Goal: Information Seeking & Learning: Learn about a topic

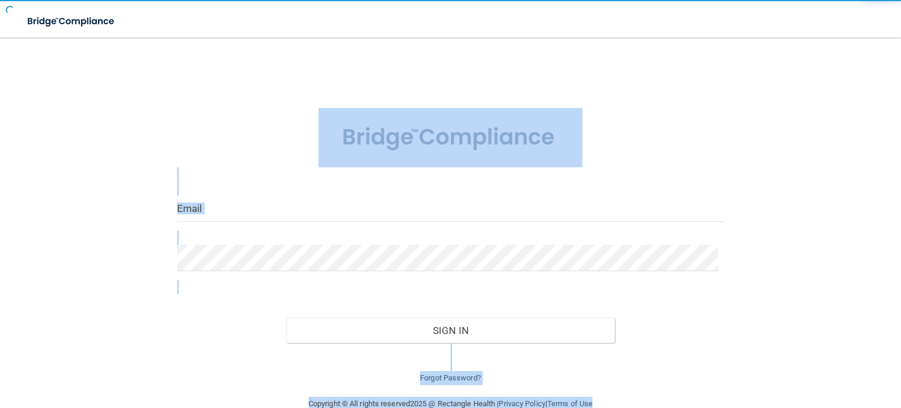
drag, startPoint x: 0, startPoint y: 0, endPoint x: 476, endPoint y: 130, distance: 493.4
click at [476, 130] on main "Invalid email/password. You don't have permission to access that page. Sign In …" at bounding box center [450, 223] width 901 height 370
type input "Chowell@royalpeds.com"
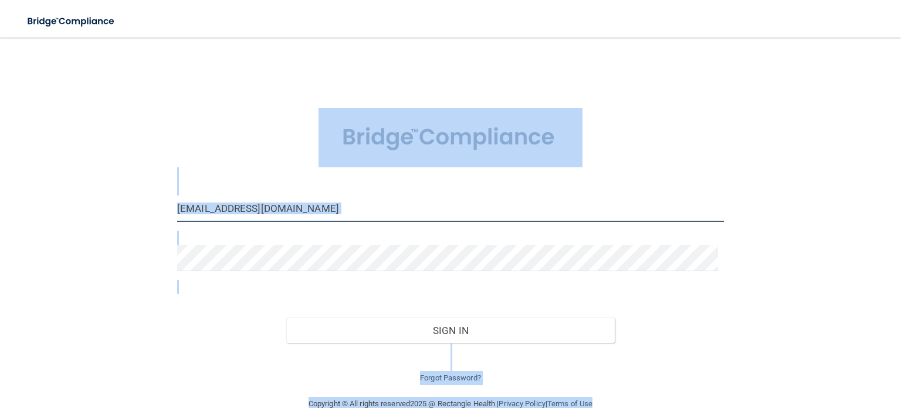
click at [423, 210] on input "Chowell@royalpeds.com" at bounding box center [450, 208] width 546 height 26
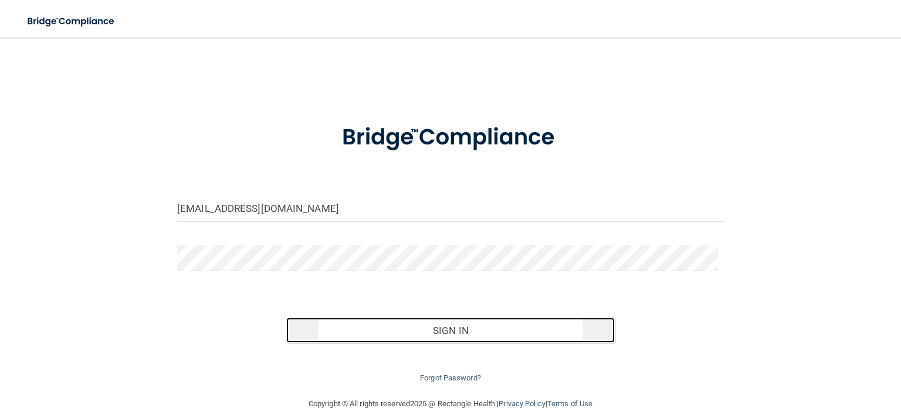
click at [478, 322] on button "Sign In" at bounding box center [450, 330] width 328 height 26
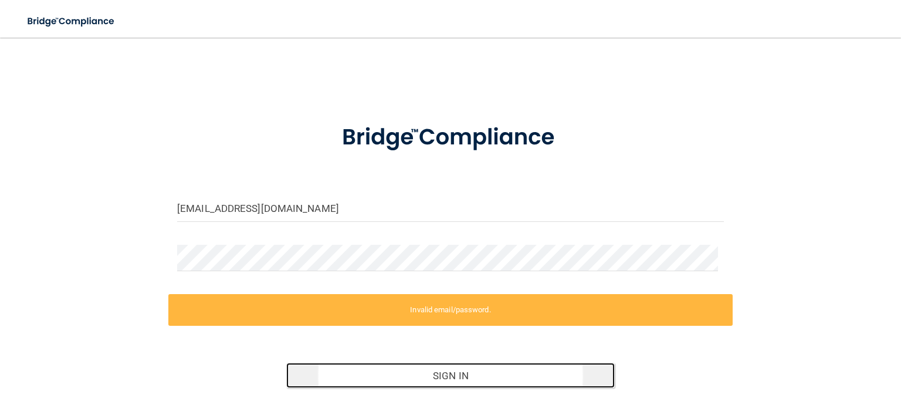
click at [362, 370] on button "Sign In" at bounding box center [450, 375] width 328 height 26
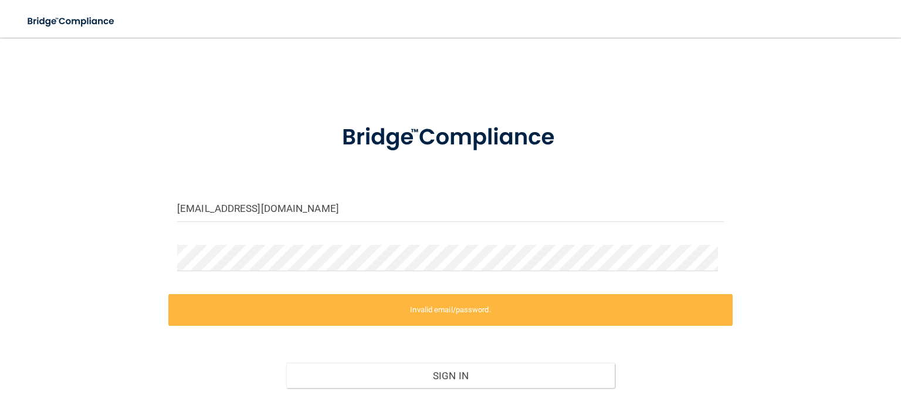
click at [411, 305] on label "Invalid email/password." at bounding box center [450, 310] width 564 height 32
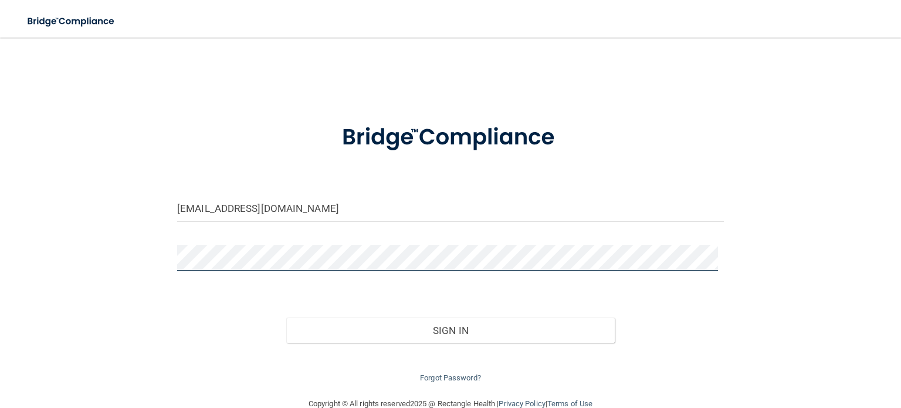
click at [286, 317] on button "Sign In" at bounding box center [450, 330] width 328 height 26
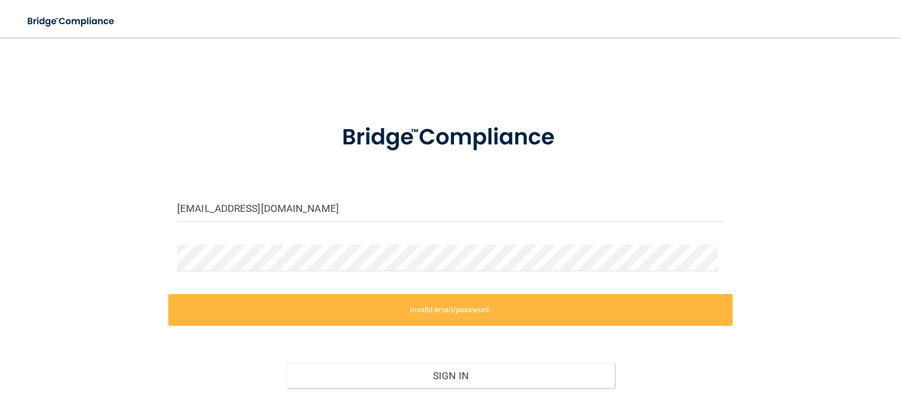
click at [403, 235] on form "Chowell@royalpeds.com Invalid email/password. You don't have permission to acce…" at bounding box center [450, 269] width 546 height 322
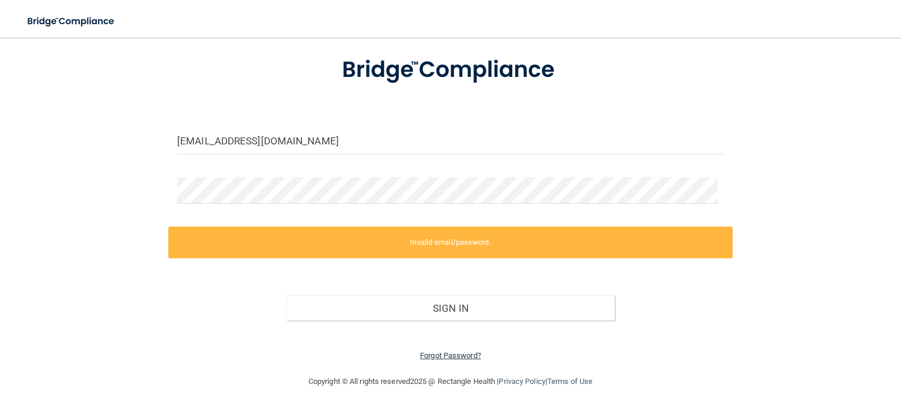
click at [467, 352] on link "Forgot Password?" at bounding box center [450, 355] width 61 height 9
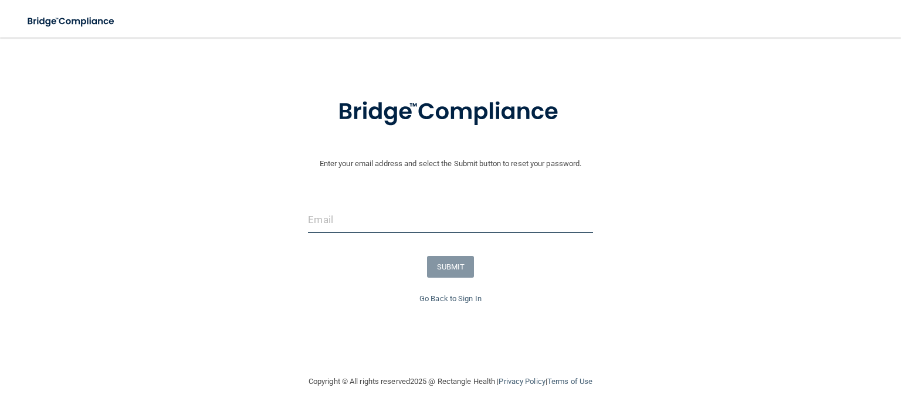
click at [471, 213] on input "email" at bounding box center [450, 219] width 284 height 26
type input "Chowell@royalpeds.com"
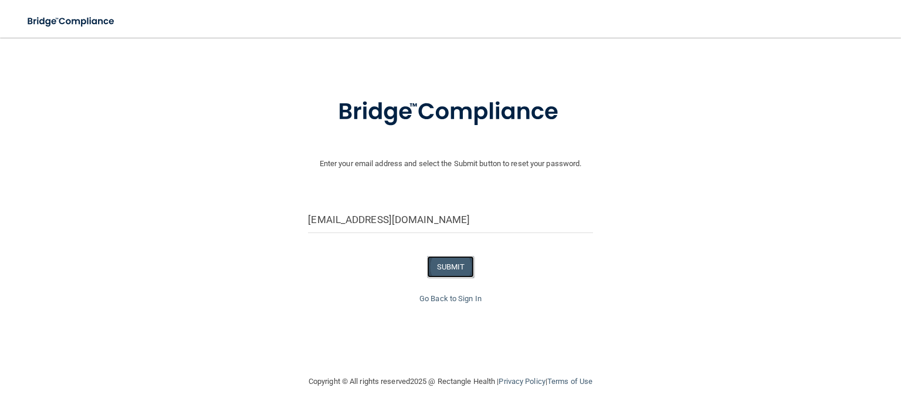
click at [453, 269] on button "SUBMIT" at bounding box center [450, 267] width 47 height 22
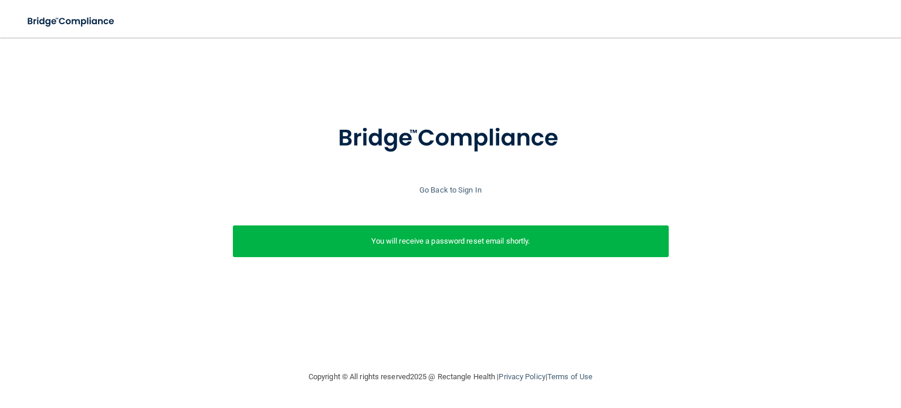
scroll to position [0, 0]
click at [425, 250] on div "You will receive a password reset email shortly." at bounding box center [451, 241] width 436 height 32
click at [79, 25] on img at bounding box center [72, 21] width 108 height 24
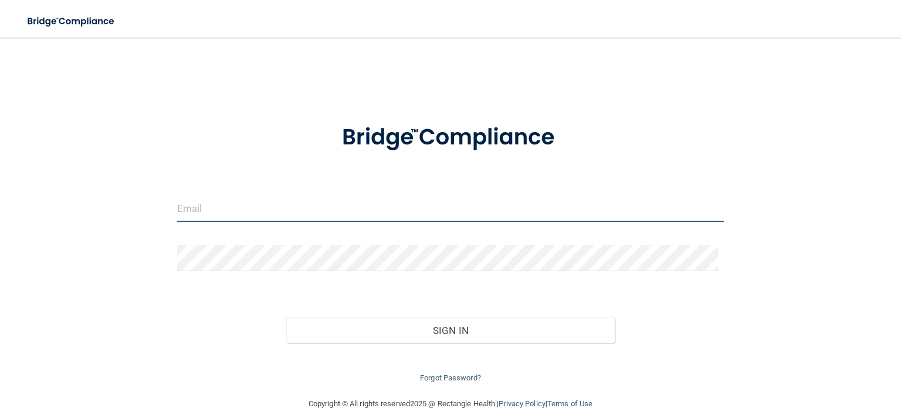
type input "Chowell@royalpeds.com"
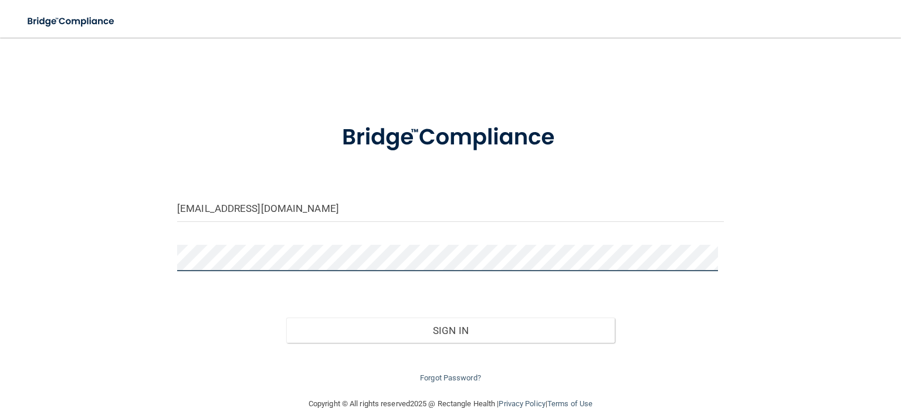
click at [286, 317] on button "Sign In" at bounding box center [450, 330] width 328 height 26
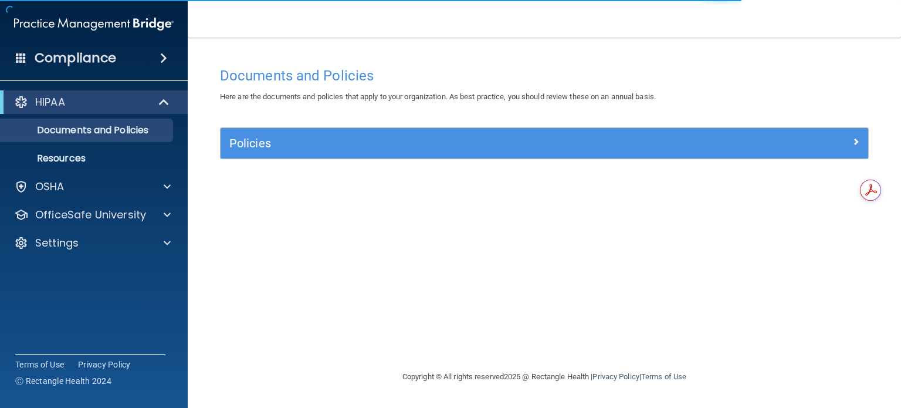
click at [134, 53] on div "Compliance" at bounding box center [94, 58] width 188 height 26
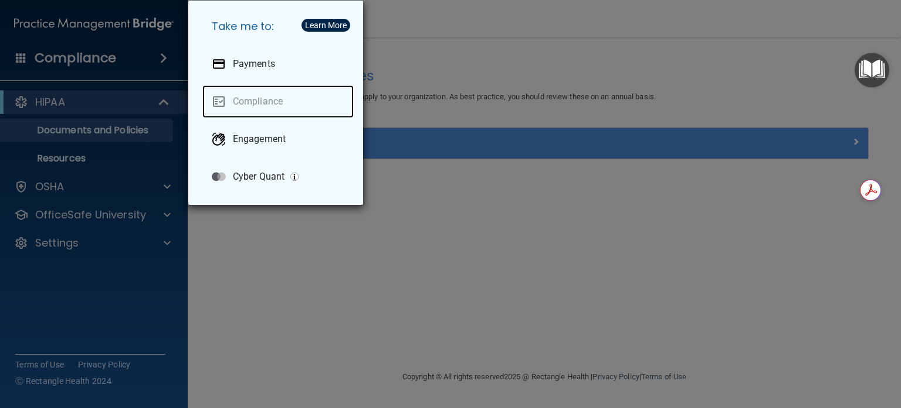
click at [225, 99] on link "Compliance" at bounding box center [277, 101] width 151 height 33
click at [263, 113] on link "Compliance" at bounding box center [277, 101] width 151 height 33
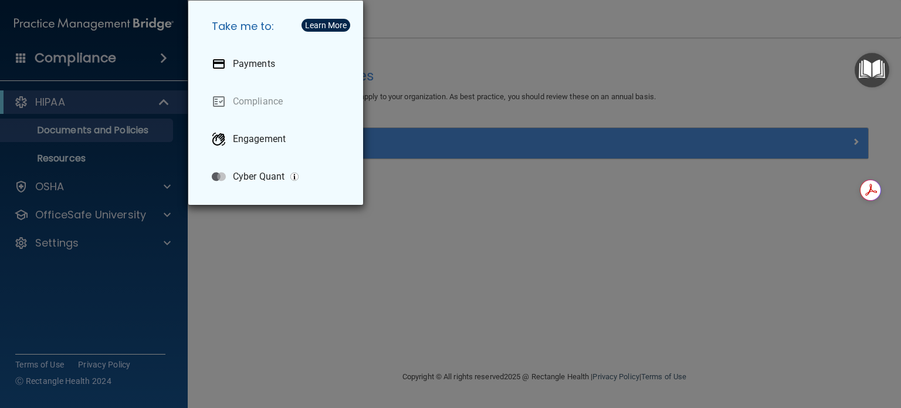
click at [570, 60] on div "Take me to: Payments Compliance Engagement Cyber Quant" at bounding box center [450, 204] width 901 height 408
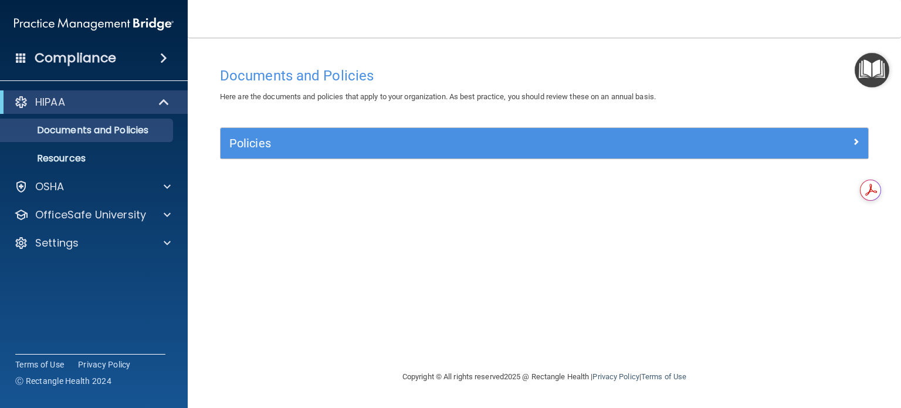
click at [75, 61] on h4 "Compliance" at bounding box center [76, 58] width 82 height 16
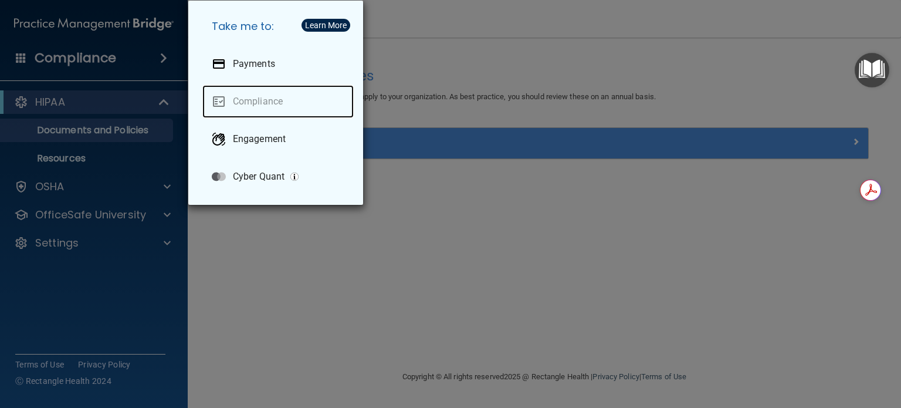
click at [277, 103] on link "Compliance" at bounding box center [277, 101] width 151 height 33
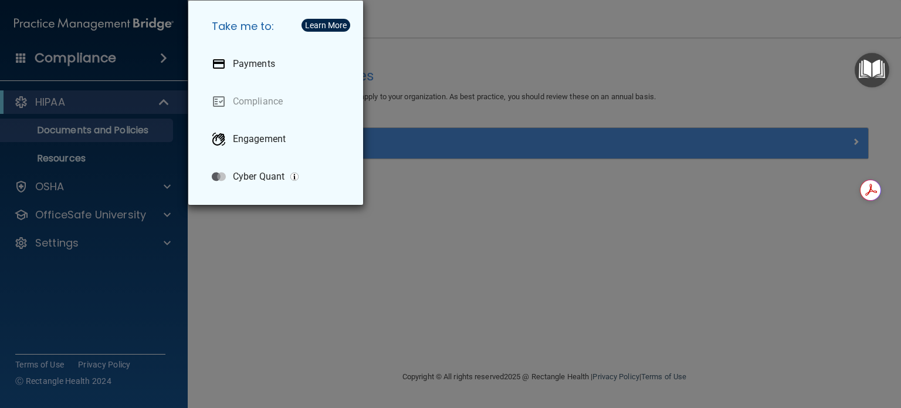
click at [257, 321] on div "Take me to: Payments Compliance Engagement Cyber Quant" at bounding box center [450, 204] width 901 height 408
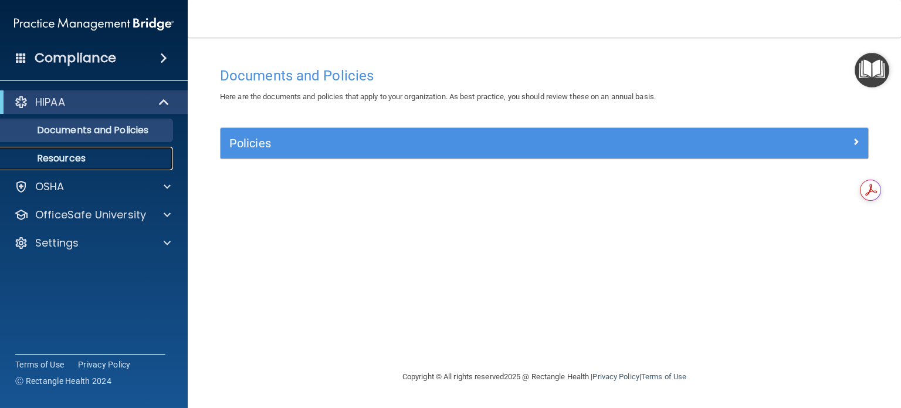
click at [55, 169] on link "Resources" at bounding box center [80, 158] width 185 height 23
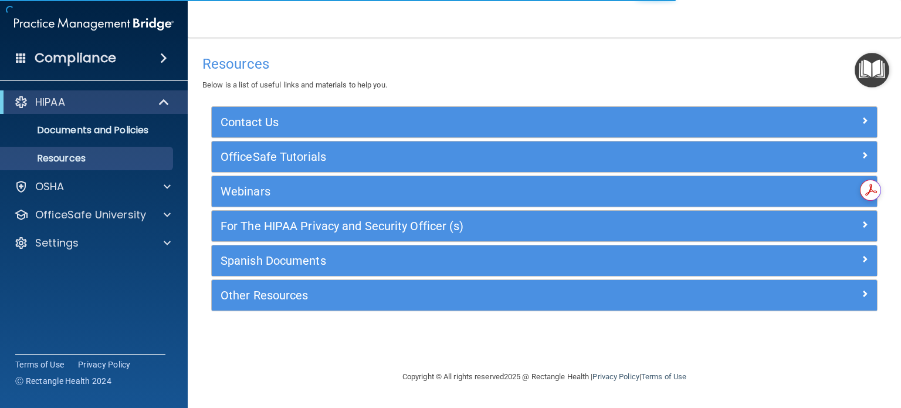
click at [52, 201] on div "HIPAA Documents and Policies Report an Incident Business Associates Emergency P…" at bounding box center [94, 175] width 188 height 178
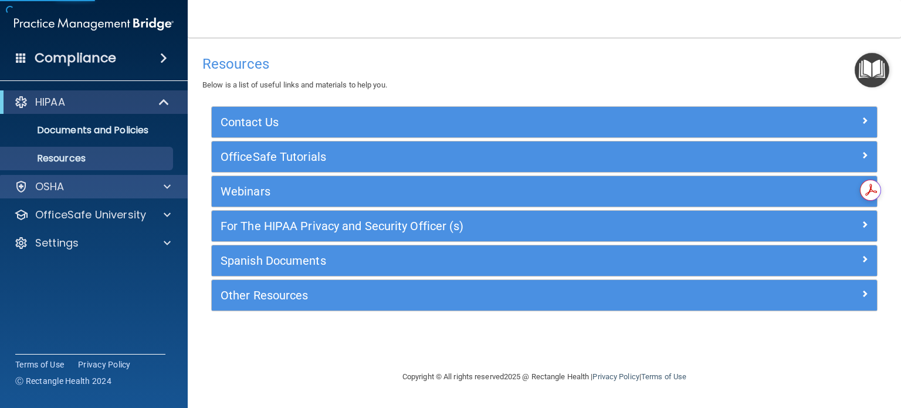
click at [52, 196] on div "OSHA" at bounding box center [94, 186] width 188 height 23
click at [67, 189] on div "OSHA" at bounding box center [77, 186] width 145 height 14
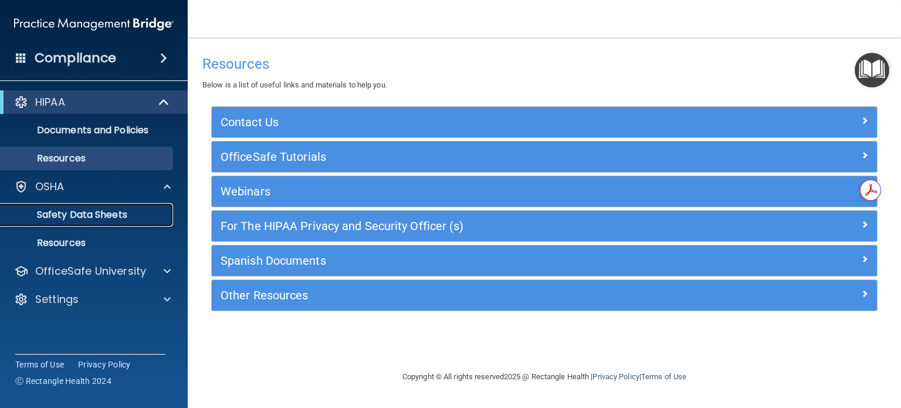
click at [82, 213] on p "Safety Data Sheets" at bounding box center [88, 215] width 160 height 12
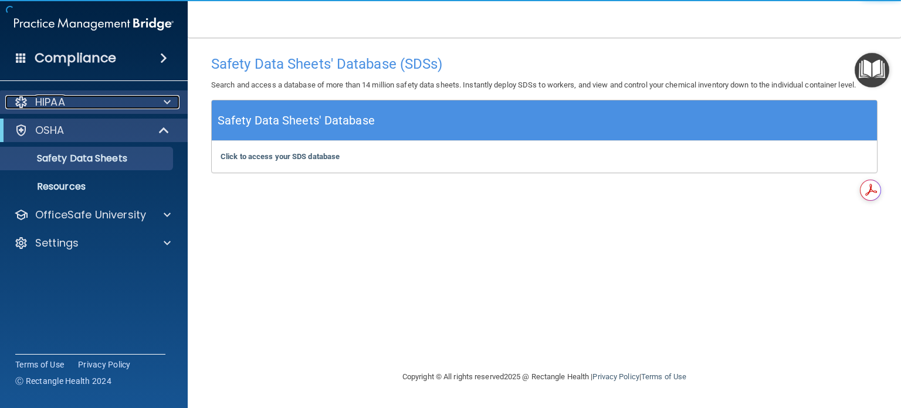
click at [54, 95] on p "HIPAA" at bounding box center [50, 102] width 30 height 14
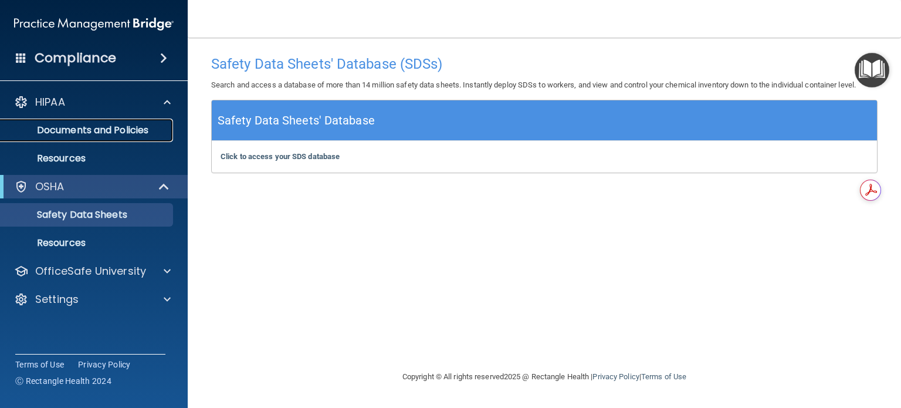
click at [82, 124] on p "Documents and Policies" at bounding box center [88, 130] width 160 height 12
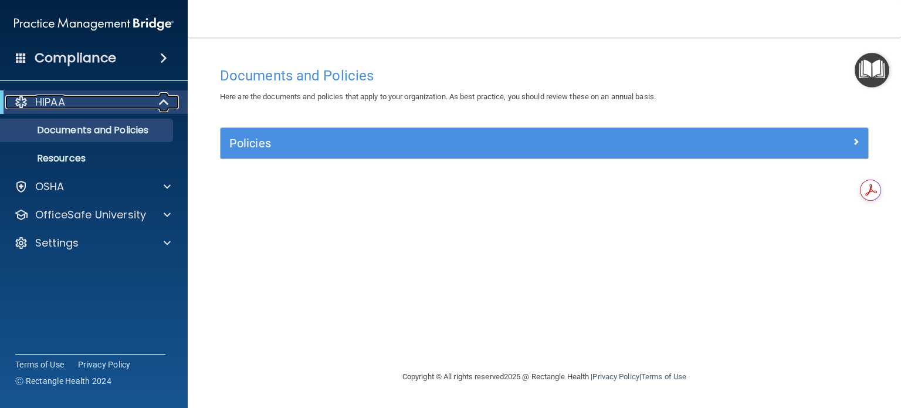
click at [52, 103] on p "HIPAA" at bounding box center [50, 102] width 30 height 14
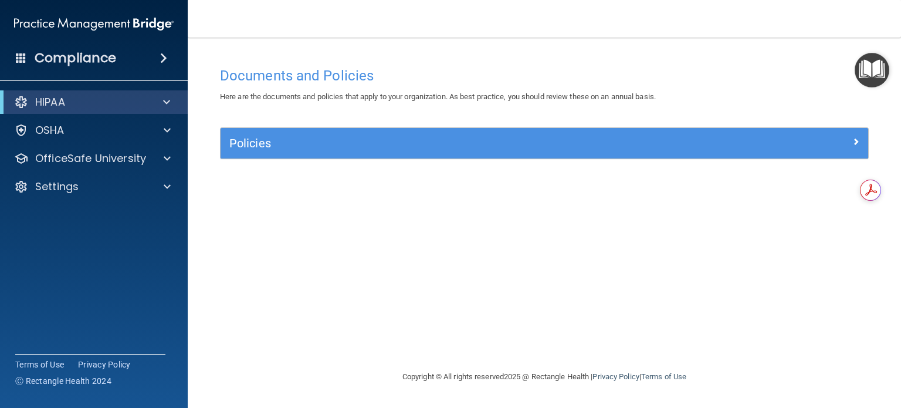
click at [50, 50] on h4 "Compliance" at bounding box center [76, 58] width 82 height 16
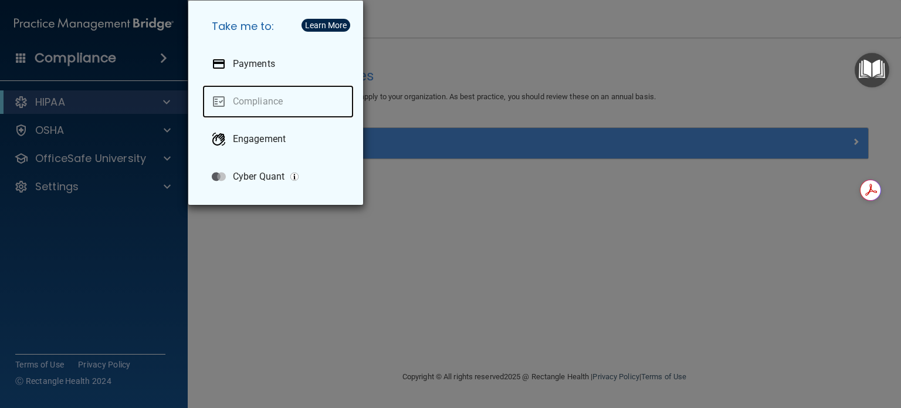
click at [260, 95] on link "Compliance" at bounding box center [277, 101] width 151 height 33
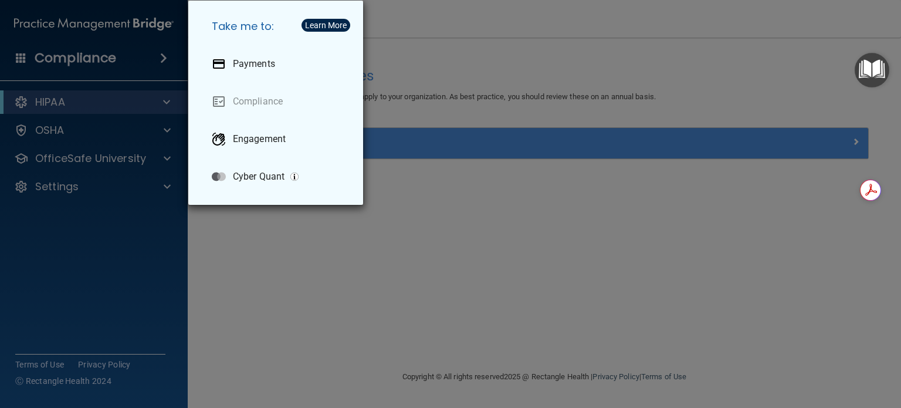
click at [13, 46] on div "Take me to: Payments Compliance Engagement Cyber Quant" at bounding box center [450, 204] width 901 height 408
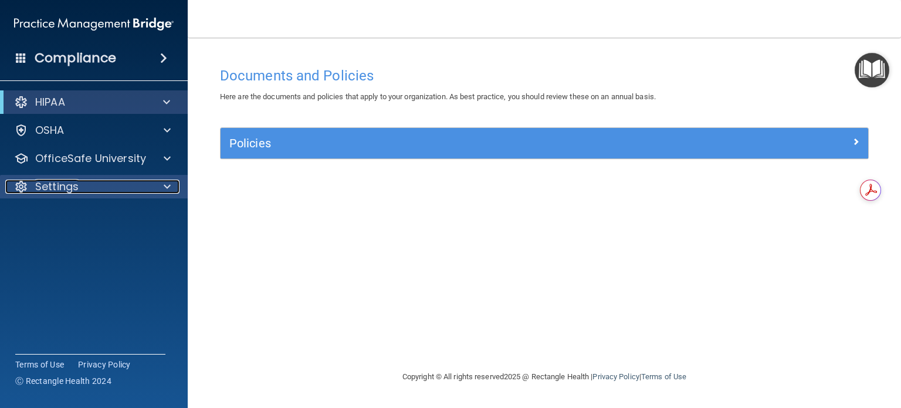
click at [68, 182] on p "Settings" at bounding box center [56, 186] width 43 height 14
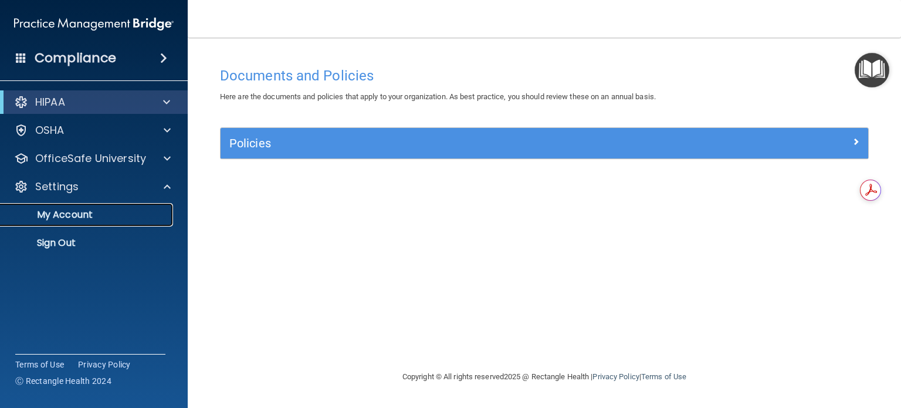
click at [74, 207] on link "My Account" at bounding box center [80, 214] width 185 height 23
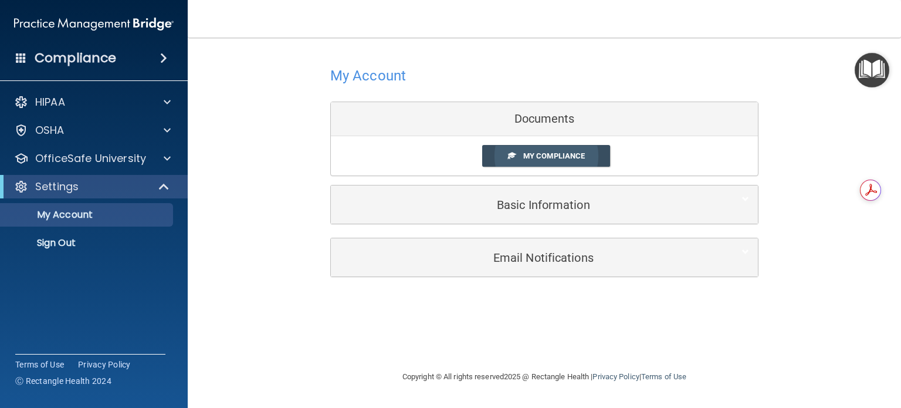
click at [525, 165] on link "My Compliance" at bounding box center [546, 156] width 128 height 22
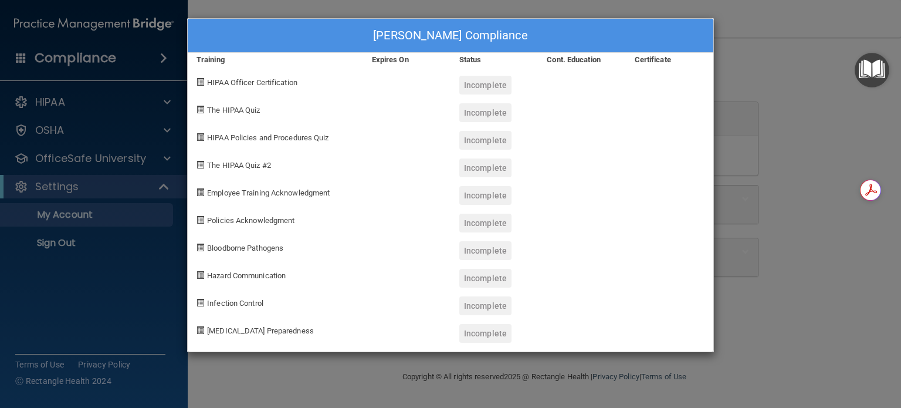
click at [772, 63] on div "Candice Howell's Compliance Training Expires On Status Cont. Education Certific…" at bounding box center [450, 204] width 901 height 408
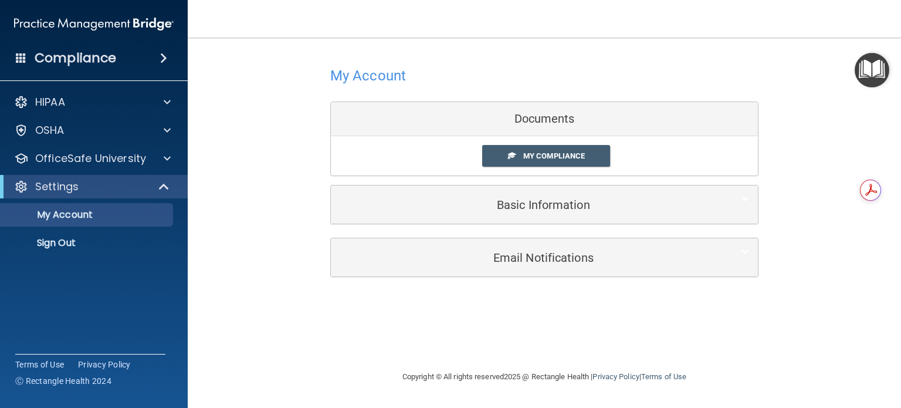
click at [556, 189] on div "Basic Information" at bounding box center [544, 204] width 427 height 38
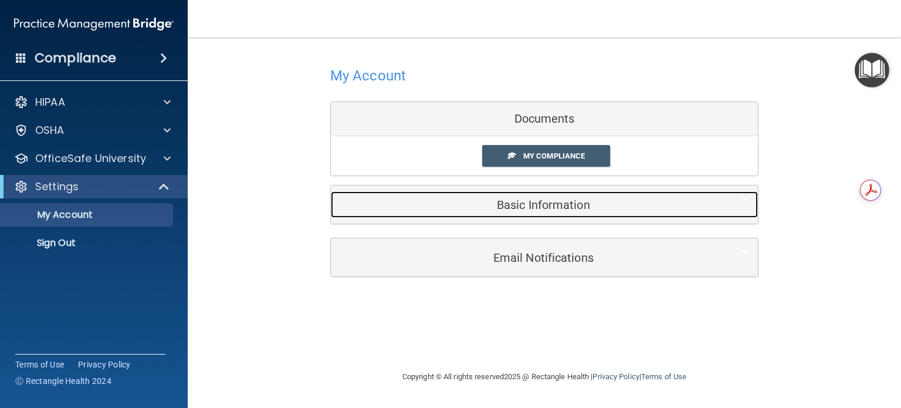
click at [527, 208] on h5 "Basic Information" at bounding box center [527, 204] width 374 height 13
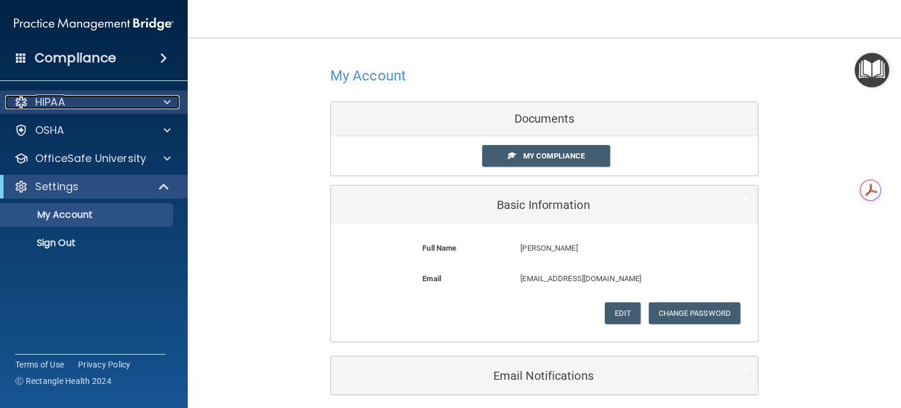
click at [80, 97] on div "HIPAA" at bounding box center [77, 102] width 145 height 14
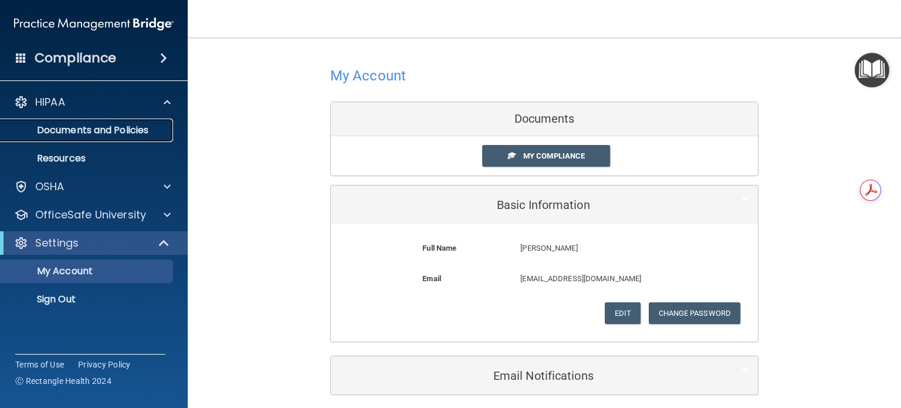
click at [85, 135] on p "Documents and Policies" at bounding box center [88, 130] width 160 height 12
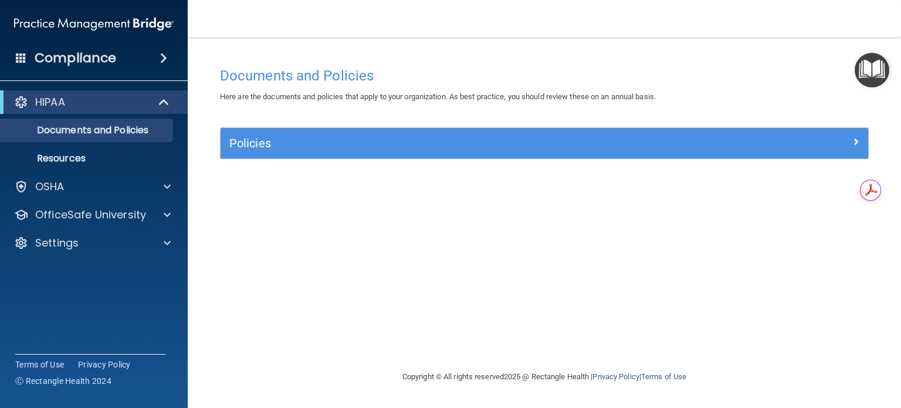
click at [96, 53] on h4 "Compliance" at bounding box center [76, 58] width 82 height 16
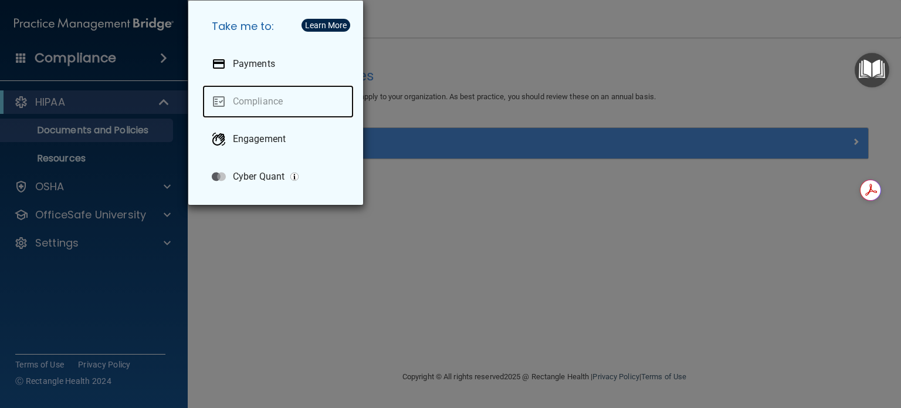
click at [288, 100] on link "Compliance" at bounding box center [277, 101] width 151 height 33
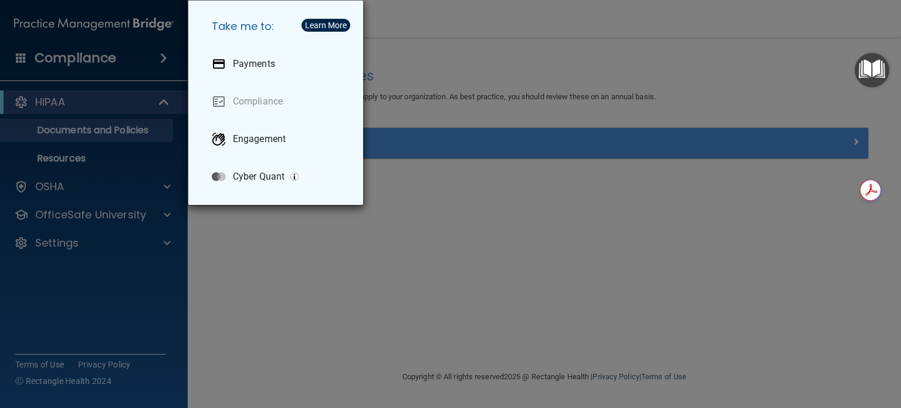
click at [345, 271] on div "Take me to: Payments Compliance Engagement Cyber Quant" at bounding box center [450, 204] width 901 height 408
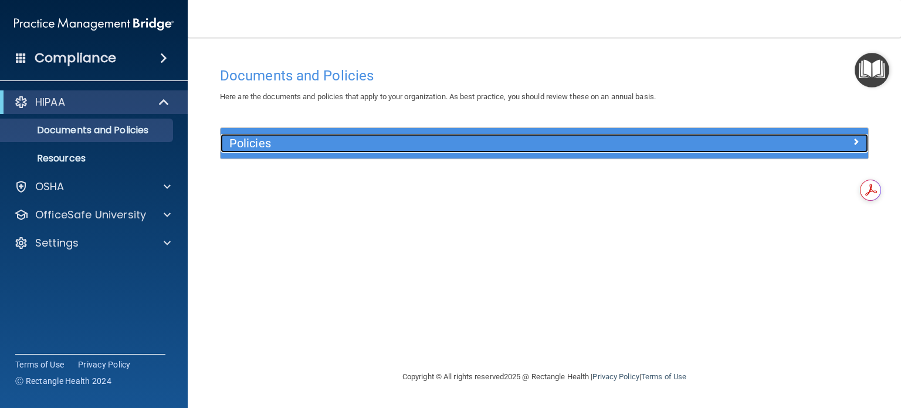
click at [830, 148] on div "Policies" at bounding box center [543, 143] width 647 height 19
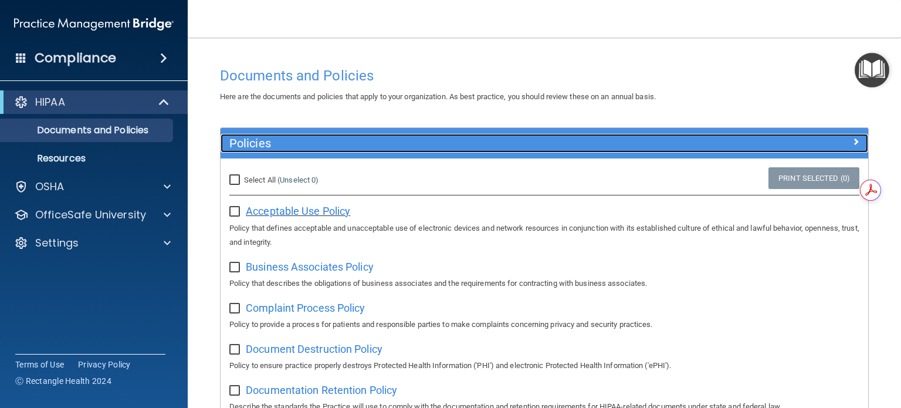
click at [322, 216] on span "Acceptable Use Policy" at bounding box center [298, 211] width 104 height 12
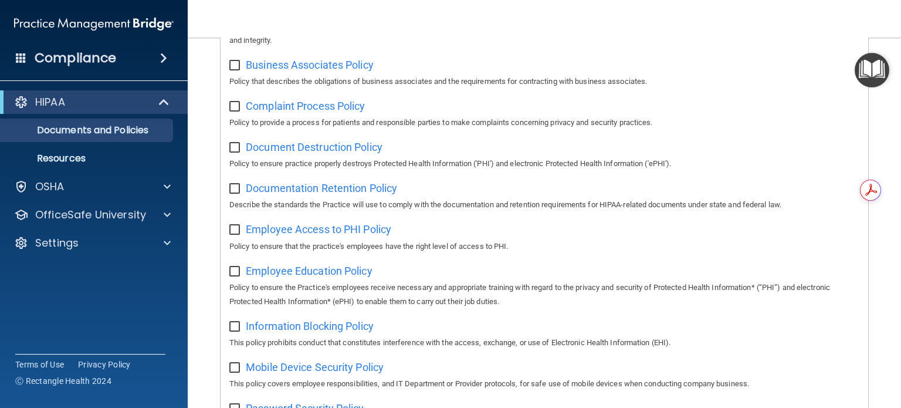
scroll to position [231, 0]
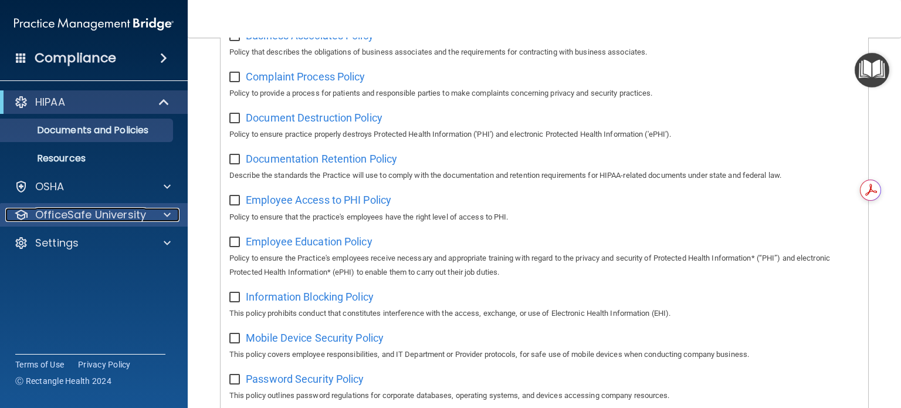
click at [86, 219] on p "OfficeSafe University" at bounding box center [90, 215] width 111 height 14
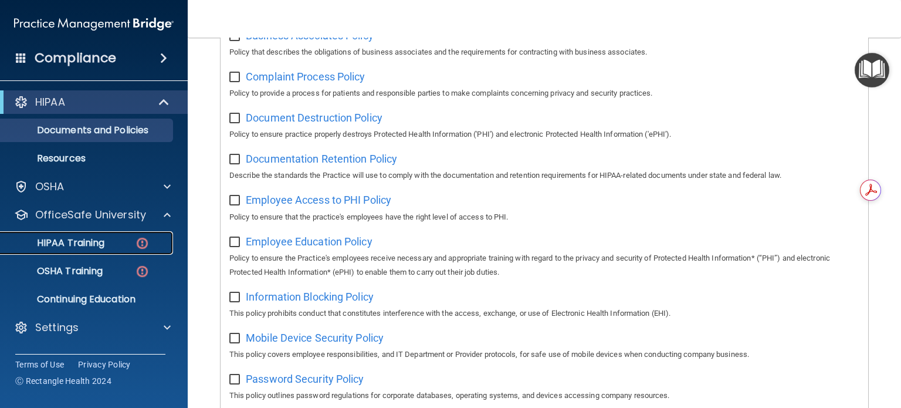
click at [69, 247] on p "HIPAA Training" at bounding box center [56, 243] width 97 height 12
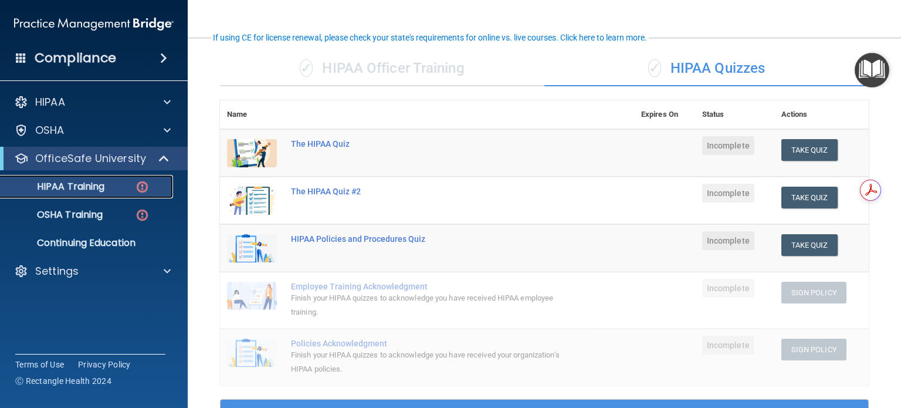
scroll to position [76, 0]
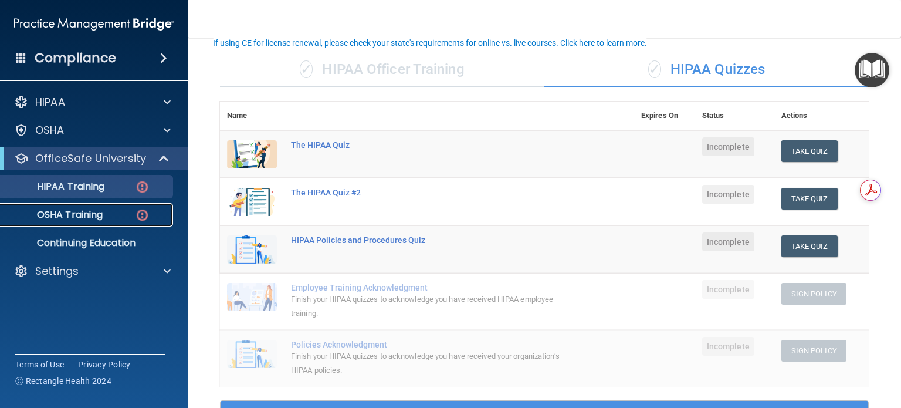
click at [107, 217] on div "OSHA Training" at bounding box center [88, 215] width 160 height 12
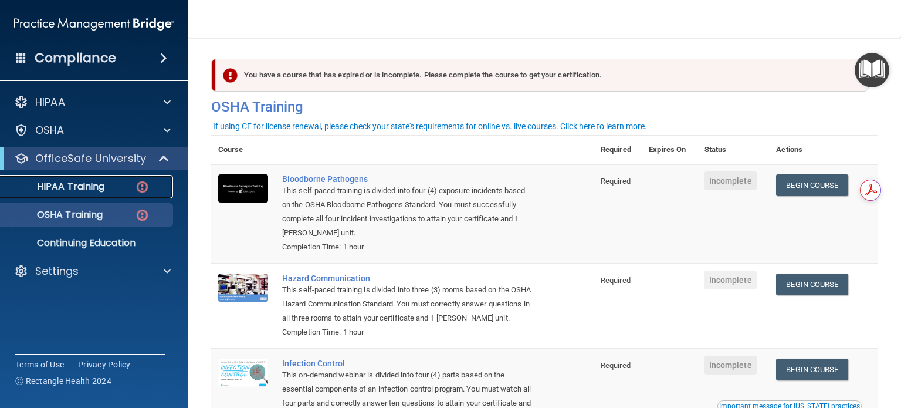
drag, startPoint x: 101, startPoint y: 182, endPoint x: 76, endPoint y: 191, distance: 26.7
drag, startPoint x: 76, startPoint y: 191, endPoint x: 49, endPoint y: 185, distance: 27.7
click at [49, 185] on p "HIPAA Training" at bounding box center [56, 187] width 97 height 12
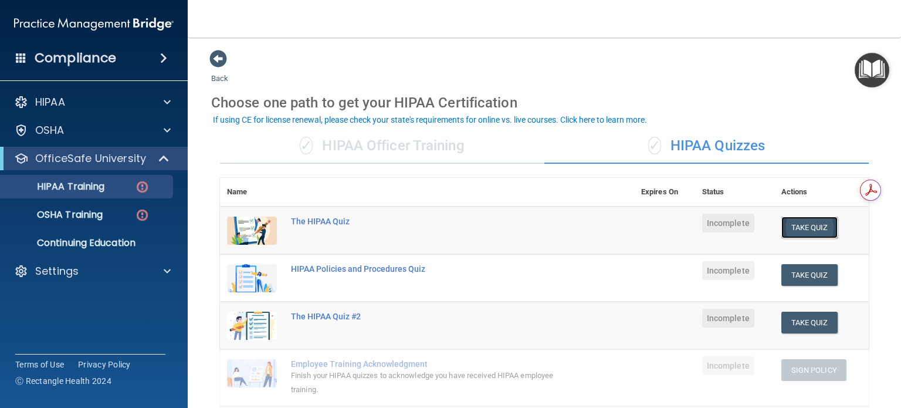
click at [807, 220] on button "Take Quiz" at bounding box center [809, 227] width 56 height 22
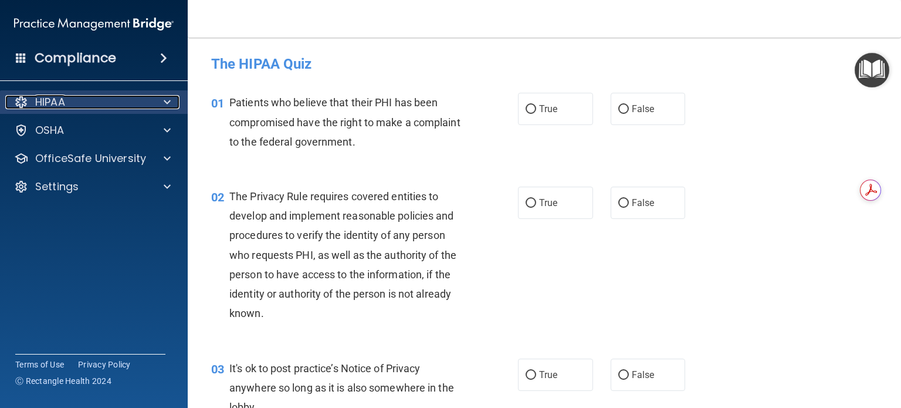
click at [43, 96] on p "HIPAA" at bounding box center [50, 102] width 30 height 14
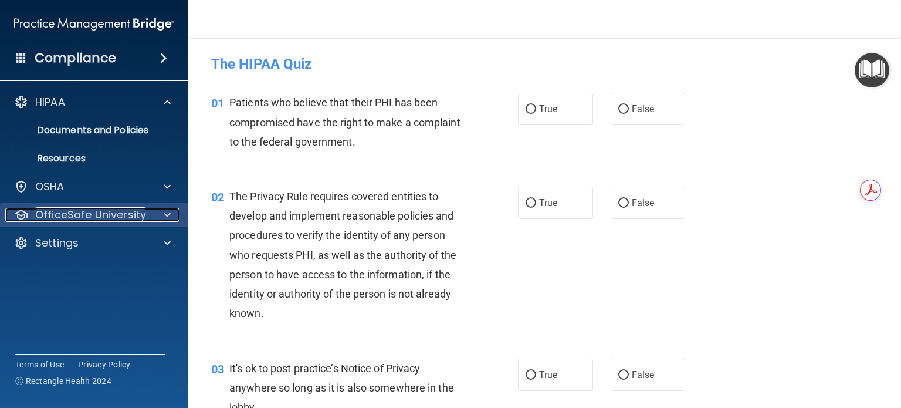
click at [66, 215] on p "OfficeSafe University" at bounding box center [90, 215] width 111 height 14
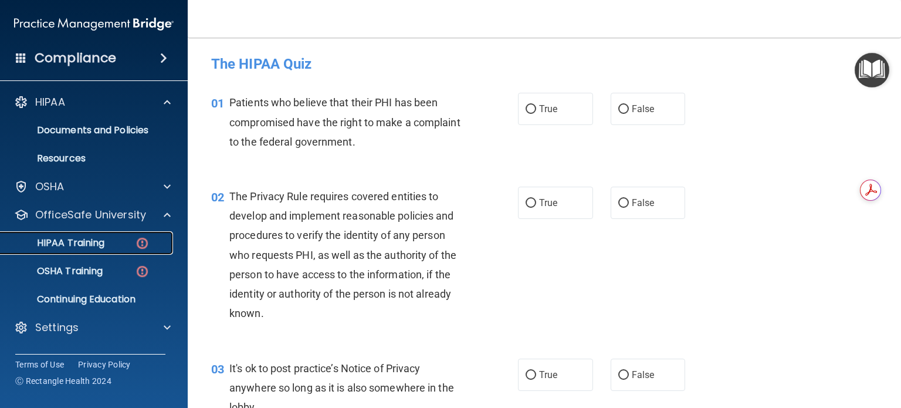
click at [72, 241] on p "HIPAA Training" at bounding box center [56, 243] width 97 height 12
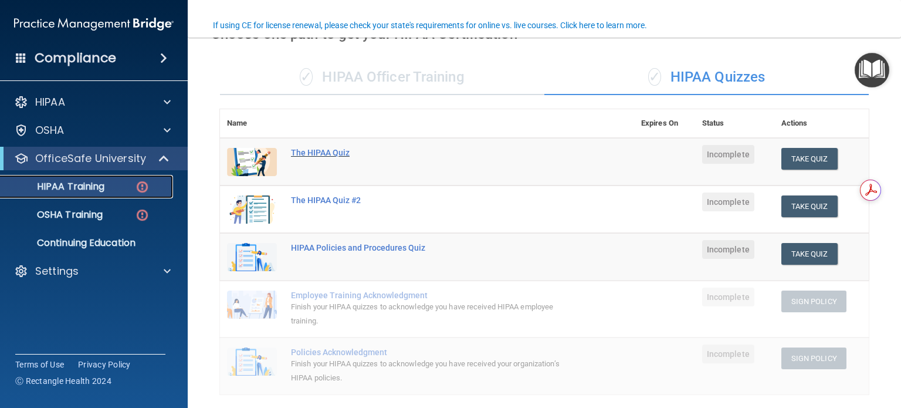
scroll to position [98, 0]
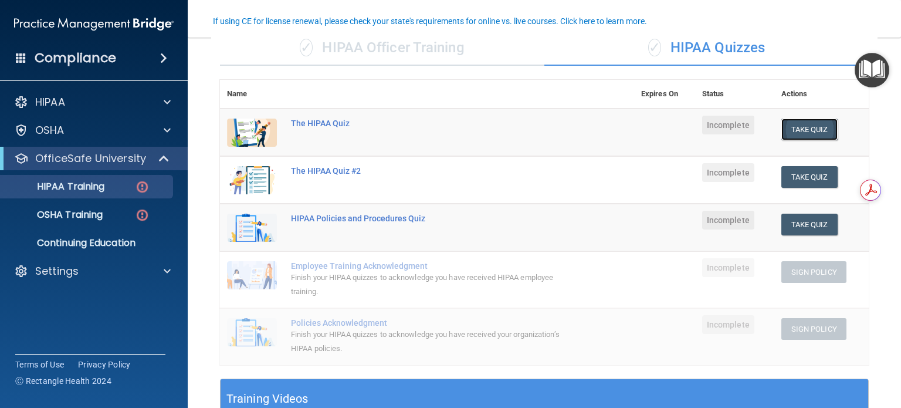
click at [805, 127] on button "Take Quiz" at bounding box center [809, 129] width 56 height 22
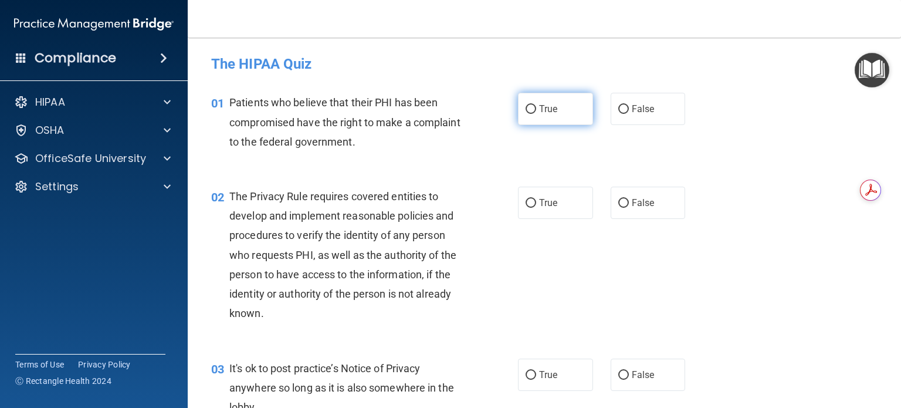
click at [554, 114] on label "True" at bounding box center [555, 109] width 75 height 32
click at [536, 114] on input "True" at bounding box center [530, 109] width 11 height 9
radio input "true"
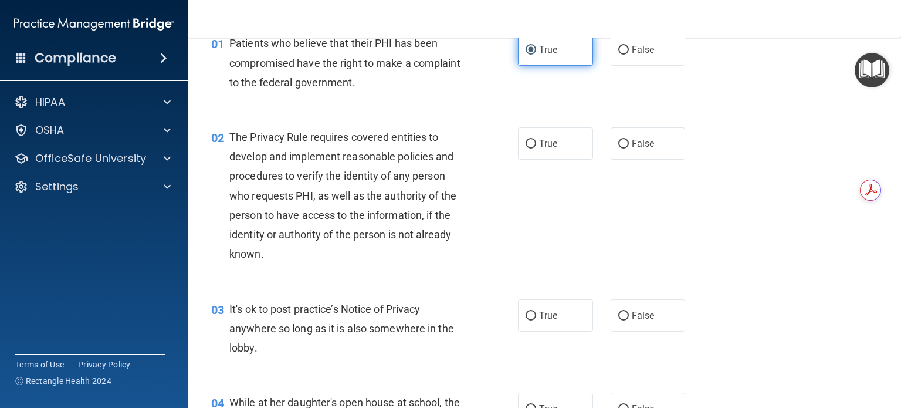
scroll to position [87, 0]
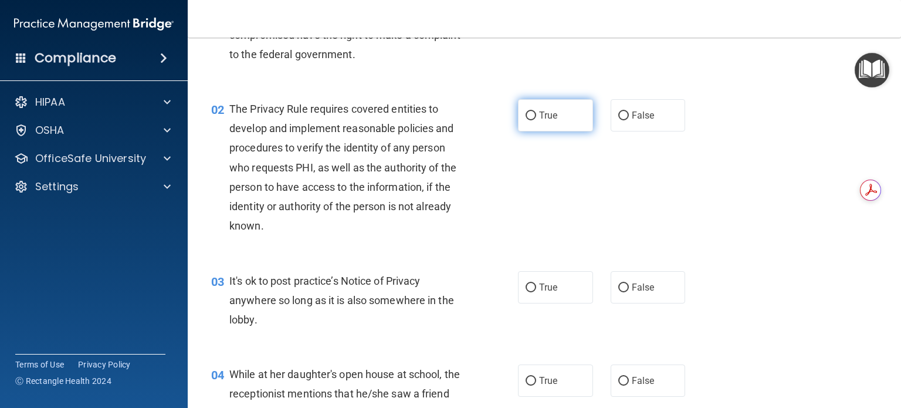
click at [554, 114] on label "True" at bounding box center [555, 115] width 75 height 32
click at [536, 114] on input "True" at bounding box center [530, 115] width 11 height 9
radio input "true"
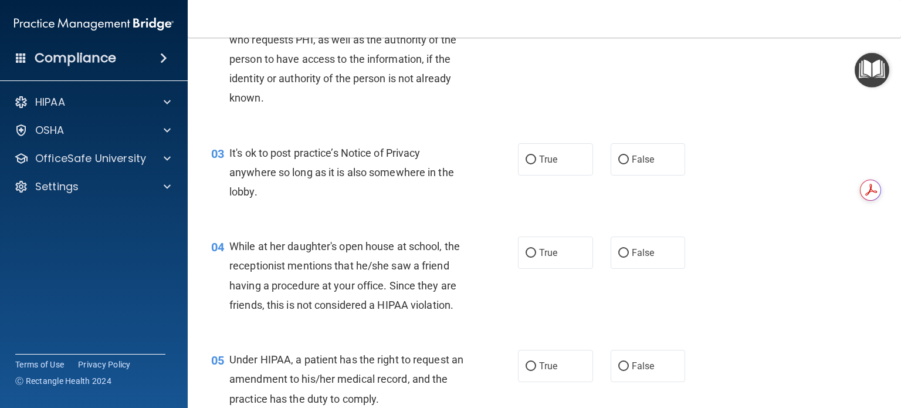
scroll to position [216, 0]
click at [559, 148] on label "True" at bounding box center [555, 158] width 75 height 32
click at [536, 155] on input "True" at bounding box center [530, 159] width 11 height 9
radio input "true"
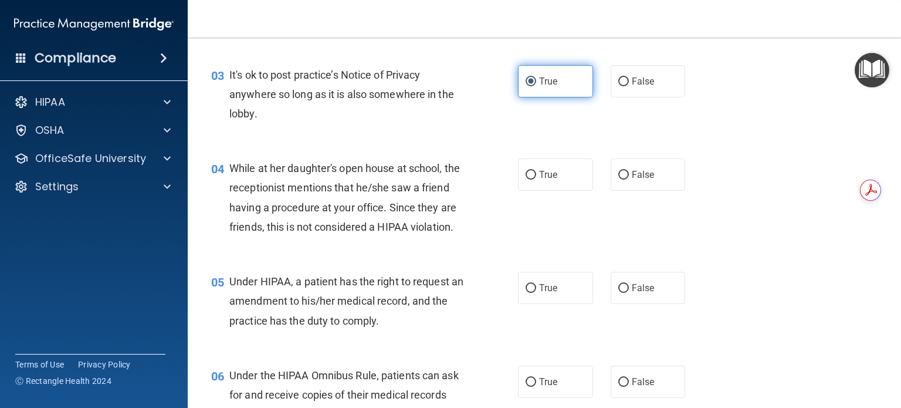
scroll to position [294, 0]
click at [650, 178] on label "False" at bounding box center [647, 174] width 75 height 32
click at [629, 178] on input "False" at bounding box center [623, 174] width 11 height 9
radio input "true"
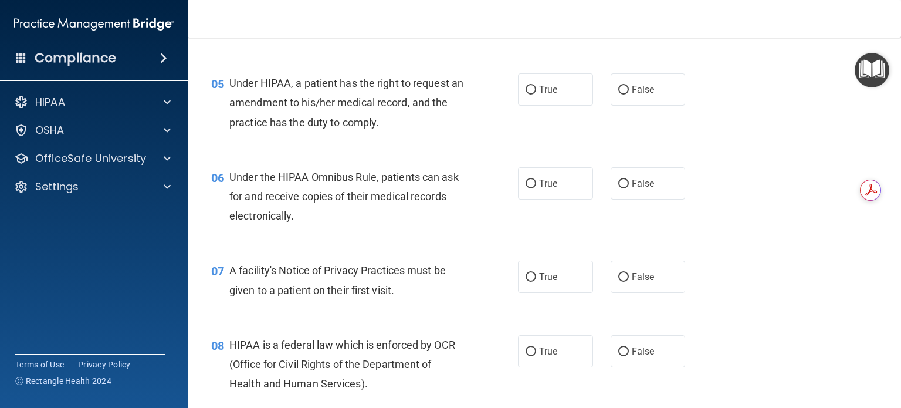
scroll to position [494, 0]
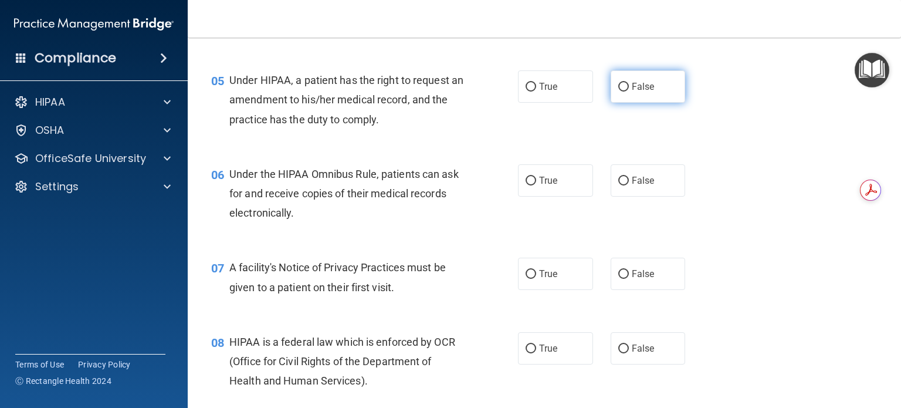
click at [610, 103] on label "False" at bounding box center [647, 86] width 75 height 32
click at [618, 91] on input "False" at bounding box center [623, 87] width 11 height 9
radio input "true"
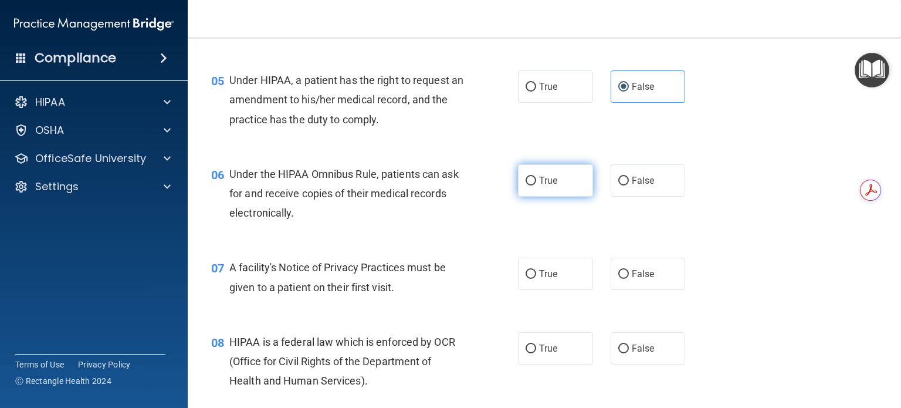
click at [518, 196] on label "True" at bounding box center [555, 180] width 75 height 32
click at [525, 185] on input "True" at bounding box center [530, 180] width 11 height 9
radio input "true"
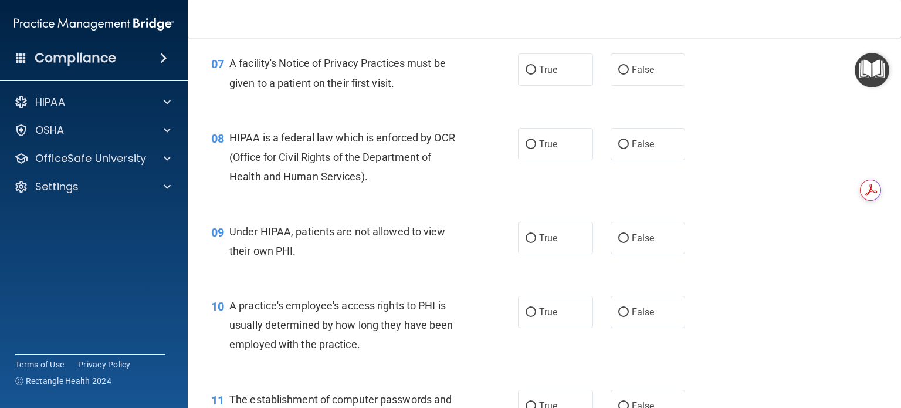
scroll to position [701, 0]
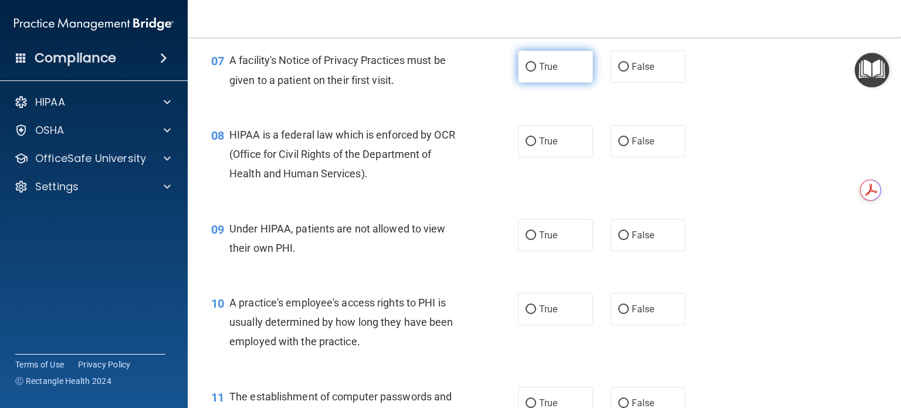
click at [534, 83] on label "True" at bounding box center [555, 66] width 75 height 32
click at [534, 72] on input "True" at bounding box center [530, 67] width 11 height 9
radio input "true"
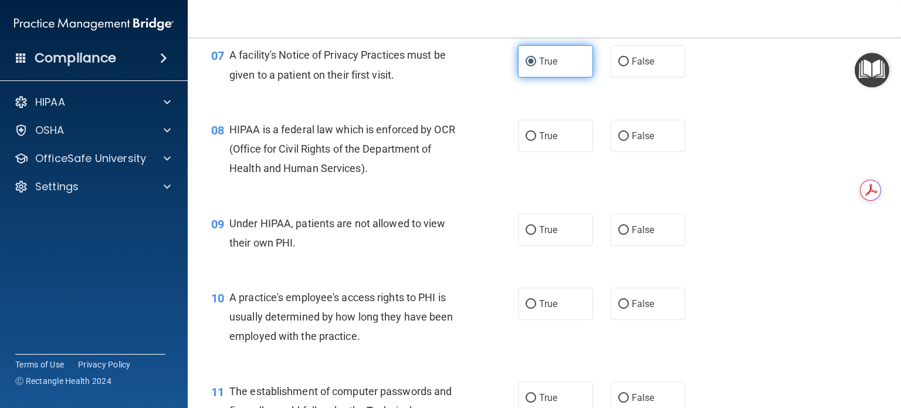
scroll to position [702, 0]
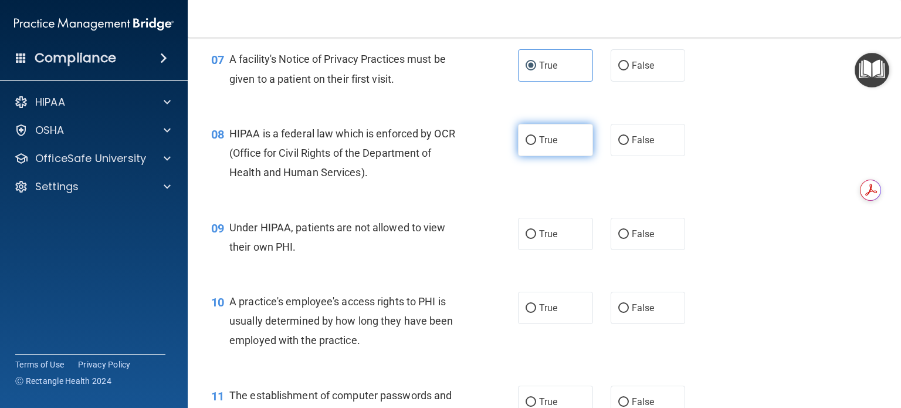
click at [542, 145] on span "True" at bounding box center [548, 139] width 18 height 11
click at [536, 145] on input "True" at bounding box center [530, 140] width 11 height 9
radio input "true"
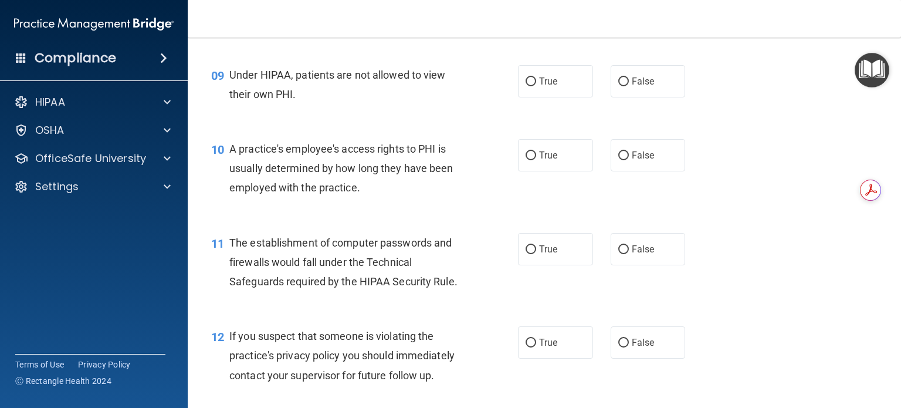
scroll to position [857, 0]
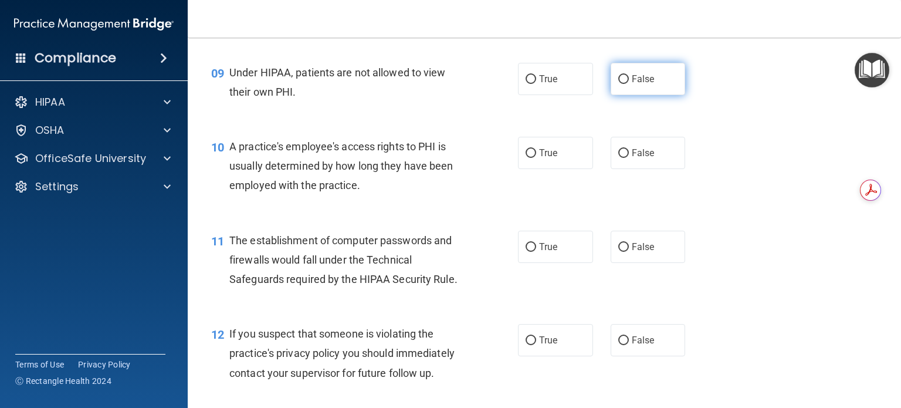
click at [648, 95] on label "False" at bounding box center [647, 79] width 75 height 32
click at [629, 84] on input "False" at bounding box center [623, 79] width 11 height 9
radio input "true"
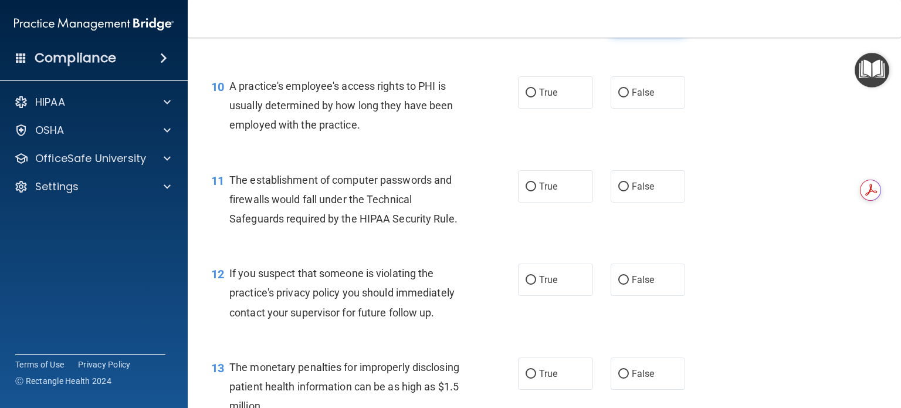
scroll to position [918, 0]
click at [640, 108] on label "False" at bounding box center [647, 92] width 75 height 32
click at [629, 97] on input "False" at bounding box center [623, 92] width 11 height 9
radio input "true"
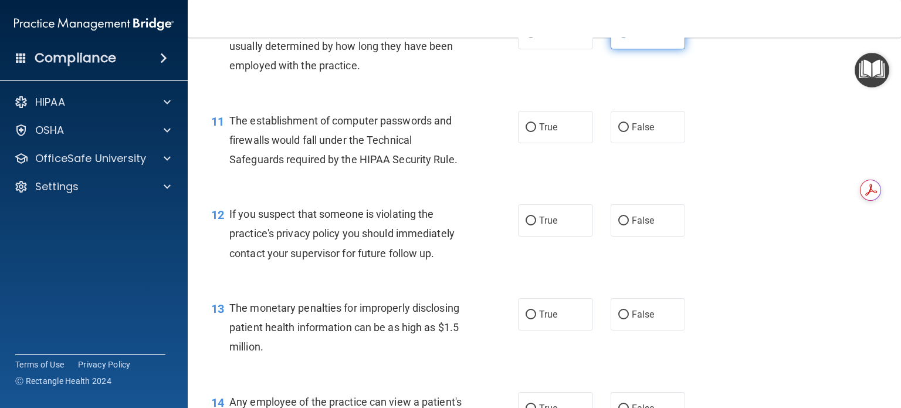
scroll to position [979, 0]
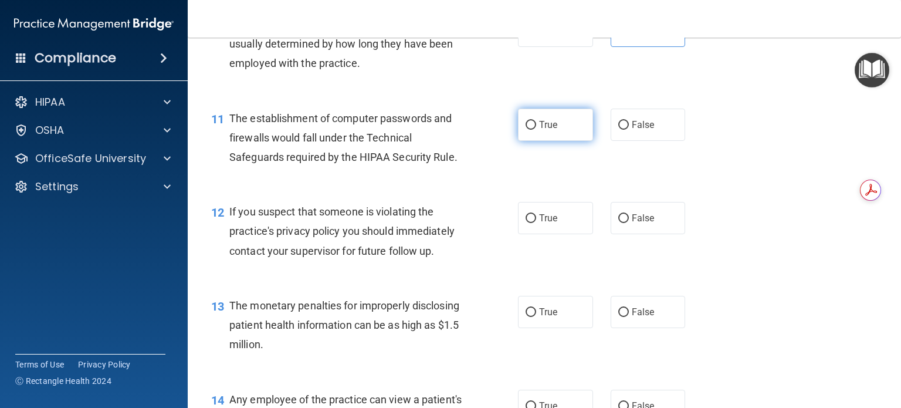
click at [548, 130] on span "True" at bounding box center [548, 124] width 18 height 11
click at [536, 130] on input "True" at bounding box center [530, 125] width 11 height 9
radio input "true"
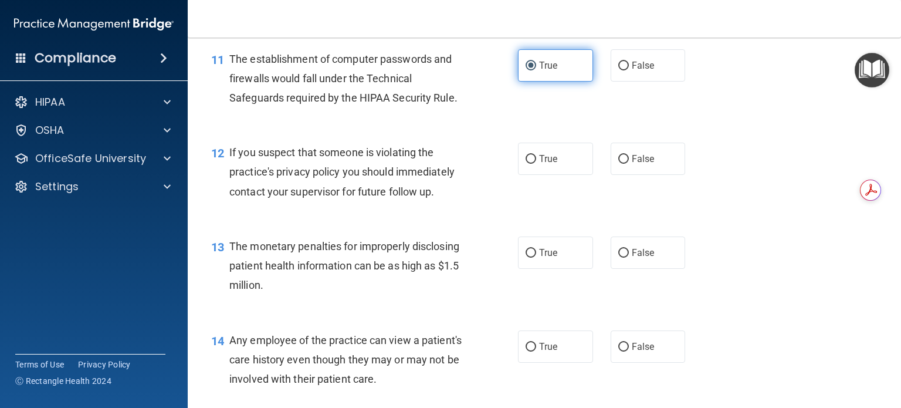
scroll to position [1039, 0]
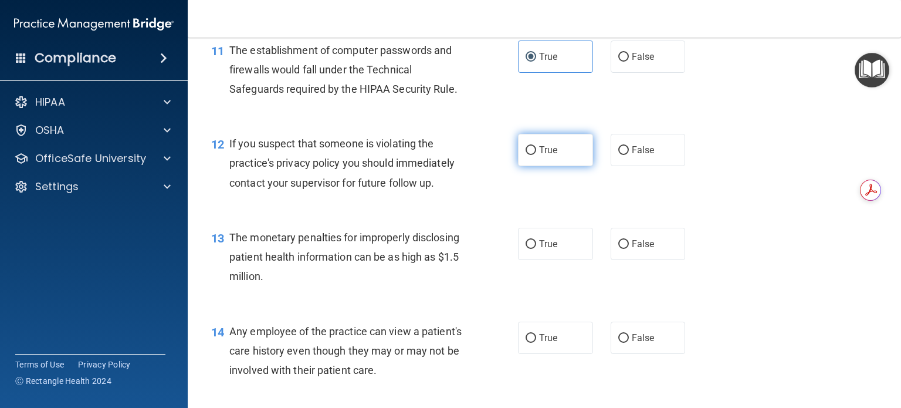
click at [528, 155] on input "True" at bounding box center [530, 150] width 11 height 9
radio input "true"
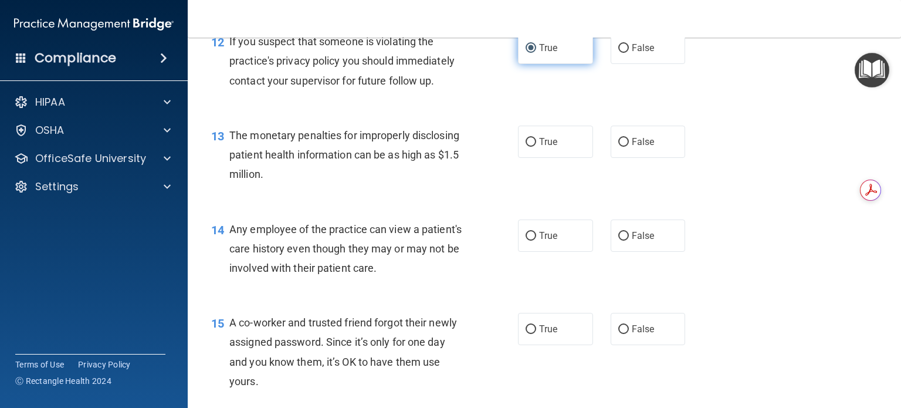
scroll to position [1150, 0]
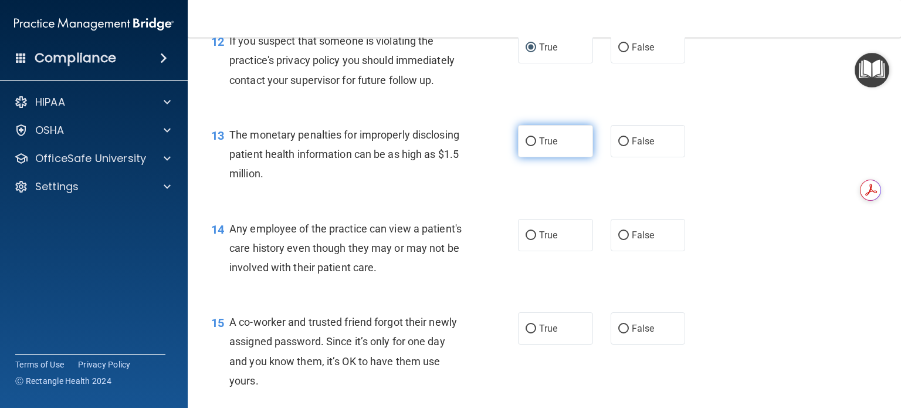
click at [547, 147] on span "True" at bounding box center [548, 140] width 18 height 11
click at [536, 146] on input "True" at bounding box center [530, 141] width 11 height 9
radio input "true"
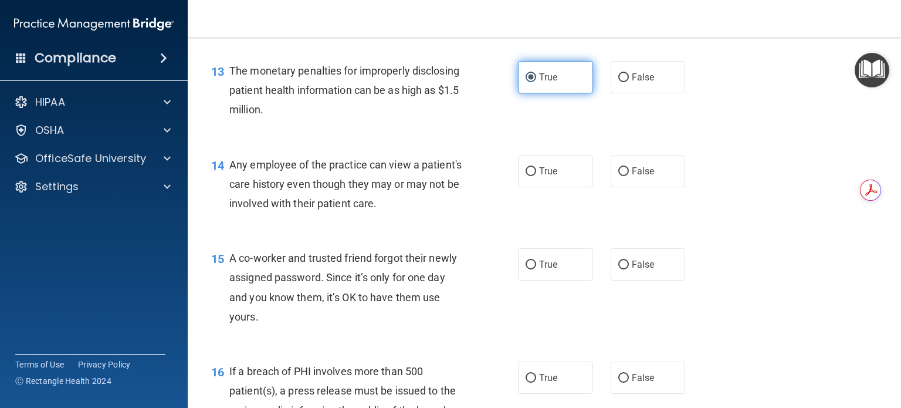
scroll to position [1214, 0]
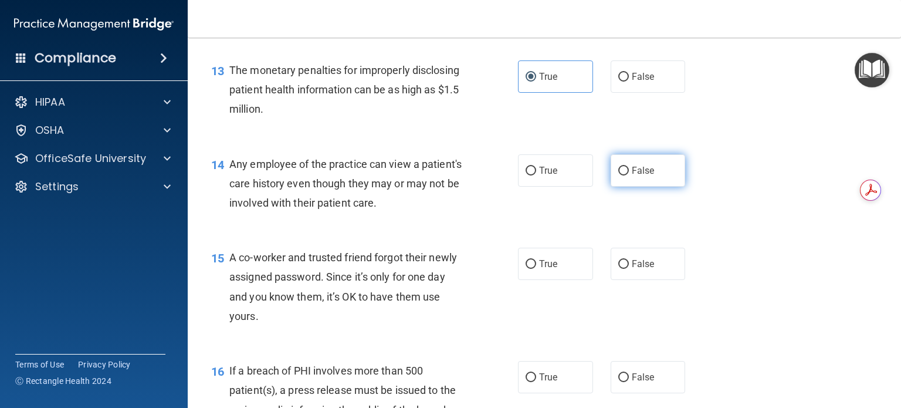
click at [618, 175] on input "False" at bounding box center [623, 171] width 11 height 9
radio input "true"
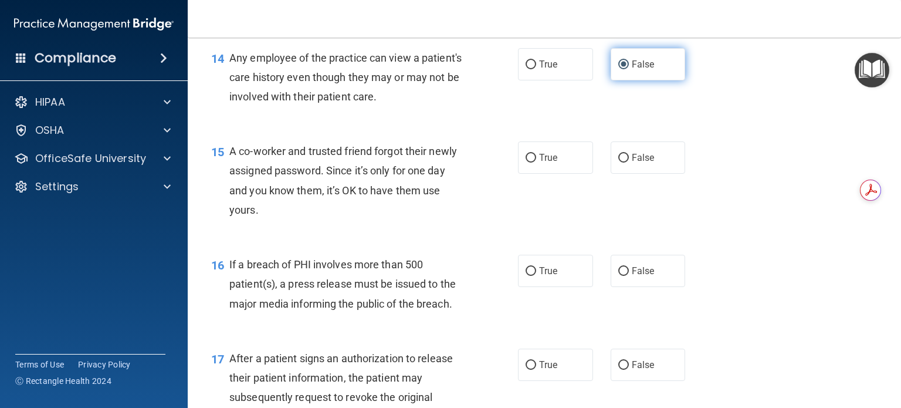
scroll to position [1320, 0]
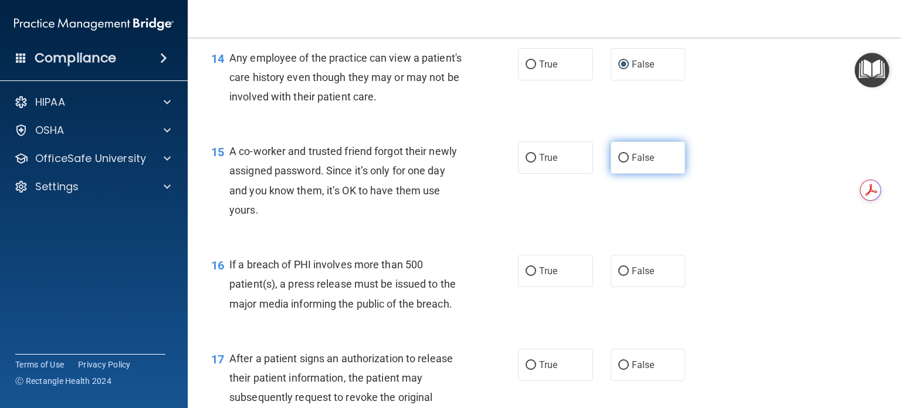
click at [636, 174] on label "False" at bounding box center [647, 157] width 75 height 32
click at [629, 162] on input "False" at bounding box center [623, 158] width 11 height 9
radio input "true"
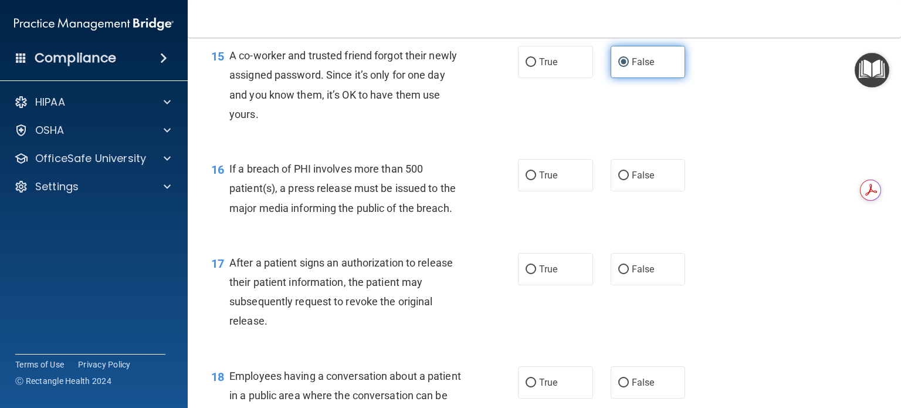
scroll to position [1417, 0]
click at [620, 179] on input "False" at bounding box center [623, 175] width 11 height 9
radio input "true"
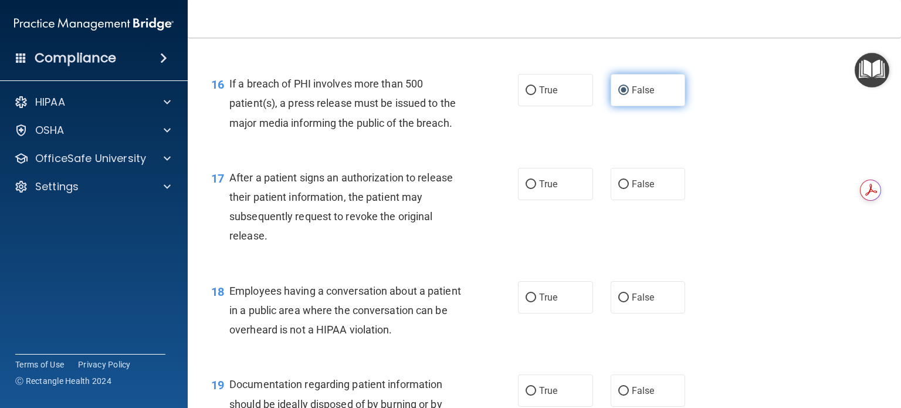
scroll to position [1506, 0]
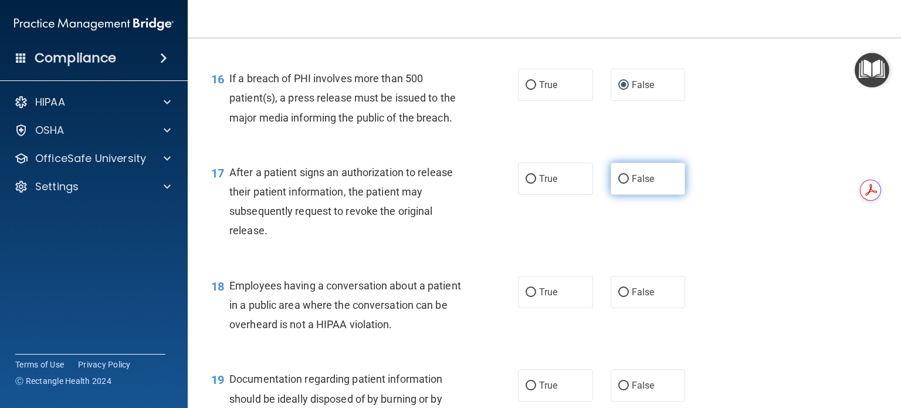
click at [637, 184] on span "False" at bounding box center [643, 178] width 23 height 11
click at [629, 184] on input "False" at bounding box center [623, 179] width 11 height 9
radio input "true"
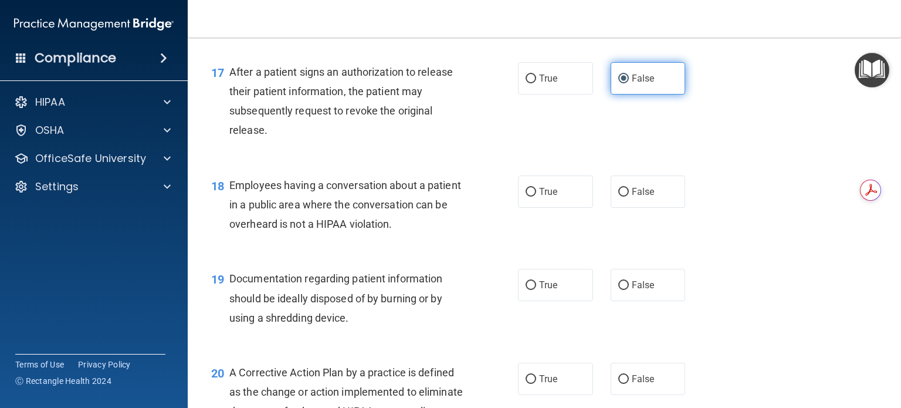
scroll to position [1611, 0]
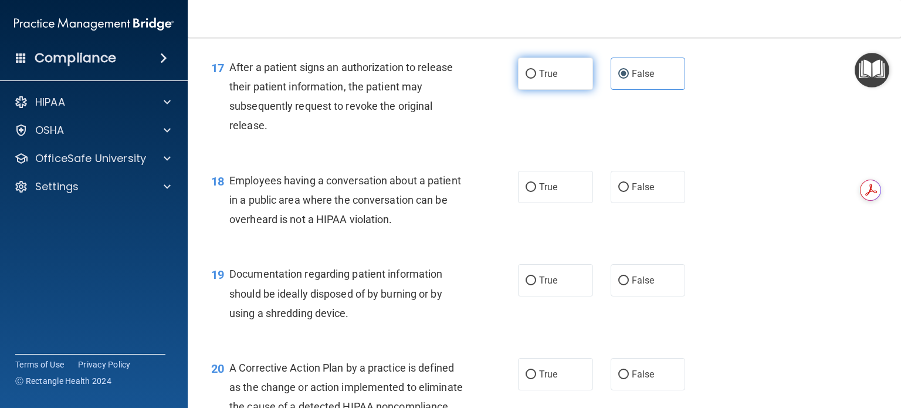
click at [563, 90] on label "True" at bounding box center [555, 73] width 75 height 32
click at [536, 79] on input "True" at bounding box center [530, 74] width 11 height 9
radio input "true"
radio input "false"
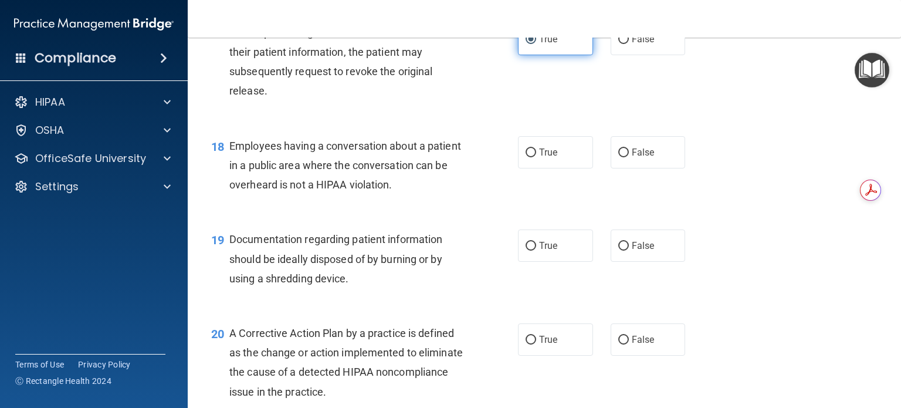
scroll to position [1648, 0]
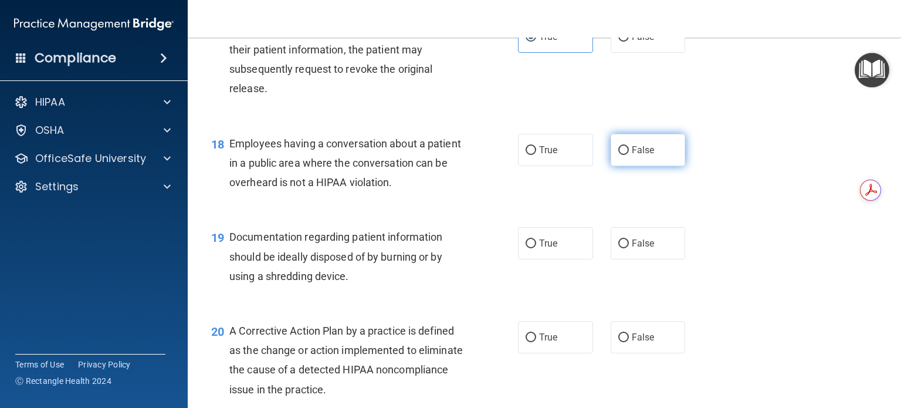
click at [632, 155] on span "False" at bounding box center [643, 149] width 23 height 11
click at [629, 155] on input "False" at bounding box center [623, 150] width 11 height 9
radio input "true"
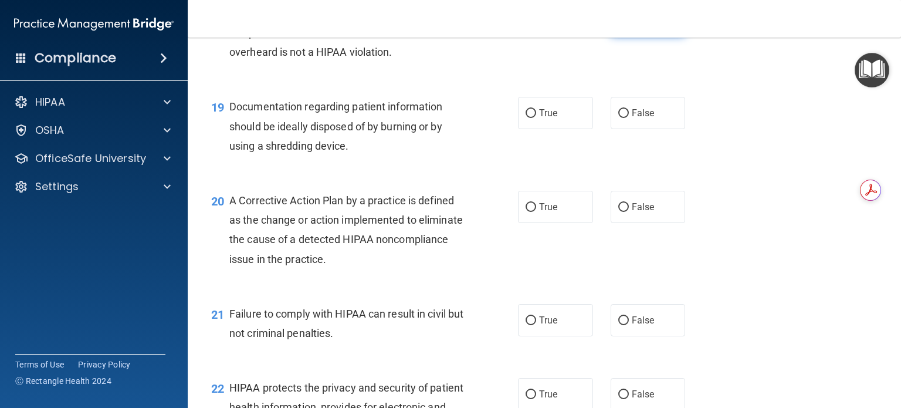
scroll to position [1780, 0]
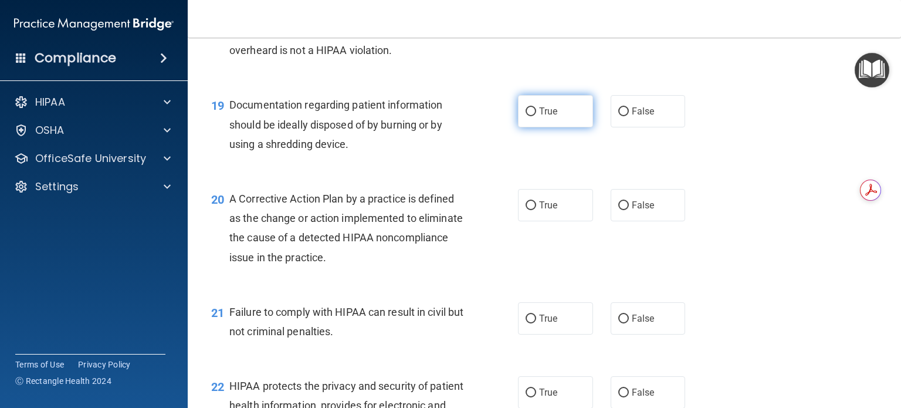
click at [568, 127] on label "True" at bounding box center [555, 111] width 75 height 32
click at [536, 116] on input "True" at bounding box center [530, 111] width 11 height 9
radio input "true"
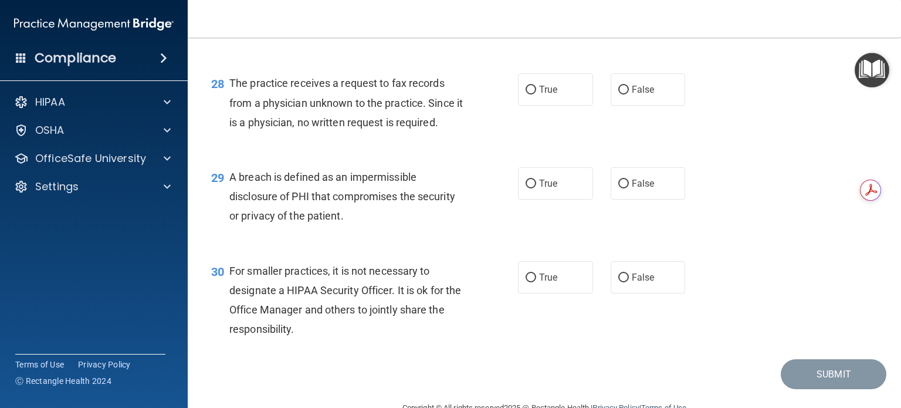
scroll to position [2829, 0]
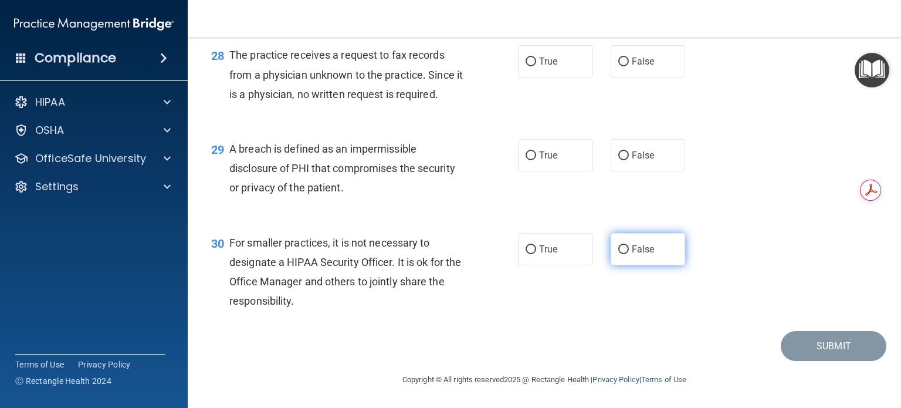
click at [651, 246] on label "False" at bounding box center [647, 249] width 75 height 32
click at [629, 246] on input "False" at bounding box center [623, 249] width 11 height 9
radio input "true"
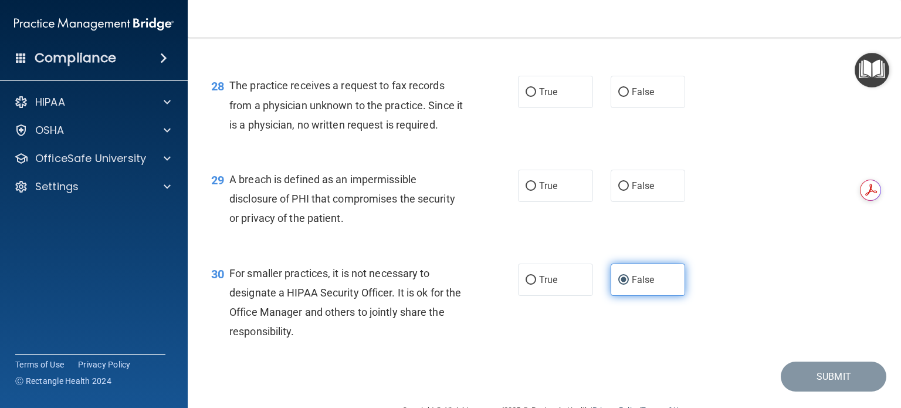
scroll to position [2739, 0]
click at [546, 202] on label "True" at bounding box center [555, 186] width 75 height 32
click at [536, 191] on input "True" at bounding box center [530, 186] width 11 height 9
radio input "true"
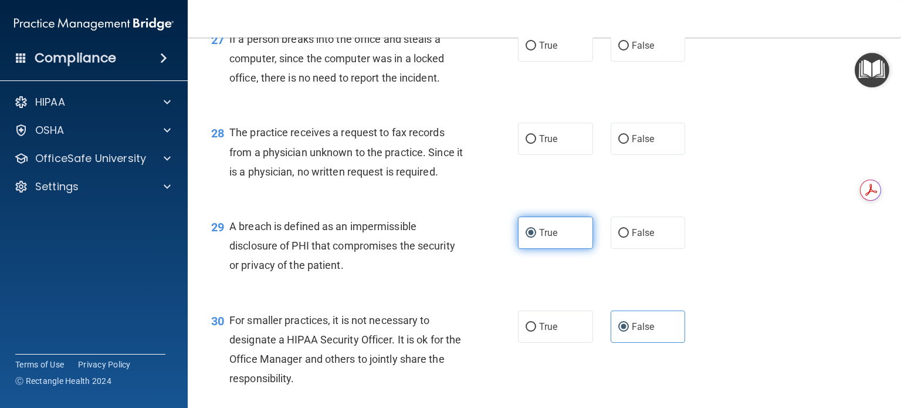
scroll to position [2697, 0]
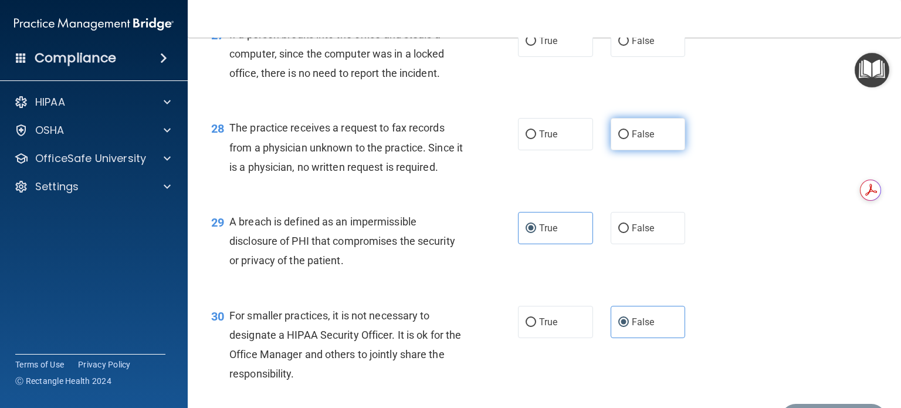
click at [636, 140] on span "False" at bounding box center [643, 133] width 23 height 11
click at [629, 139] on input "False" at bounding box center [623, 134] width 11 height 9
radio input "true"
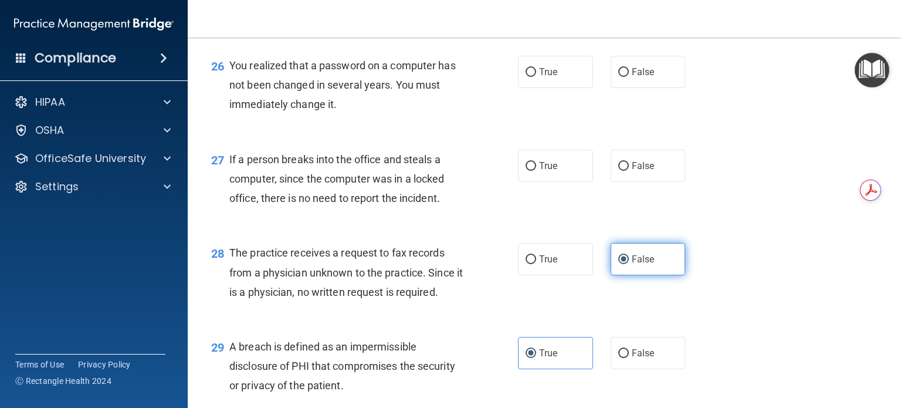
scroll to position [2571, 0]
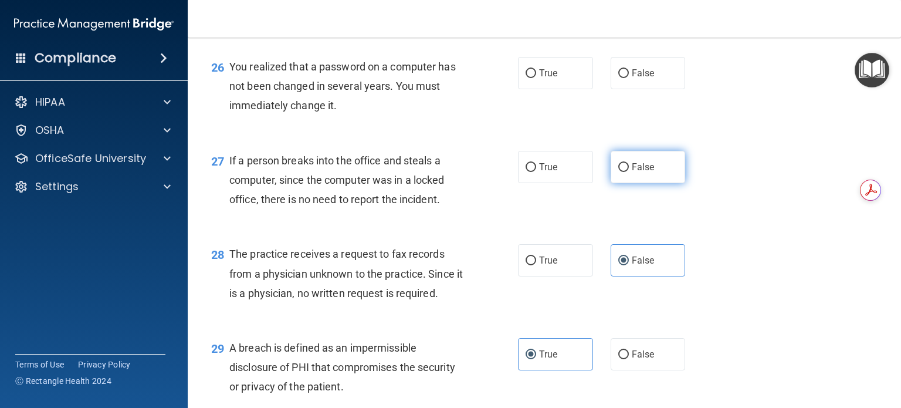
click at [640, 183] on label "False" at bounding box center [647, 167] width 75 height 32
click at [629, 172] on input "False" at bounding box center [623, 167] width 11 height 9
radio input "true"
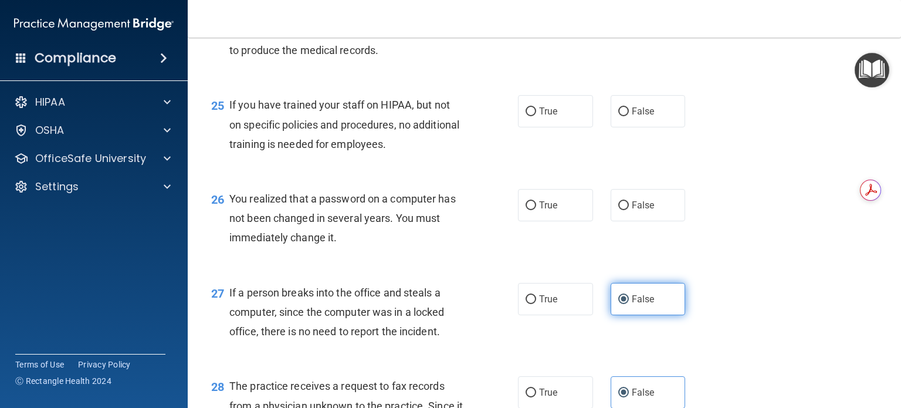
scroll to position [2431, 0]
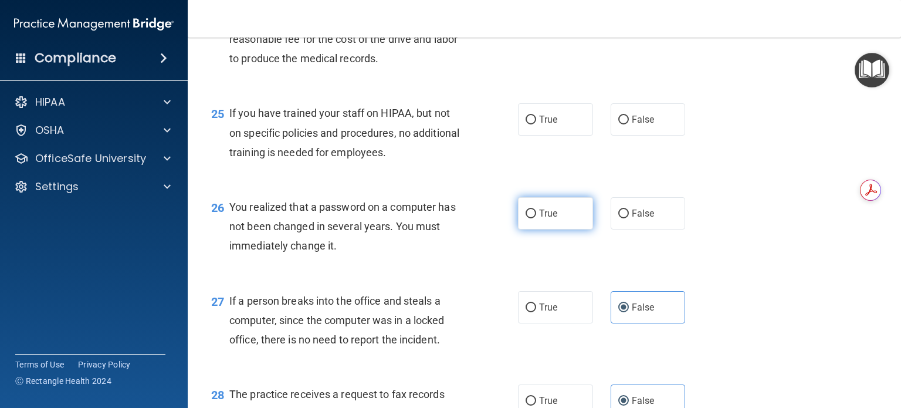
click at [546, 219] on span "True" at bounding box center [548, 213] width 18 height 11
click at [536, 218] on input "True" at bounding box center [530, 213] width 11 height 9
radio input "true"
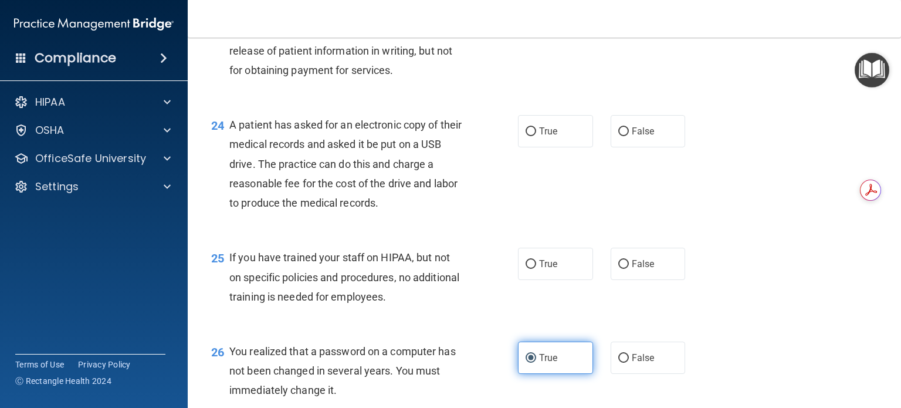
scroll to position [2284, 0]
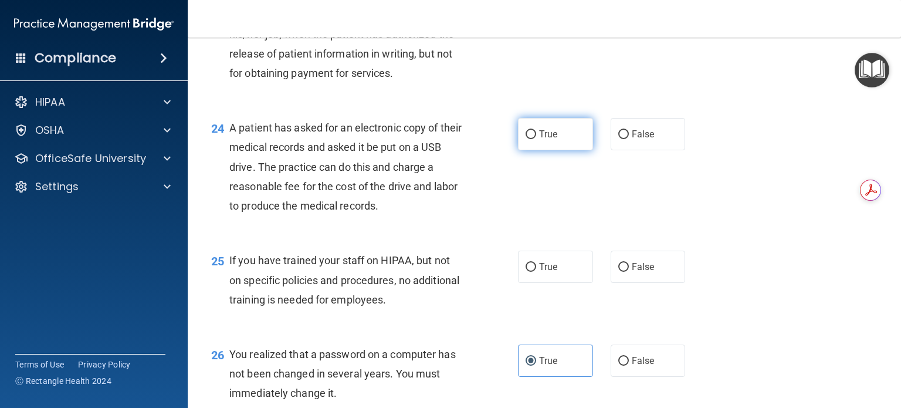
click at [548, 150] on label "True" at bounding box center [555, 134] width 75 height 32
click at [536, 139] on input "True" at bounding box center [530, 134] width 11 height 9
radio input "true"
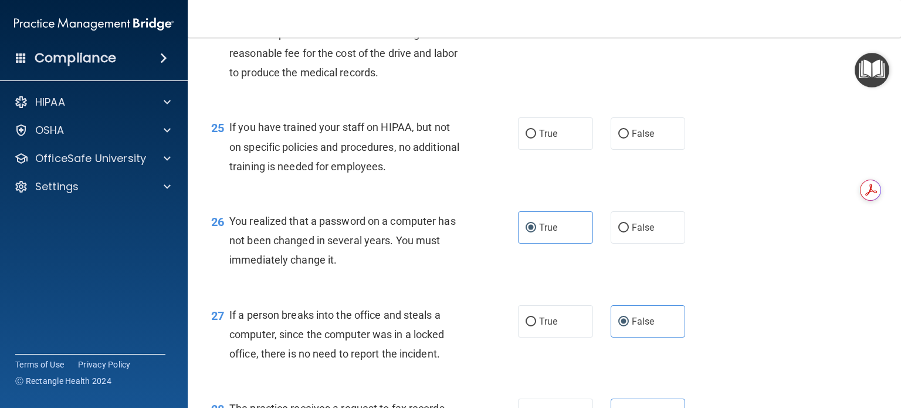
scroll to position [2427, 0]
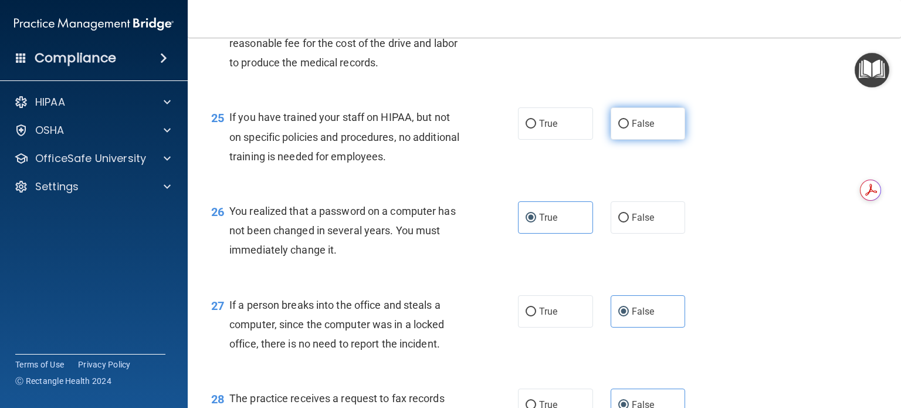
click at [635, 129] on span "False" at bounding box center [643, 123] width 23 height 11
click at [629, 128] on input "False" at bounding box center [623, 124] width 11 height 9
radio input "true"
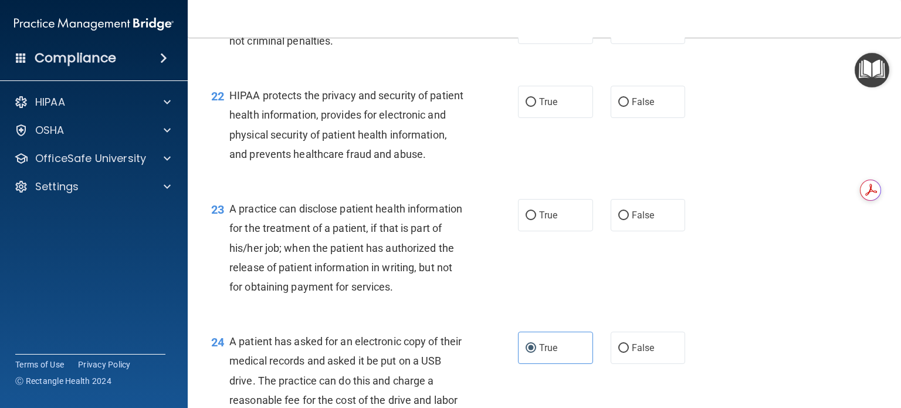
scroll to position [2069, 0]
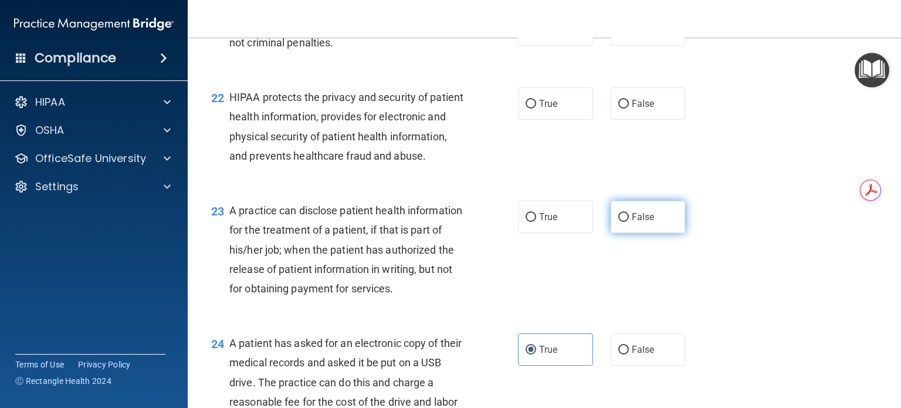
click at [619, 222] on input "False" at bounding box center [623, 217] width 11 height 9
radio input "true"
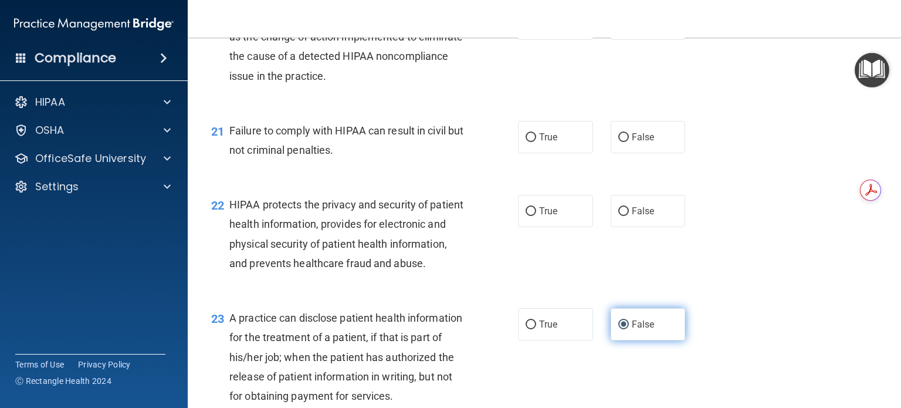
scroll to position [1962, 0]
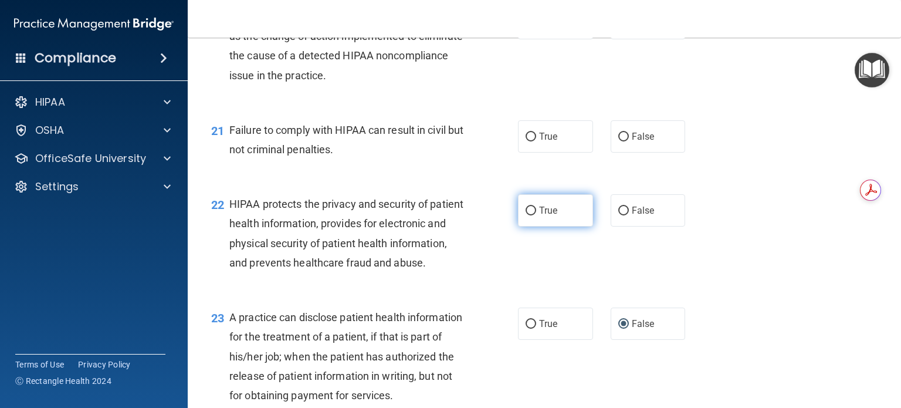
click at [530, 215] on input "True" at bounding box center [530, 210] width 11 height 9
radio input "true"
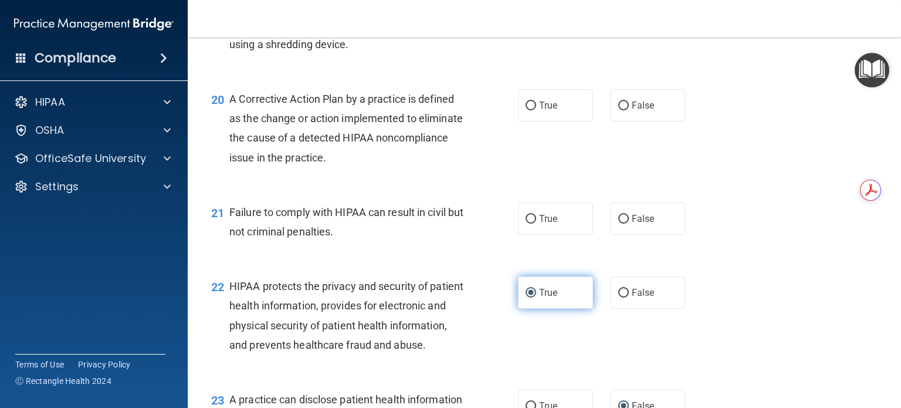
scroll to position [1878, 0]
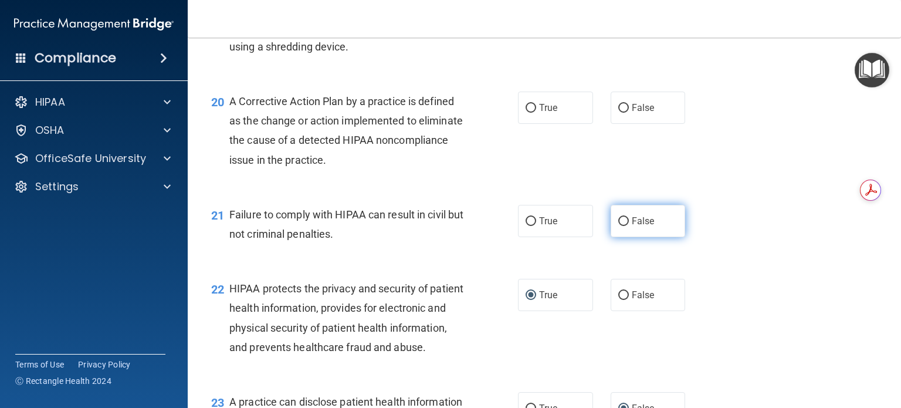
click at [618, 226] on input "False" at bounding box center [623, 221] width 11 height 9
radio input "true"
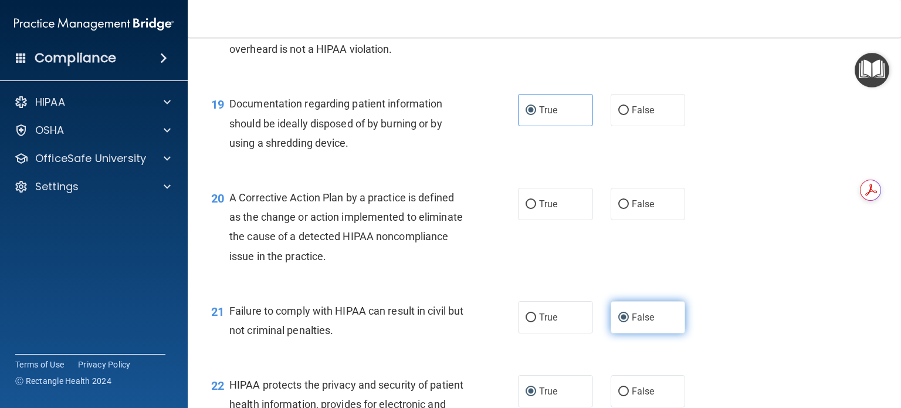
scroll to position [1782, 0]
click at [529, 208] on input "True" at bounding box center [530, 203] width 11 height 9
radio input "true"
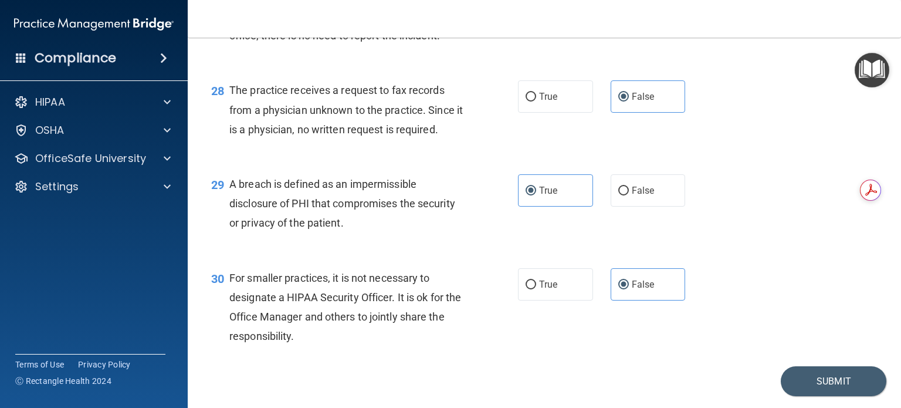
scroll to position [2829, 0]
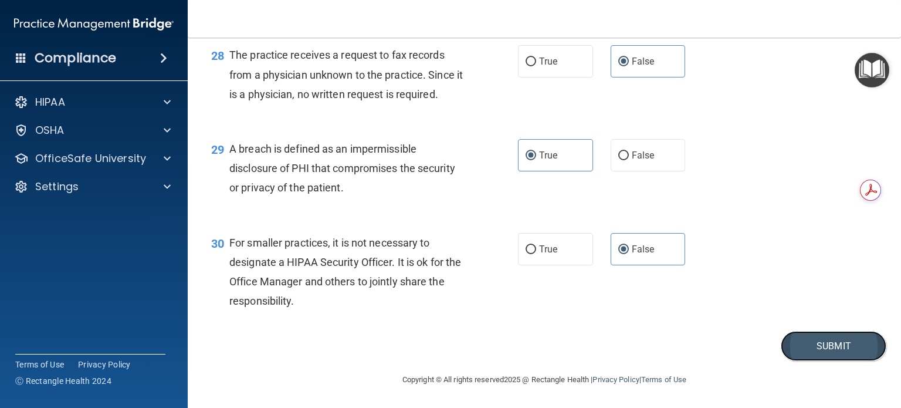
click at [808, 343] on button "Submit" at bounding box center [833, 346] width 106 height 30
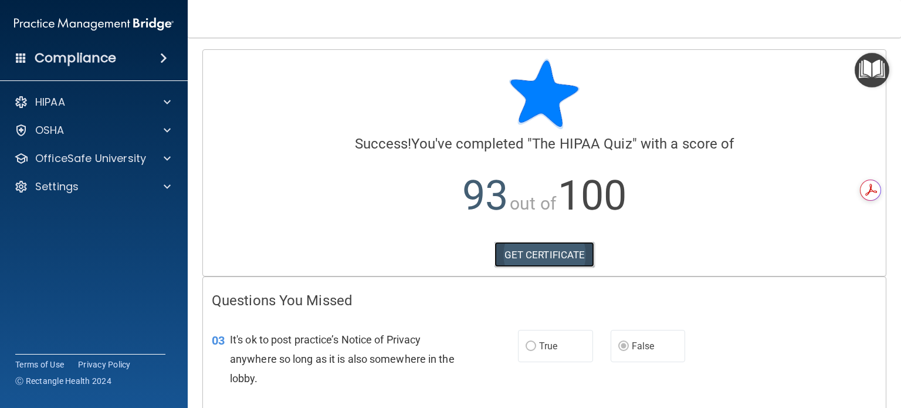
click at [566, 247] on link "GET CERTIFICATE" at bounding box center [544, 255] width 100 height 26
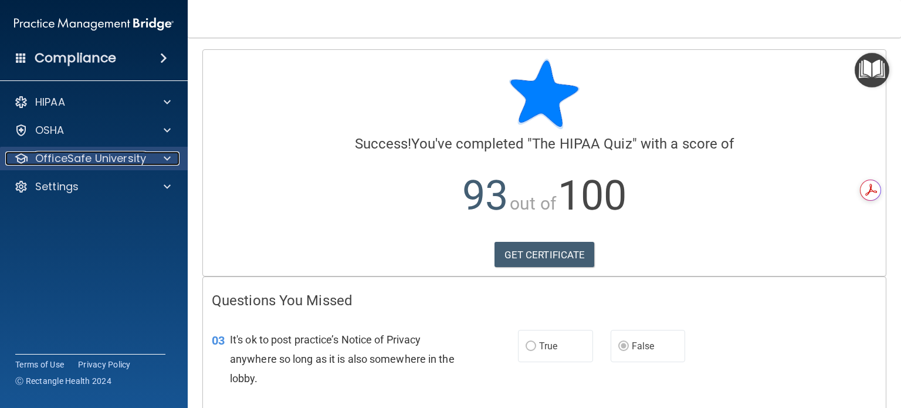
click at [114, 154] on p "OfficeSafe University" at bounding box center [90, 158] width 111 height 14
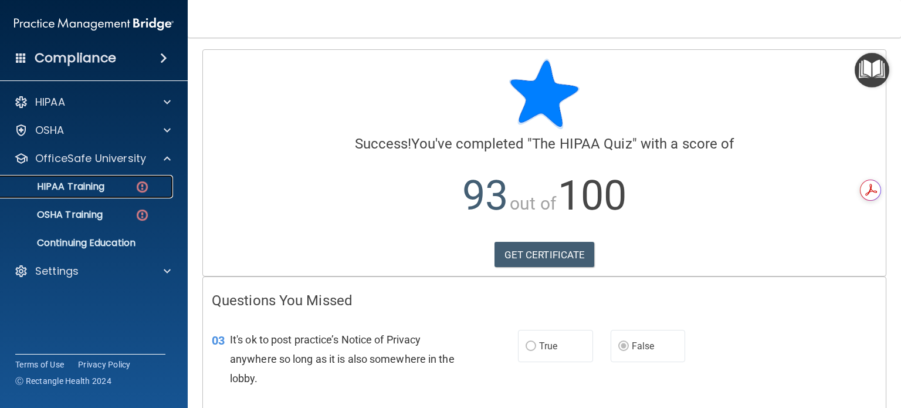
click at [131, 186] on div "HIPAA Training" at bounding box center [88, 187] width 160 height 12
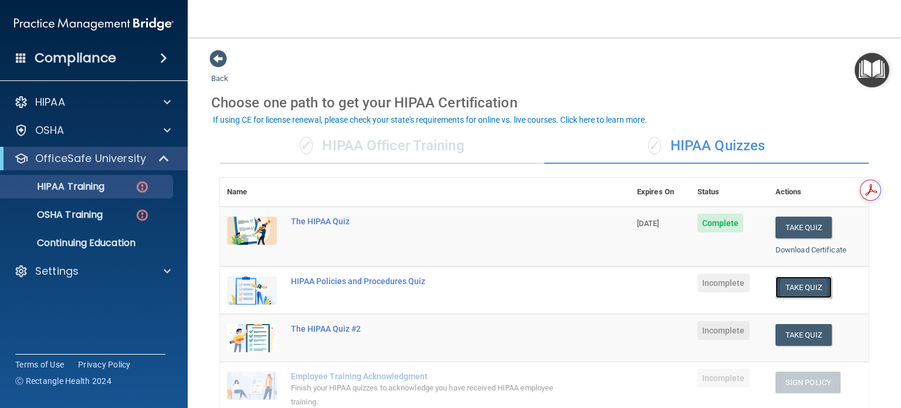
click at [792, 283] on button "Take Quiz" at bounding box center [803, 287] width 56 height 22
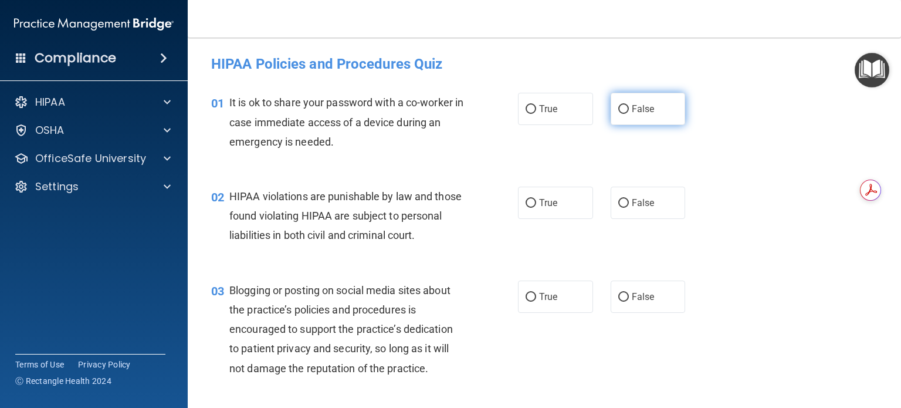
click at [618, 108] on input "False" at bounding box center [623, 109] width 11 height 9
radio input "true"
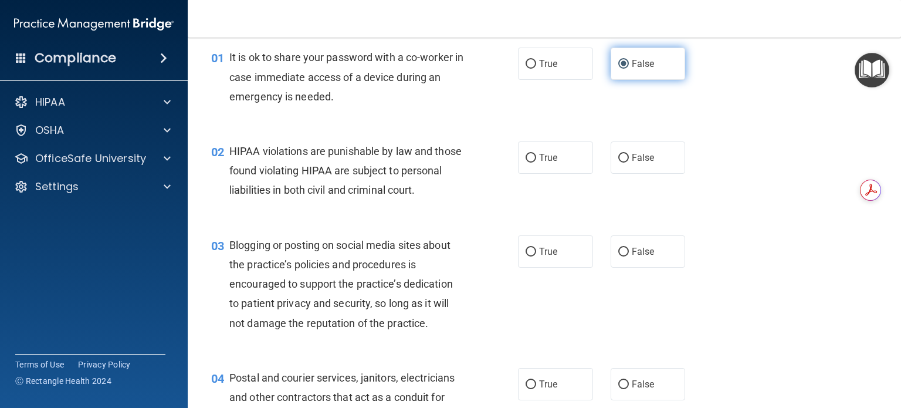
scroll to position [45, 0]
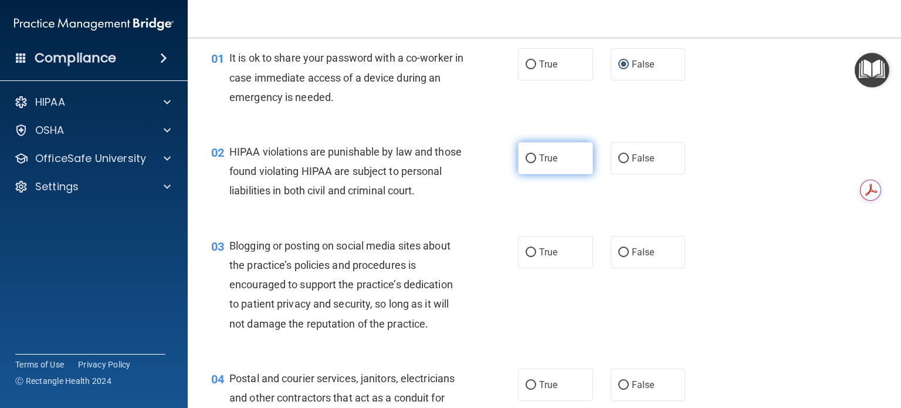
click at [551, 157] on span "True" at bounding box center [548, 157] width 18 height 11
click at [536, 157] on input "True" at bounding box center [530, 158] width 11 height 9
radio input "true"
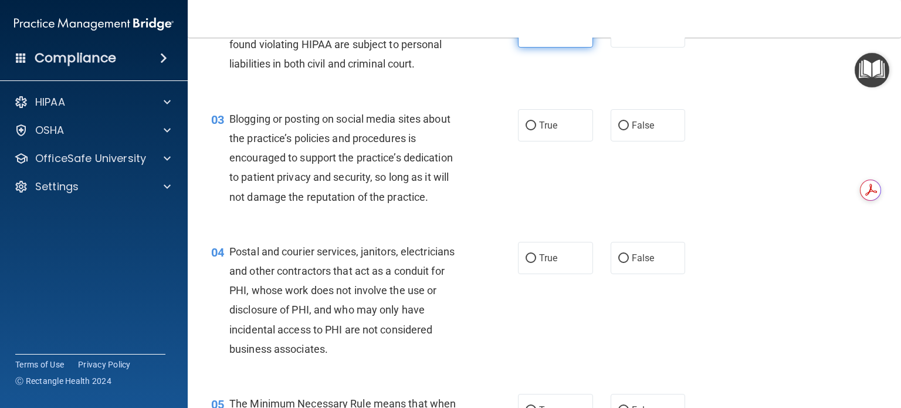
scroll to position [178, 0]
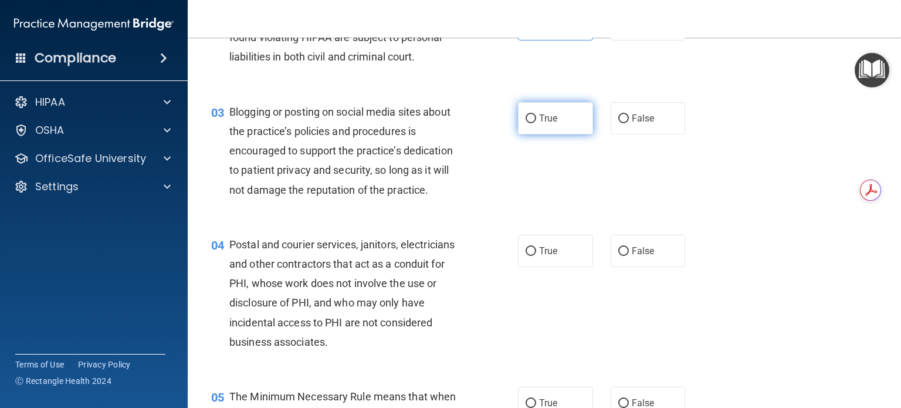
click at [542, 124] on span "True" at bounding box center [548, 118] width 18 height 11
click at [536, 123] on input "True" at bounding box center [530, 118] width 11 height 9
radio input "true"
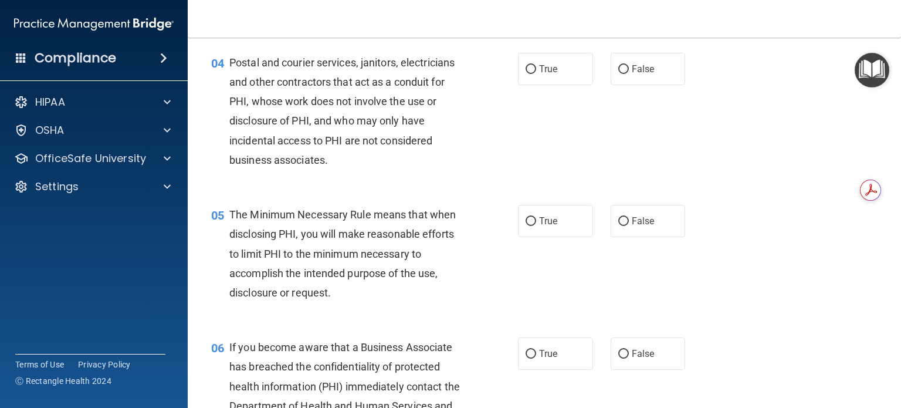
scroll to position [361, 0]
click at [633, 74] on span "False" at bounding box center [643, 68] width 23 height 11
click at [629, 73] on input "False" at bounding box center [623, 68] width 11 height 9
radio input "true"
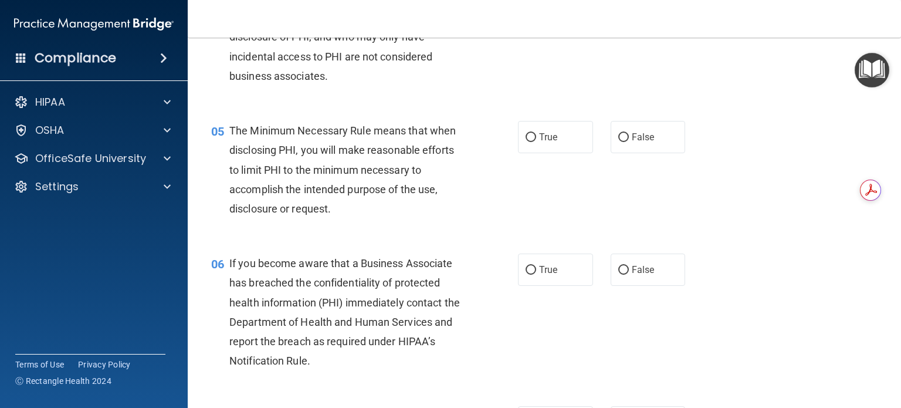
scroll to position [446, 0]
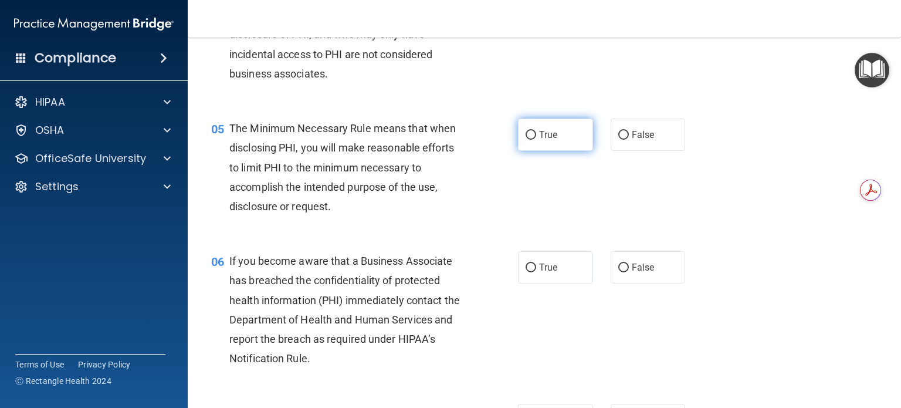
click at [525, 140] on input "True" at bounding box center [530, 135] width 11 height 9
radio input "true"
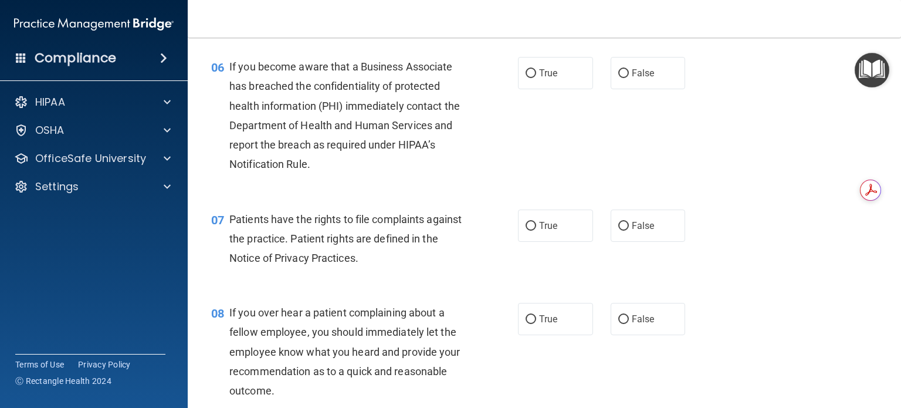
scroll to position [641, 0]
click at [544, 78] on span "True" at bounding box center [548, 72] width 18 height 11
click at [536, 77] on input "True" at bounding box center [530, 73] width 11 height 9
radio input "true"
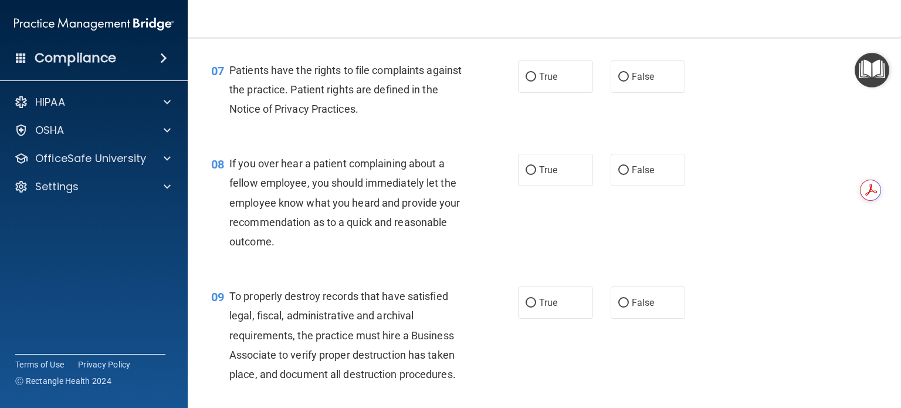
scroll to position [789, 0]
click at [547, 83] on span "True" at bounding box center [548, 77] width 18 height 11
click at [536, 82] on input "True" at bounding box center [530, 77] width 11 height 9
radio input "true"
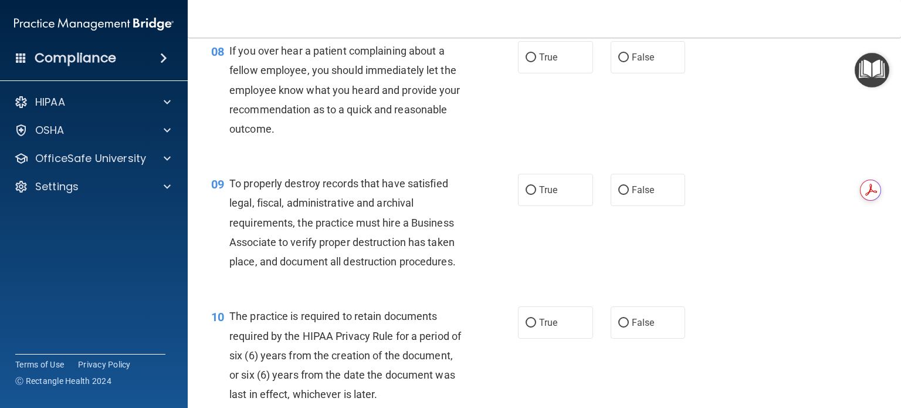
scroll to position [910, 0]
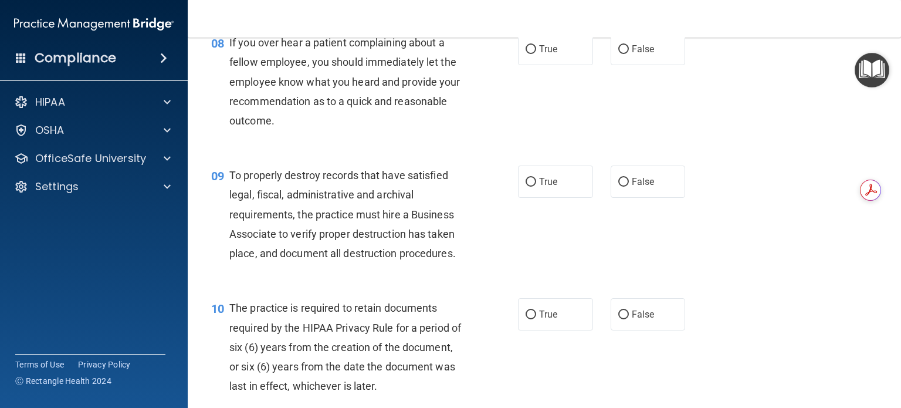
click at [455, 151] on div "08 If you over hear a patient complaining about a fellow employee, you should i…" at bounding box center [544, 84] width 684 height 133
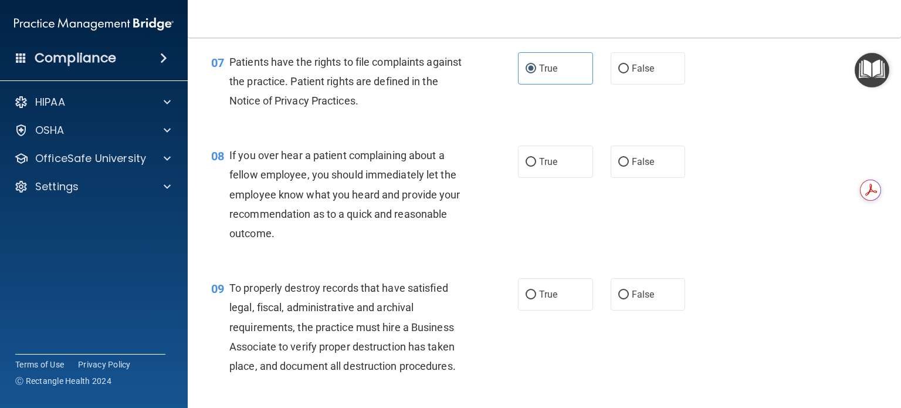
scroll to position [797, 0]
click at [356, 263] on div "08 If you over hear a patient complaining about a fellow employee, you should i…" at bounding box center [544, 197] width 684 height 133
click at [651, 172] on label "False" at bounding box center [647, 161] width 75 height 32
click at [629, 167] on input "False" at bounding box center [623, 162] width 11 height 9
radio input "true"
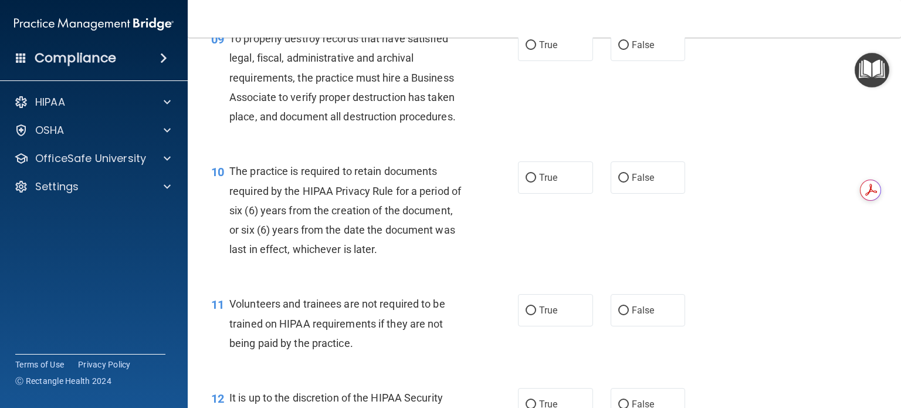
scroll to position [1048, 0]
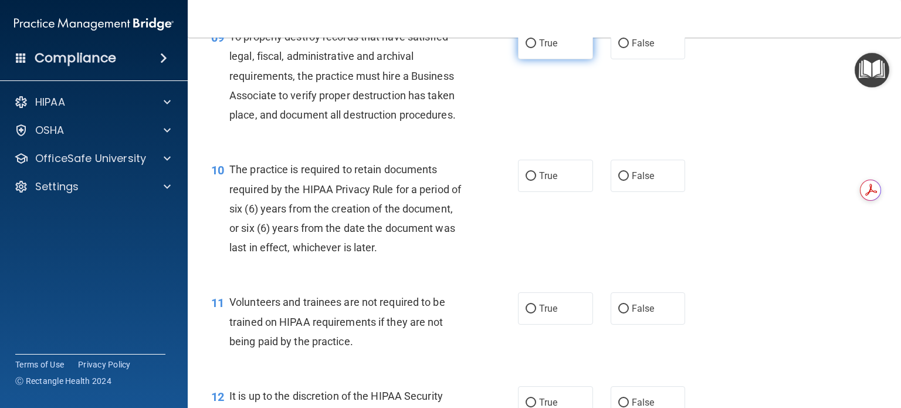
click at [542, 59] on label "True" at bounding box center [555, 43] width 75 height 32
click at [536, 48] on input "True" at bounding box center [530, 43] width 11 height 9
radio input "true"
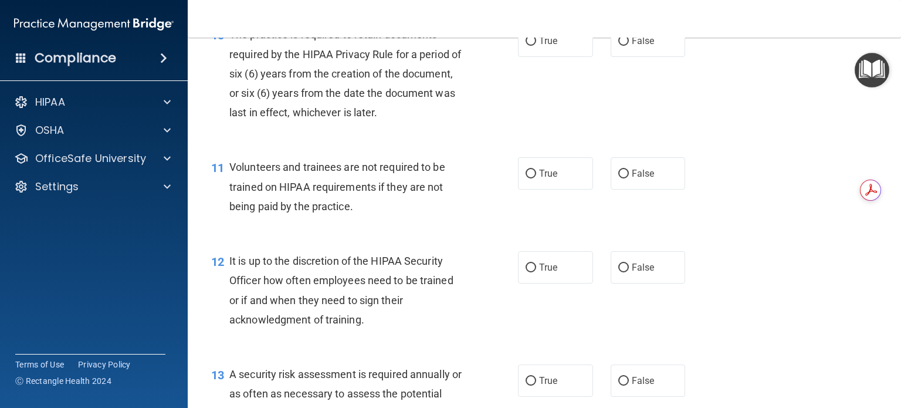
scroll to position [1182, 0]
click at [563, 55] on label "True" at bounding box center [555, 42] width 75 height 32
click at [536, 47] on input "True" at bounding box center [530, 42] width 11 height 9
radio input "true"
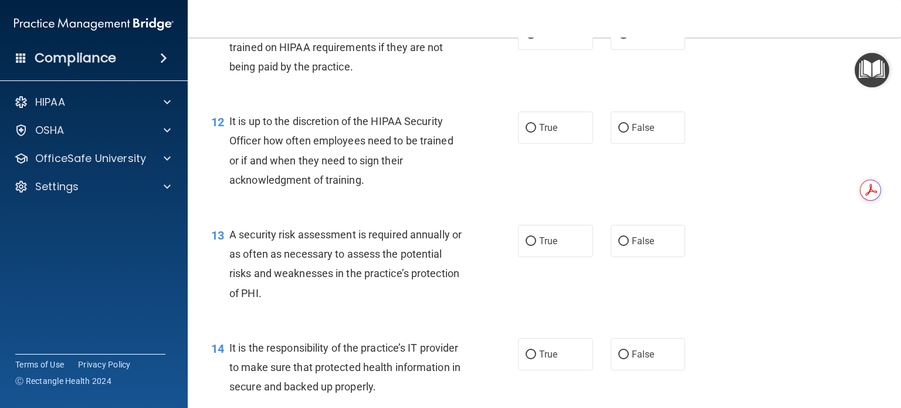
scroll to position [1322, 0]
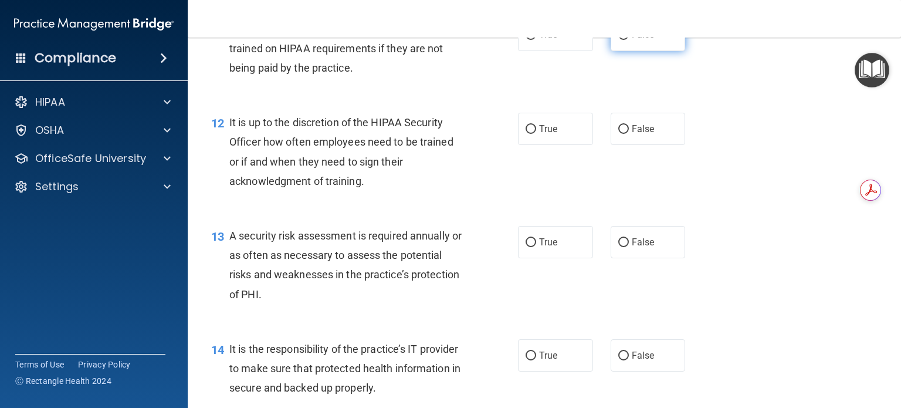
click at [622, 40] on input "False" at bounding box center [623, 35] width 11 height 9
radio input "true"
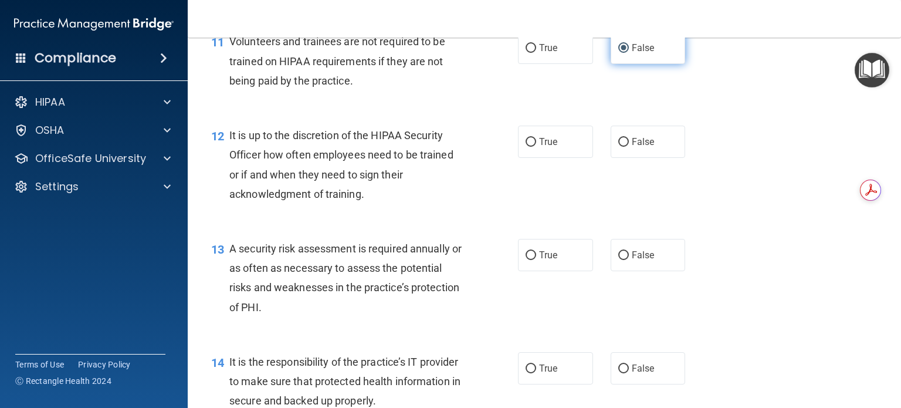
scroll to position [1308, 0]
click at [308, 225] on div "12 It is up to the discretion of the HIPAA Security Officer how often employees…" at bounding box center [544, 168] width 684 height 113
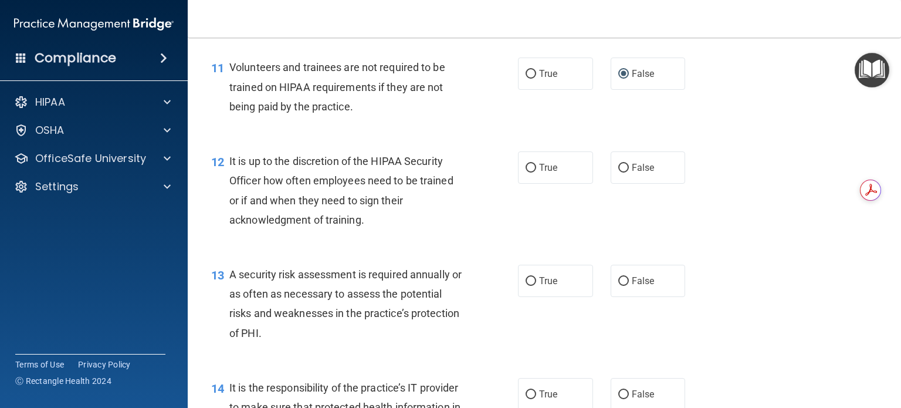
scroll to position [1283, 0]
click at [664, 184] on label "False" at bounding box center [647, 167] width 75 height 32
click at [629, 172] on input "False" at bounding box center [623, 168] width 11 height 9
radio input "true"
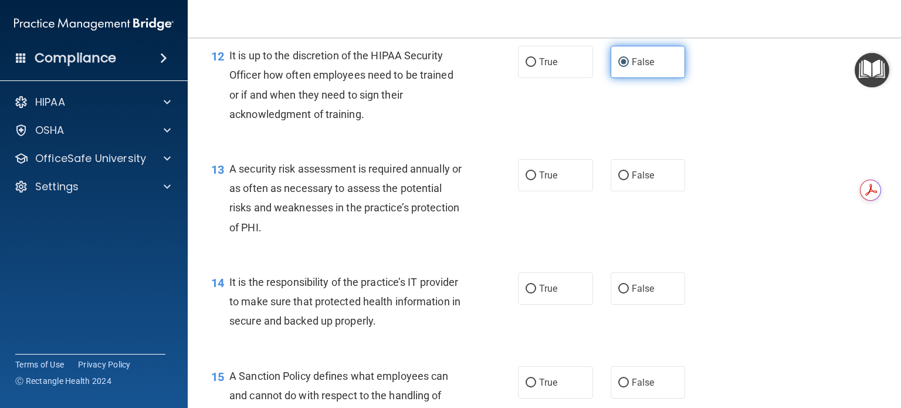
scroll to position [1388, 0]
click at [561, 192] on label "True" at bounding box center [555, 175] width 75 height 32
click at [536, 181] on input "True" at bounding box center [530, 176] width 11 height 9
radio input "true"
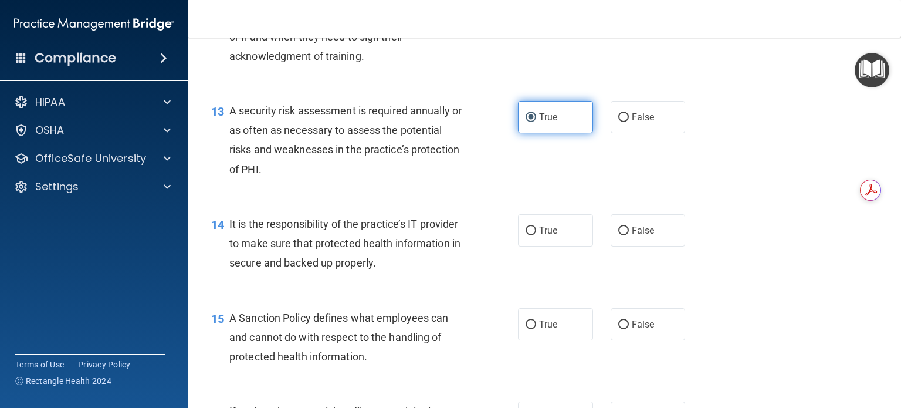
scroll to position [1453, 0]
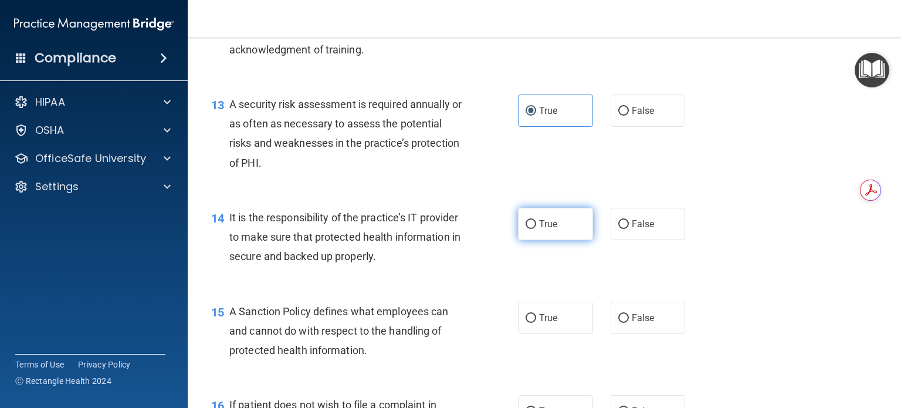
click at [556, 240] on label "True" at bounding box center [555, 224] width 75 height 32
click at [536, 229] on input "True" at bounding box center [530, 224] width 11 height 9
radio input "true"
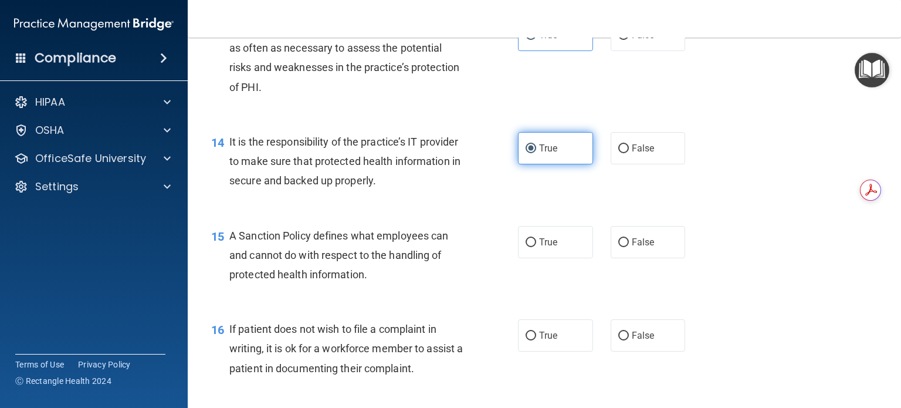
scroll to position [1532, 0]
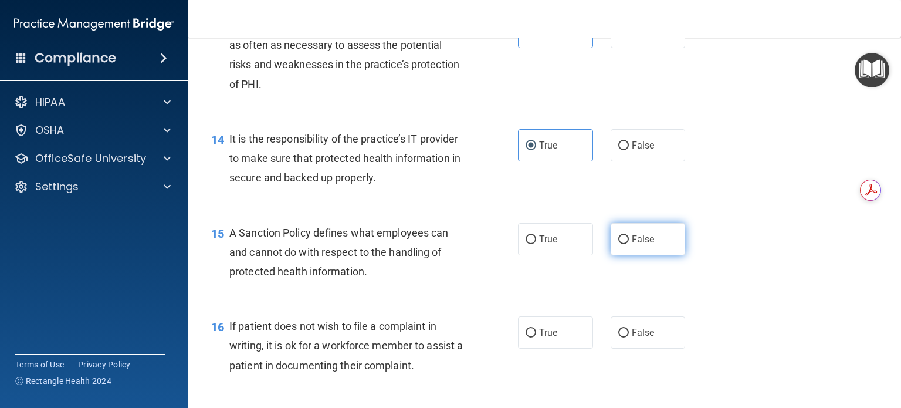
click at [622, 244] on input "False" at bounding box center [623, 239] width 11 height 9
radio input "true"
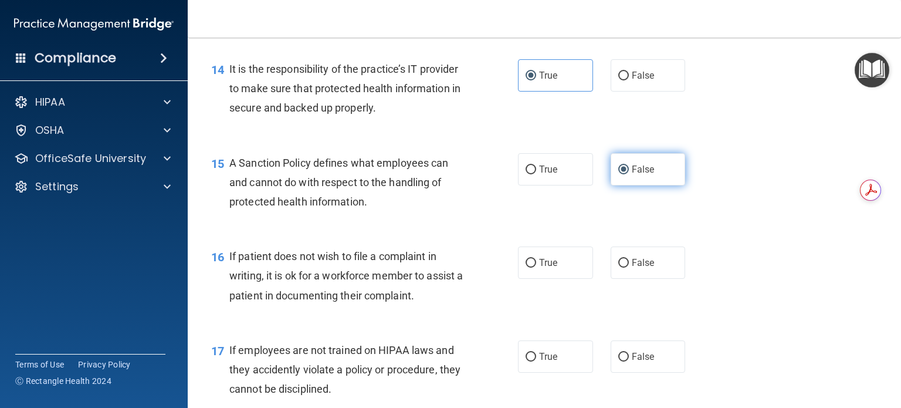
scroll to position [1622, 0]
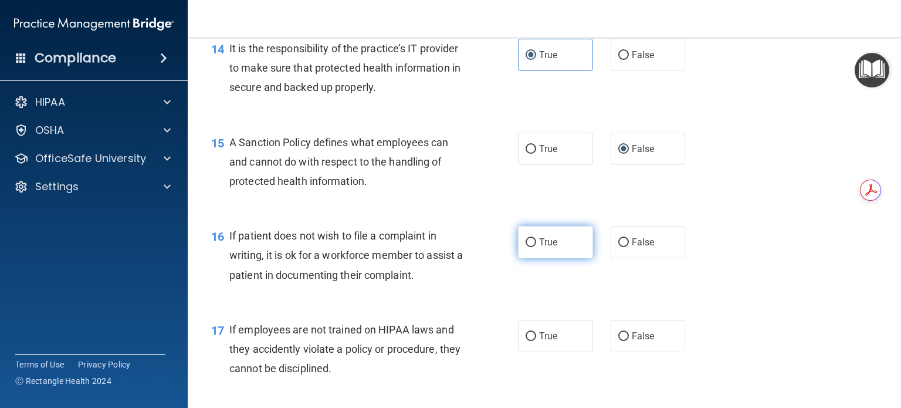
click at [555, 258] on label "True" at bounding box center [555, 242] width 75 height 32
click at [536, 247] on input "True" at bounding box center [530, 242] width 11 height 9
radio input "true"
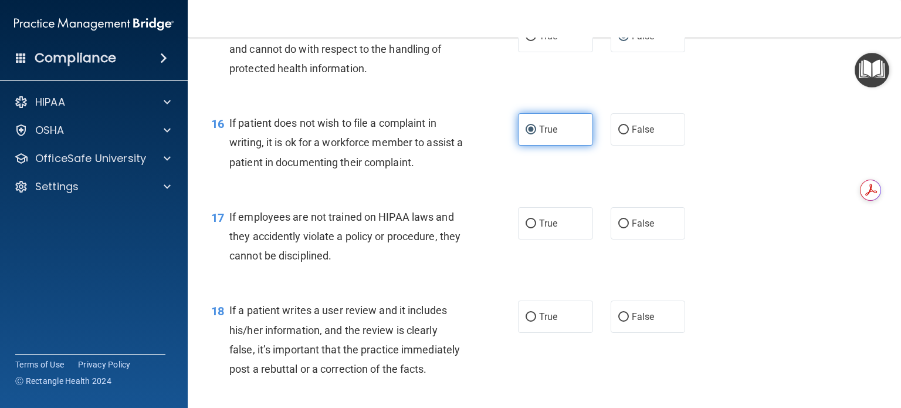
scroll to position [1736, 0]
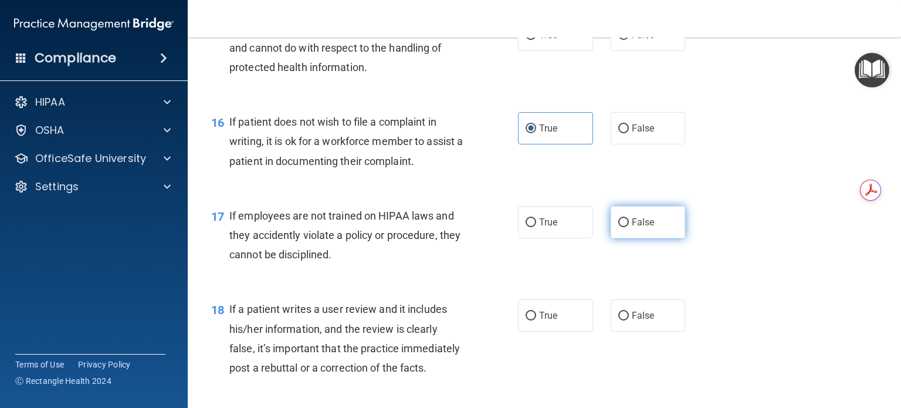
click at [638, 228] on span "False" at bounding box center [643, 221] width 23 height 11
click at [629, 227] on input "False" at bounding box center [623, 222] width 11 height 9
radio input "true"
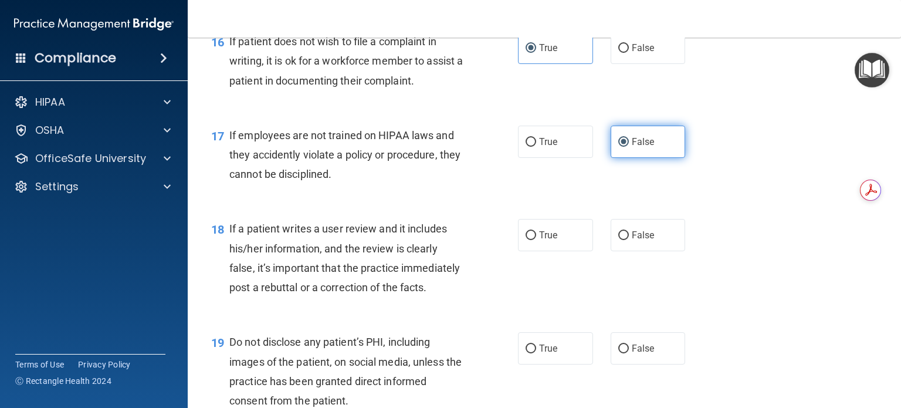
scroll to position [1817, 0]
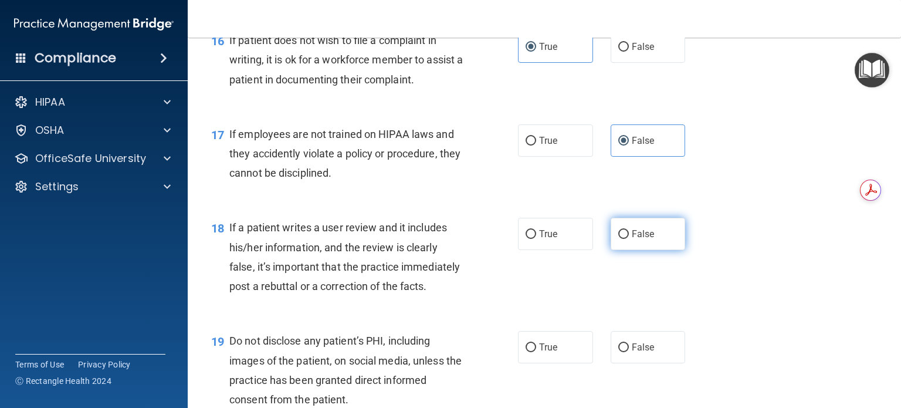
click at [653, 237] on label "False" at bounding box center [647, 234] width 75 height 32
click at [629, 237] on input "False" at bounding box center [623, 234] width 11 height 9
radio input "true"
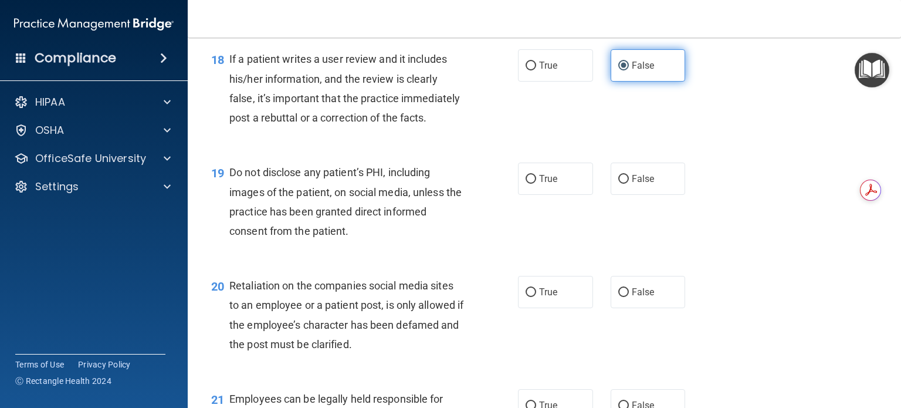
scroll to position [1985, 0]
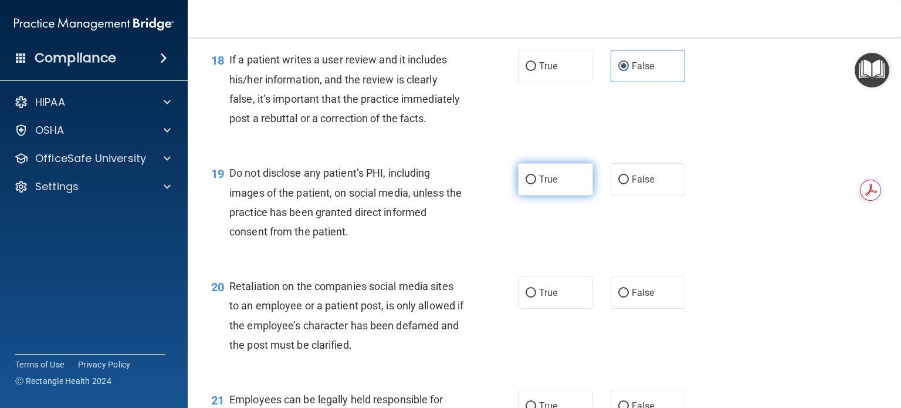
click at [561, 195] on label "True" at bounding box center [555, 179] width 75 height 32
click at [536, 184] on input "True" at bounding box center [530, 179] width 11 height 9
radio input "true"
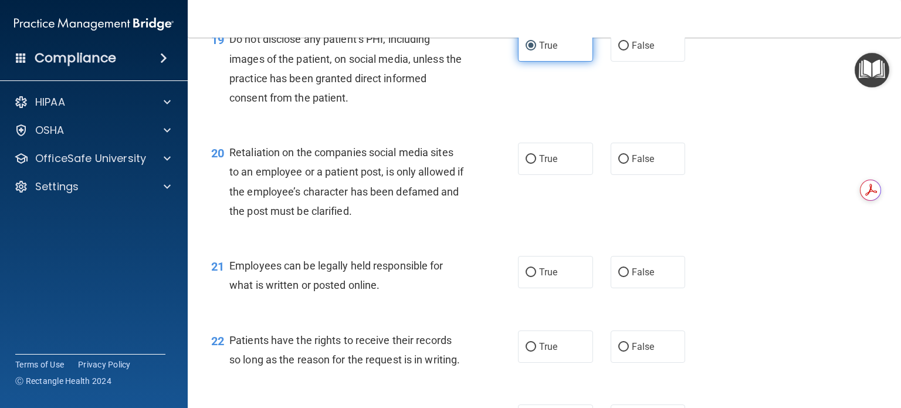
scroll to position [2118, 0]
click at [651, 175] on label "False" at bounding box center [647, 159] width 75 height 32
click at [629, 164] on input "False" at bounding box center [623, 159] width 11 height 9
radio input "true"
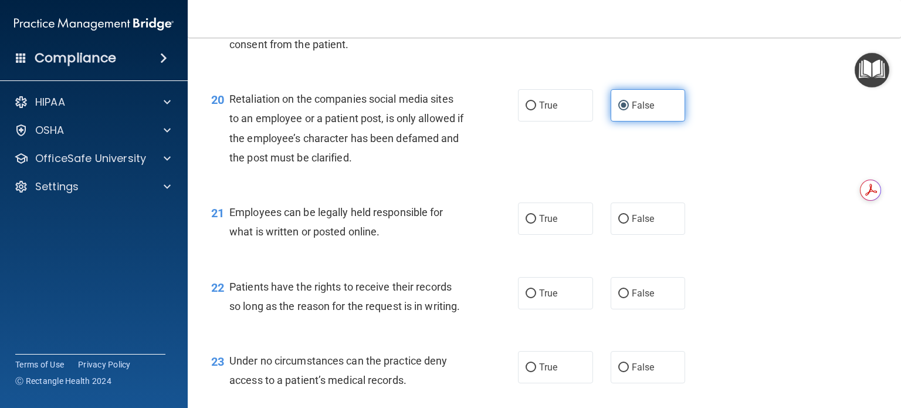
scroll to position [2172, 0]
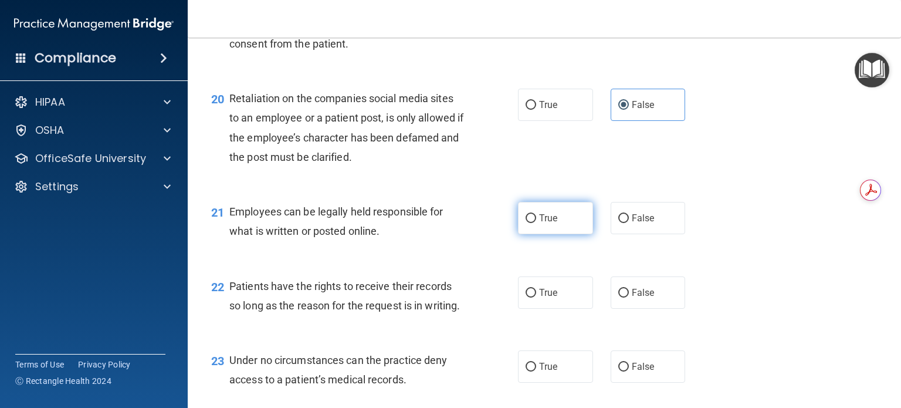
click at [557, 234] on label "True" at bounding box center [555, 218] width 75 height 32
click at [536, 223] on input "True" at bounding box center [530, 218] width 11 height 9
radio input "true"
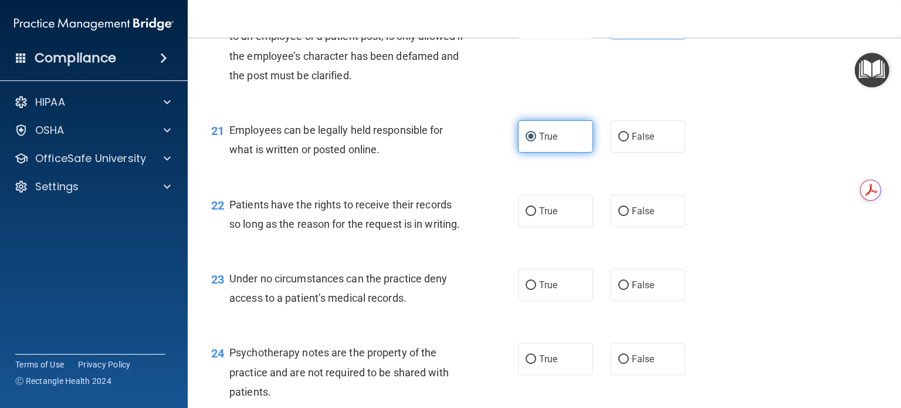
scroll to position [2255, 0]
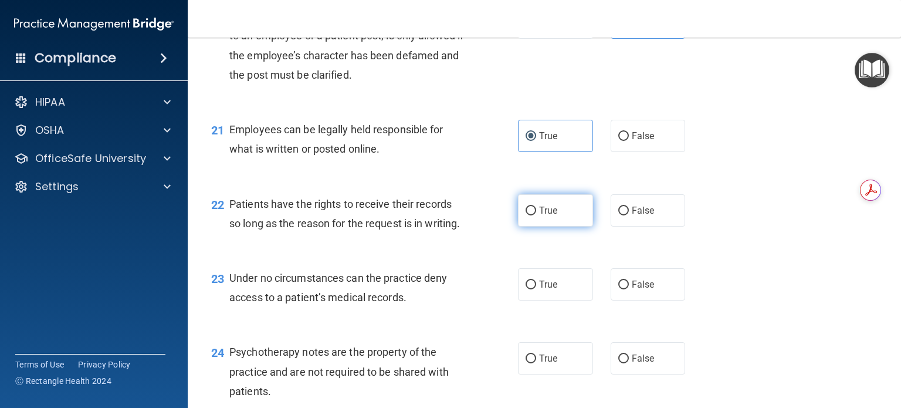
click at [563, 226] on label "True" at bounding box center [555, 210] width 75 height 32
click at [536, 215] on input "True" at bounding box center [530, 210] width 11 height 9
radio input "true"
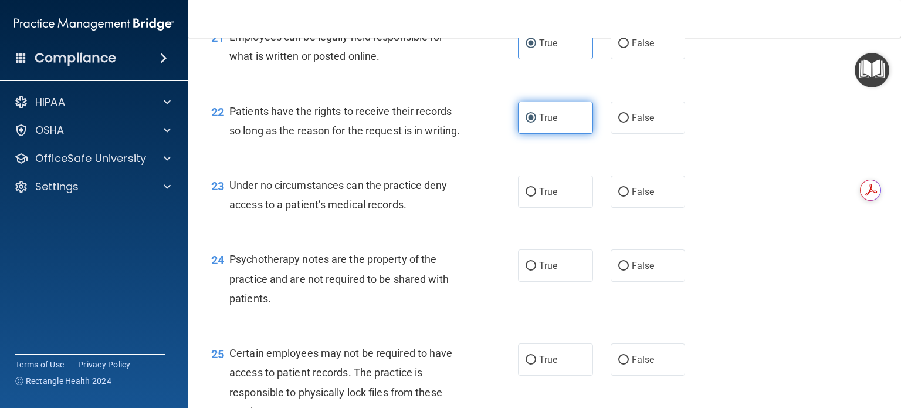
scroll to position [2347, 0]
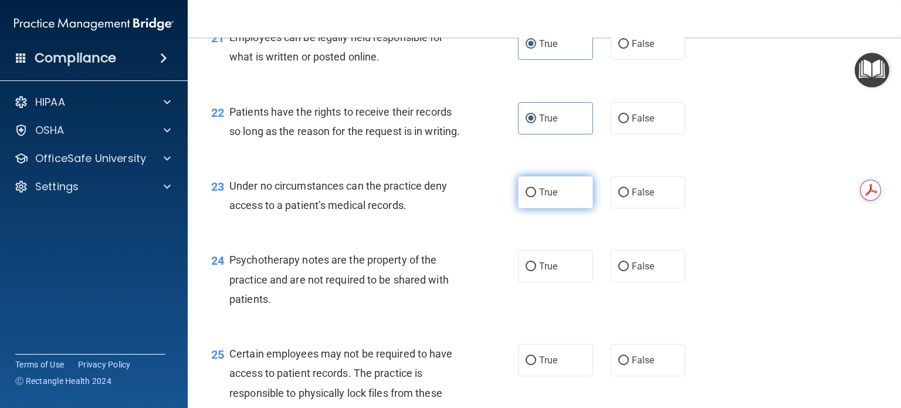
click at [562, 208] on label "True" at bounding box center [555, 192] width 75 height 32
click at [536, 197] on input "True" at bounding box center [530, 192] width 11 height 9
radio input "true"
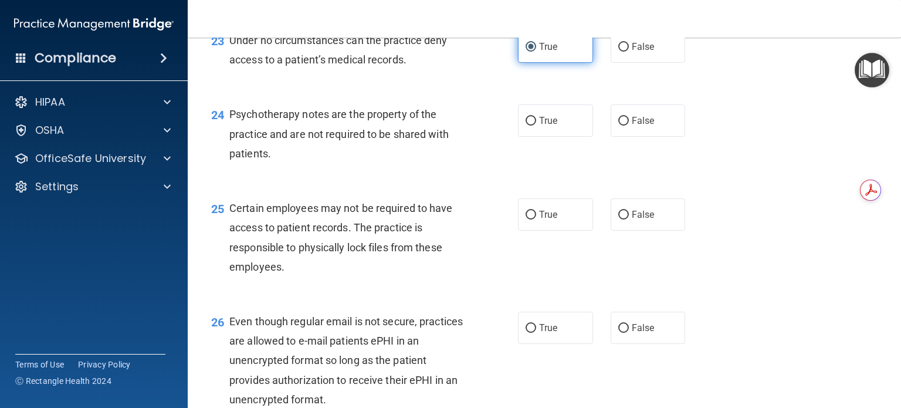
scroll to position [2491, 0]
click at [572, 137] on label "True" at bounding box center [555, 121] width 75 height 32
click at [536, 126] on input "True" at bounding box center [530, 121] width 11 height 9
radio input "true"
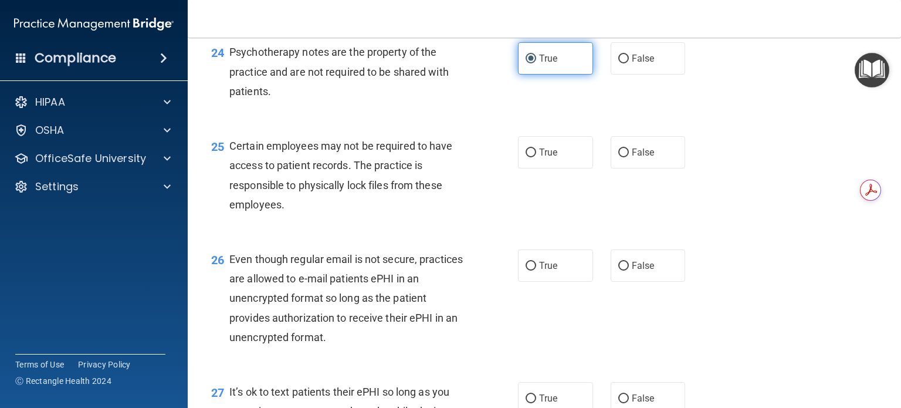
scroll to position [2555, 0]
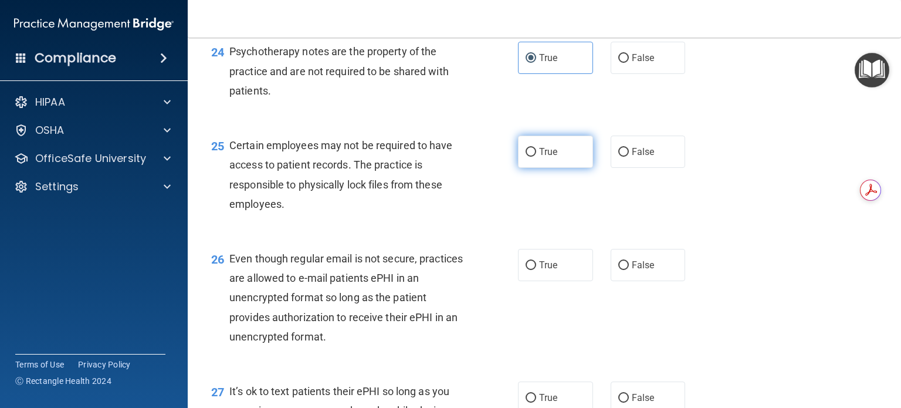
click at [547, 157] on span "True" at bounding box center [548, 151] width 18 height 11
click at [536, 157] on input "True" at bounding box center [530, 152] width 11 height 9
radio input "true"
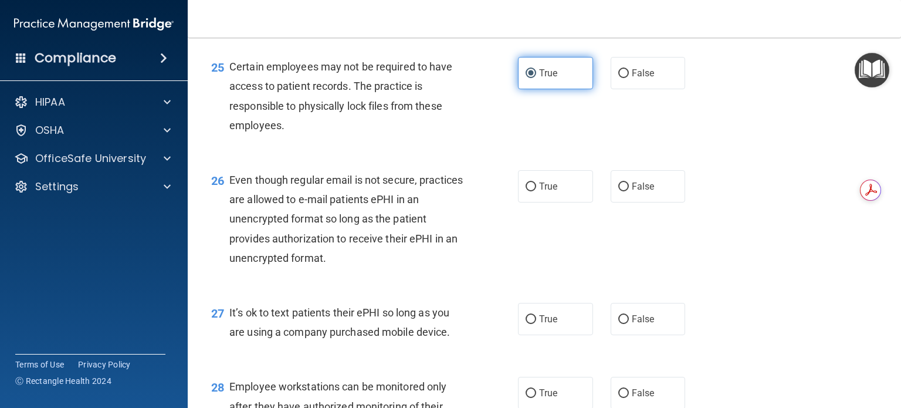
scroll to position [2636, 0]
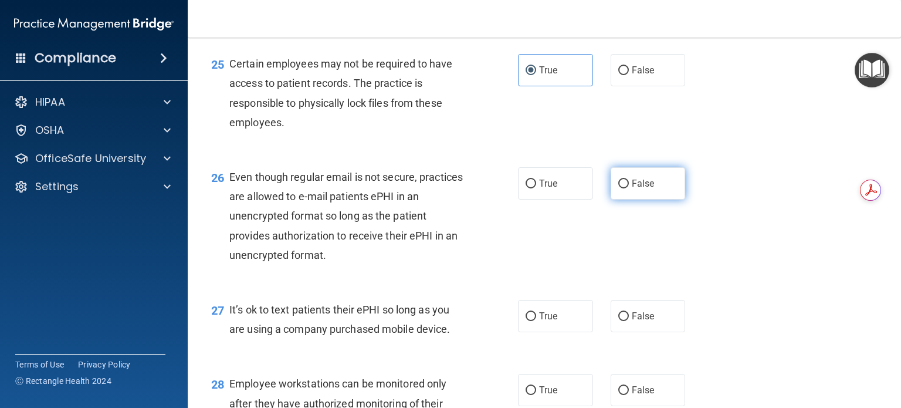
click at [651, 199] on label "False" at bounding box center [647, 183] width 75 height 32
click at [629, 188] on input "False" at bounding box center [623, 183] width 11 height 9
radio input "true"
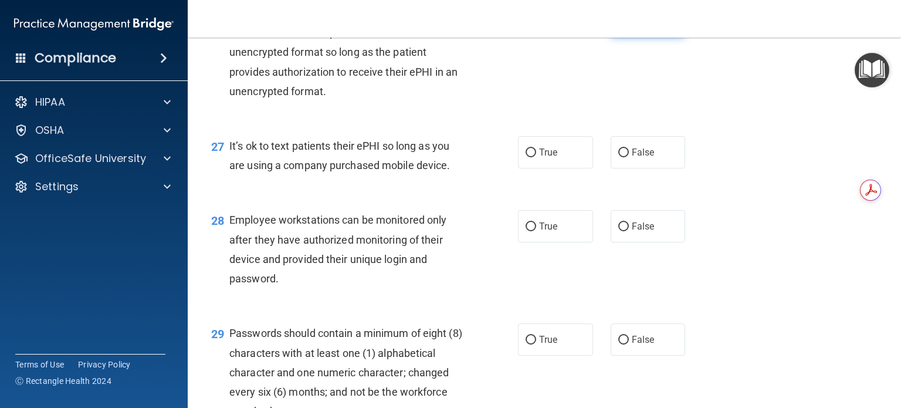
scroll to position [2801, 0]
click at [645, 167] on label "False" at bounding box center [647, 151] width 75 height 32
click at [629, 156] on input "False" at bounding box center [623, 151] width 11 height 9
radio input "true"
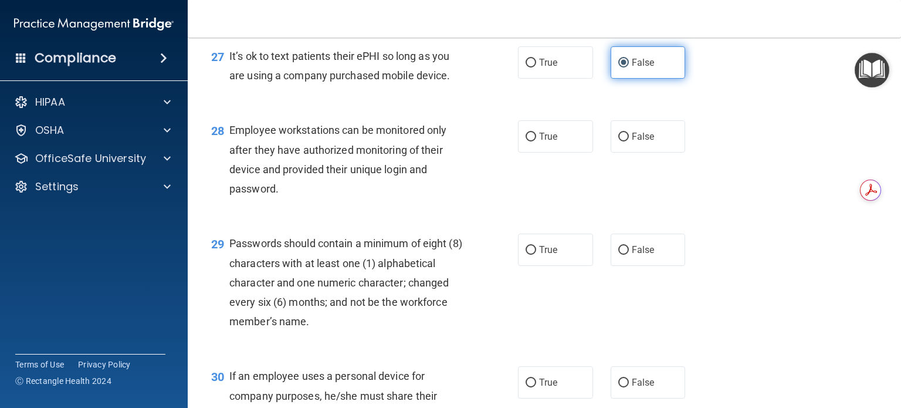
scroll to position [2891, 0]
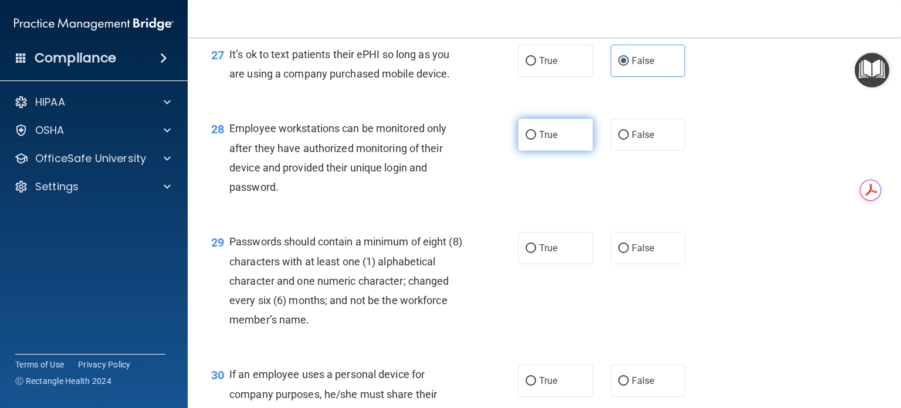
click at [552, 151] on label "True" at bounding box center [555, 134] width 75 height 32
click at [536, 140] on input "True" at bounding box center [530, 135] width 11 height 9
radio input "true"
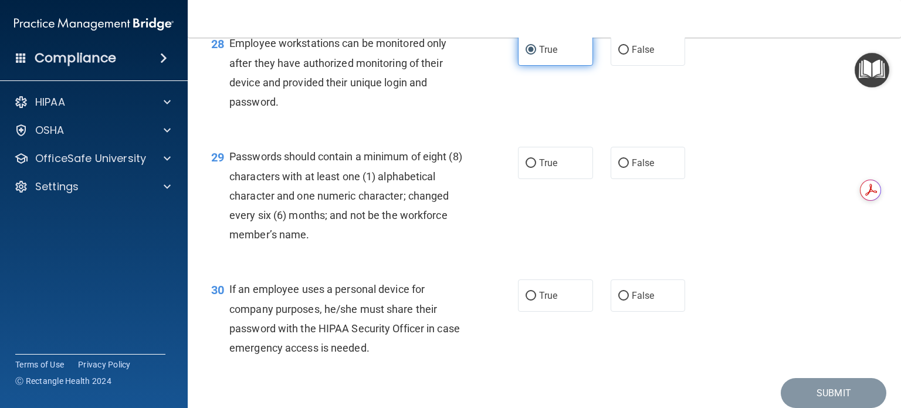
scroll to position [2979, 0]
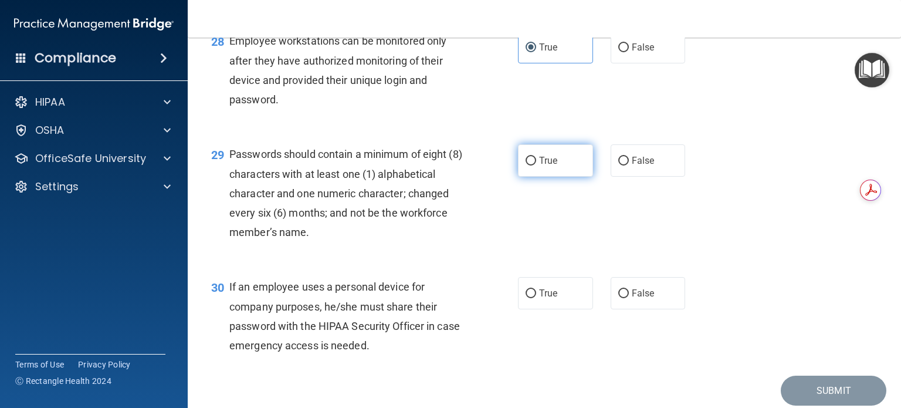
click at [561, 176] on label "True" at bounding box center [555, 160] width 75 height 32
click at [536, 165] on input "True" at bounding box center [530, 161] width 11 height 9
radio input "true"
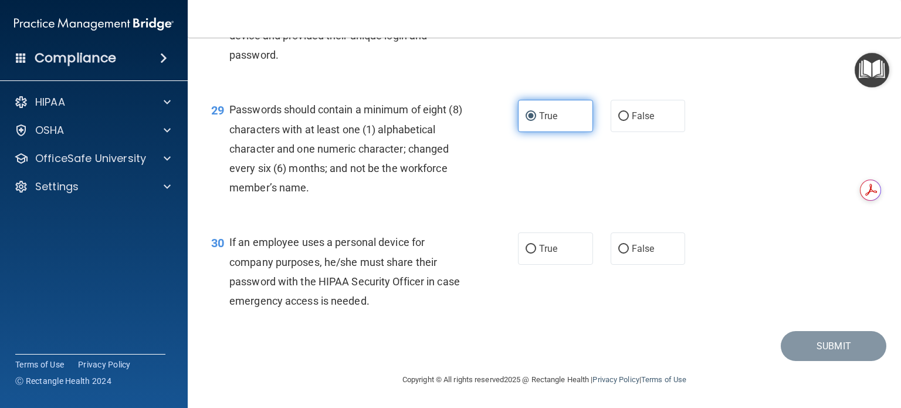
scroll to position [3082, 0]
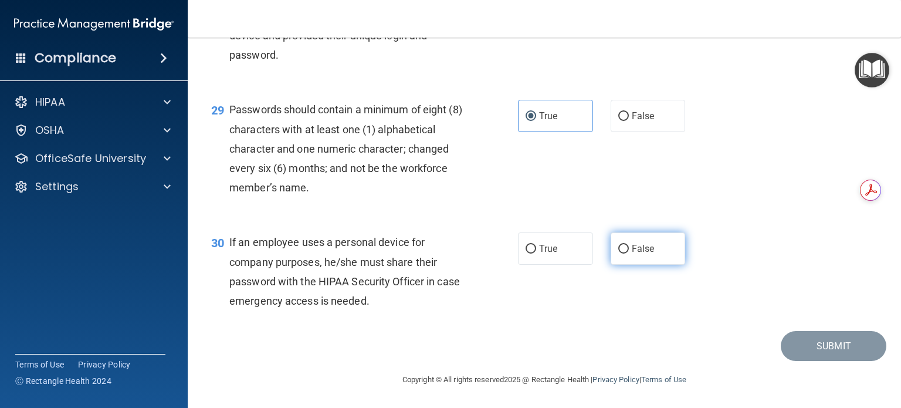
click at [618, 248] on input "False" at bounding box center [623, 249] width 11 height 9
radio input "true"
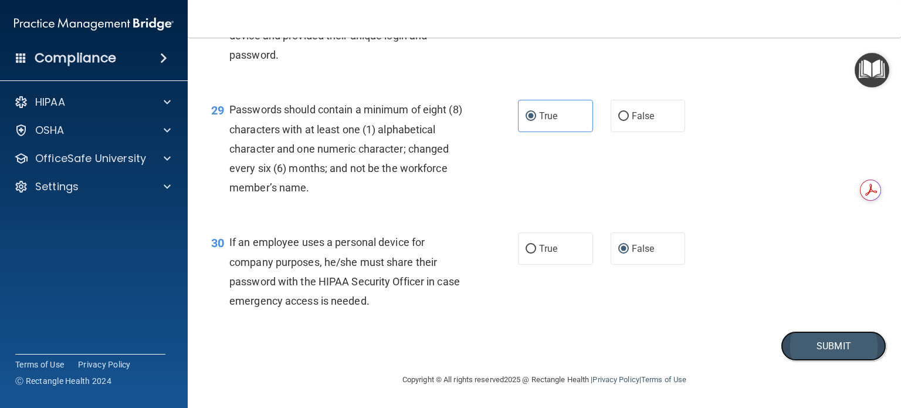
click at [800, 342] on button "Submit" at bounding box center [833, 346] width 106 height 30
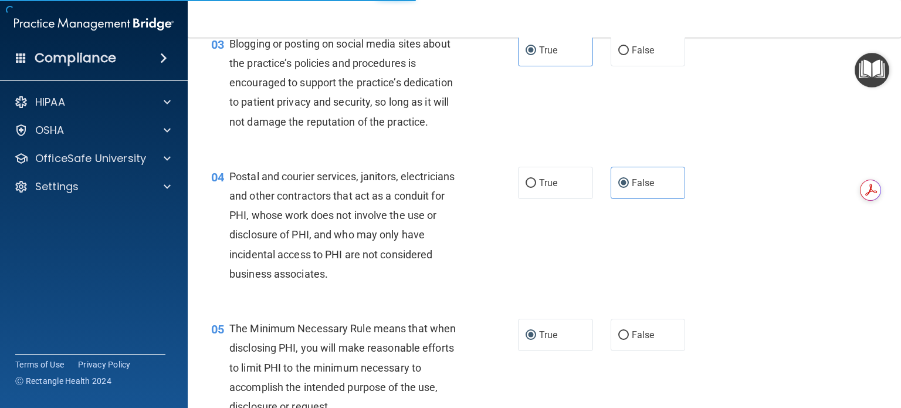
scroll to position [0, 0]
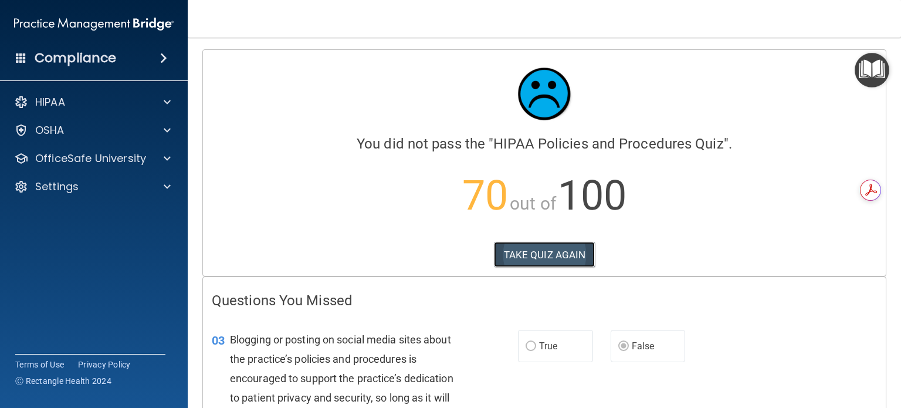
click at [557, 254] on button "TAKE QUIZ AGAIN" at bounding box center [544, 255] width 101 height 26
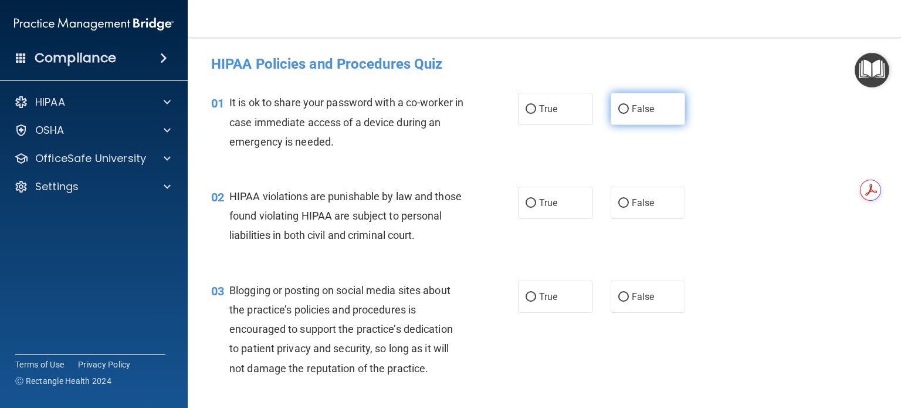
click at [618, 108] on input "False" at bounding box center [623, 109] width 11 height 9
radio input "true"
click at [545, 216] on label "True" at bounding box center [555, 202] width 75 height 32
click at [536, 208] on input "True" at bounding box center [530, 203] width 11 height 9
radio input "true"
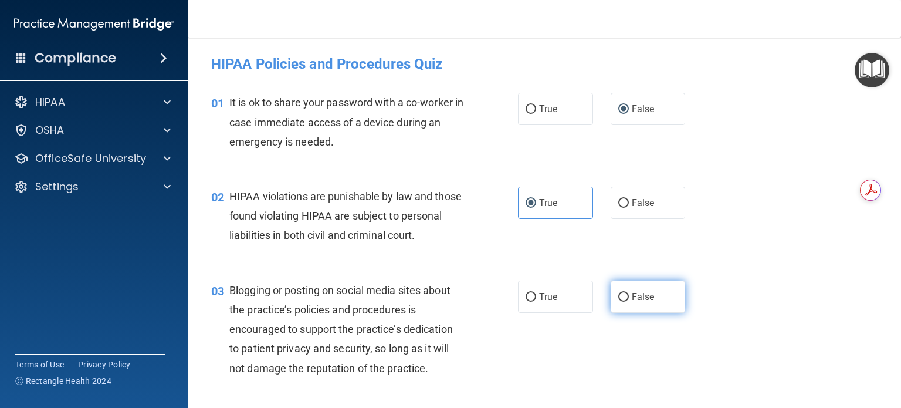
click at [647, 302] on span "False" at bounding box center [643, 296] width 23 height 11
click at [629, 301] on input "False" at bounding box center [623, 297] width 11 height 9
radio input "true"
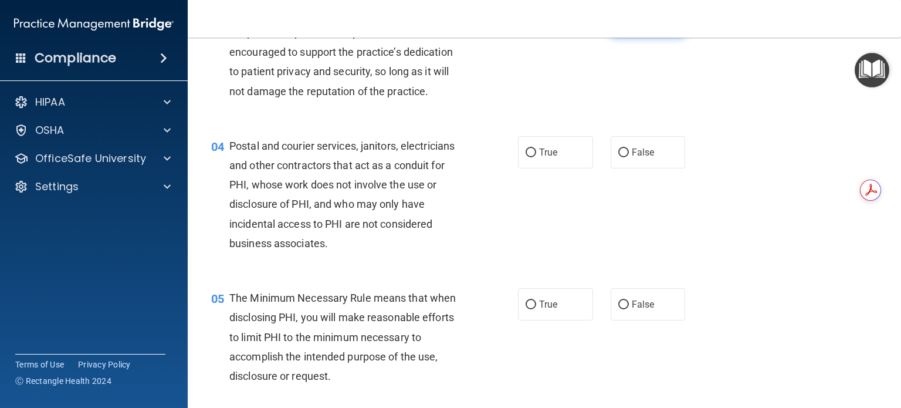
scroll to position [277, 0]
click at [525, 157] on input "True" at bounding box center [530, 152] width 11 height 9
radio input "true"
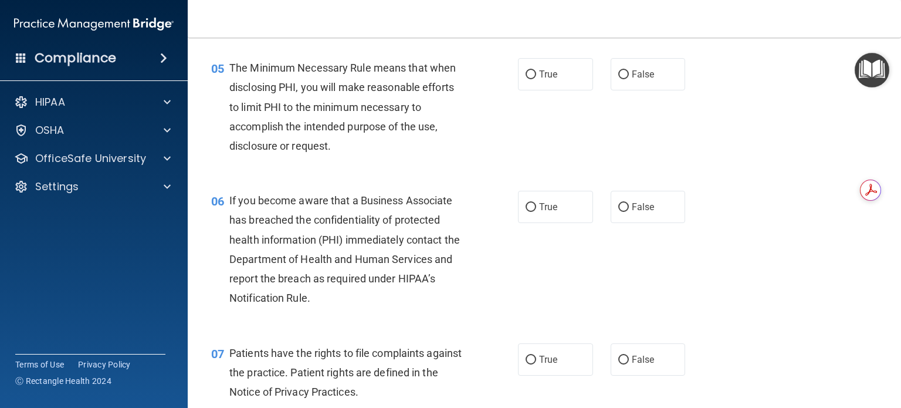
scroll to position [526, 0]
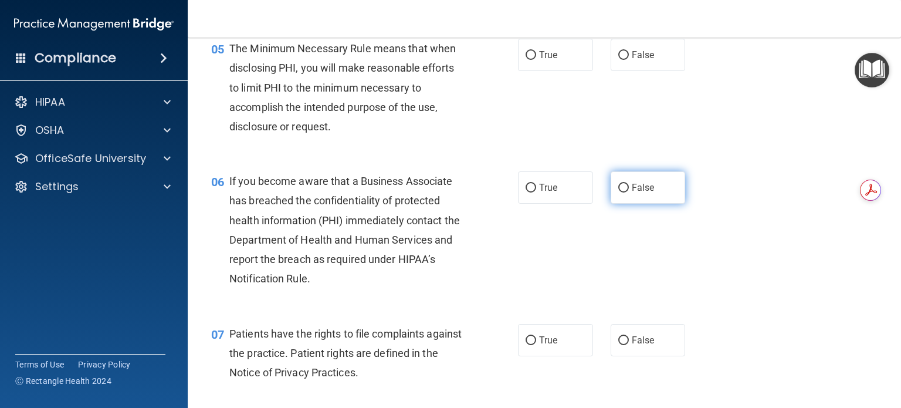
click at [636, 203] on label "False" at bounding box center [647, 187] width 75 height 32
click at [629, 192] on input "False" at bounding box center [623, 188] width 11 height 9
radio input "true"
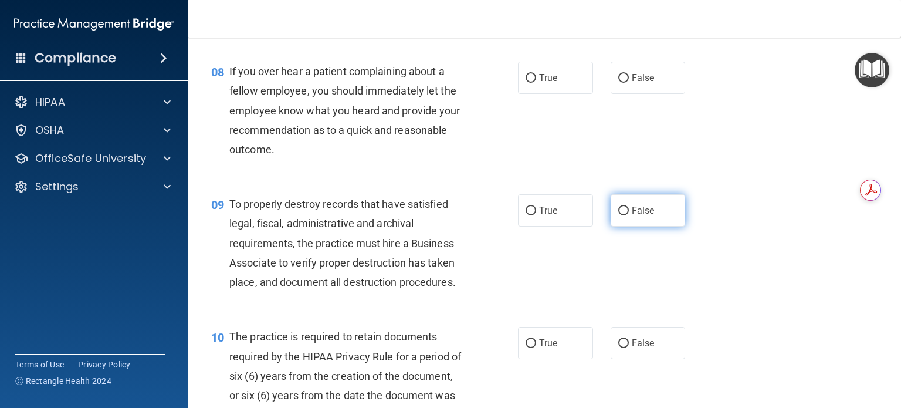
click at [638, 216] on span "False" at bounding box center [643, 210] width 23 height 11
click at [629, 215] on input "False" at bounding box center [623, 210] width 11 height 9
radio input "true"
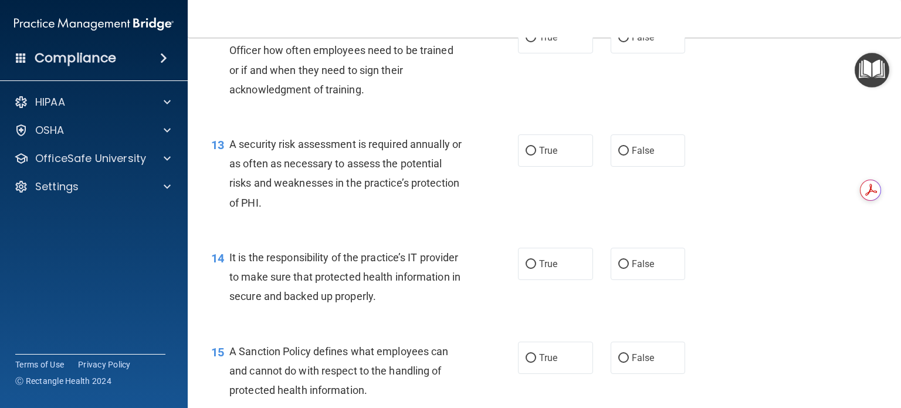
scroll to position [1431, 0]
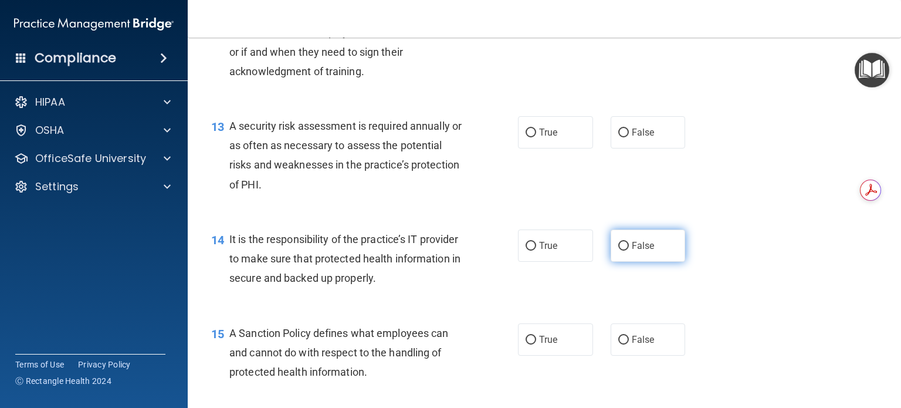
click at [622, 250] on input "False" at bounding box center [623, 246] width 11 height 9
radio input "true"
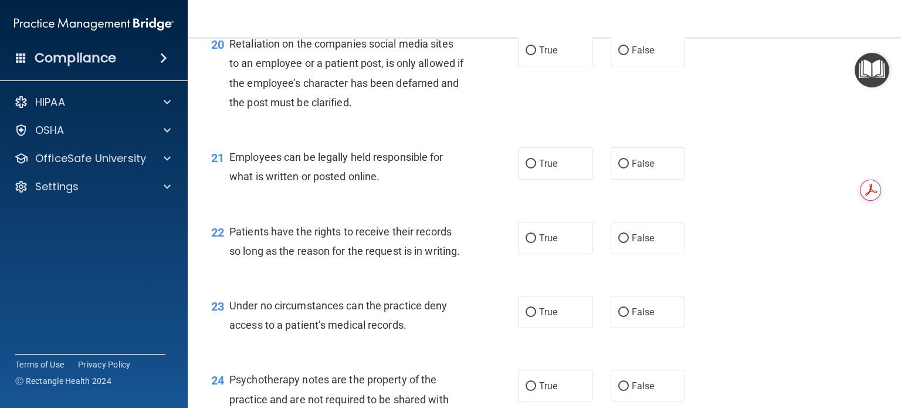
scroll to position [2240, 0]
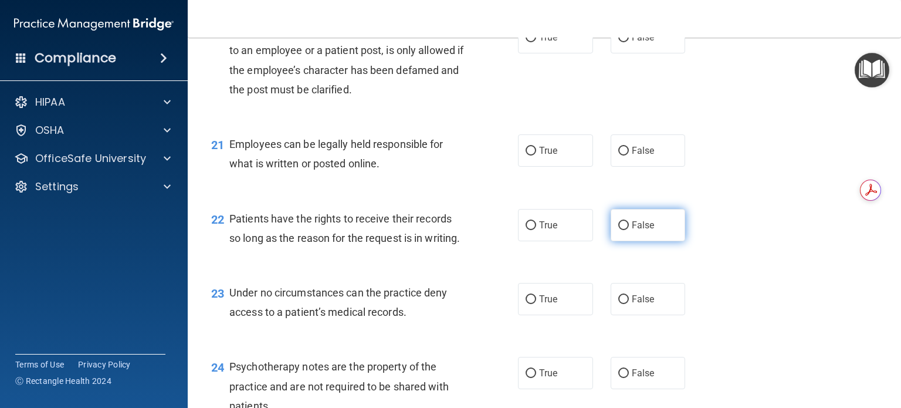
click at [644, 241] on label "False" at bounding box center [647, 225] width 75 height 32
click at [629, 230] on input "False" at bounding box center [623, 225] width 11 height 9
radio input "true"
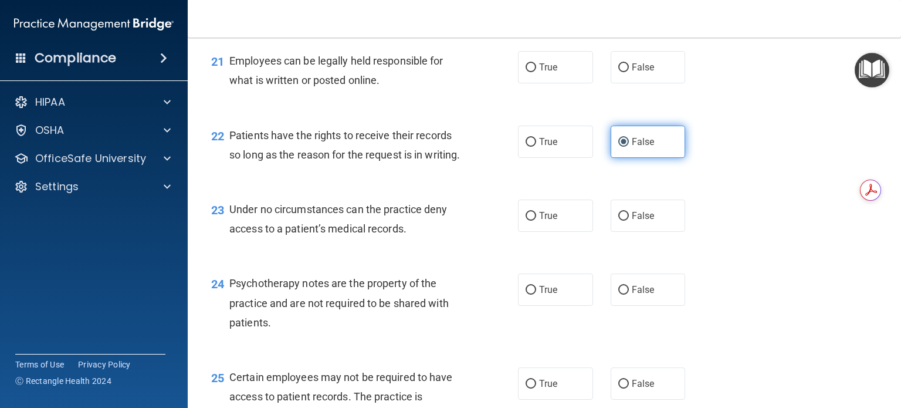
scroll to position [2334, 0]
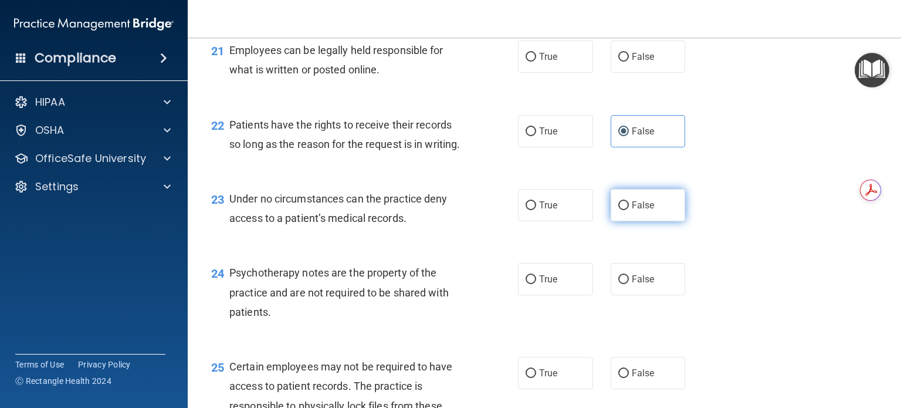
click at [644, 221] on label "False" at bounding box center [647, 205] width 75 height 32
click at [629, 210] on input "False" at bounding box center [623, 205] width 11 height 9
radio input "true"
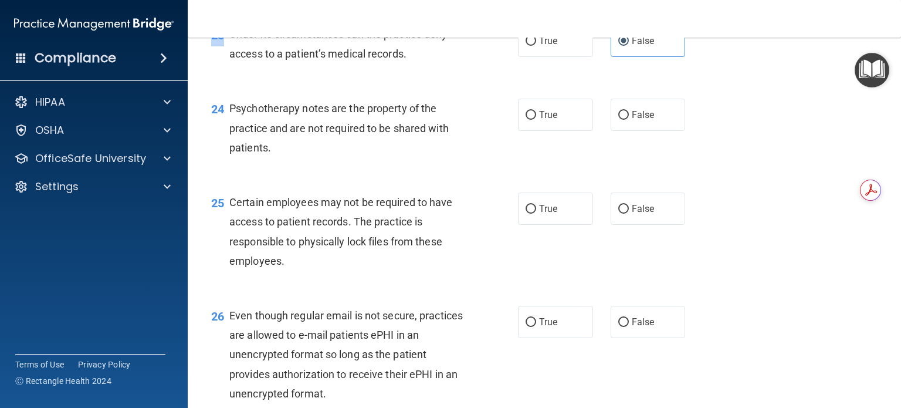
click at [761, 236] on div "25 Certain employees may not be required to have access to patient records. The…" at bounding box center [544, 234] width 684 height 113
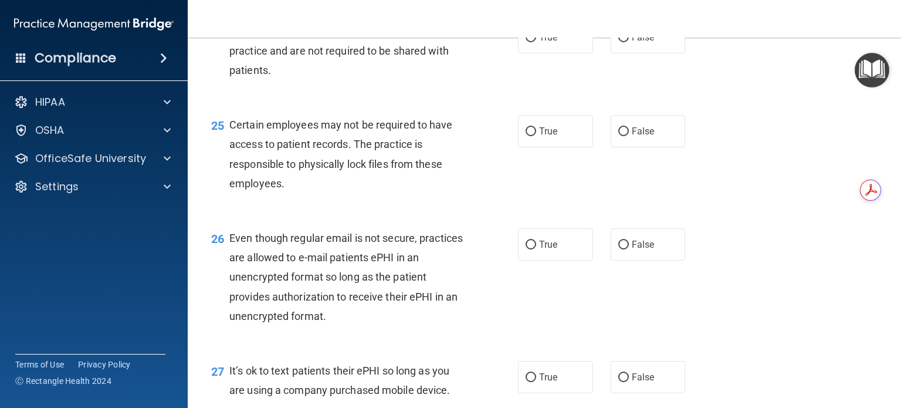
scroll to position [2594, 0]
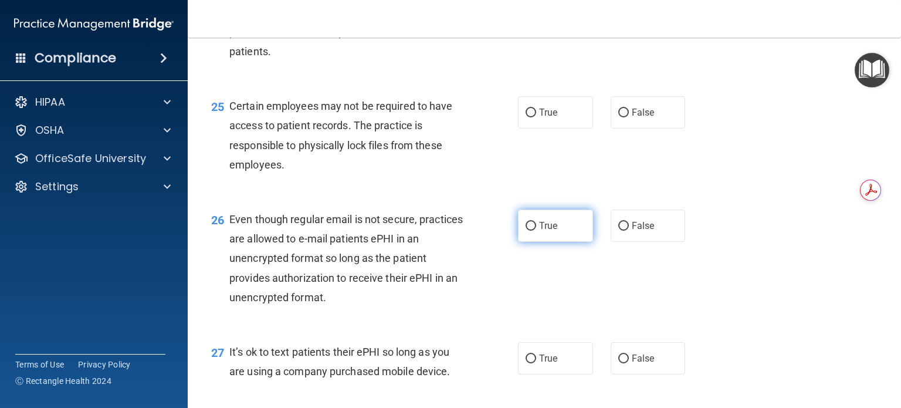
click at [562, 242] on label "True" at bounding box center [555, 225] width 75 height 32
click at [536, 230] on input "True" at bounding box center [530, 226] width 11 height 9
radio input "true"
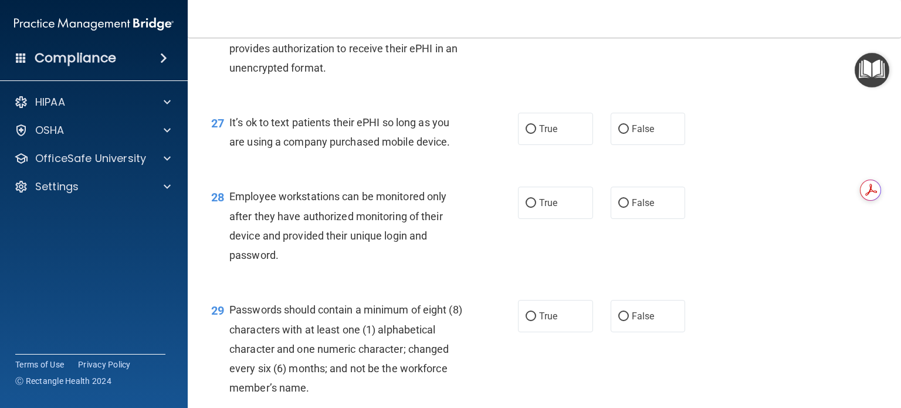
scroll to position [2826, 0]
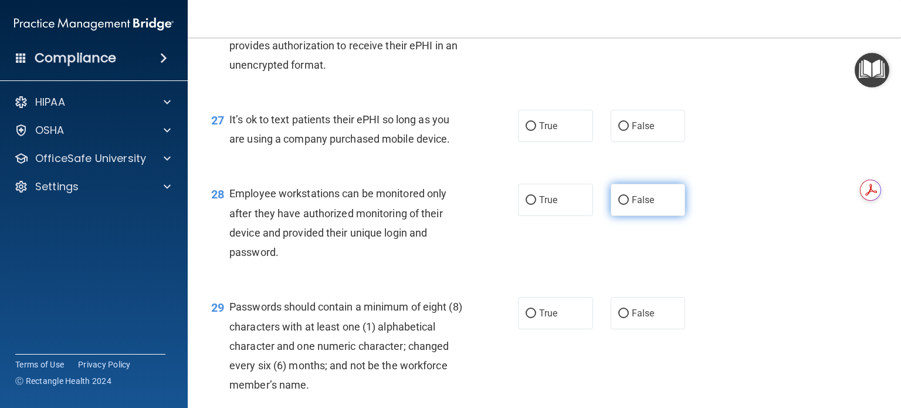
click at [664, 216] on label "False" at bounding box center [647, 200] width 75 height 32
click at [629, 205] on input "False" at bounding box center [623, 200] width 11 height 9
radio input "true"
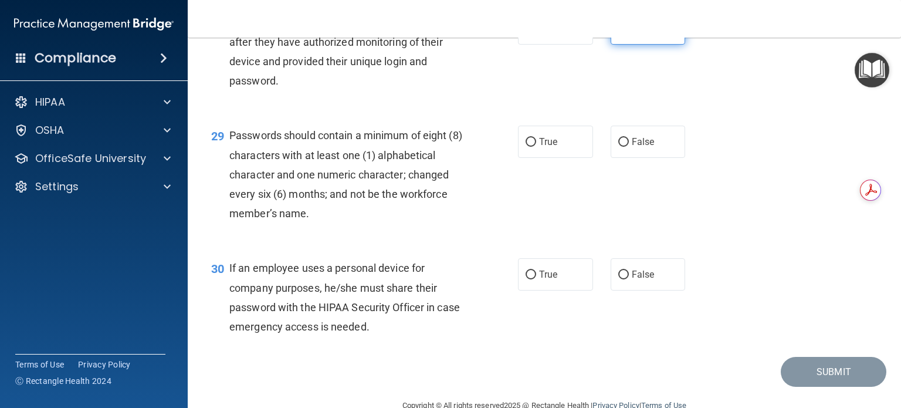
scroll to position [3082, 0]
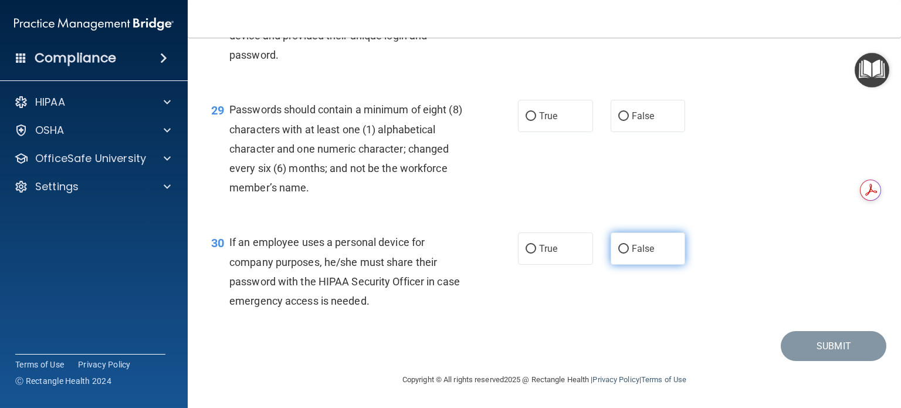
click at [636, 258] on label "False" at bounding box center [647, 248] width 75 height 32
click at [629, 253] on input "False" at bounding box center [623, 249] width 11 height 9
radio input "true"
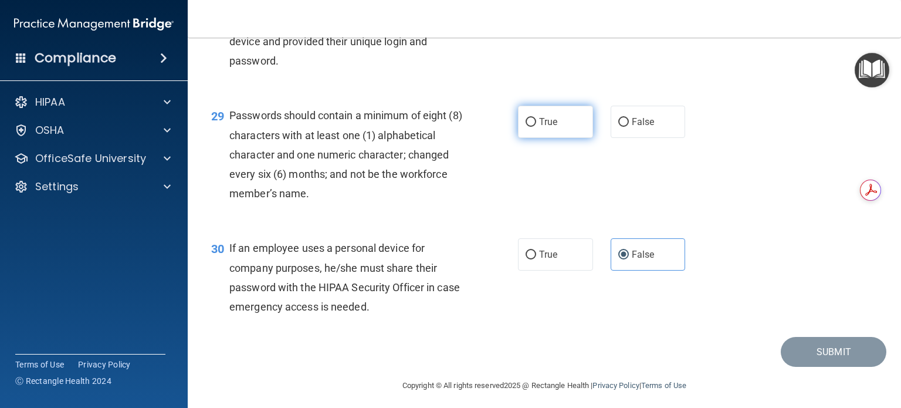
click at [531, 127] on input "True" at bounding box center [530, 122] width 11 height 9
radio input "true"
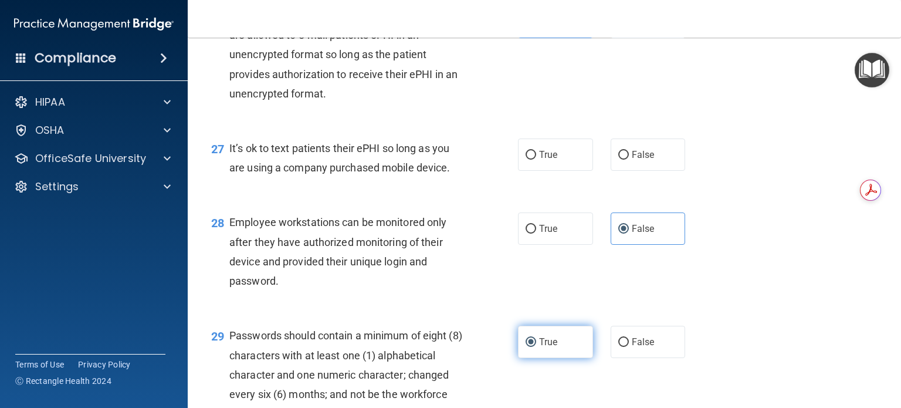
scroll to position [2797, 0]
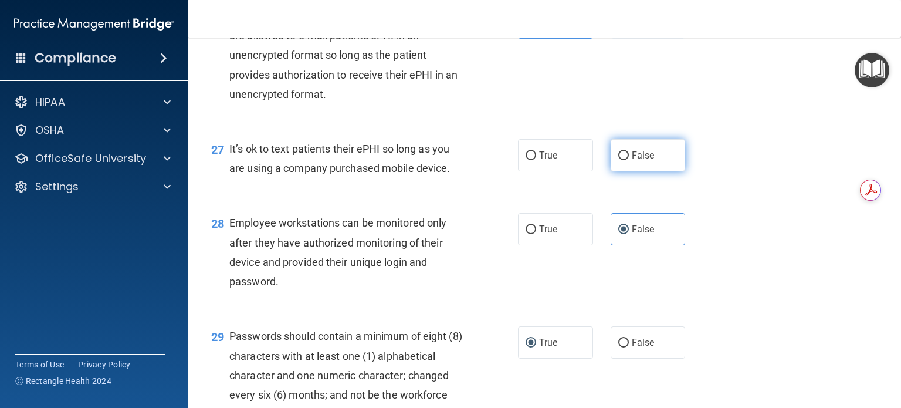
click at [647, 161] on span "False" at bounding box center [643, 155] width 23 height 11
click at [629, 160] on input "False" at bounding box center [623, 155] width 11 height 9
radio input "true"
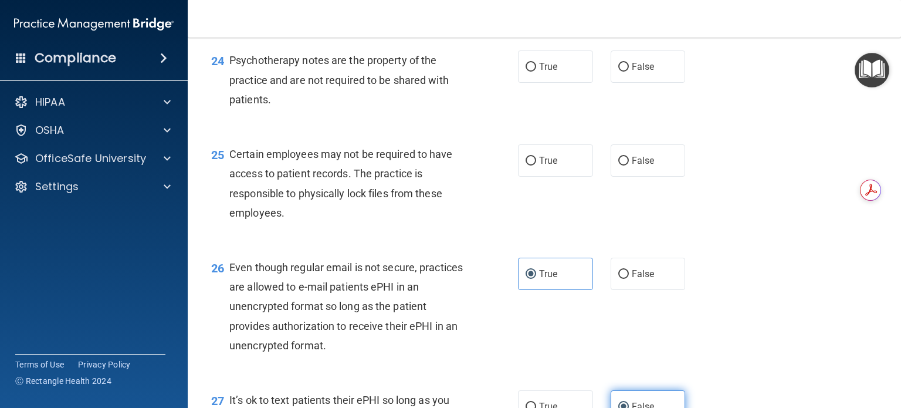
scroll to position [2545, 0]
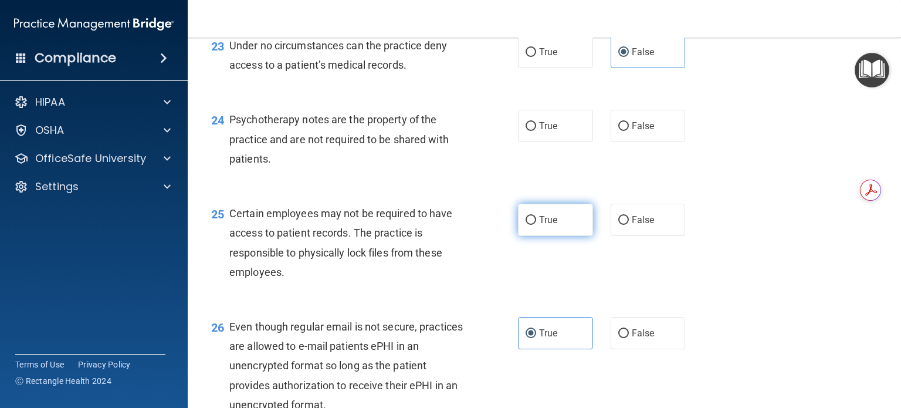
click at [530, 225] on input "True" at bounding box center [530, 220] width 11 height 9
radio input "true"
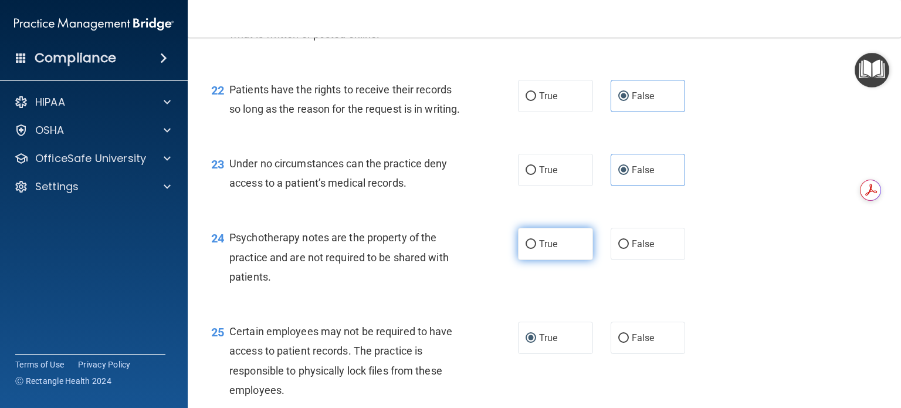
click at [545, 249] on span "True" at bounding box center [548, 243] width 18 height 11
click at [536, 249] on input "True" at bounding box center [530, 244] width 11 height 9
radio input "true"
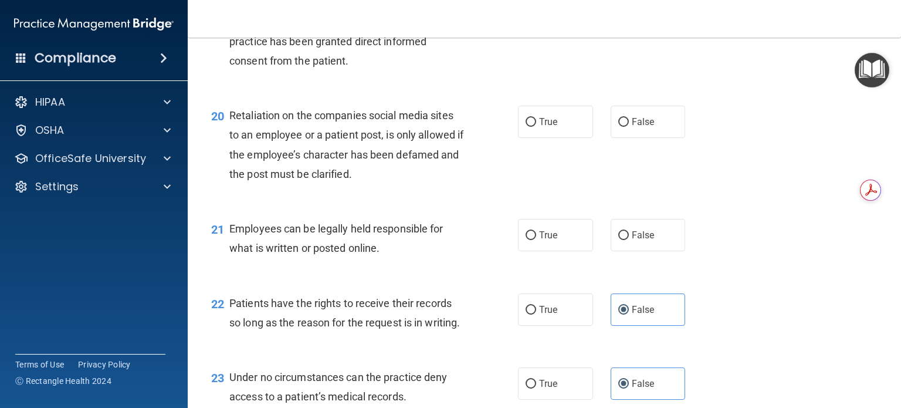
scroll to position [2134, 0]
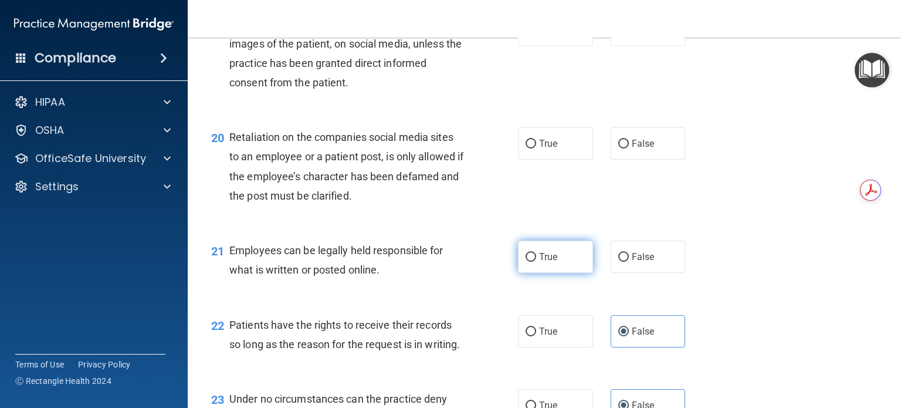
click at [565, 273] on label "True" at bounding box center [555, 256] width 75 height 32
click at [536, 262] on input "True" at bounding box center [530, 257] width 11 height 9
radio input "true"
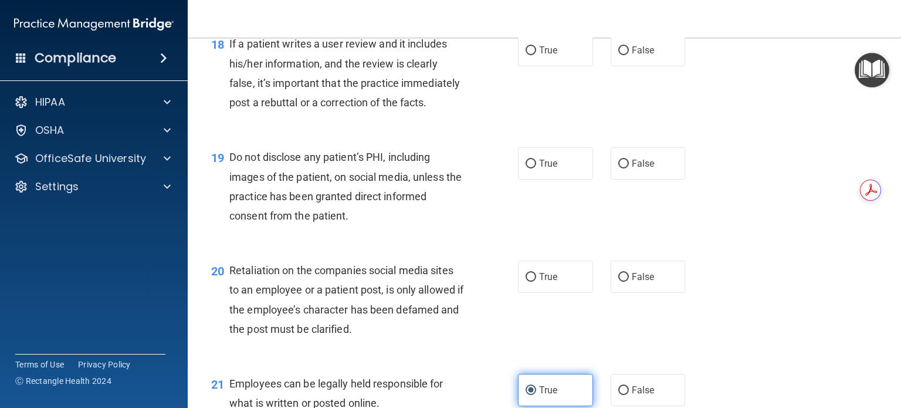
scroll to position [1999, 0]
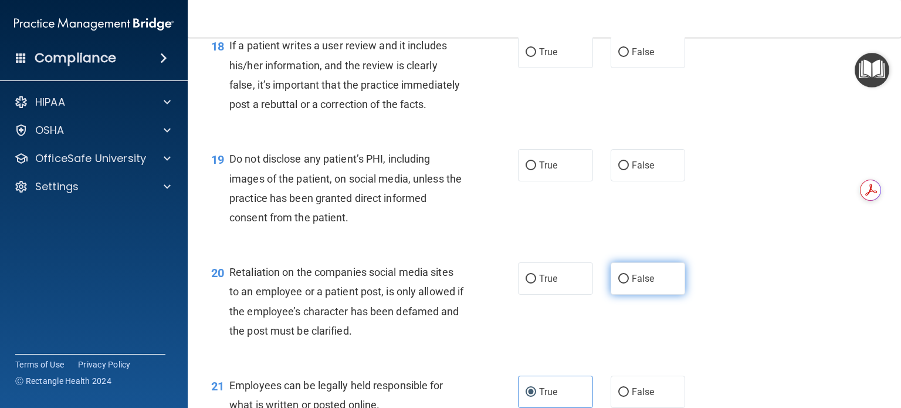
click at [633, 284] on span "False" at bounding box center [643, 278] width 23 height 11
click at [629, 283] on input "False" at bounding box center [623, 278] width 11 height 9
radio input "true"
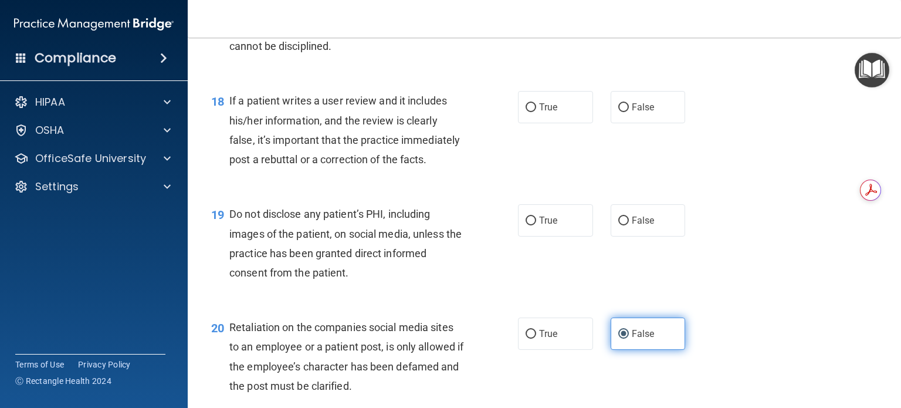
scroll to position [1943, 0]
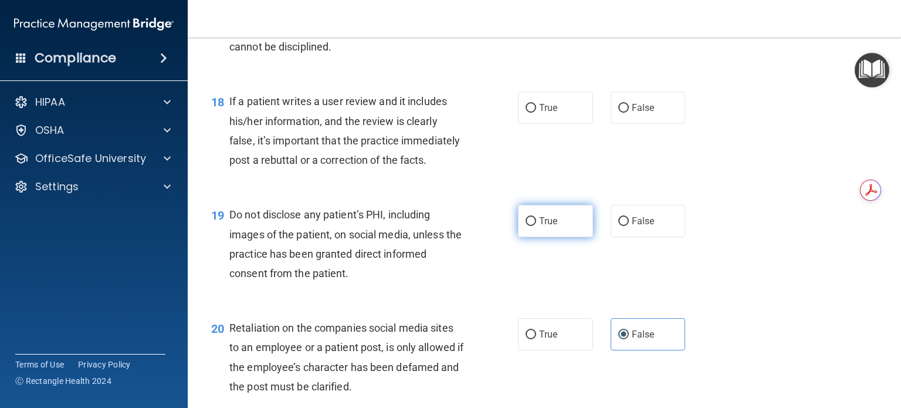
click at [546, 237] on label "True" at bounding box center [555, 221] width 75 height 32
click at [536, 226] on input "True" at bounding box center [530, 221] width 11 height 9
radio input "true"
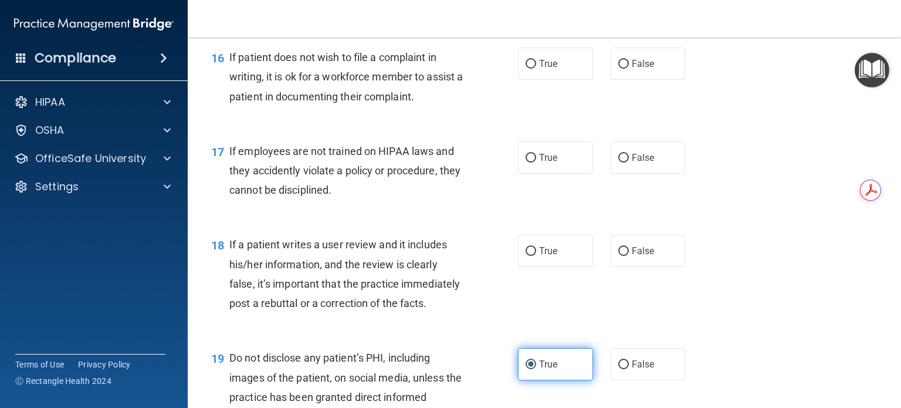
scroll to position [1798, 0]
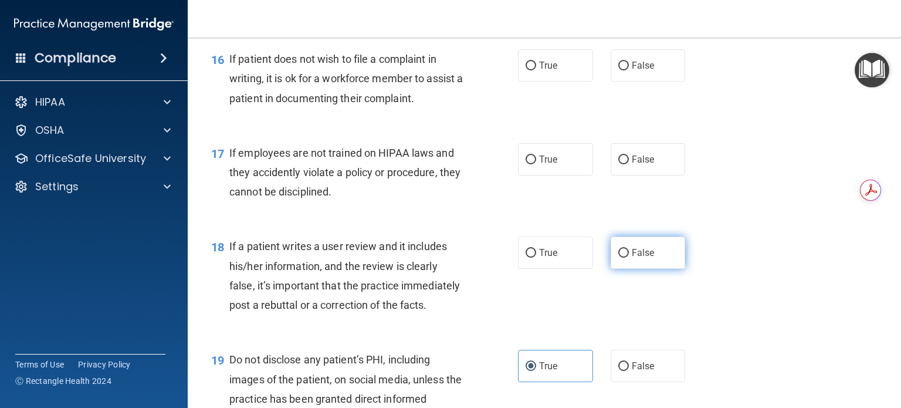
click at [638, 258] on span "False" at bounding box center [643, 252] width 23 height 11
click at [629, 257] on input "False" at bounding box center [623, 253] width 11 height 9
radio input "true"
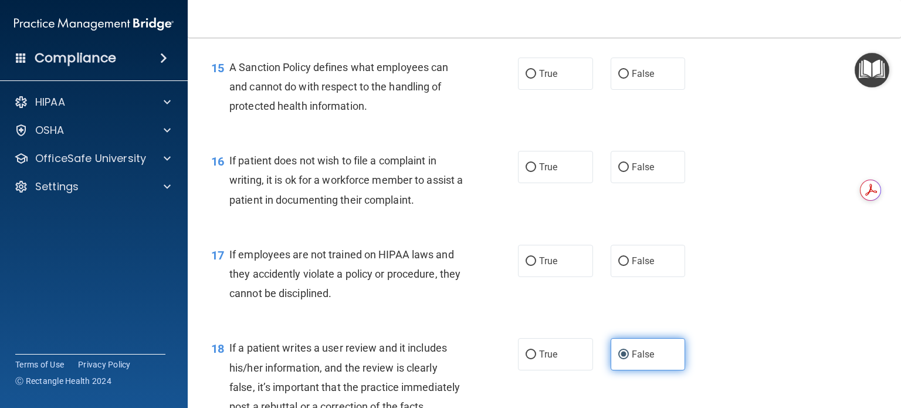
scroll to position [1692, 0]
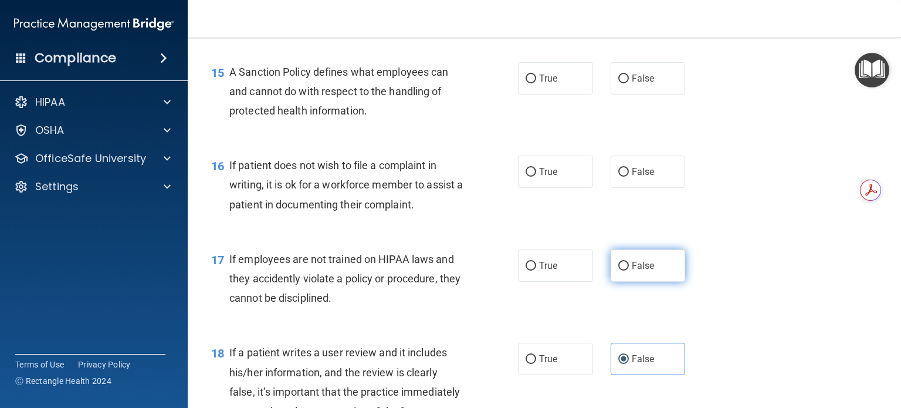
click at [639, 271] on span "False" at bounding box center [643, 265] width 23 height 11
click at [629, 270] on input "False" at bounding box center [623, 266] width 11 height 9
radio input "true"
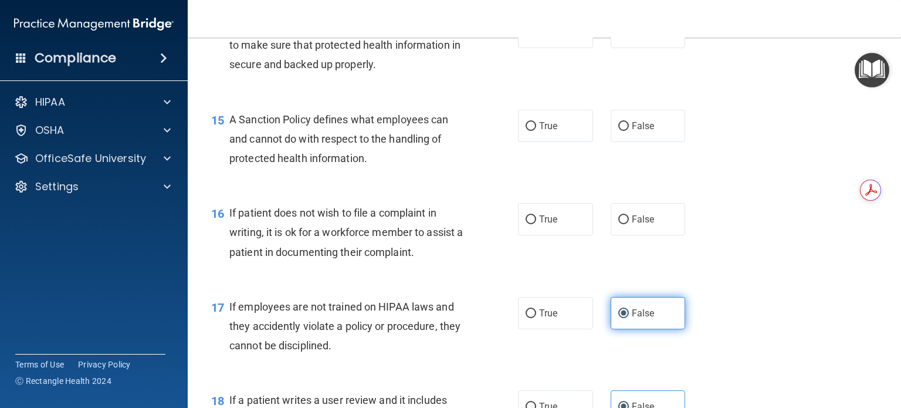
scroll to position [1620, 0]
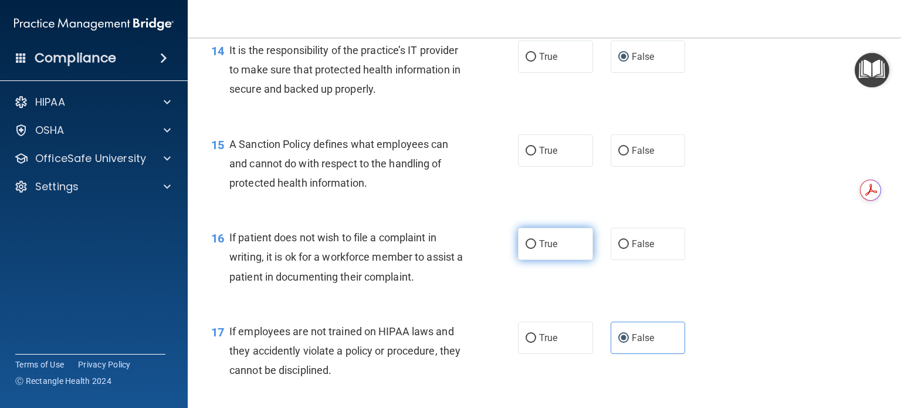
click at [561, 260] on label "True" at bounding box center [555, 244] width 75 height 32
click at [536, 249] on input "True" at bounding box center [530, 244] width 11 height 9
radio input "true"
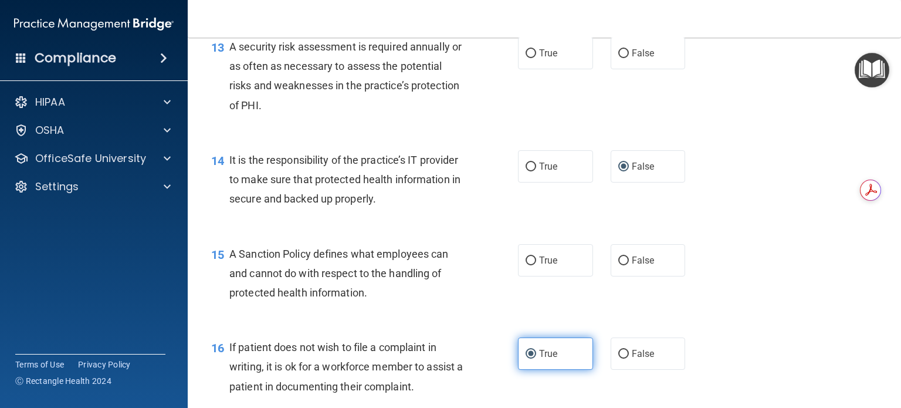
scroll to position [1499, 0]
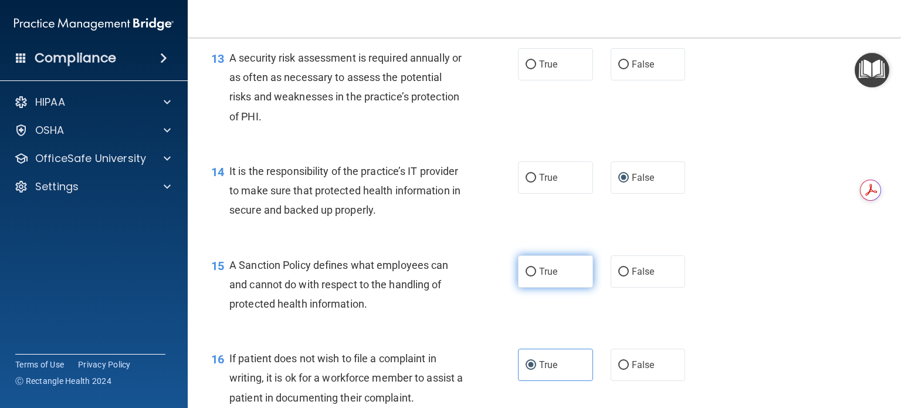
click at [561, 287] on label "True" at bounding box center [555, 271] width 75 height 32
click at [536, 276] on input "True" at bounding box center [530, 271] width 11 height 9
radio input "true"
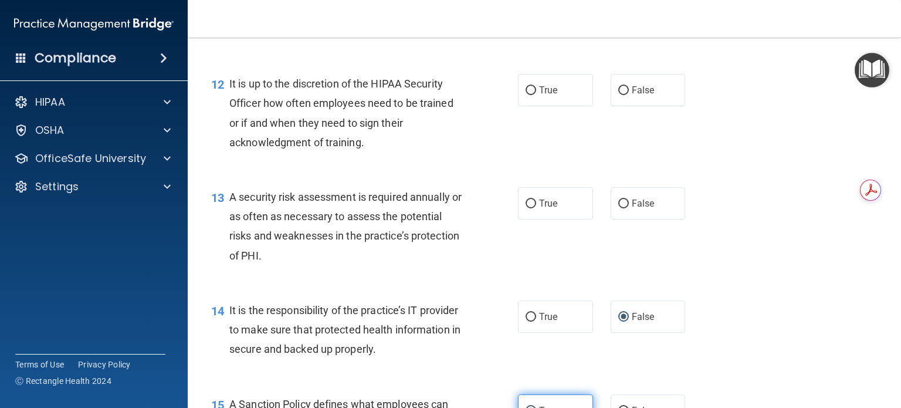
scroll to position [1323, 0]
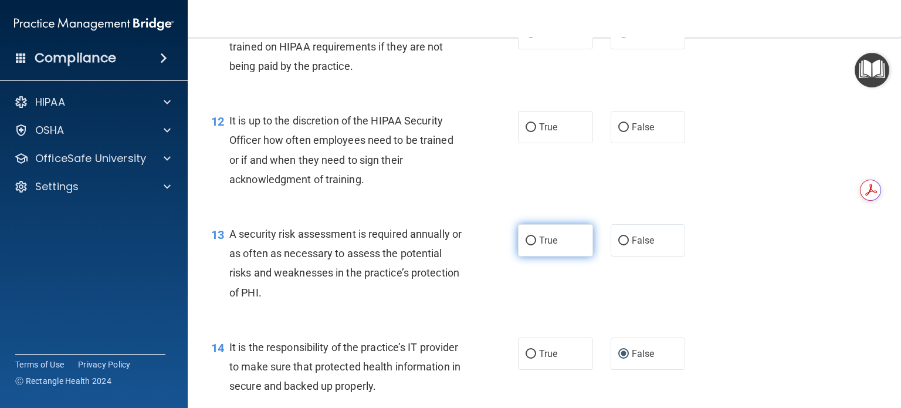
click at [530, 245] on input "True" at bounding box center [530, 240] width 11 height 9
radio input "true"
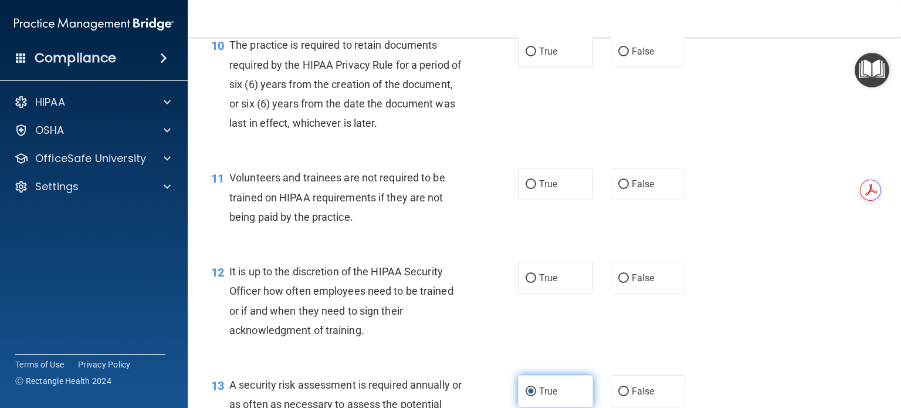
scroll to position [1172, 0]
click at [633, 284] on span "False" at bounding box center [643, 278] width 23 height 11
click at [629, 283] on input "False" at bounding box center [623, 278] width 11 height 9
radio input "true"
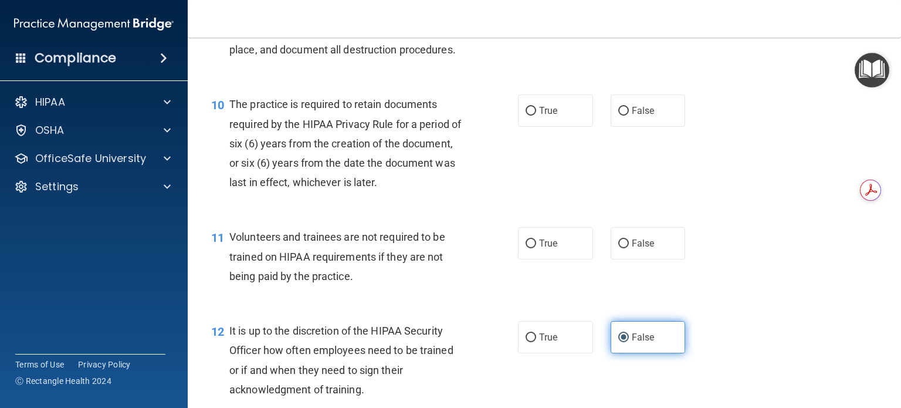
scroll to position [1112, 0]
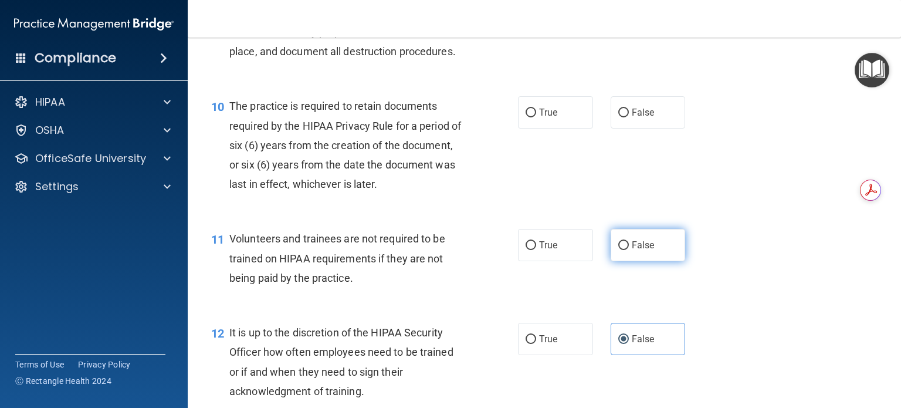
click at [634, 261] on label "False" at bounding box center [647, 245] width 75 height 32
click at [629, 250] on input "False" at bounding box center [623, 245] width 11 height 9
radio input "true"
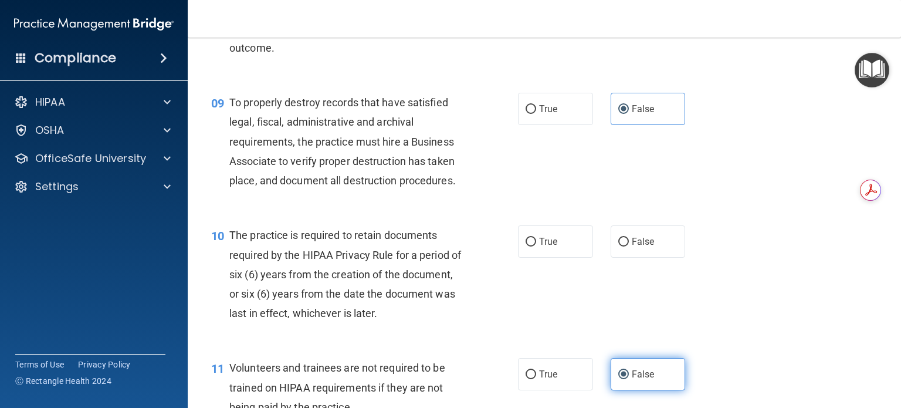
scroll to position [980, 0]
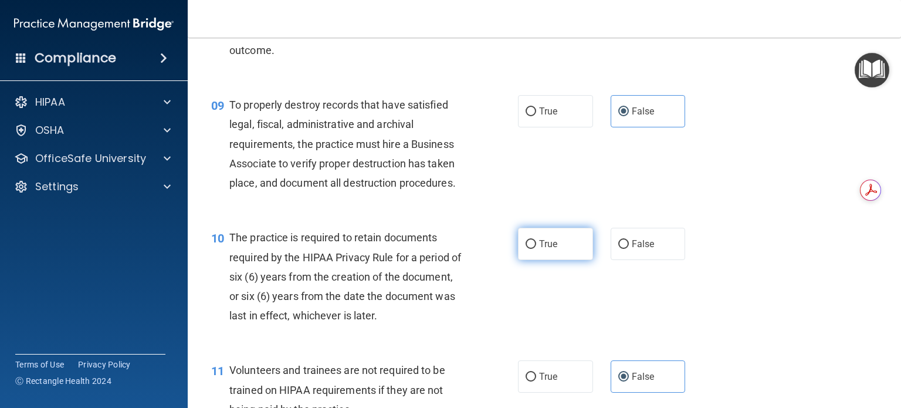
click at [552, 249] on span "True" at bounding box center [548, 243] width 18 height 11
click at [536, 249] on input "True" at bounding box center [530, 244] width 11 height 9
radio input "true"
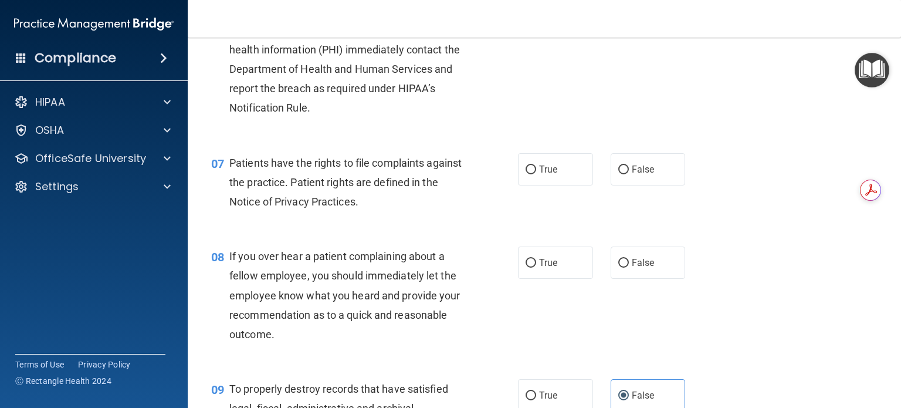
scroll to position [694, 0]
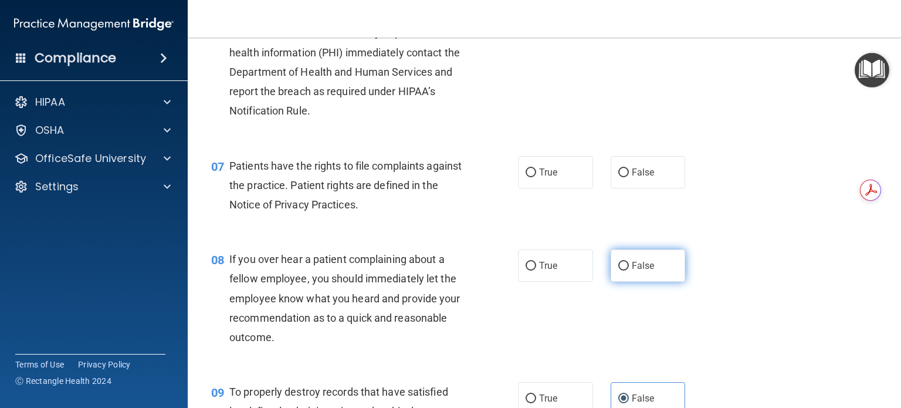
click at [636, 271] on span "False" at bounding box center [643, 265] width 23 height 11
click at [629, 270] on input "False" at bounding box center [623, 266] width 11 height 9
radio input "true"
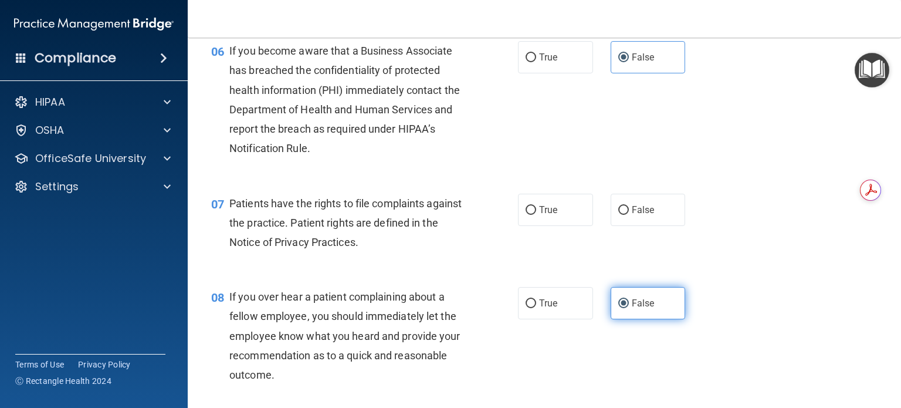
scroll to position [631, 0]
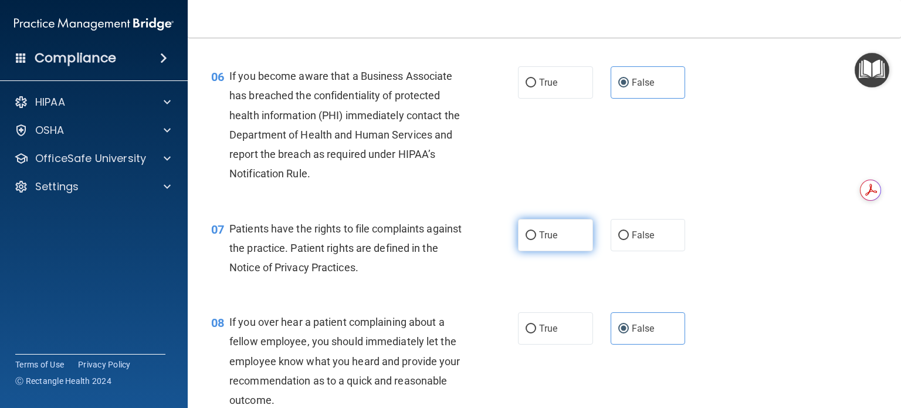
click at [547, 251] on label "True" at bounding box center [555, 235] width 75 height 32
click at [536, 240] on input "True" at bounding box center [530, 235] width 11 height 9
radio input "true"
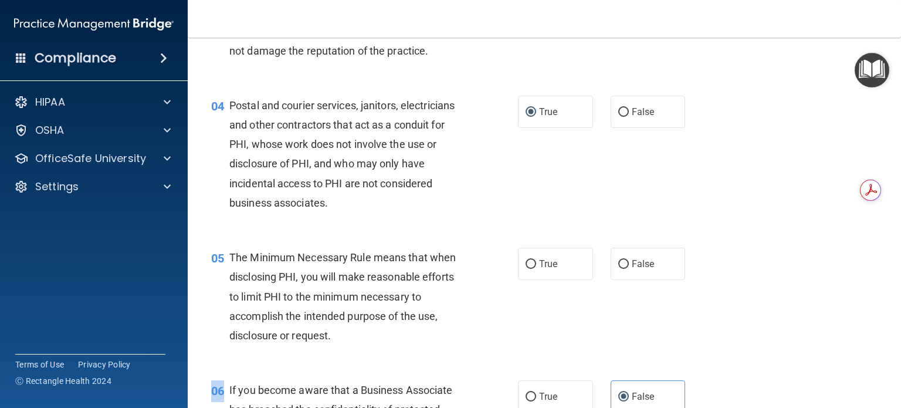
scroll to position [316, 0]
click at [500, 347] on div "05 The Minimum Necessary Rule means that when disclosing PHI, you will make rea…" at bounding box center [364, 300] width 342 height 103
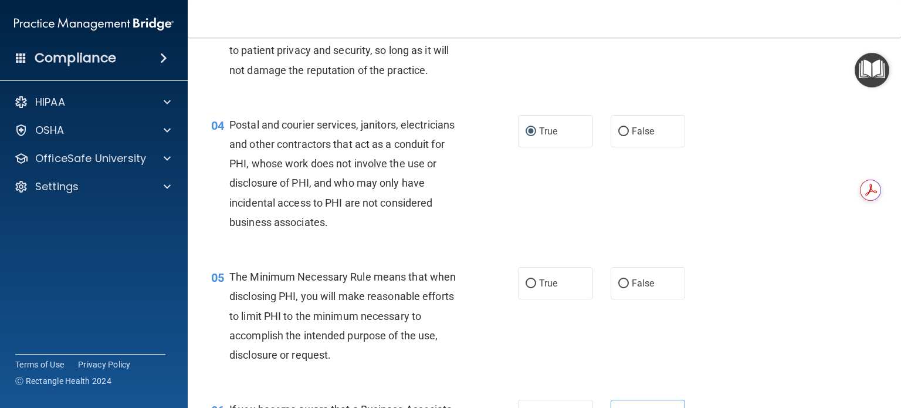
scroll to position [297, 0]
click at [558, 300] on label "True" at bounding box center [555, 283] width 75 height 32
click at [536, 288] on input "True" at bounding box center [530, 284] width 11 height 9
radio input "true"
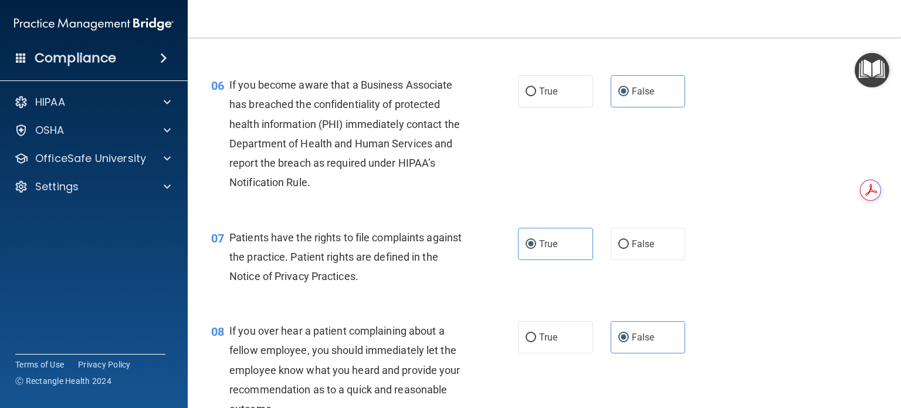
scroll to position [623, 0]
click at [756, 246] on div "07 Patients have the rights to file complaints against the practice. Patient ri…" at bounding box center [544, 259] width 684 height 94
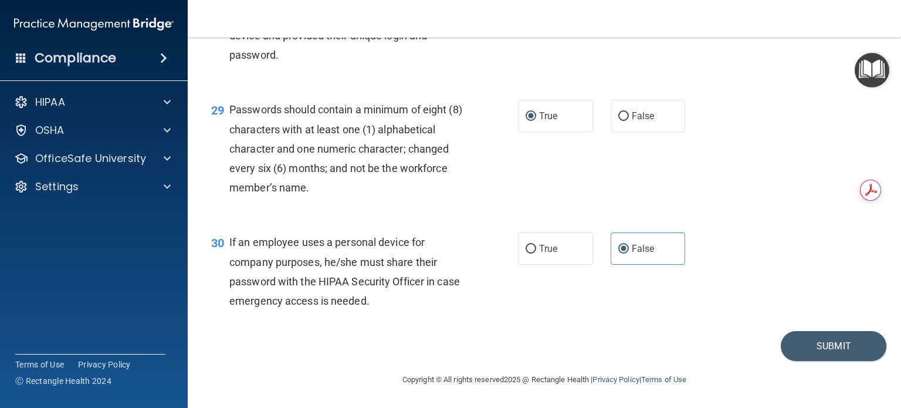
scroll to position [3082, 0]
click at [795, 349] on button "Submit" at bounding box center [833, 346] width 106 height 30
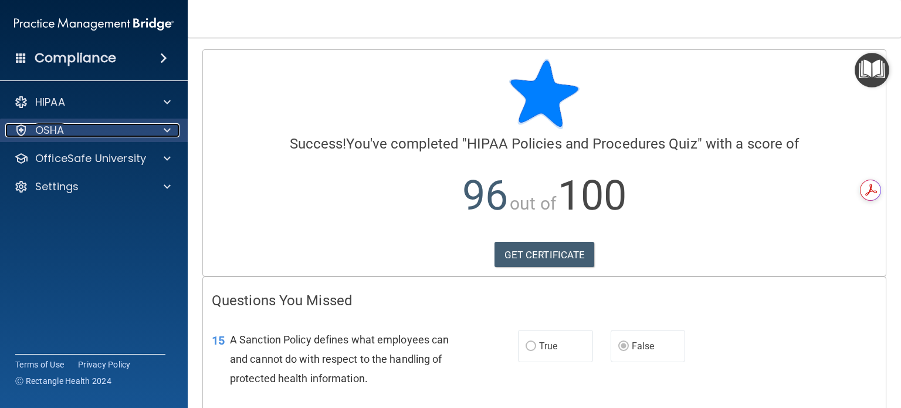
click at [73, 130] on div "OSHA" at bounding box center [77, 130] width 145 height 14
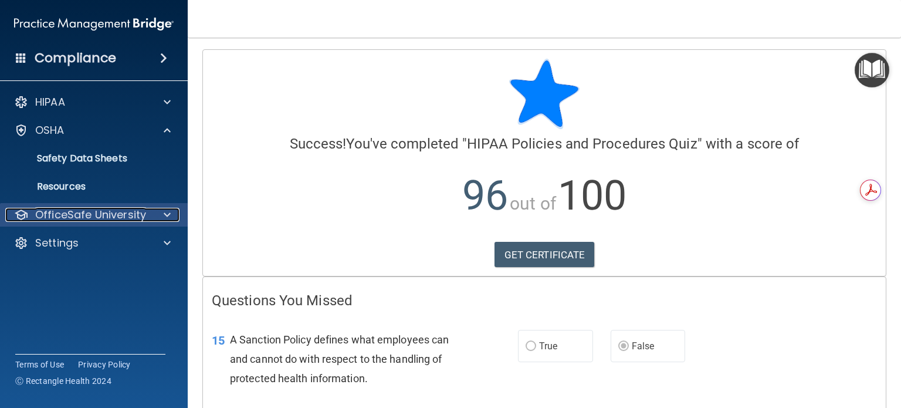
click at [130, 212] on p "OfficeSafe University" at bounding box center [90, 215] width 111 height 14
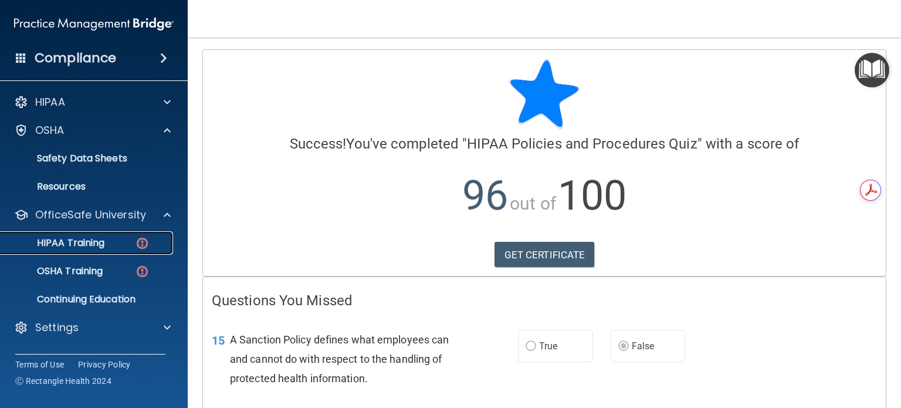
click at [127, 245] on div "HIPAA Training" at bounding box center [88, 243] width 160 height 12
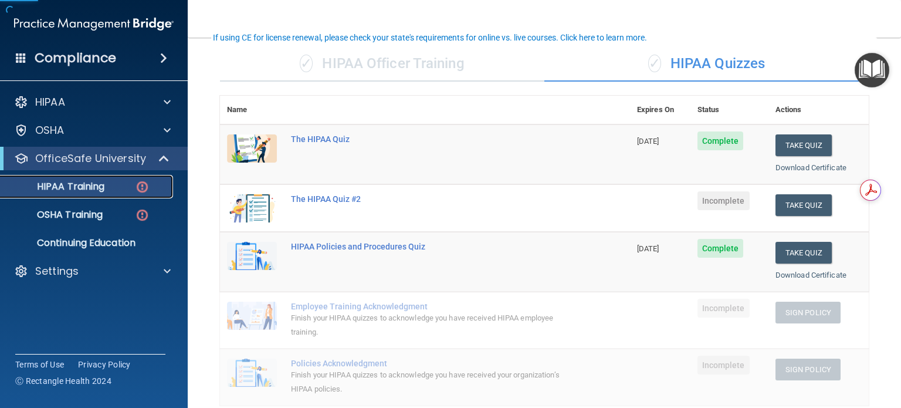
scroll to position [91, 0]
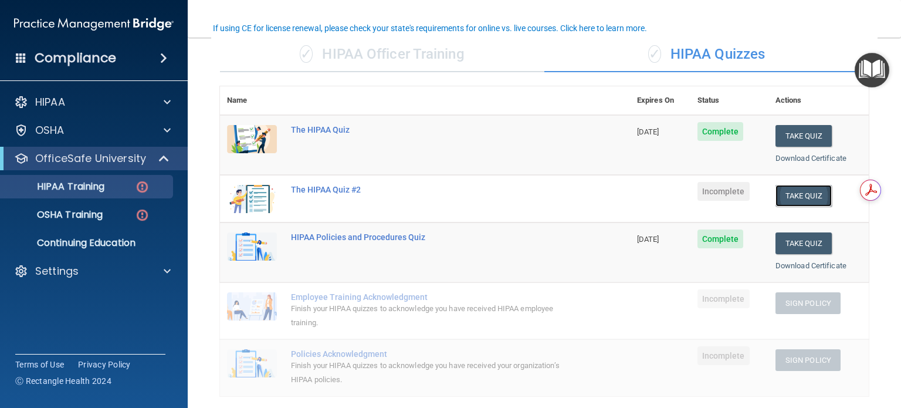
click at [802, 195] on button "Take Quiz" at bounding box center [803, 196] width 56 height 22
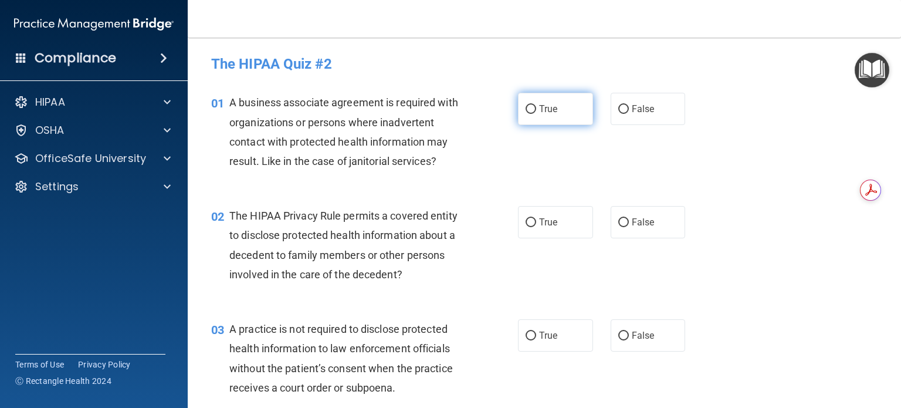
click at [575, 113] on label "True" at bounding box center [555, 109] width 75 height 32
click at [536, 113] on input "True" at bounding box center [530, 109] width 11 height 9
radio input "true"
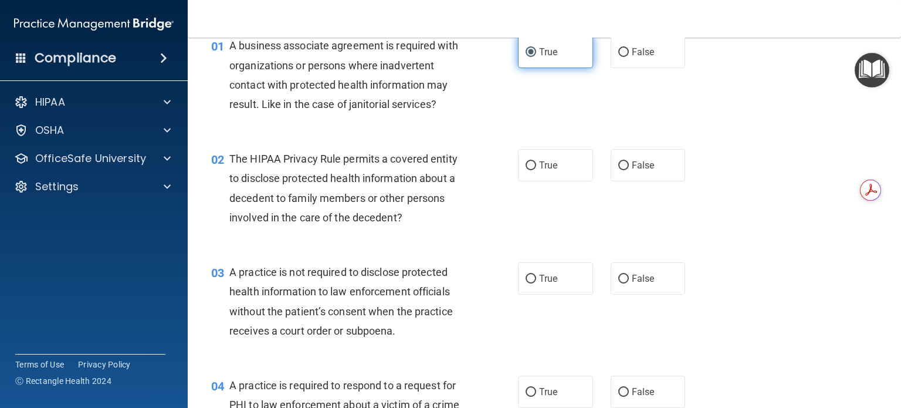
scroll to position [71, 0]
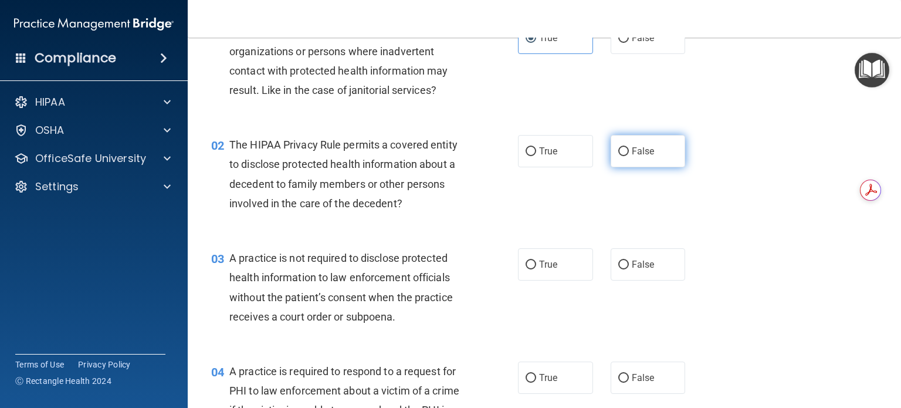
click at [668, 136] on label "False" at bounding box center [647, 151] width 75 height 32
click at [629, 147] on input "False" at bounding box center [623, 151] width 11 height 9
radio input "true"
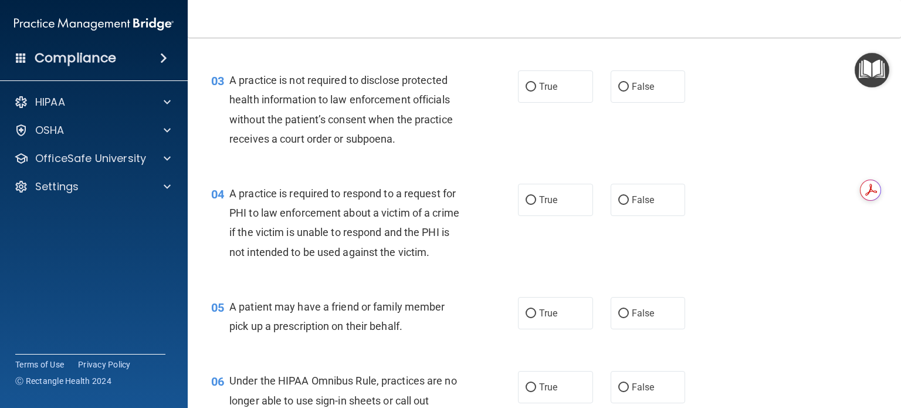
scroll to position [254, 0]
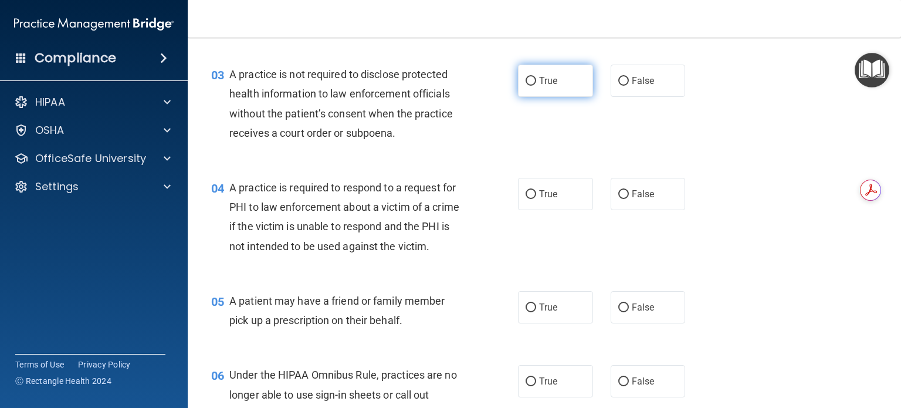
click at [556, 87] on label "True" at bounding box center [555, 80] width 75 height 32
click at [536, 86] on input "True" at bounding box center [530, 81] width 11 height 9
radio input "true"
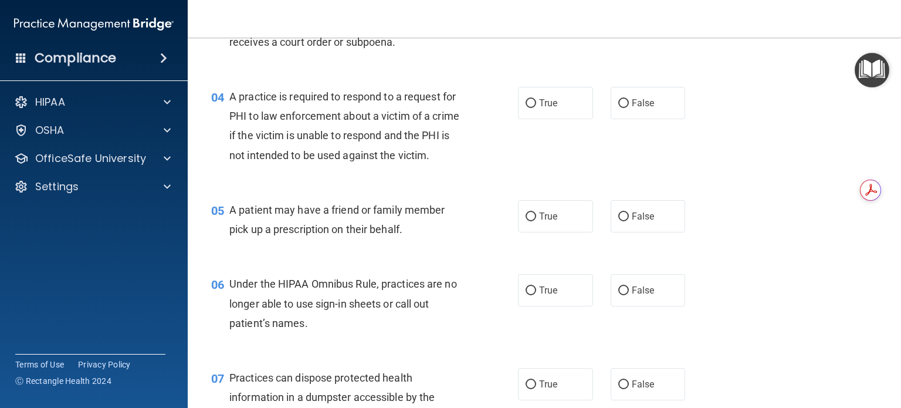
scroll to position [345, 0]
click at [558, 100] on label "True" at bounding box center [555, 103] width 75 height 32
click at [536, 100] on input "True" at bounding box center [530, 104] width 11 height 9
radio input "true"
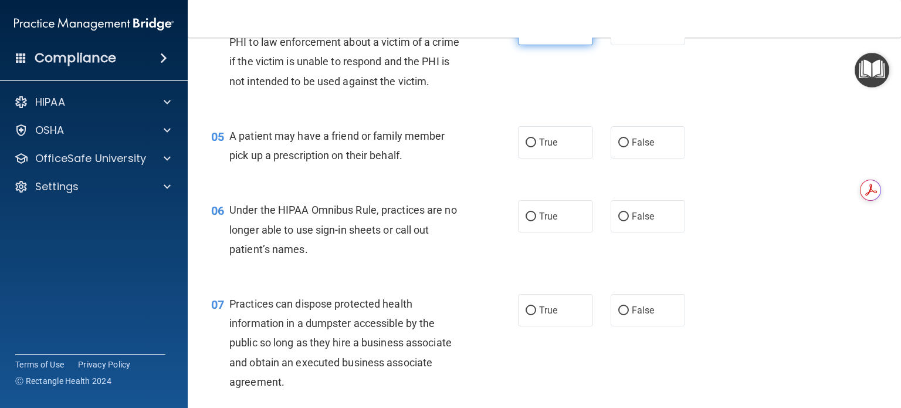
scroll to position [420, 0]
click at [549, 147] on span "True" at bounding box center [548, 141] width 18 height 11
click at [536, 147] on input "True" at bounding box center [530, 142] width 11 height 9
radio input "true"
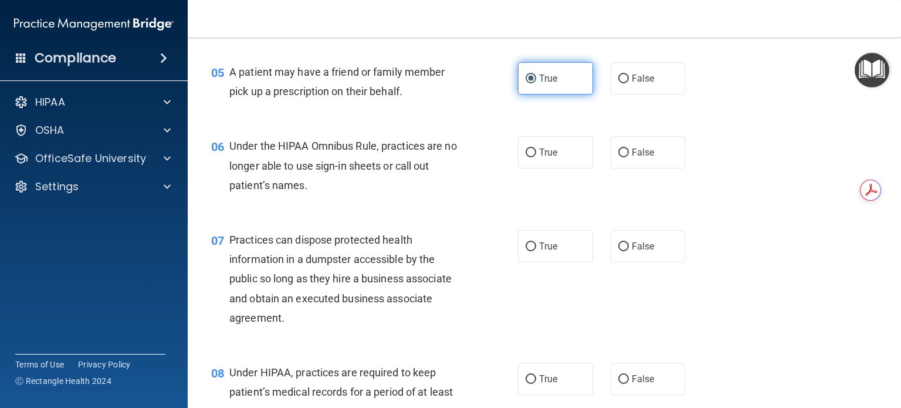
scroll to position [484, 0]
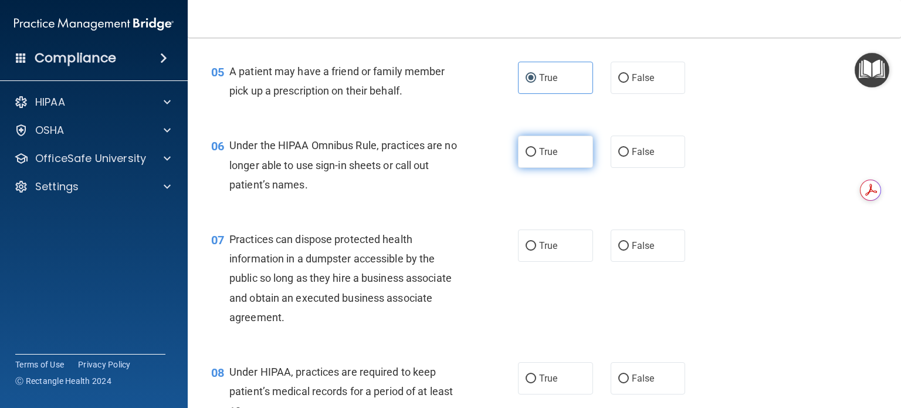
click at [530, 157] on input "True" at bounding box center [530, 152] width 11 height 9
radio input "true"
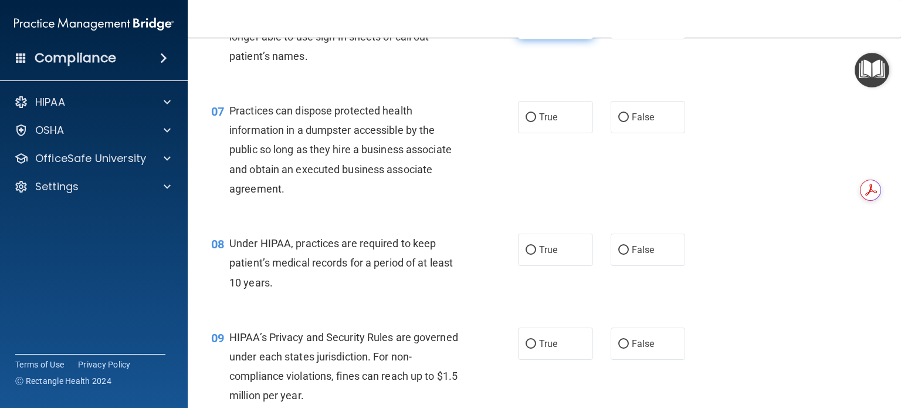
scroll to position [612, 0]
click at [635, 123] on span "False" at bounding box center [643, 116] width 23 height 11
click at [629, 122] on input "False" at bounding box center [623, 117] width 11 height 9
radio input "true"
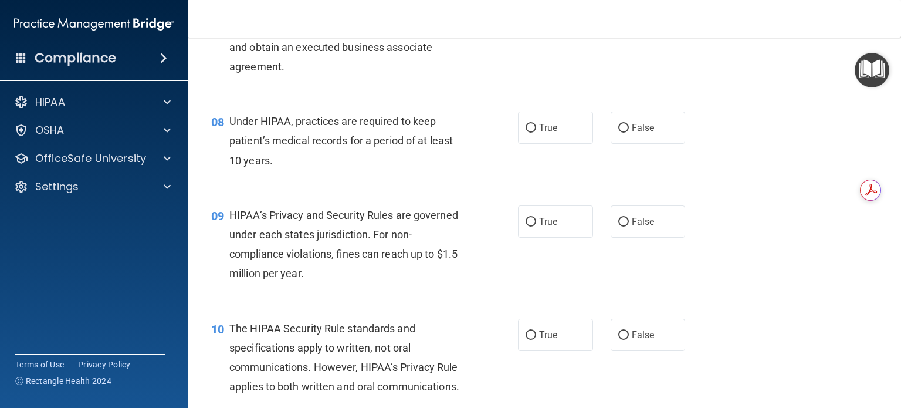
scroll to position [743, 0]
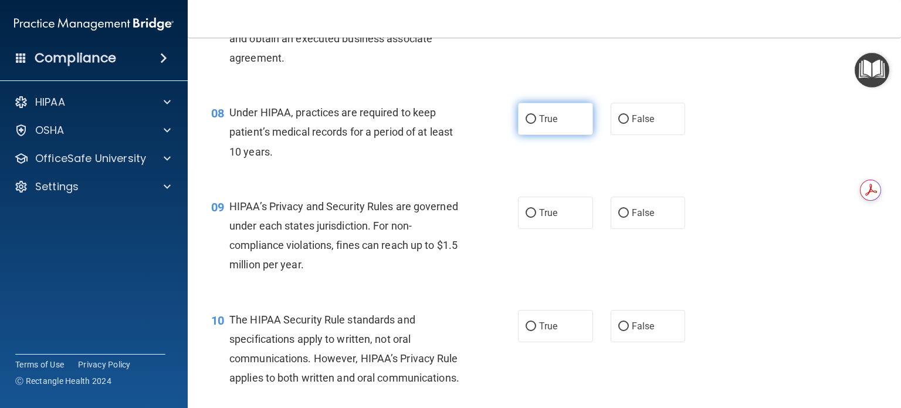
click at [562, 135] on label "True" at bounding box center [555, 119] width 75 height 32
click at [536, 124] on input "True" at bounding box center [530, 119] width 11 height 9
radio input "true"
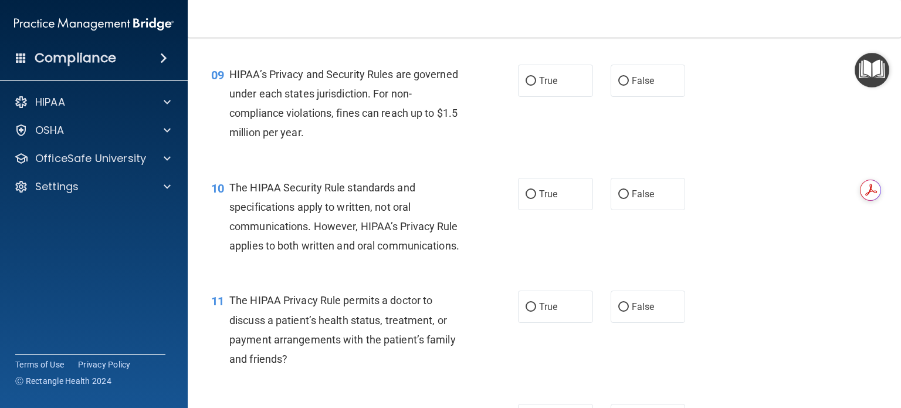
scroll to position [878, 0]
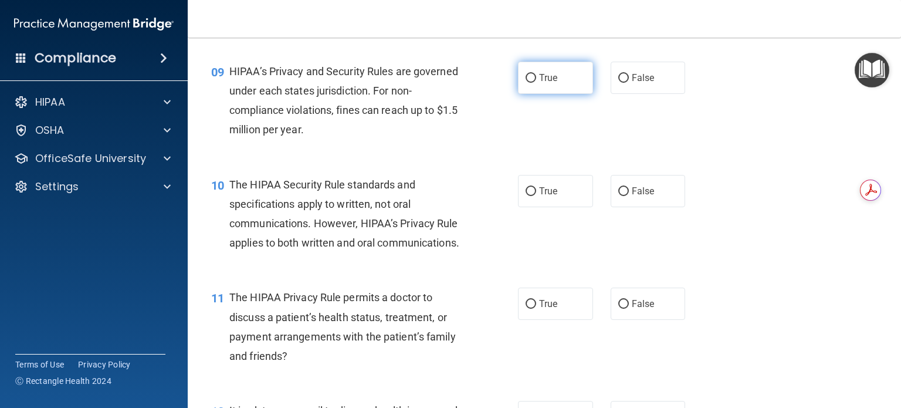
click at [548, 94] on label "True" at bounding box center [555, 78] width 75 height 32
click at [536, 83] on input "True" at bounding box center [530, 78] width 11 height 9
radio input "true"
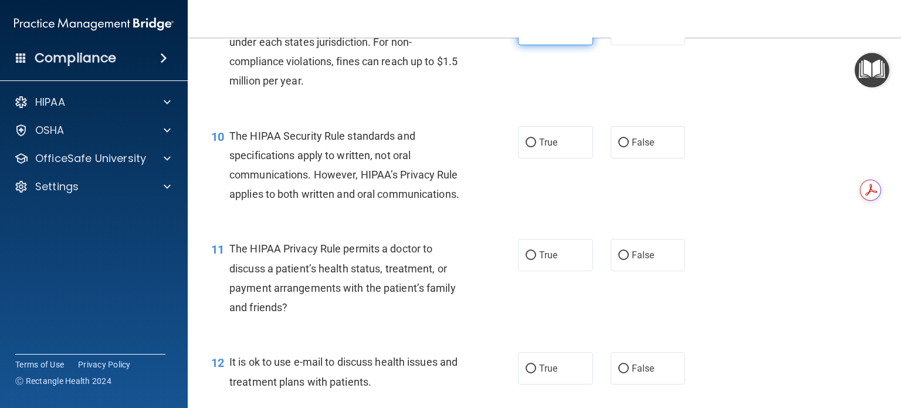
scroll to position [928, 0]
click at [527, 146] on input "True" at bounding box center [530, 141] width 11 height 9
radio input "true"
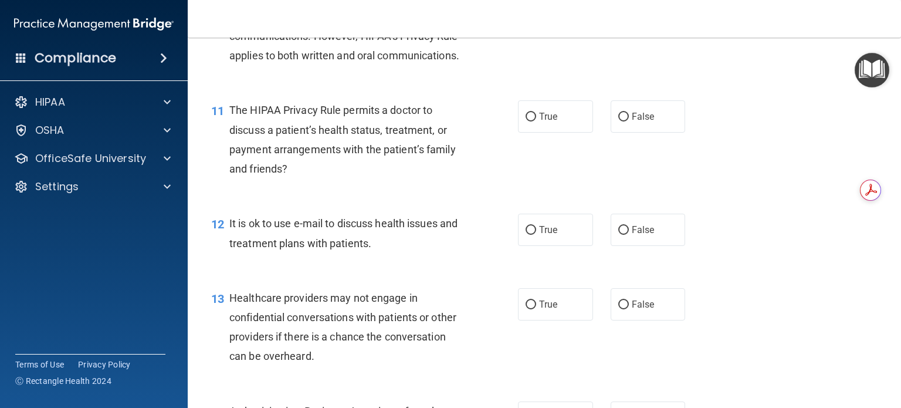
scroll to position [1064, 0]
click at [636, 123] on span "False" at bounding box center [643, 116] width 23 height 11
click at [629, 122] on input "False" at bounding box center [623, 117] width 11 height 9
radio input "true"
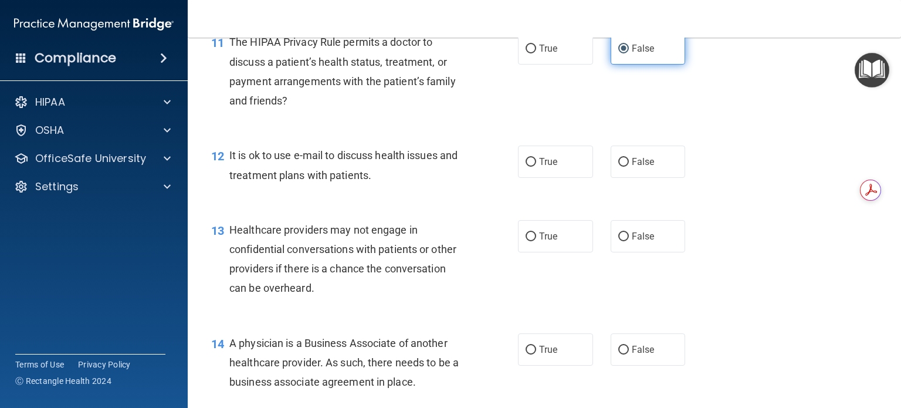
scroll to position [1135, 0]
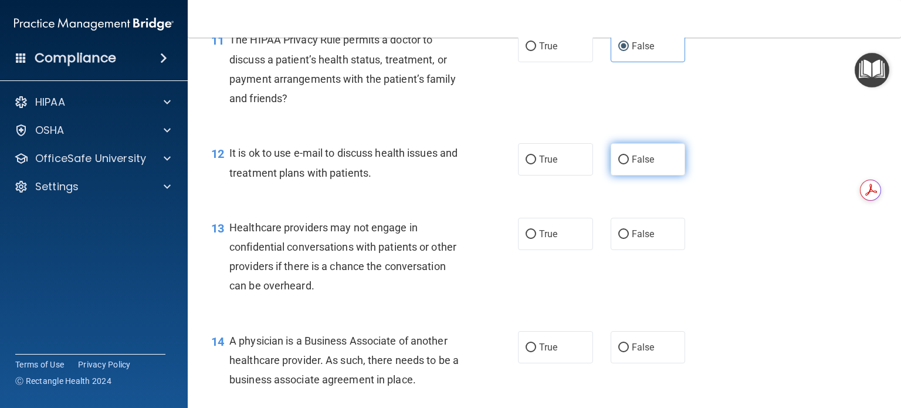
click at [640, 175] on label "False" at bounding box center [647, 159] width 75 height 32
click at [629, 164] on input "False" at bounding box center [623, 159] width 11 height 9
radio input "true"
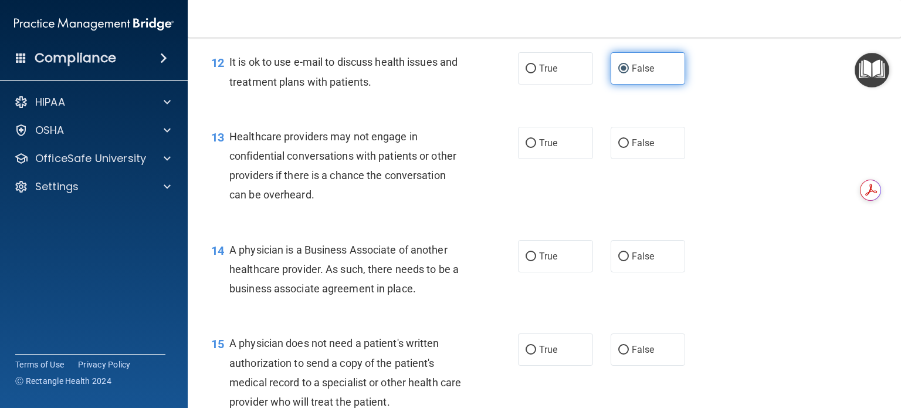
scroll to position [1225, 0]
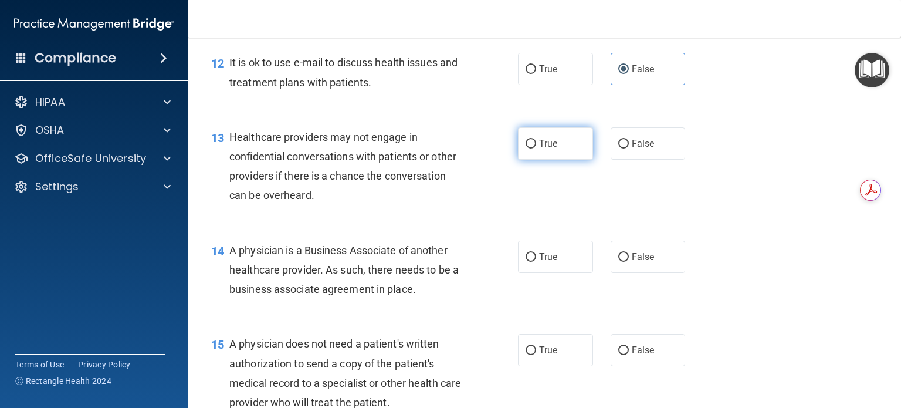
click at [555, 159] on label "True" at bounding box center [555, 143] width 75 height 32
click at [536, 148] on input "True" at bounding box center [530, 144] width 11 height 9
radio input "true"
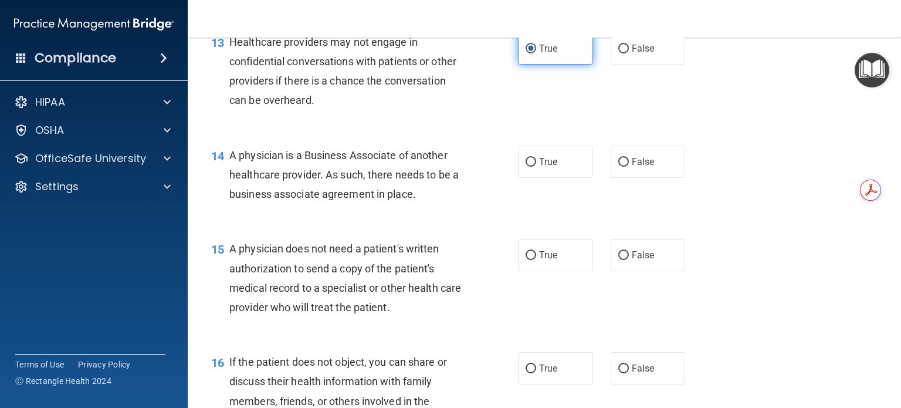
scroll to position [1321, 0]
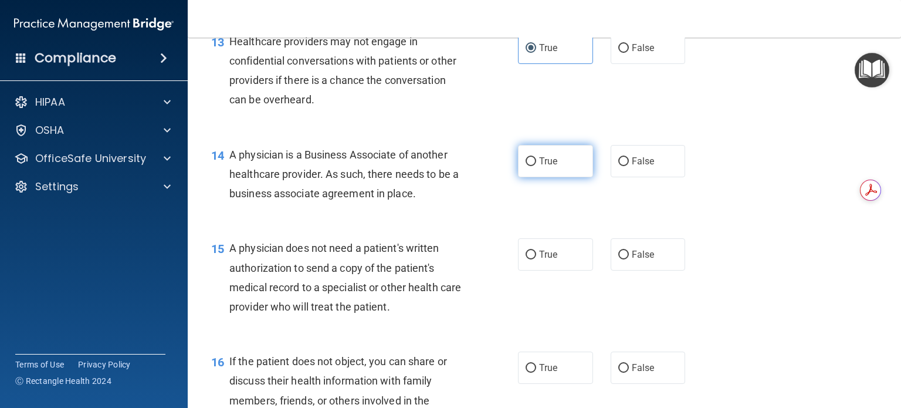
click at [556, 177] on label "True" at bounding box center [555, 161] width 75 height 32
click at [536, 166] on input "True" at bounding box center [530, 161] width 11 height 9
radio input "true"
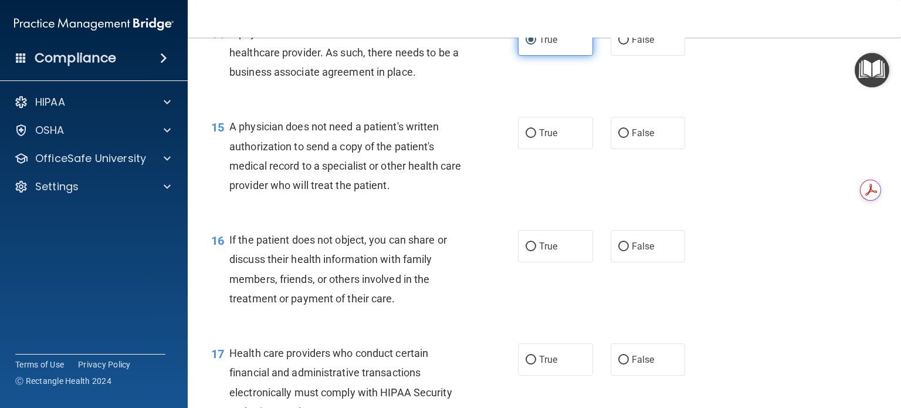
scroll to position [1443, 0]
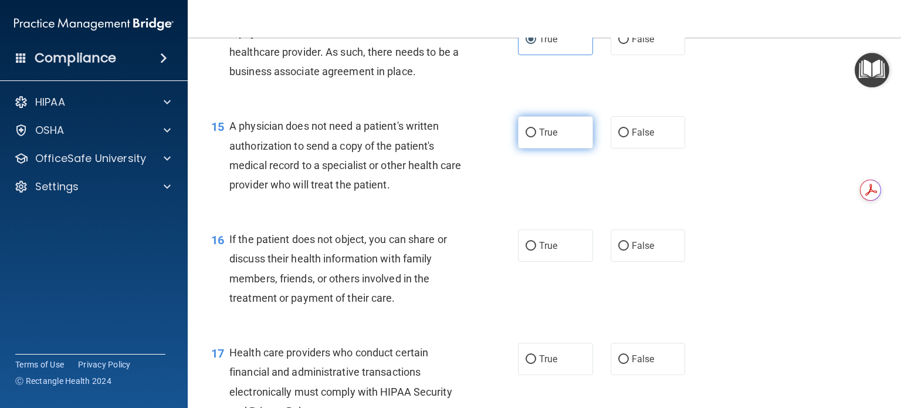
click at [530, 137] on input "True" at bounding box center [530, 132] width 11 height 9
radio input "true"
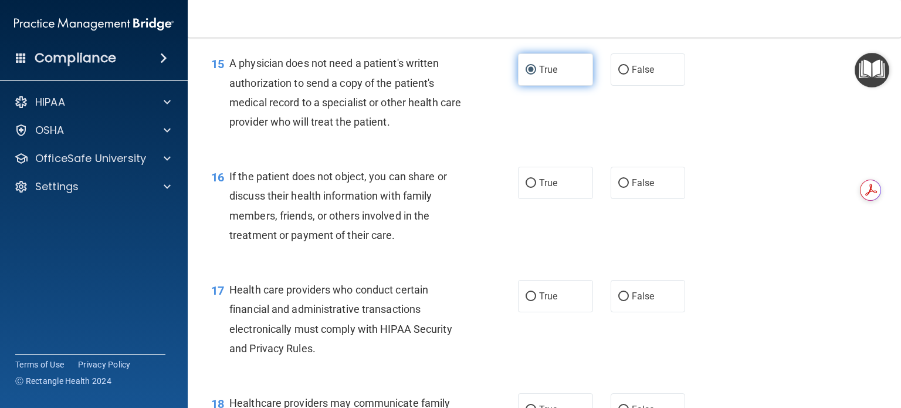
scroll to position [1514, 0]
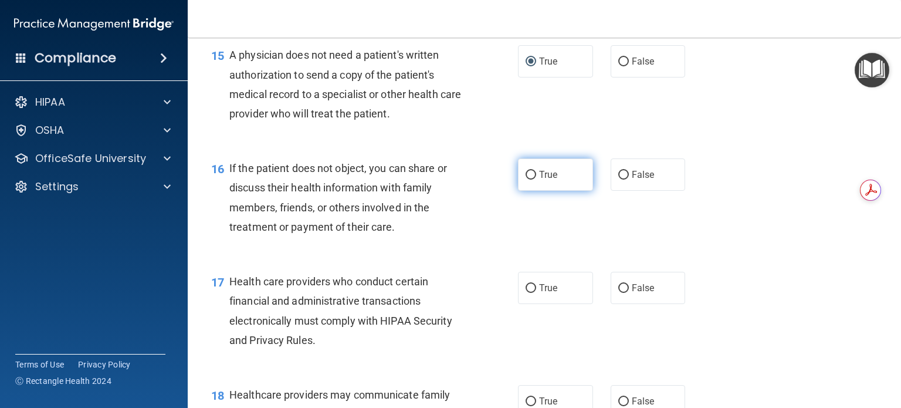
click at [528, 179] on input "True" at bounding box center [530, 175] width 11 height 9
radio input "true"
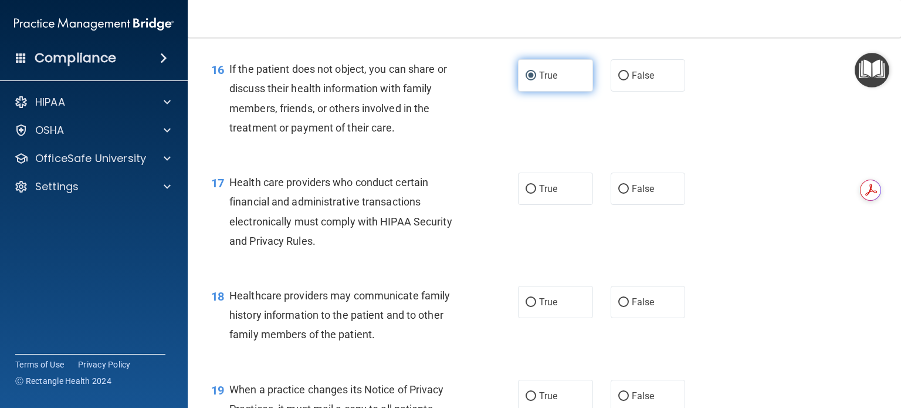
scroll to position [1621, 0]
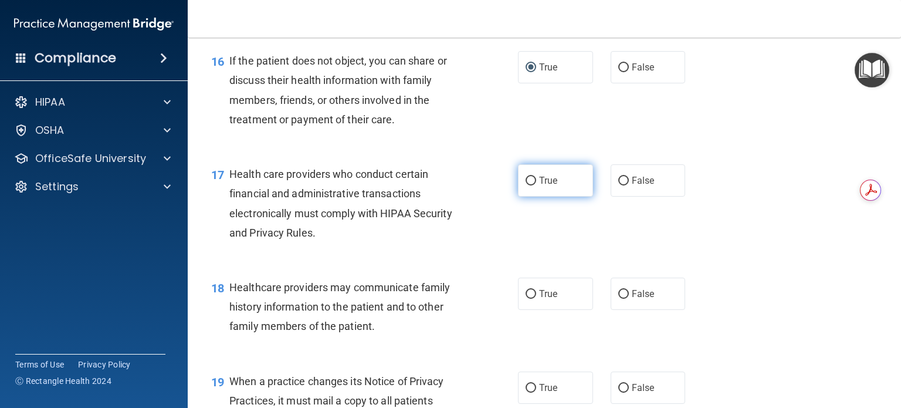
click at [546, 186] on span "True" at bounding box center [548, 180] width 18 height 11
click at [536, 185] on input "True" at bounding box center [530, 180] width 11 height 9
radio input "true"
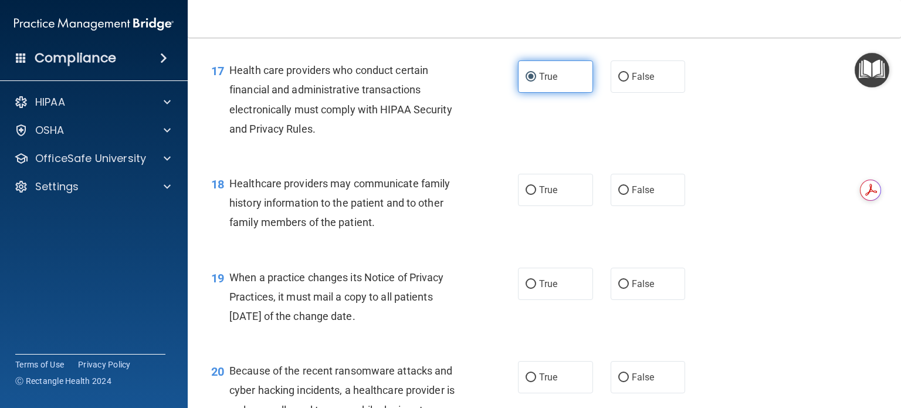
scroll to position [1732, 0]
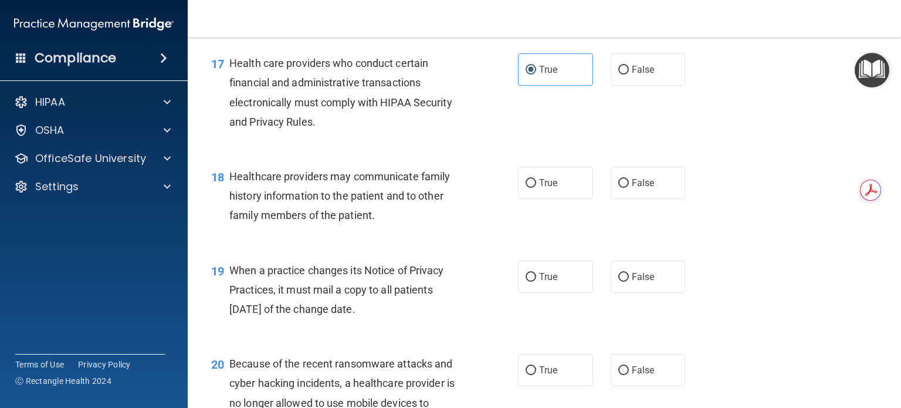
click at [762, 211] on div "18 Healthcare providers may communicate family history information to the patie…" at bounding box center [544, 199] width 684 height 94
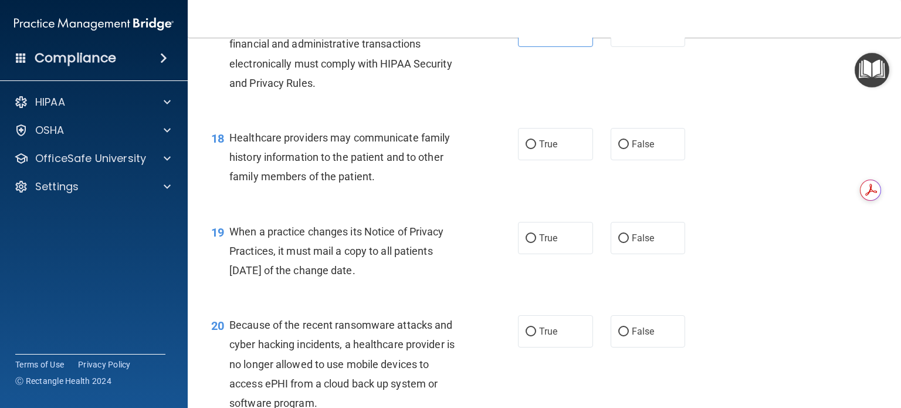
scroll to position [1771, 0]
click at [636, 160] on label "False" at bounding box center [647, 144] width 75 height 32
click at [629, 149] on input "False" at bounding box center [623, 144] width 11 height 9
radio input "true"
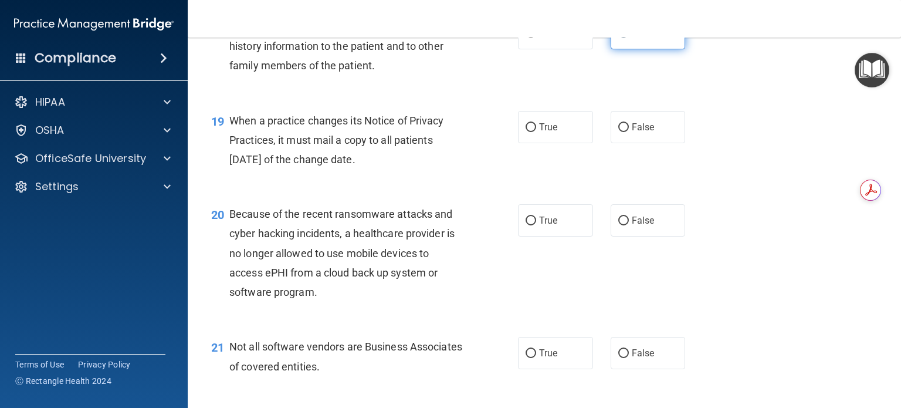
scroll to position [1884, 0]
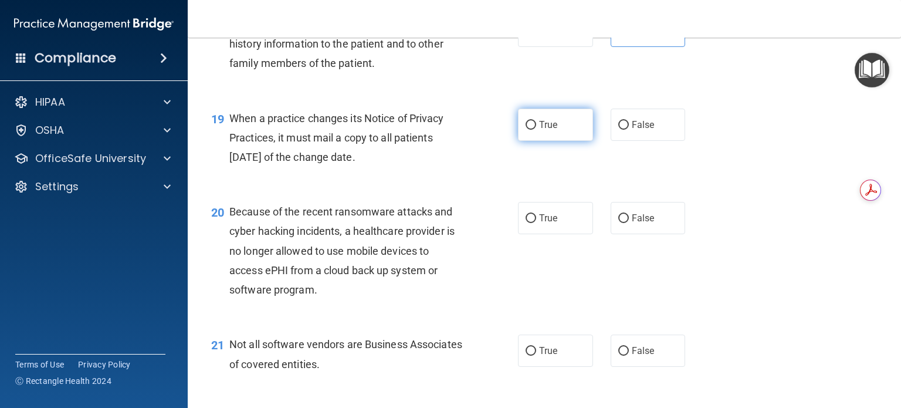
click at [576, 141] on label "True" at bounding box center [555, 124] width 75 height 32
click at [536, 130] on input "True" at bounding box center [530, 125] width 11 height 9
radio input "true"
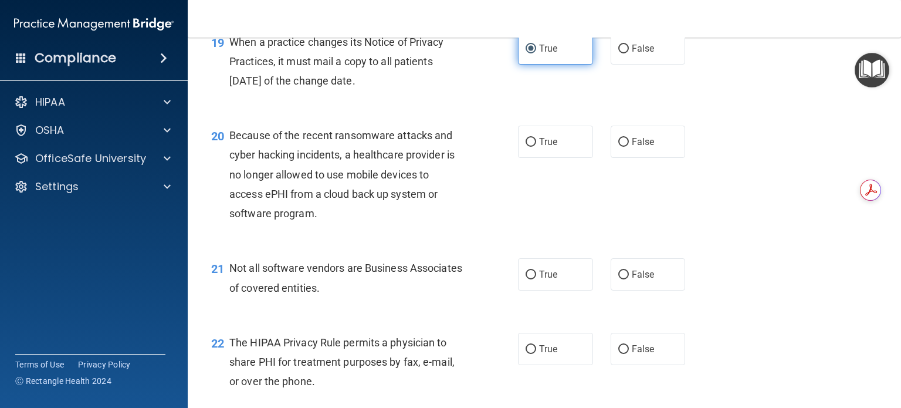
scroll to position [1961, 0]
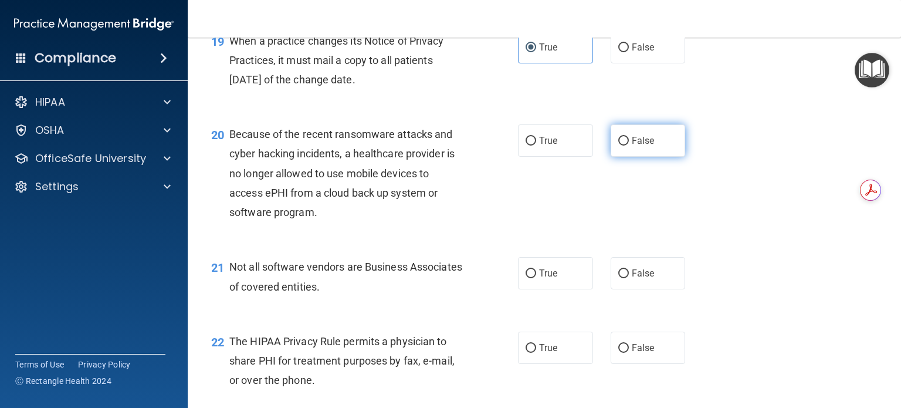
click at [638, 157] on label "False" at bounding box center [647, 140] width 75 height 32
click at [629, 145] on input "False" at bounding box center [623, 141] width 11 height 9
radio input "true"
click at [647, 146] on span "False" at bounding box center [643, 140] width 23 height 11
click at [629, 145] on input "False" at bounding box center [623, 141] width 11 height 9
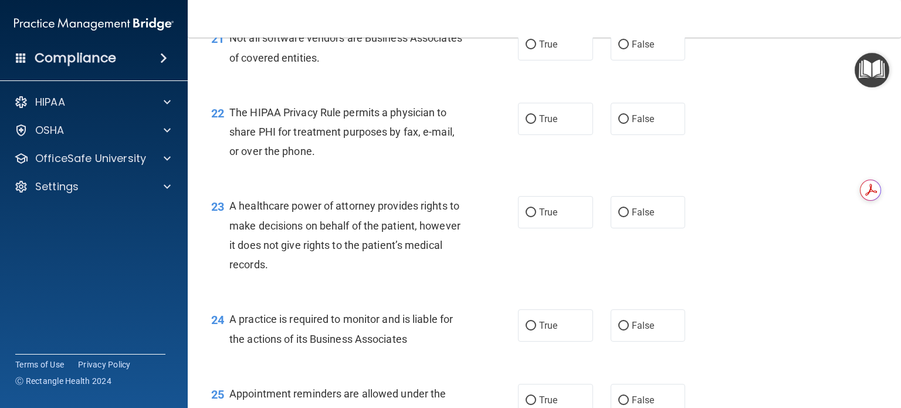
scroll to position [2191, 0]
click at [566, 60] on label "True" at bounding box center [555, 44] width 75 height 32
click at [536, 49] on input "True" at bounding box center [530, 44] width 11 height 9
radio input "true"
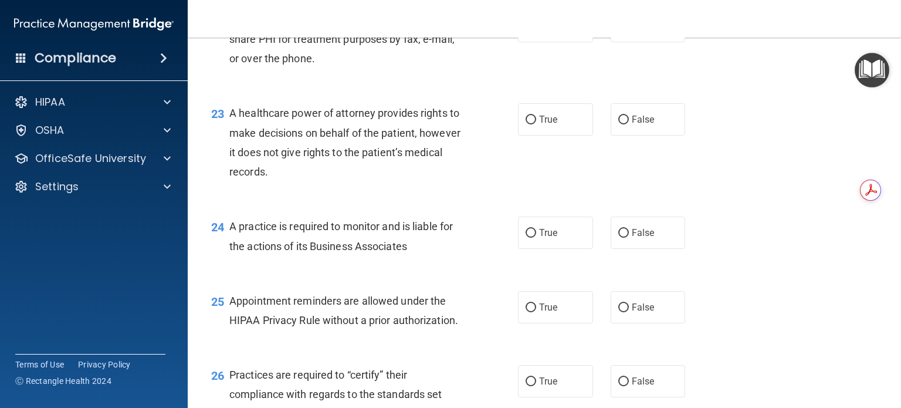
scroll to position [2282, 0]
click at [640, 32] on span "False" at bounding box center [643, 26] width 23 height 11
click at [629, 32] on input "False" at bounding box center [623, 27] width 11 height 9
radio input "true"
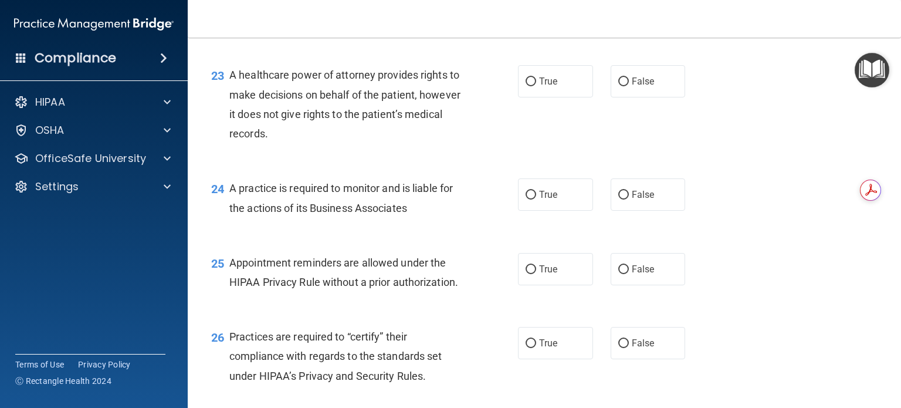
scroll to position [2322, 0]
click at [652, 96] on label "False" at bounding box center [647, 80] width 75 height 32
click at [629, 85] on input "False" at bounding box center [623, 80] width 11 height 9
radio input "true"
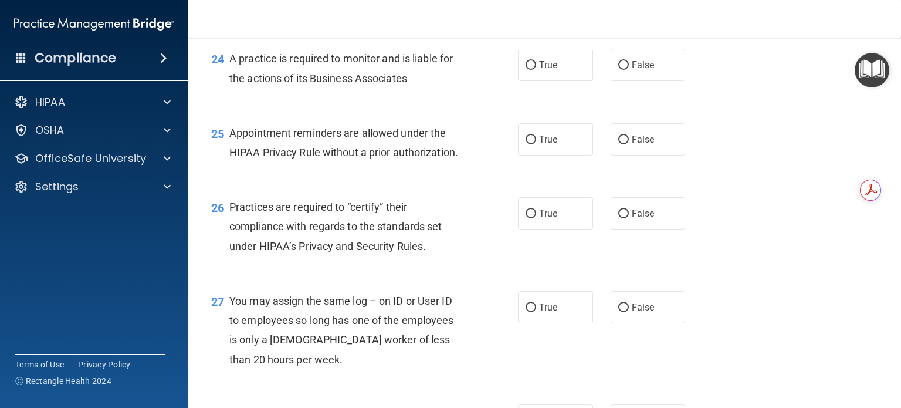
scroll to position [2453, 0]
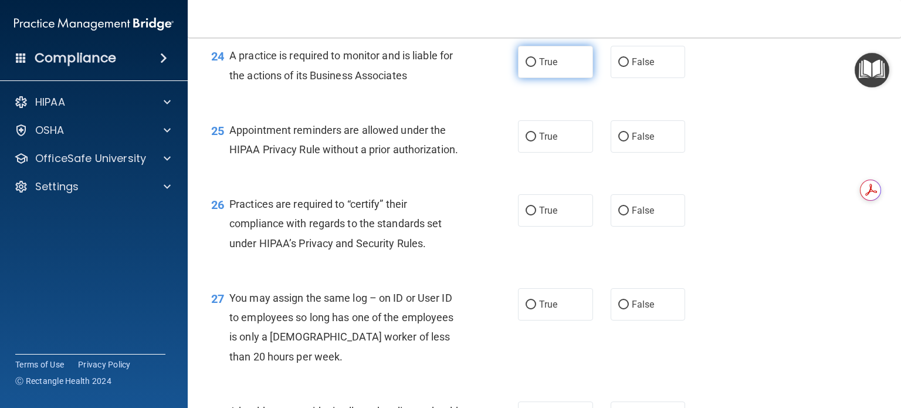
click at [554, 78] on label "True" at bounding box center [555, 62] width 75 height 32
click at [536, 67] on input "True" at bounding box center [530, 62] width 11 height 9
radio input "true"
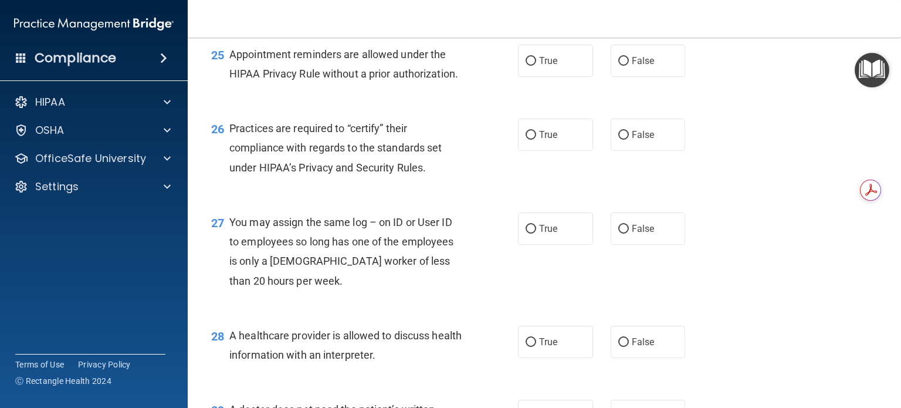
scroll to position [2530, 0]
click at [622, 65] on input "False" at bounding box center [623, 60] width 11 height 9
radio input "true"
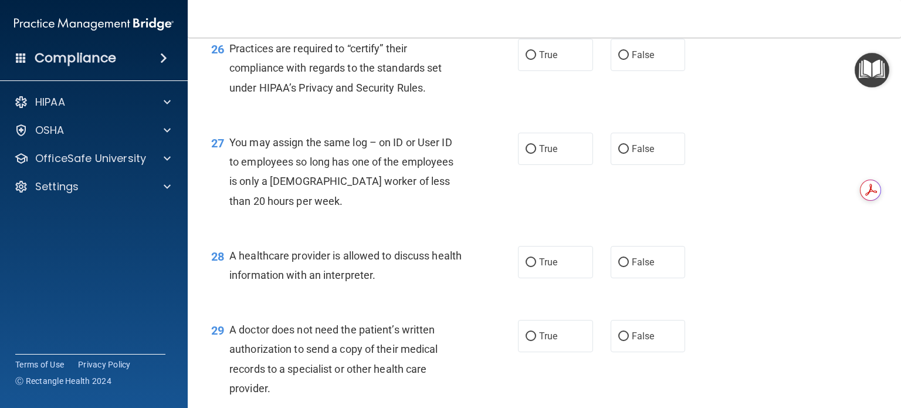
scroll to position [2610, 0]
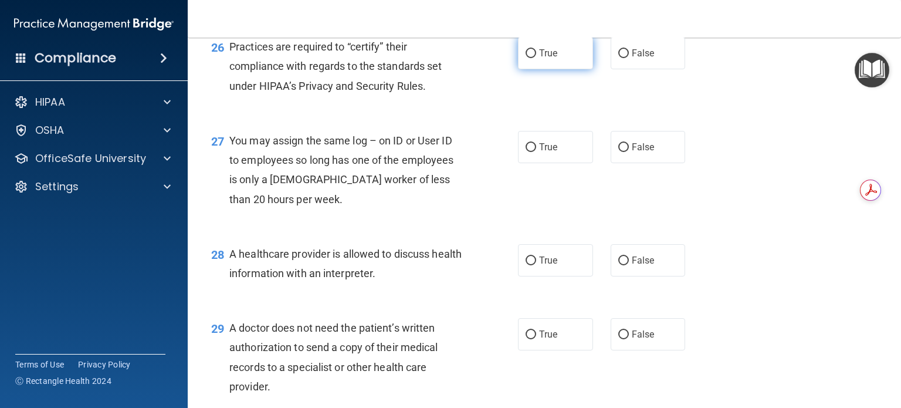
click at [539, 59] on span "True" at bounding box center [548, 52] width 18 height 11
click at [536, 58] on input "True" at bounding box center [530, 53] width 11 height 9
radio input "true"
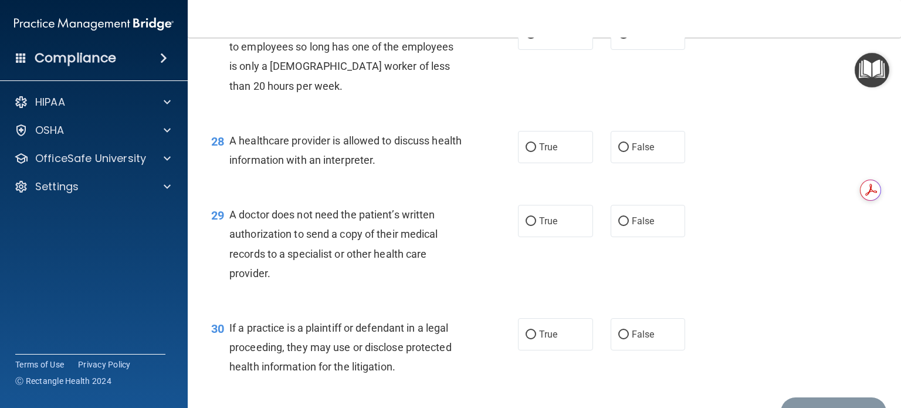
scroll to position [2727, 0]
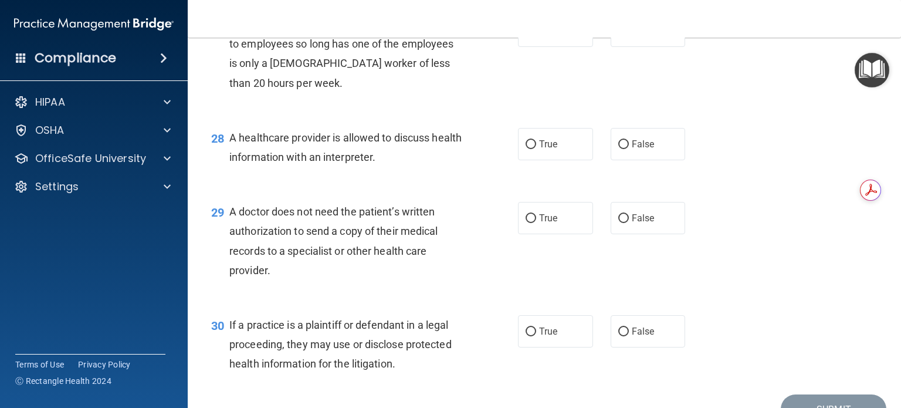
click at [741, 255] on div "29 A doctor does not need the patient’s written authorization to send a copy of…" at bounding box center [544, 243] width 684 height 113
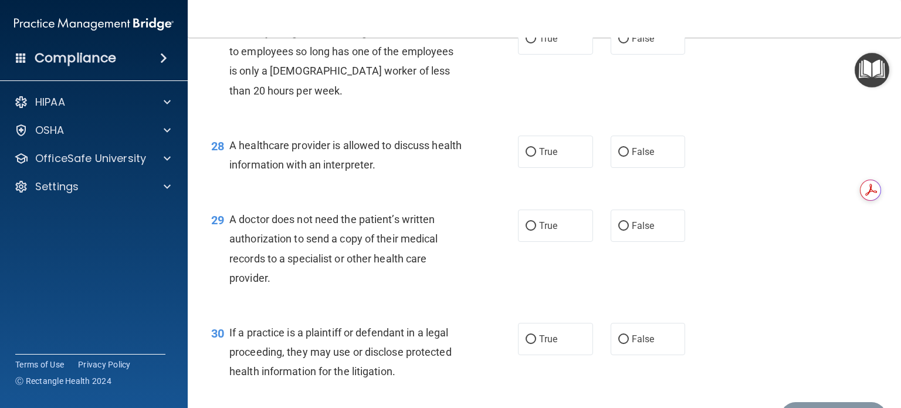
scroll to position [2718, 0]
click at [639, 55] on label "False" at bounding box center [647, 39] width 75 height 32
click at [629, 44] on input "False" at bounding box center [623, 39] width 11 height 9
radio input "true"
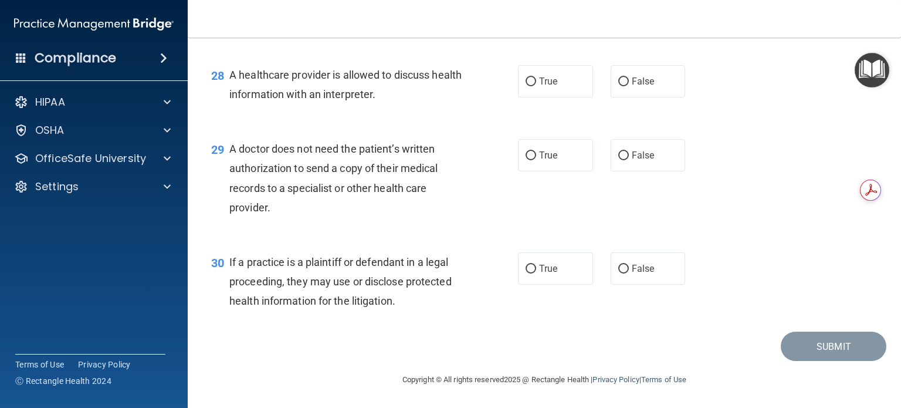
scroll to position [2829, 0]
click at [530, 82] on input "True" at bounding box center [530, 81] width 11 height 9
radio input "true"
click at [549, 163] on label "True" at bounding box center [555, 155] width 75 height 32
click at [536, 160] on input "True" at bounding box center [530, 155] width 11 height 9
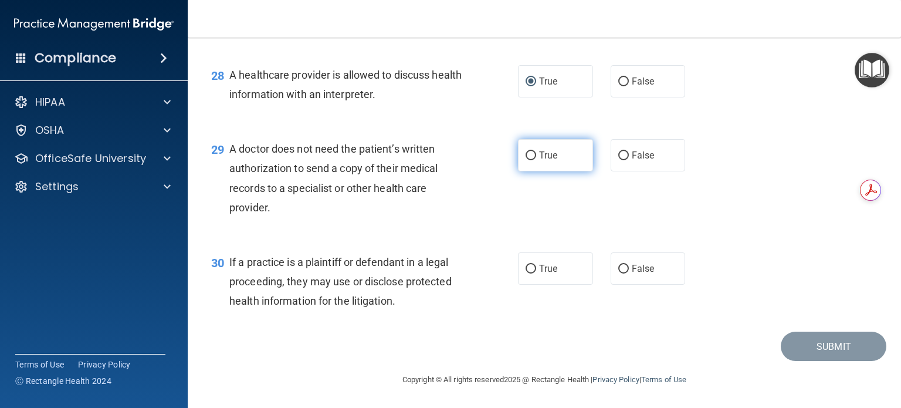
radio input "true"
click at [552, 275] on label "True" at bounding box center [555, 268] width 75 height 32
click at [536, 273] on input "True" at bounding box center [530, 268] width 11 height 9
radio input "true"
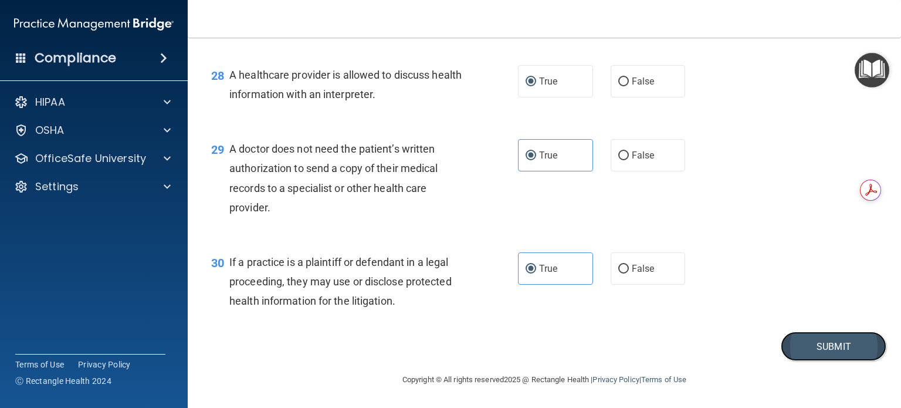
click at [798, 359] on button "Submit" at bounding box center [833, 346] width 106 height 30
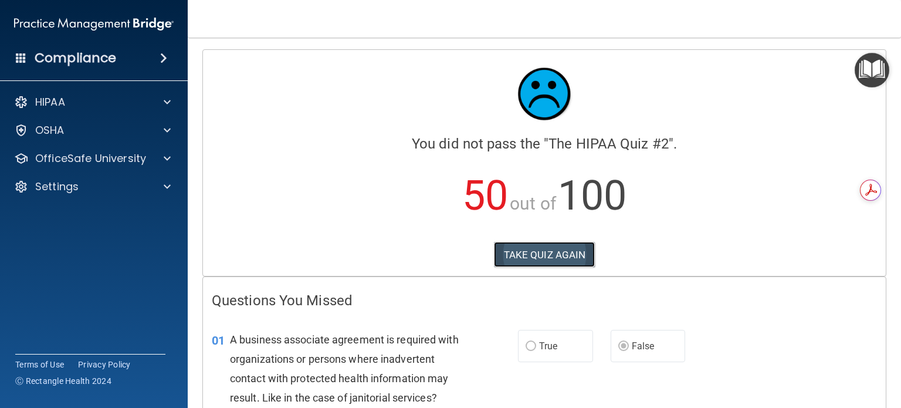
drag, startPoint x: 567, startPoint y: 250, endPoint x: 554, endPoint y: 253, distance: 13.7
click at [554, 253] on button "TAKE QUIZ AGAIN" at bounding box center [544, 255] width 101 height 26
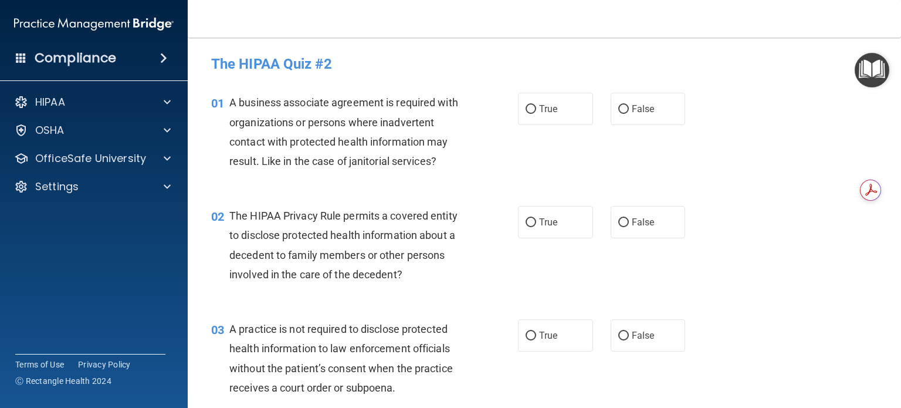
scroll to position [18, 0]
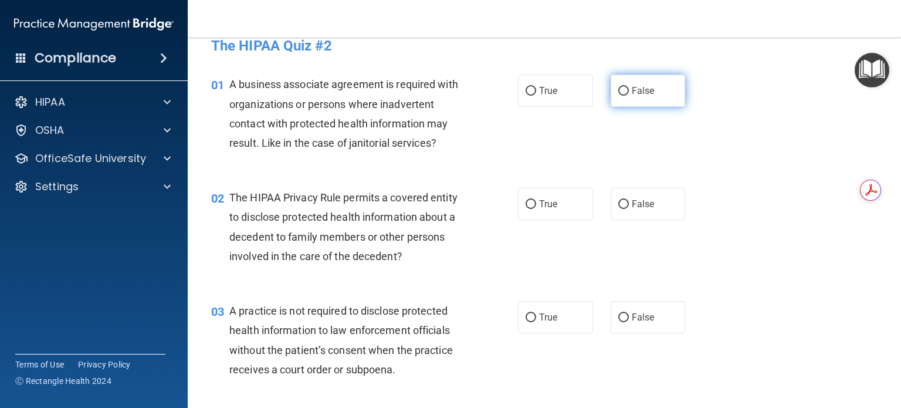
click at [642, 90] on span "False" at bounding box center [643, 90] width 23 height 11
click at [629, 90] on input "False" at bounding box center [623, 91] width 11 height 9
radio input "true"
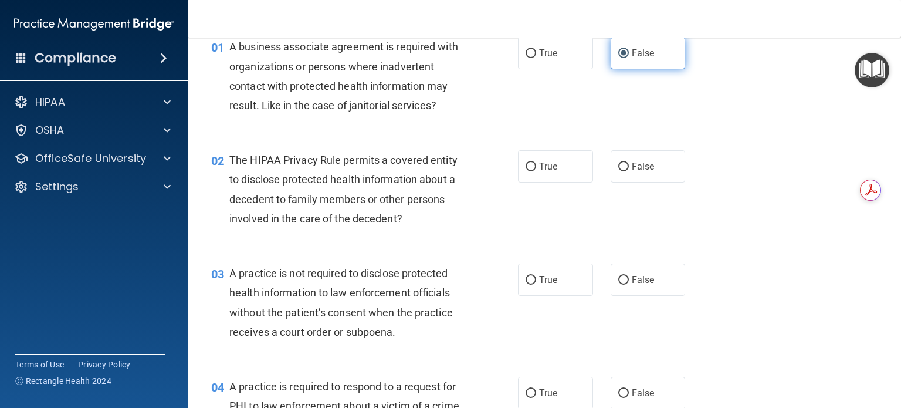
scroll to position [57, 0]
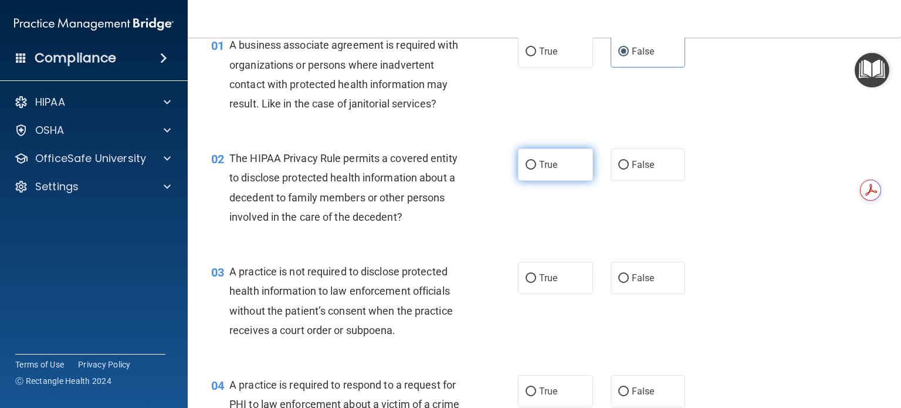
click at [542, 167] on span "True" at bounding box center [548, 164] width 18 height 11
click at [536, 167] on input "True" at bounding box center [530, 165] width 11 height 9
radio input "true"
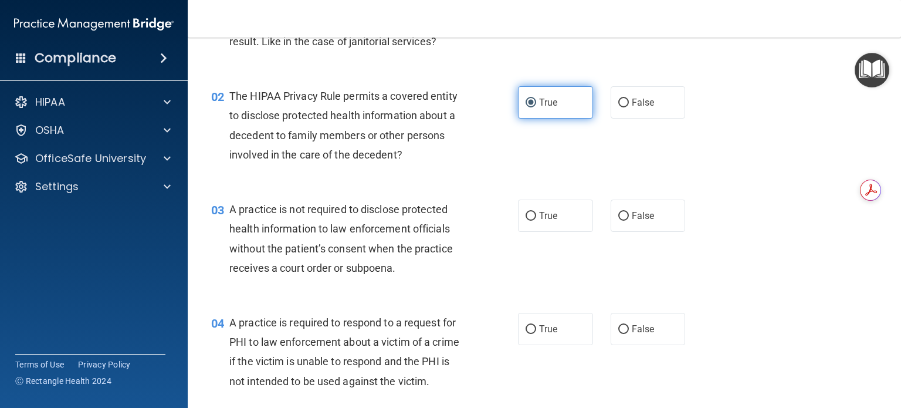
scroll to position [122, 0]
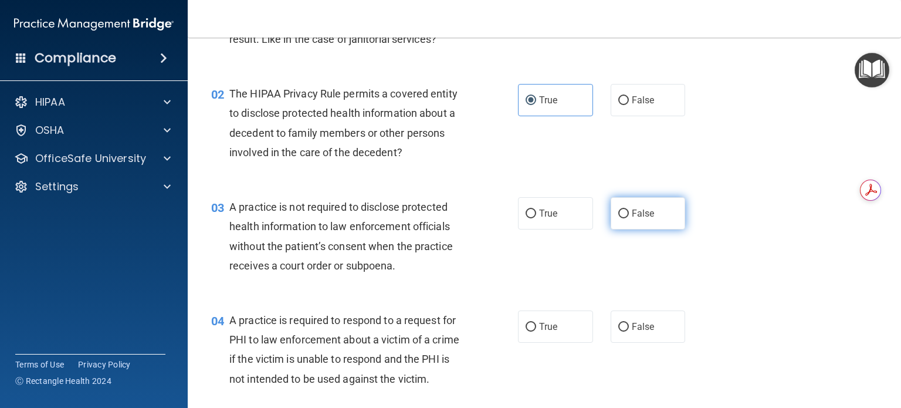
click at [647, 219] on label "False" at bounding box center [647, 213] width 75 height 32
click at [629, 218] on input "False" at bounding box center [623, 213] width 11 height 9
radio input "true"
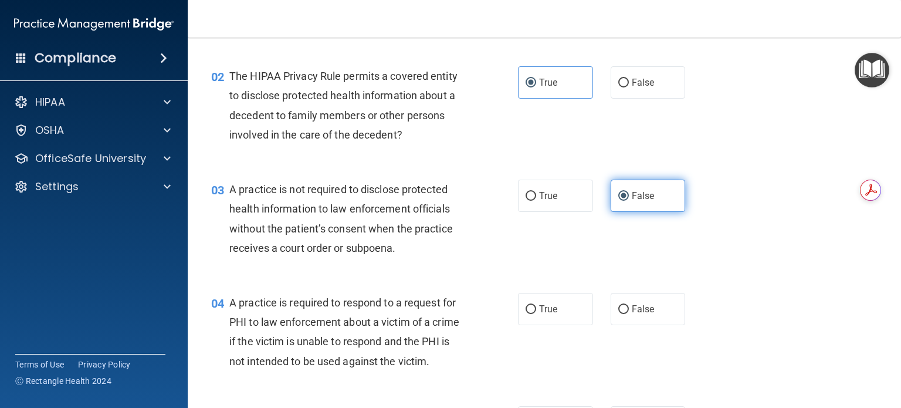
scroll to position [142, 0]
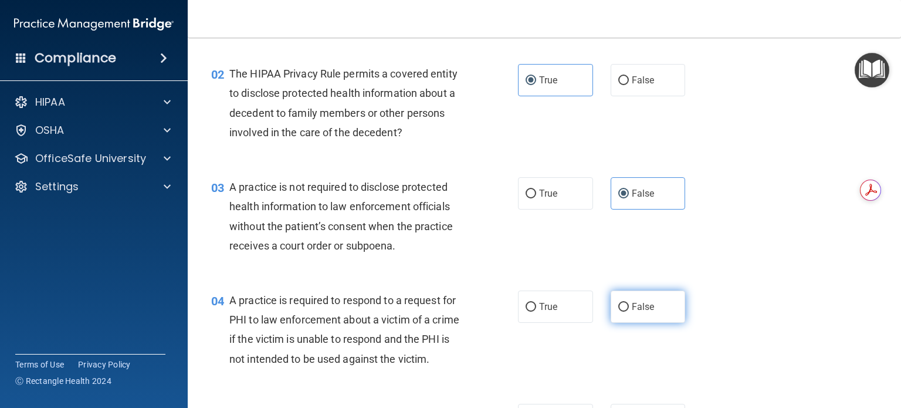
click at [636, 310] on span "False" at bounding box center [643, 306] width 23 height 11
click at [629, 310] on input "False" at bounding box center [623, 307] width 11 height 9
radio input "true"
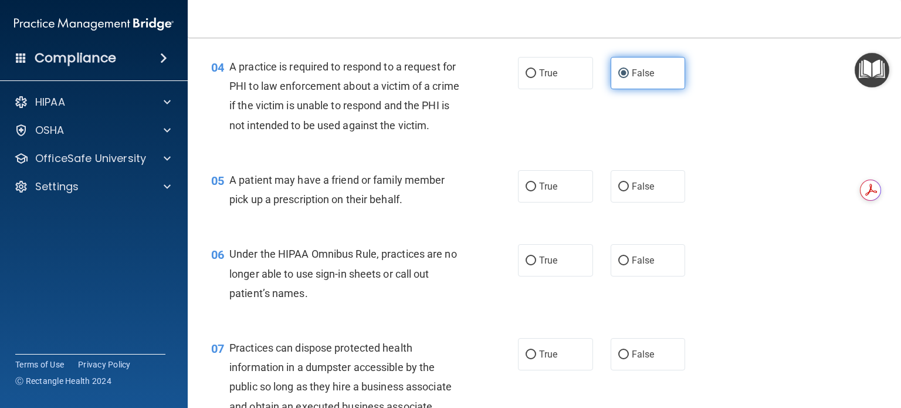
scroll to position [378, 0]
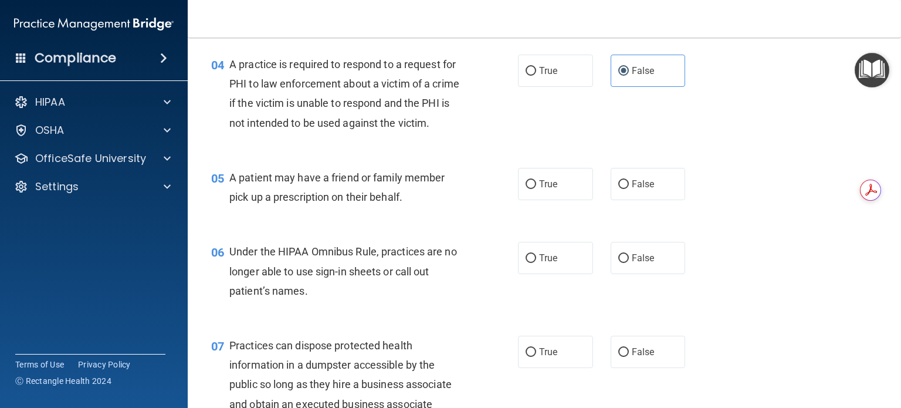
click at [635, 318] on div "06 Under the HIPAA Omnibus Rule, practices are no longer able to use sign-in sh…" at bounding box center [544, 274] width 684 height 94
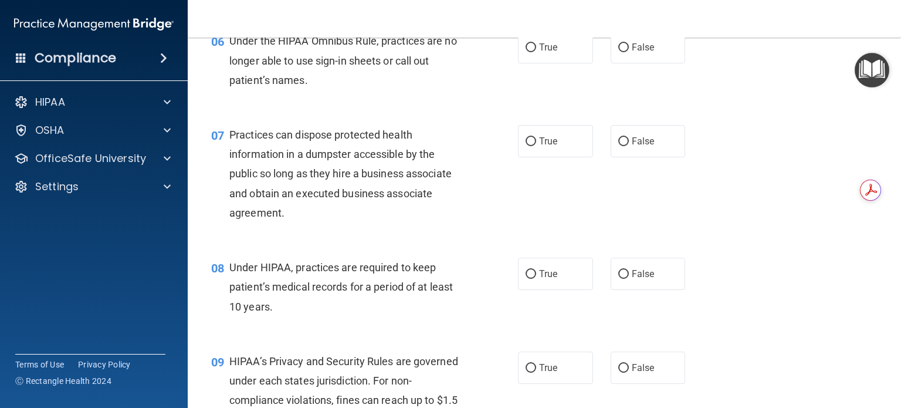
scroll to position [593, 0]
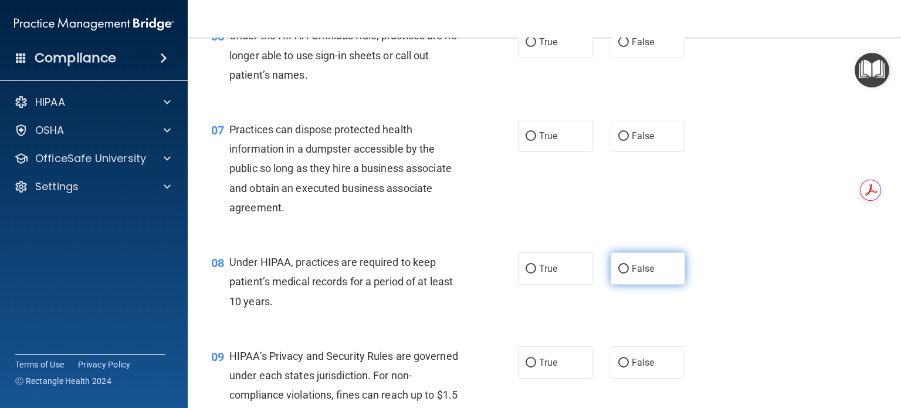
click at [646, 274] on span "False" at bounding box center [643, 268] width 23 height 11
click at [629, 273] on input "False" at bounding box center [623, 268] width 11 height 9
radio input "true"
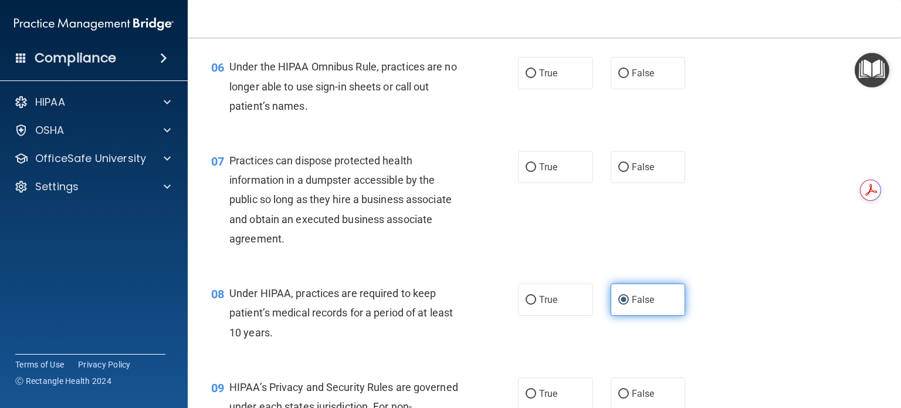
scroll to position [561, 0]
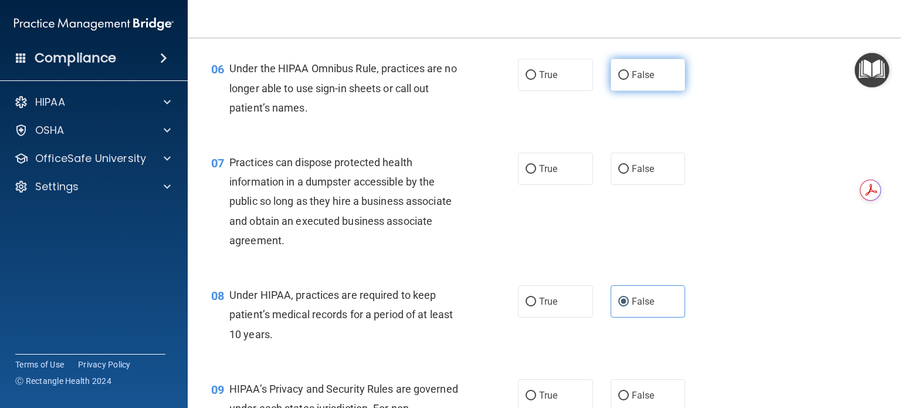
click at [650, 91] on label "False" at bounding box center [647, 75] width 75 height 32
click at [629, 80] on input "False" at bounding box center [623, 75] width 11 height 9
radio input "true"
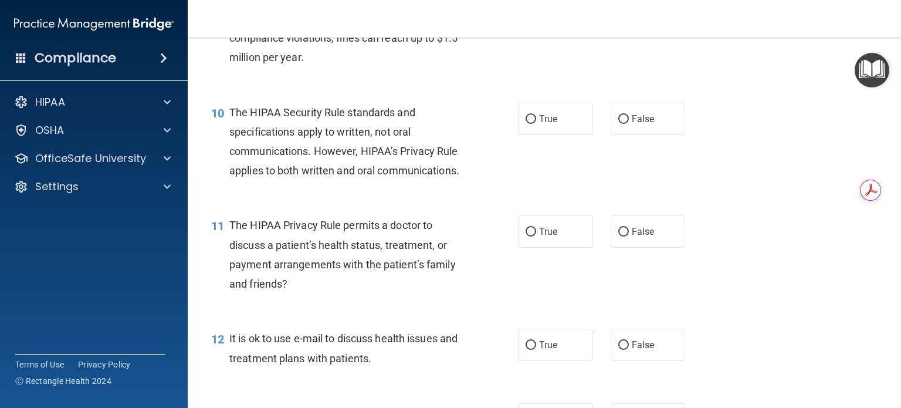
scroll to position [951, 0]
click at [549, 246] on label "True" at bounding box center [555, 230] width 75 height 32
click at [536, 235] on input "True" at bounding box center [530, 230] width 11 height 9
radio input "true"
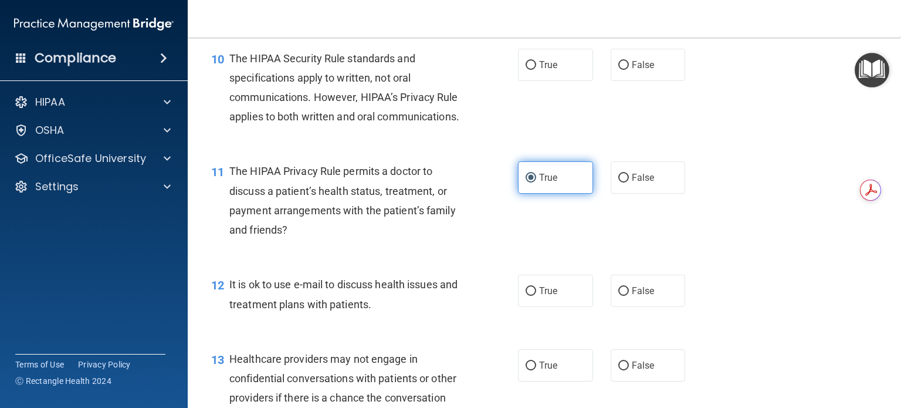
scroll to position [1004, 0]
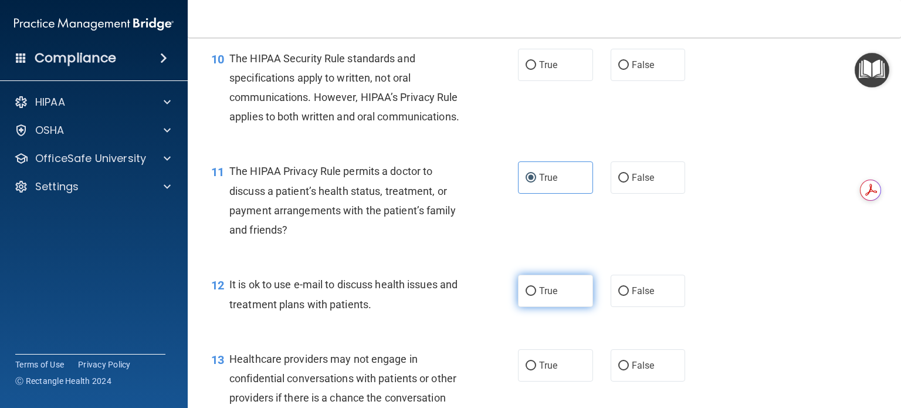
click at [563, 307] on label "True" at bounding box center [555, 290] width 75 height 32
click at [536, 296] on input "True" at bounding box center [530, 291] width 11 height 9
radio input "true"
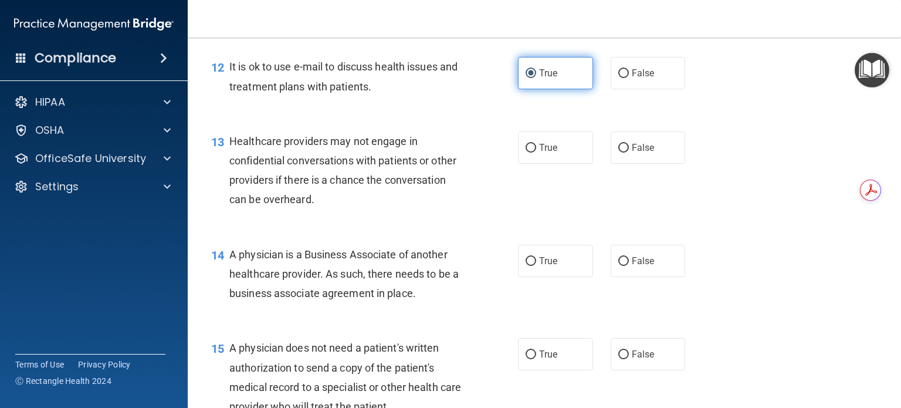
scroll to position [1222, 0]
click at [635, 163] on label "False" at bounding box center [647, 147] width 75 height 32
click at [629, 152] on input "False" at bounding box center [623, 147] width 11 height 9
radio input "true"
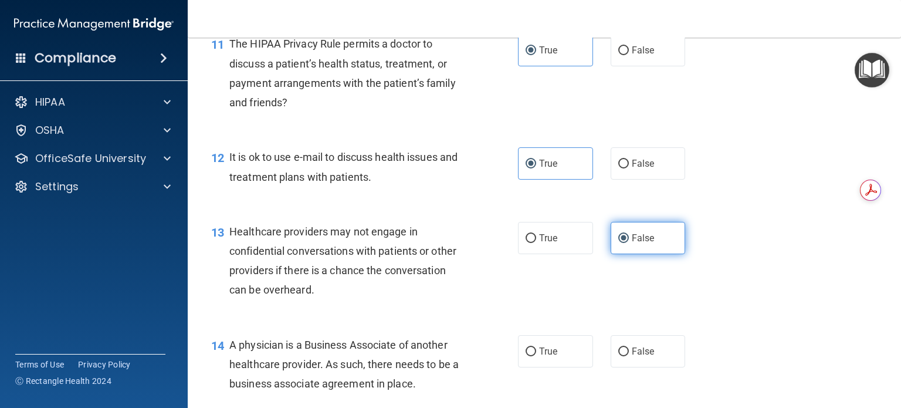
scroll to position [1132, 0]
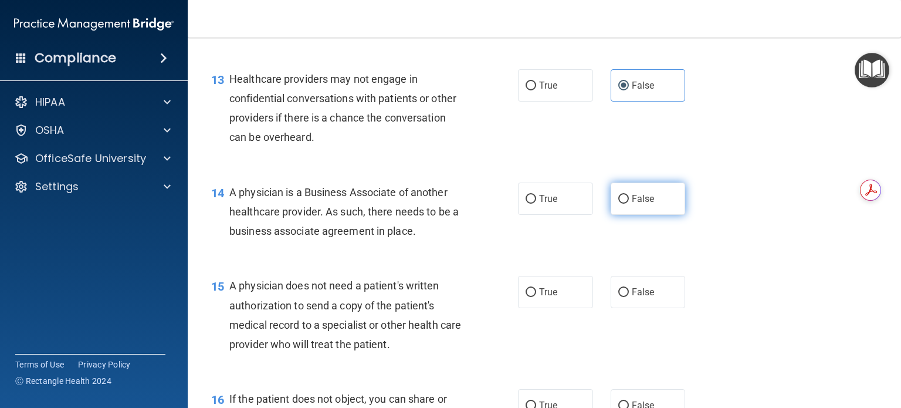
click at [649, 215] on label "False" at bounding box center [647, 198] width 75 height 32
click at [629, 203] on input "False" at bounding box center [623, 199] width 11 height 9
radio input "true"
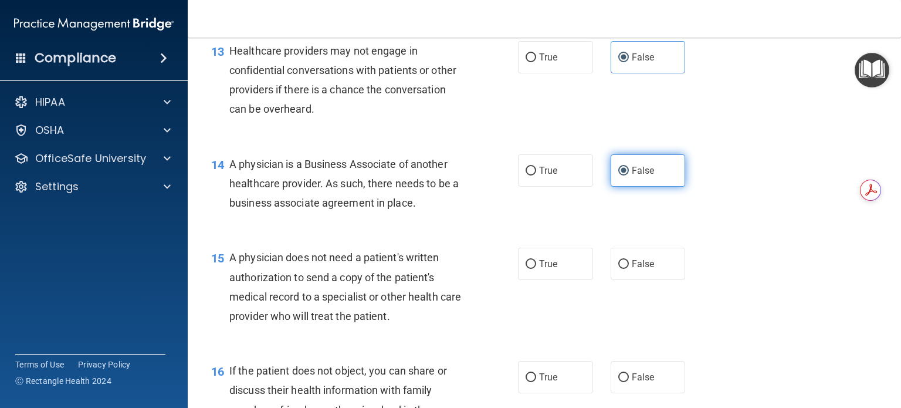
scroll to position [1313, 0]
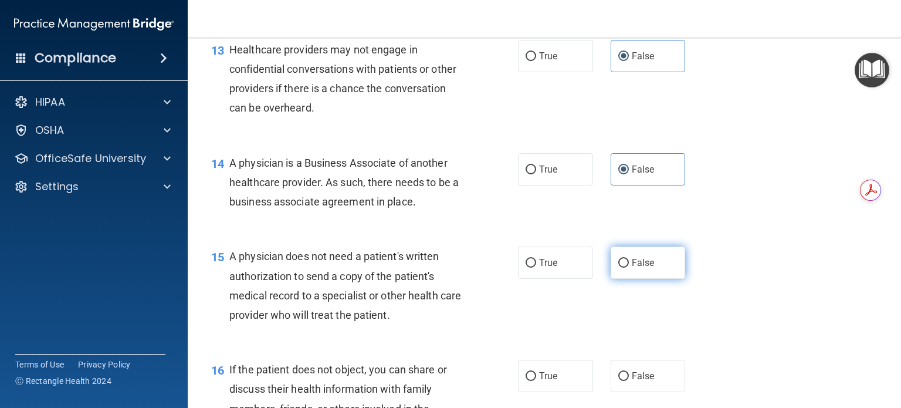
click at [651, 279] on label "False" at bounding box center [647, 262] width 75 height 32
click at [629, 267] on input "False" at bounding box center [623, 263] width 11 height 9
radio input "true"
click at [531, 267] on input "True" at bounding box center [530, 263] width 11 height 9
radio input "true"
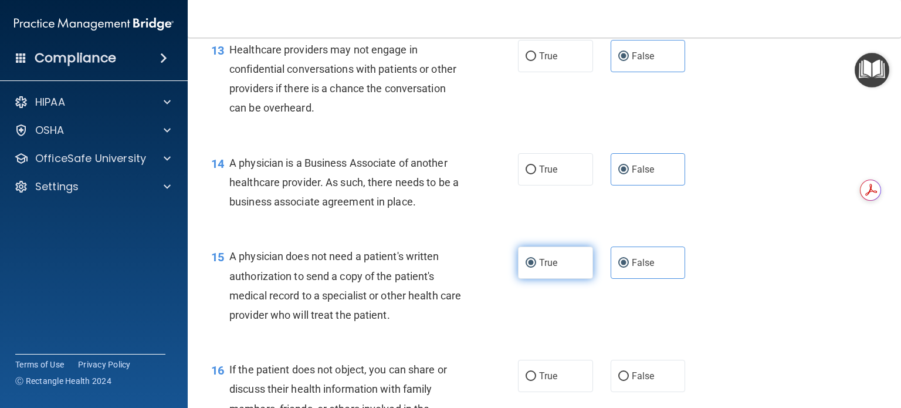
radio input "false"
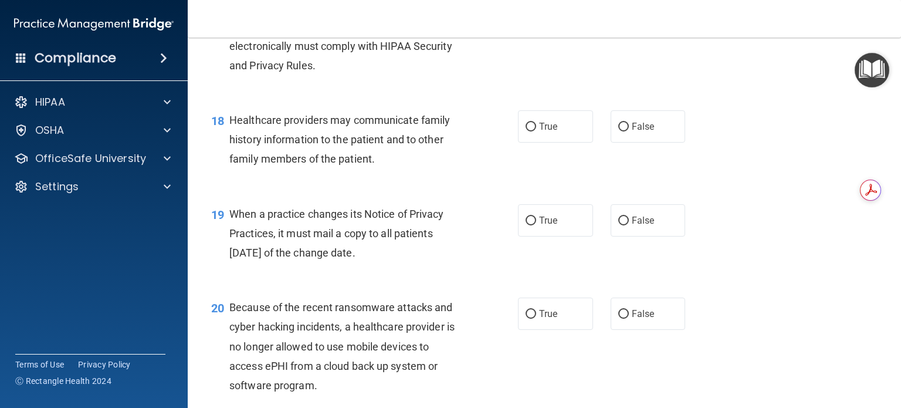
scroll to position [1788, 0]
click at [650, 237] on label "False" at bounding box center [647, 221] width 75 height 32
click at [629, 226] on input "False" at bounding box center [623, 221] width 11 height 9
radio input "true"
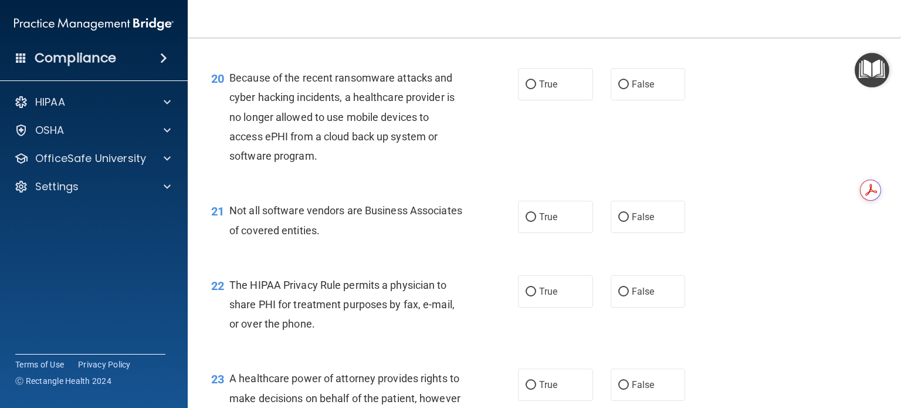
scroll to position [2021, 0]
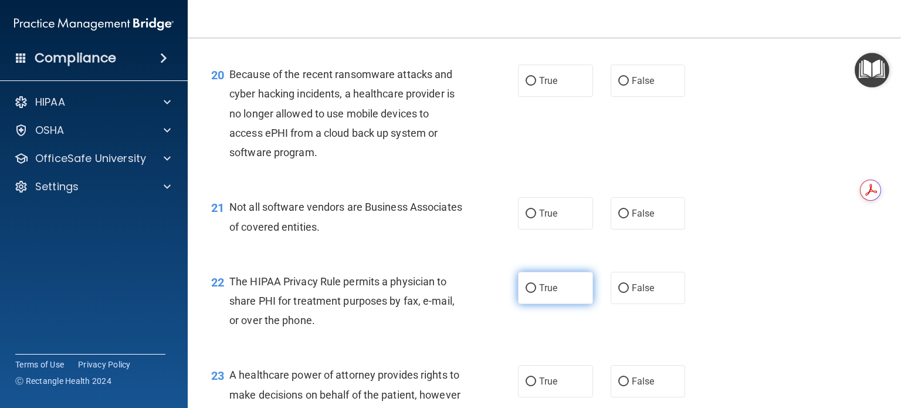
click at [550, 293] on span "True" at bounding box center [548, 287] width 18 height 11
click at [536, 293] on input "True" at bounding box center [530, 288] width 11 height 9
radio input "true"
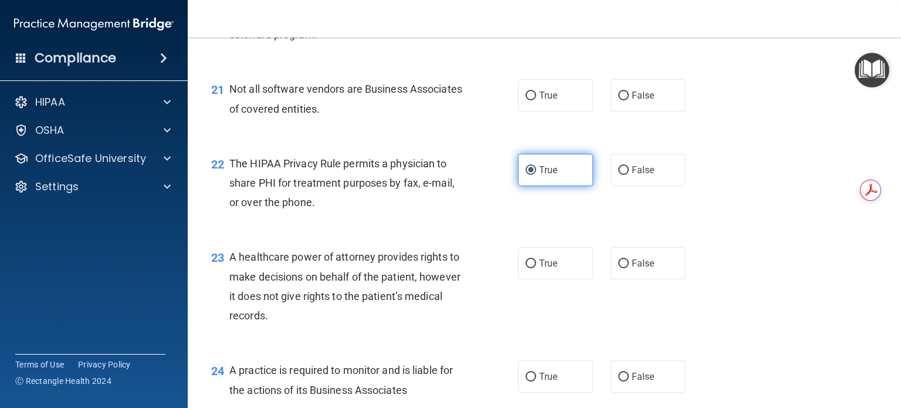
scroll to position [2155, 0]
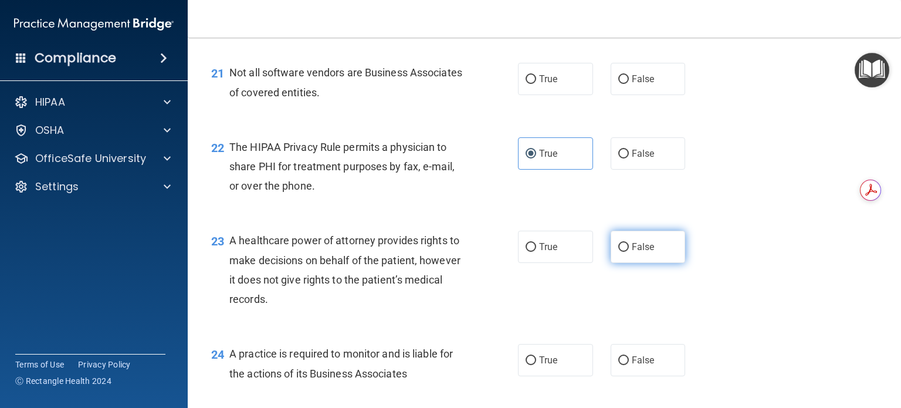
click at [651, 263] on label "False" at bounding box center [647, 246] width 75 height 32
click at [629, 252] on input "False" at bounding box center [623, 247] width 11 height 9
radio input "true"
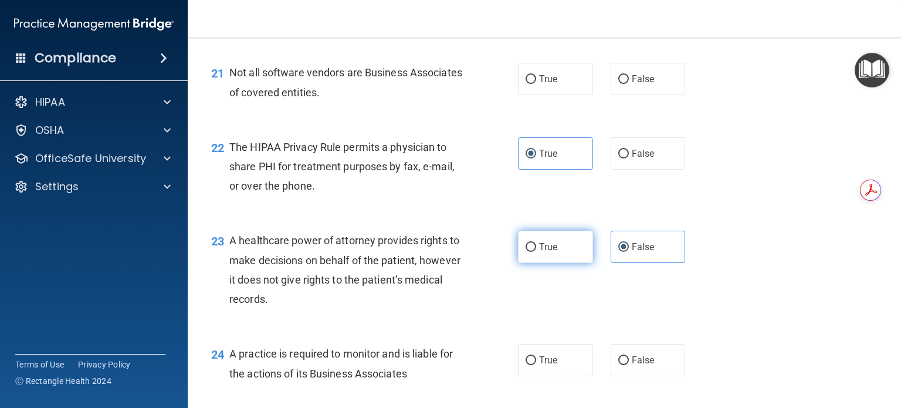
click at [575, 263] on label "True" at bounding box center [555, 246] width 75 height 32
click at [536, 252] on input "True" at bounding box center [530, 247] width 11 height 9
radio input "true"
radio input "false"
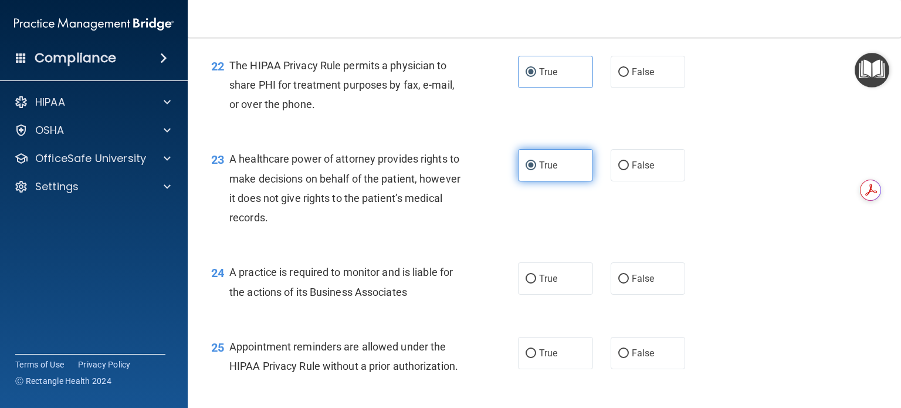
scroll to position [2252, 0]
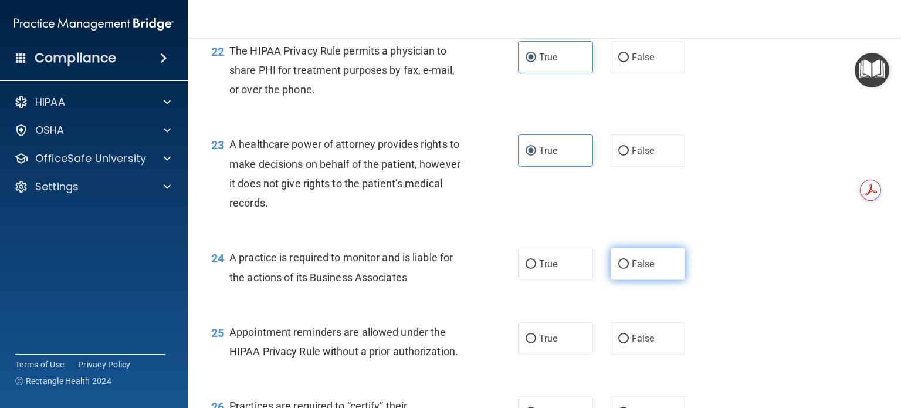
click at [652, 280] on label "False" at bounding box center [647, 263] width 75 height 32
click at [629, 269] on input "False" at bounding box center [623, 264] width 11 height 9
radio input "true"
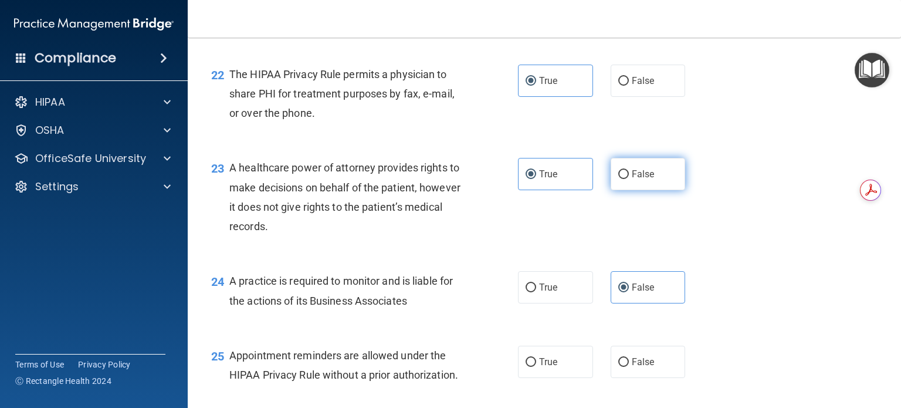
click at [660, 190] on label "False" at bounding box center [647, 174] width 75 height 32
click at [629, 179] on input "False" at bounding box center [623, 174] width 11 height 9
radio input "true"
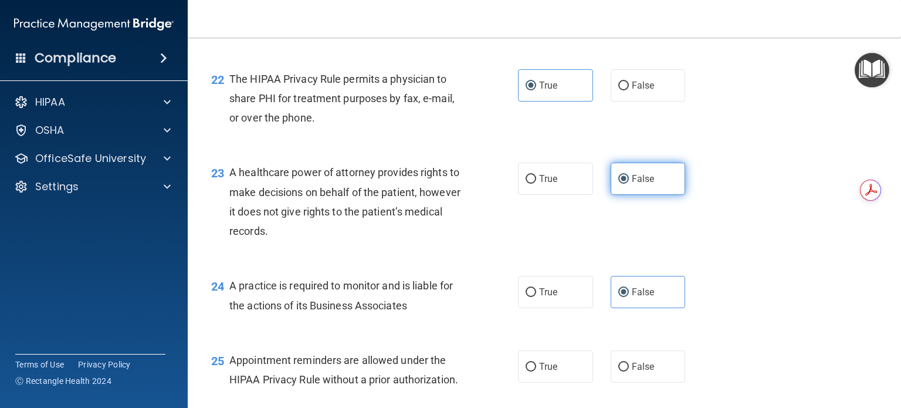
scroll to position [2223, 0]
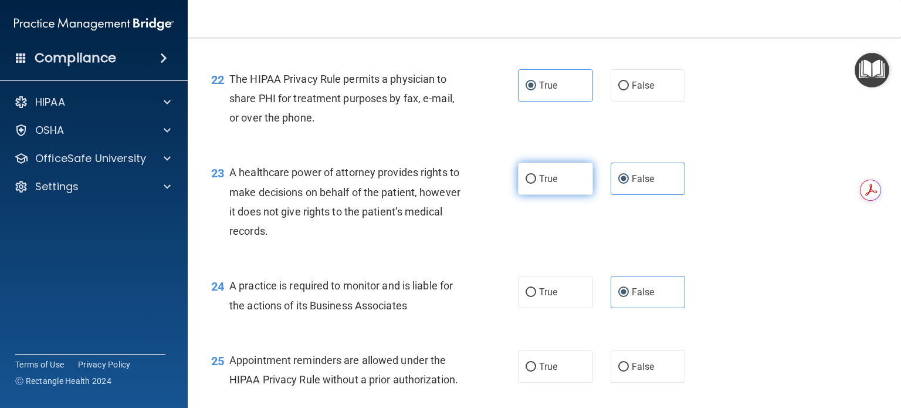
click at [561, 195] on label "True" at bounding box center [555, 178] width 75 height 32
click at [536, 184] on input "True" at bounding box center [530, 179] width 11 height 9
radio input "true"
radio input "false"
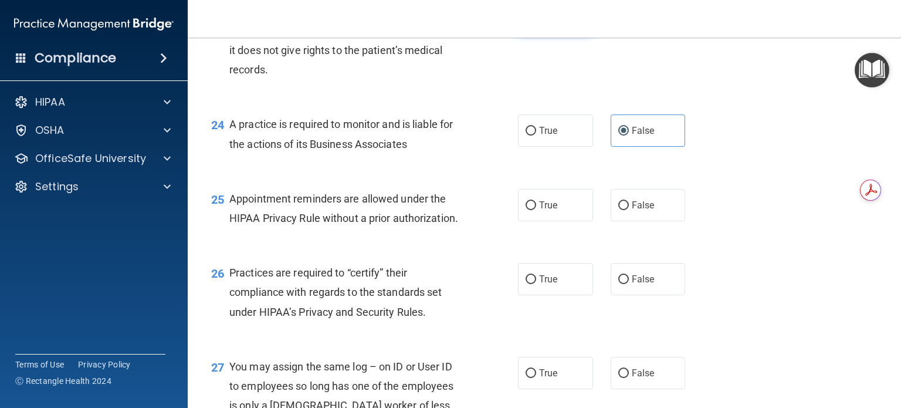
scroll to position [2385, 0]
click at [561, 220] on label "True" at bounding box center [555, 204] width 75 height 32
click at [536, 209] on input "True" at bounding box center [530, 205] width 11 height 9
radio input "true"
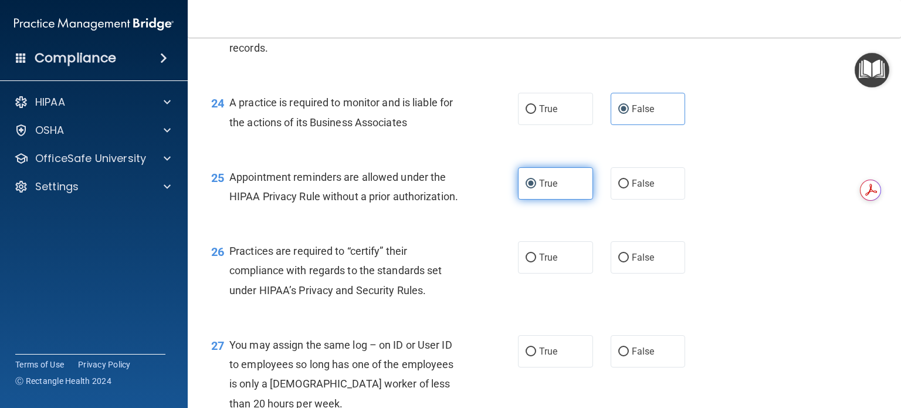
scroll to position [2409, 0]
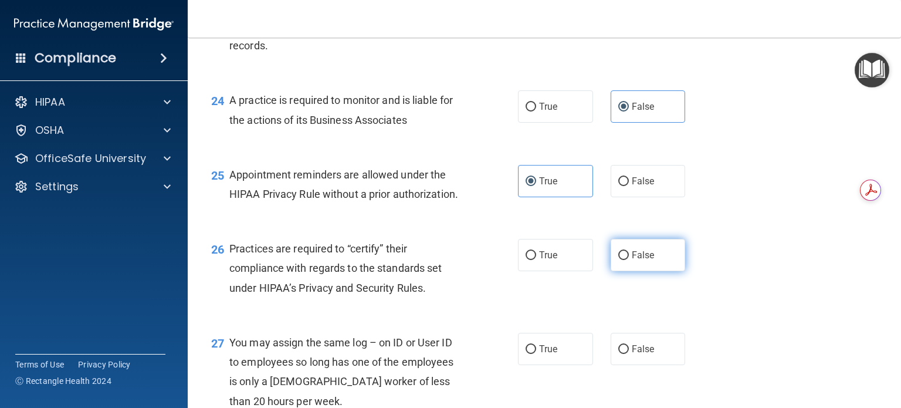
click at [651, 271] on label "False" at bounding box center [647, 255] width 75 height 32
click at [629, 260] on input "False" at bounding box center [623, 255] width 11 height 9
radio input "true"
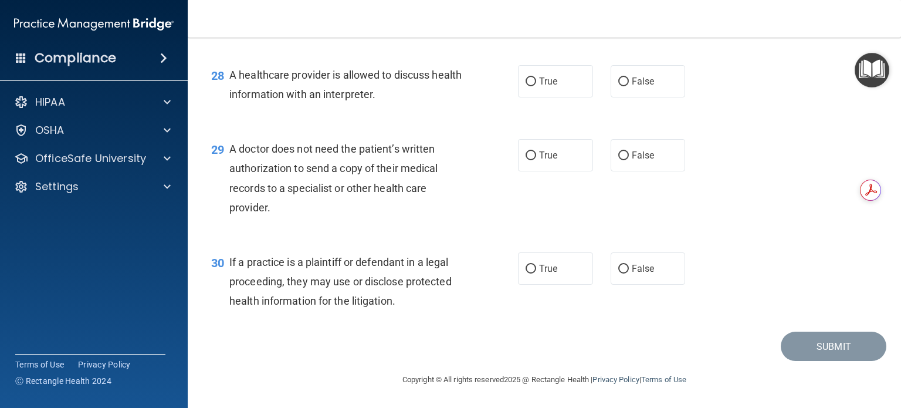
scroll to position [2829, 0]
click at [541, 270] on span "True" at bounding box center [548, 268] width 18 height 11
click at [536, 270] on input "True" at bounding box center [530, 268] width 11 height 9
radio input "true"
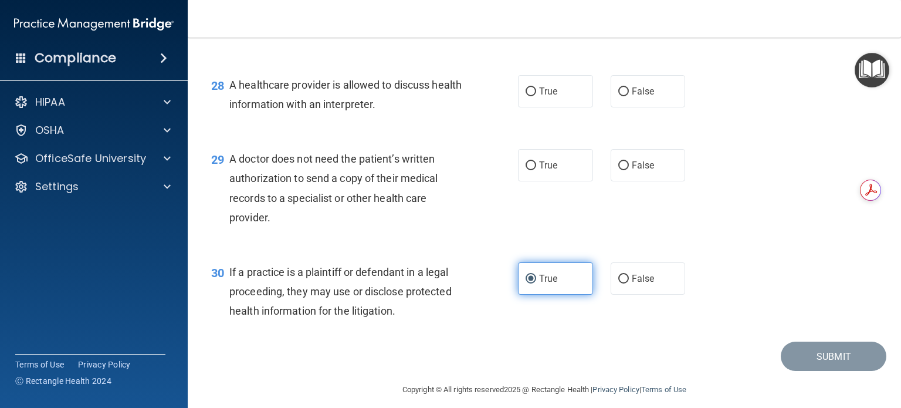
scroll to position [2778, 0]
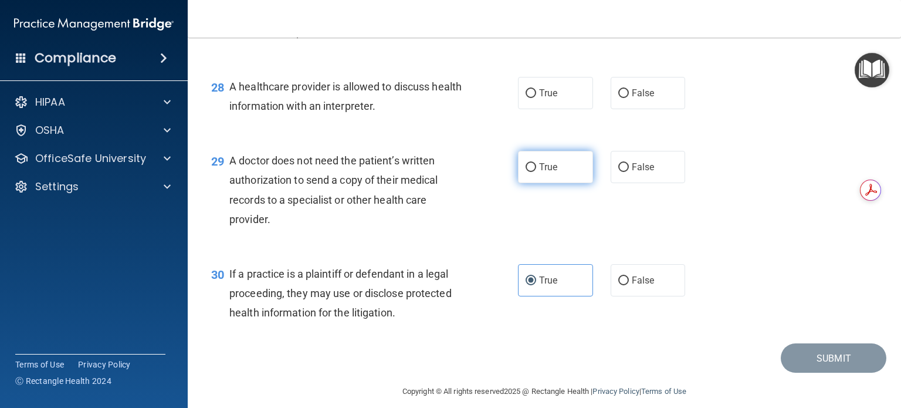
click at [546, 183] on label "True" at bounding box center [555, 167] width 75 height 32
click at [536, 172] on input "True" at bounding box center [530, 167] width 11 height 9
radio input "true"
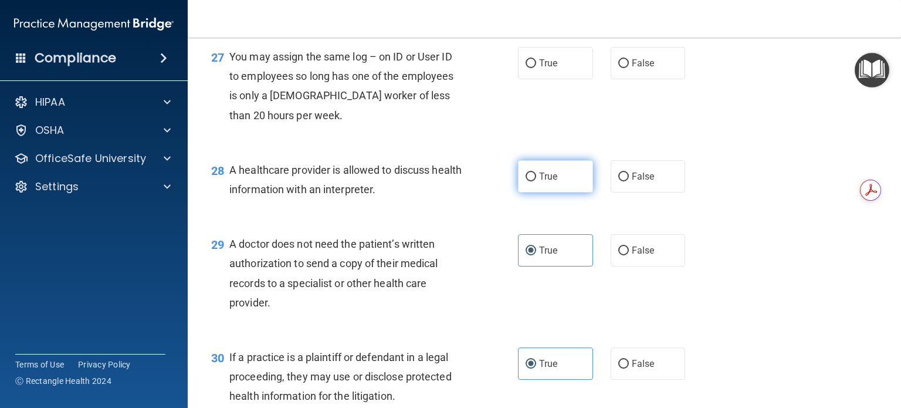
click at [546, 182] on span "True" at bounding box center [548, 176] width 18 height 11
click at [536, 181] on input "True" at bounding box center [530, 176] width 11 height 9
radio input "true"
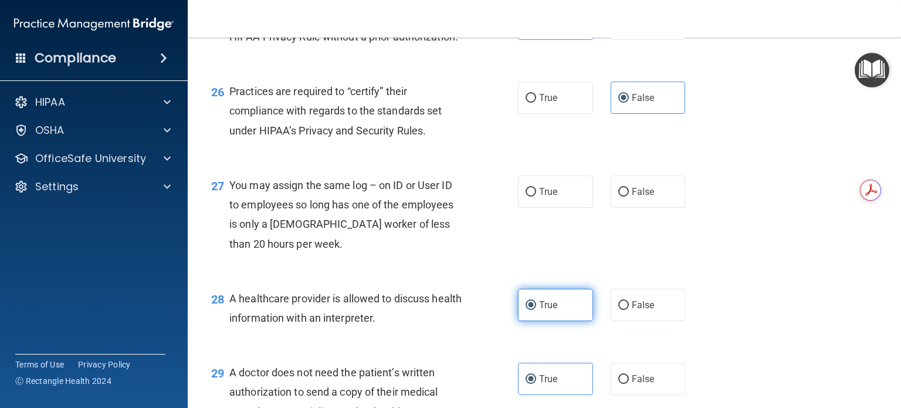
scroll to position [2564, 0]
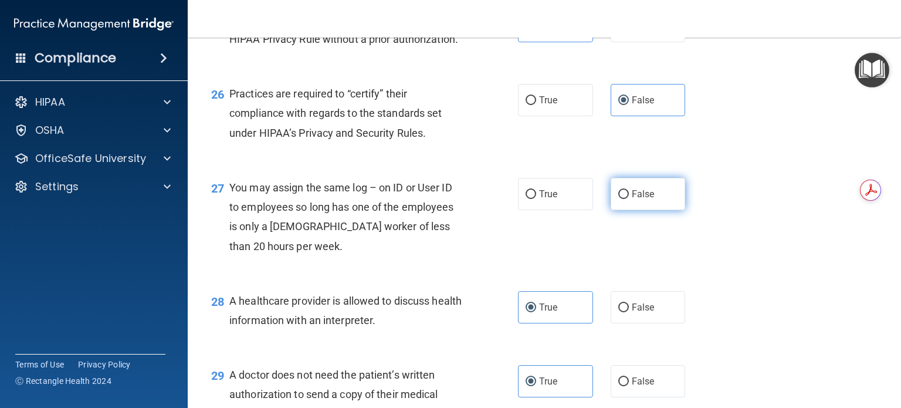
click at [636, 210] on label "False" at bounding box center [647, 194] width 75 height 32
click at [629, 199] on input "False" at bounding box center [623, 194] width 11 height 9
radio input "true"
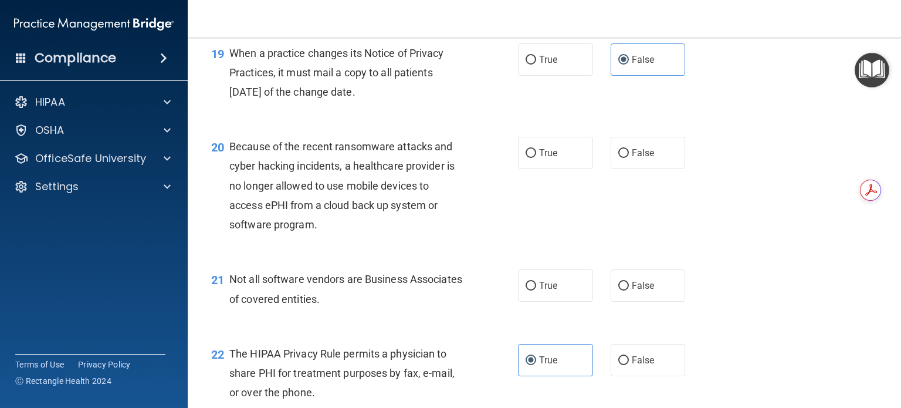
scroll to position [1947, 0]
click at [556, 303] on label "True" at bounding box center [555, 287] width 75 height 32
click at [536, 292] on input "True" at bounding box center [530, 287] width 11 height 9
radio input "true"
click at [647, 160] on span "False" at bounding box center [643, 154] width 23 height 11
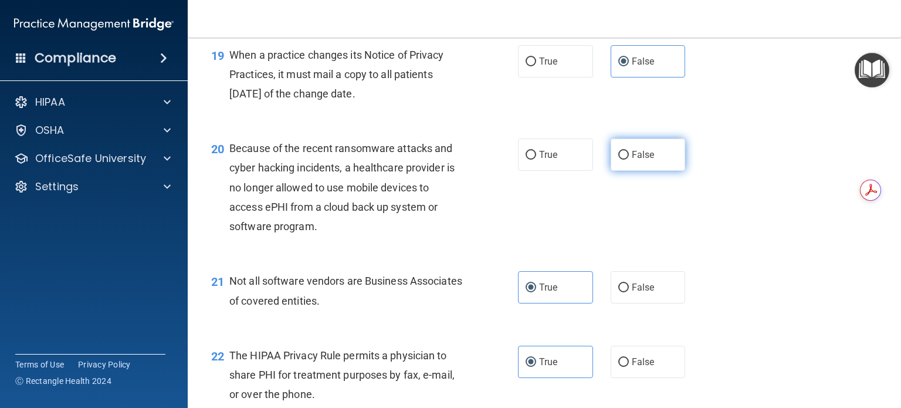
click at [629, 159] on input "False" at bounding box center [623, 155] width 11 height 9
radio input "true"
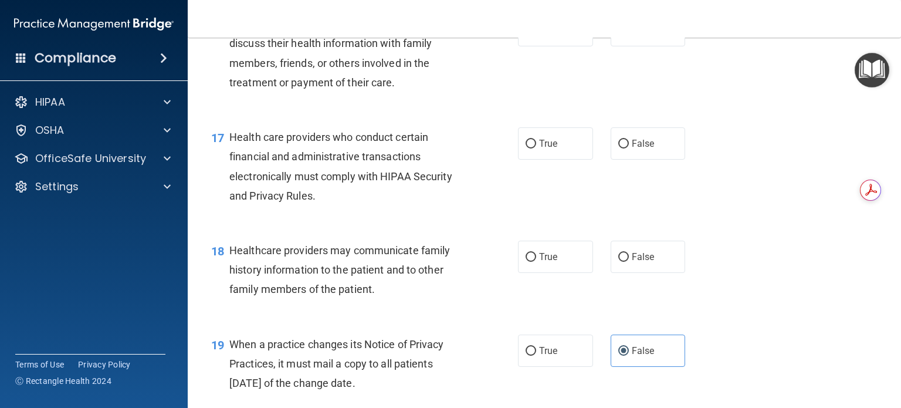
scroll to position [1659, 0]
click at [531, 148] on input "True" at bounding box center [530, 143] width 11 height 9
radio input "true"
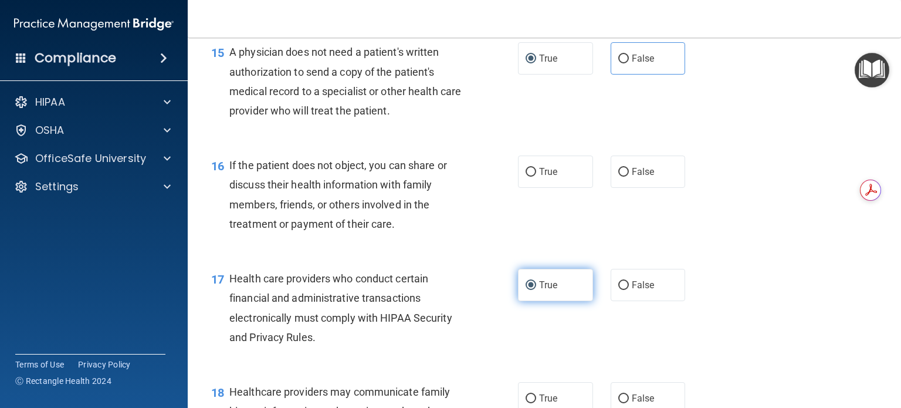
scroll to position [1510, 0]
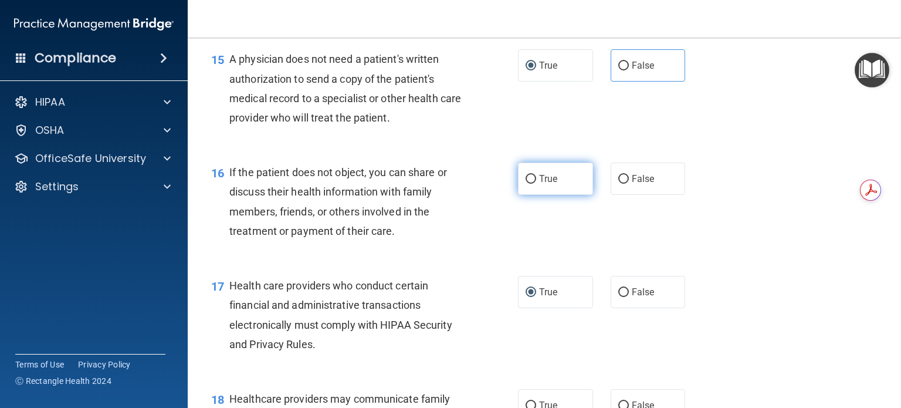
click at [562, 195] on label "True" at bounding box center [555, 178] width 75 height 32
click at [536, 184] on input "True" at bounding box center [530, 179] width 11 height 9
radio input "true"
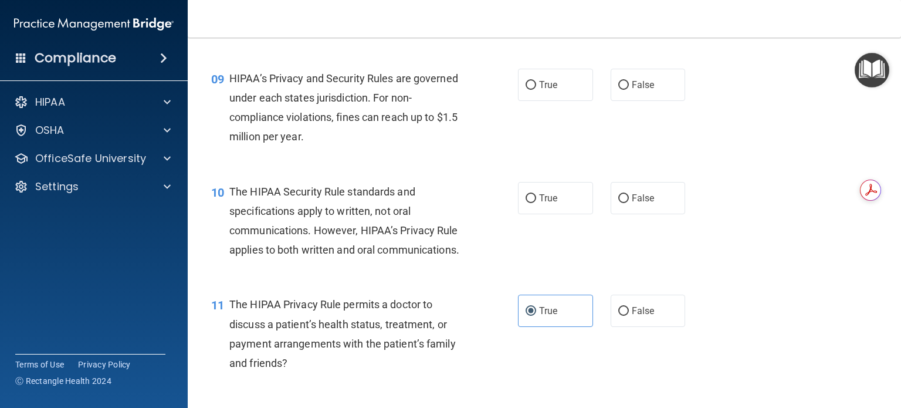
scroll to position [870, 0]
click at [544, 204] on span "True" at bounding box center [548, 198] width 18 height 11
click at [536, 203] on input "True" at bounding box center [530, 199] width 11 height 9
radio input "true"
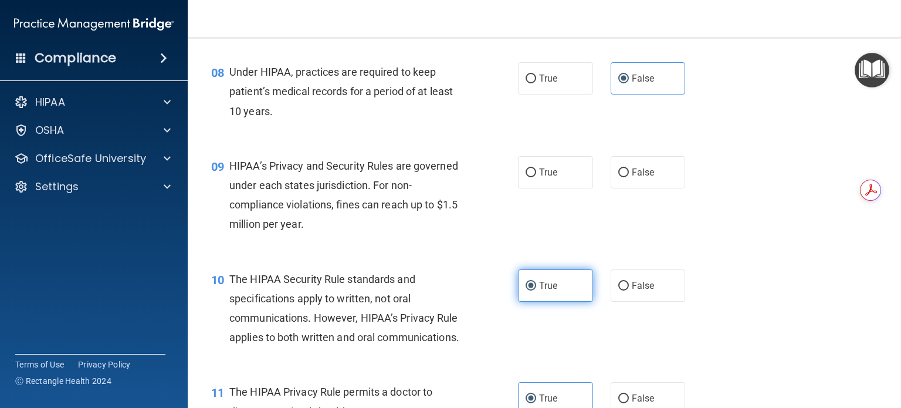
scroll to position [761, 0]
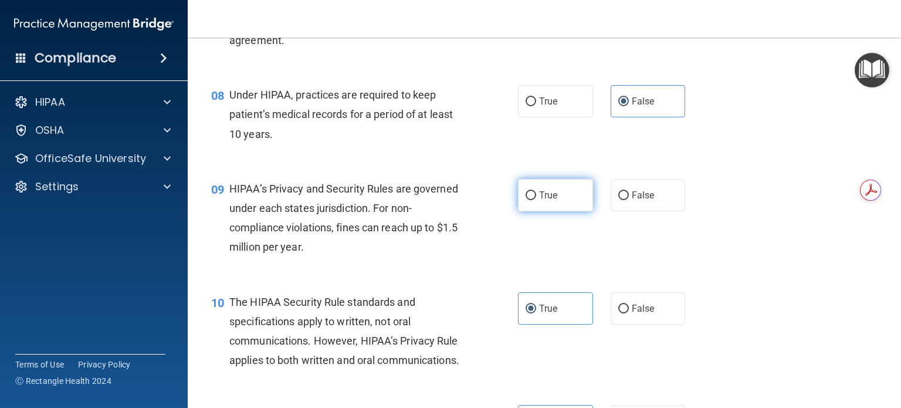
click at [544, 211] on label "True" at bounding box center [555, 195] width 75 height 32
click at [536, 200] on input "True" at bounding box center [530, 195] width 11 height 9
radio input "true"
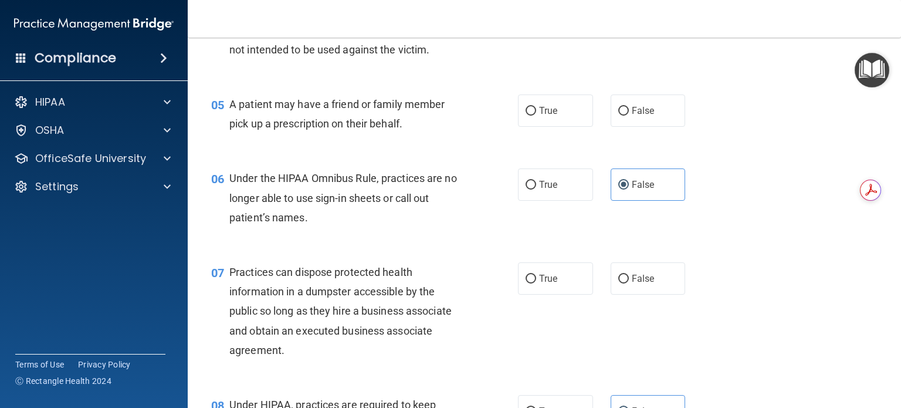
scroll to position [450, 0]
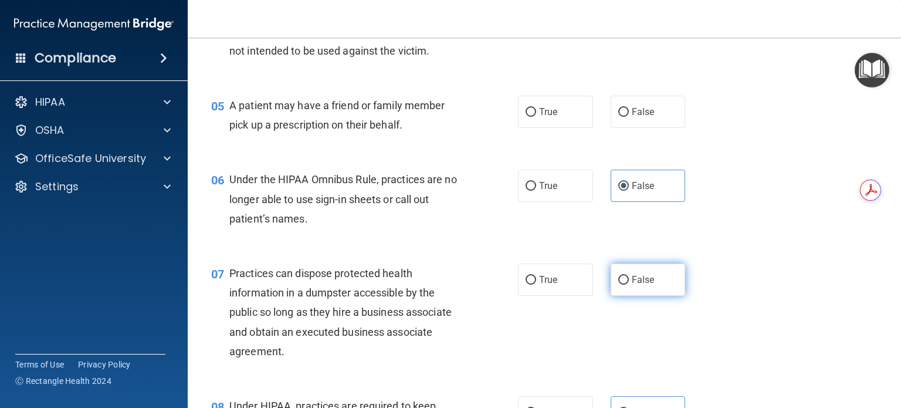
click at [646, 296] on label "False" at bounding box center [647, 279] width 75 height 32
click at [629, 284] on input "False" at bounding box center [623, 280] width 11 height 9
radio input "true"
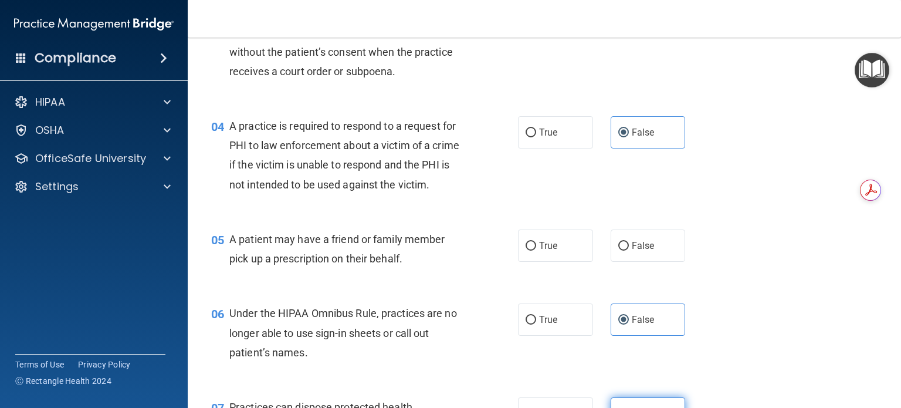
scroll to position [314, 0]
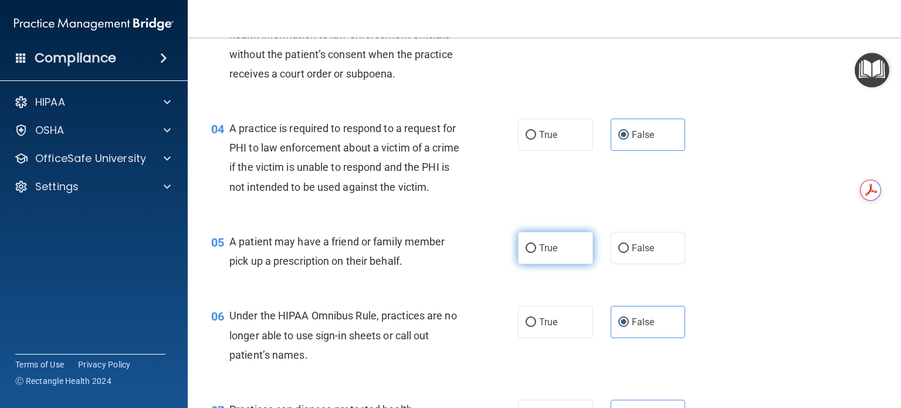
click at [546, 253] on span "True" at bounding box center [548, 247] width 18 height 11
click at [536, 253] on input "True" at bounding box center [530, 248] width 11 height 9
radio input "true"
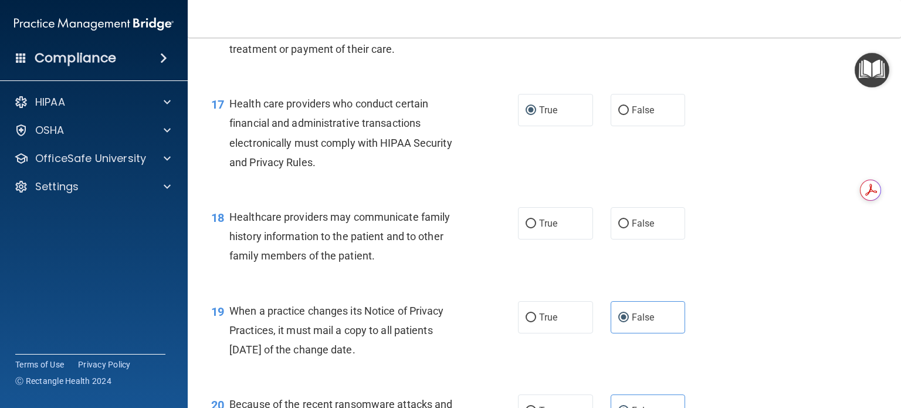
scroll to position [1692, 0]
click at [654, 239] on label "False" at bounding box center [647, 222] width 75 height 32
click at [629, 228] on input "False" at bounding box center [623, 223] width 11 height 9
radio input "true"
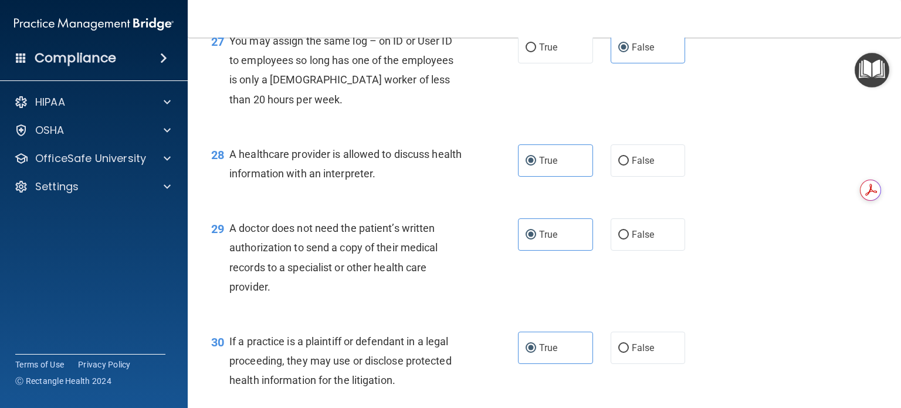
scroll to position [2829, 0]
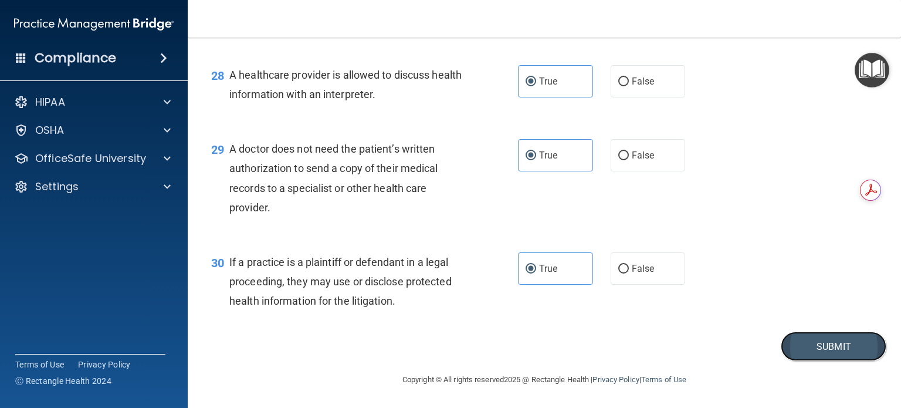
click at [803, 348] on button "Submit" at bounding box center [833, 346] width 106 height 30
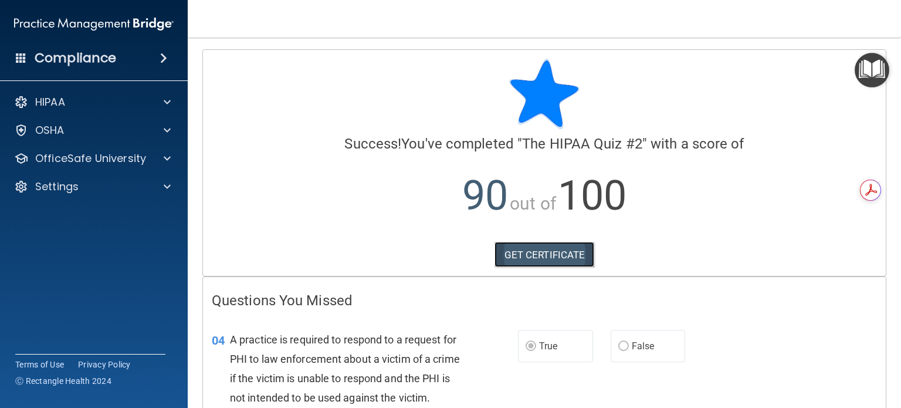
click at [523, 253] on link "GET CERTIFICATE" at bounding box center [544, 255] width 100 height 26
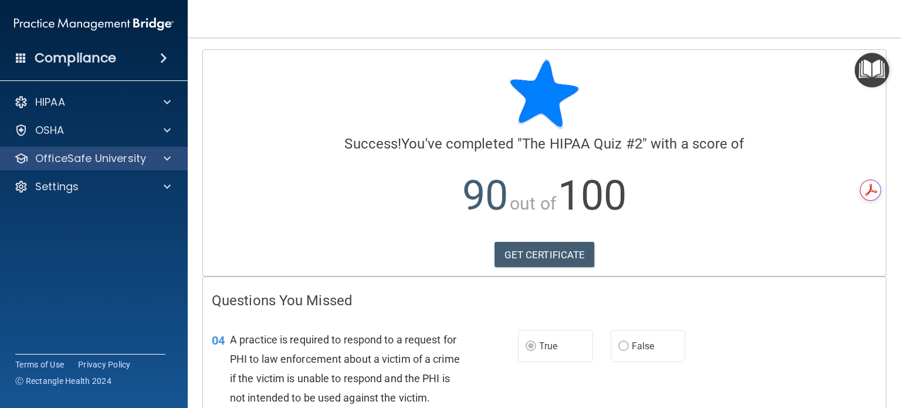
click at [132, 150] on div "OfficeSafe University" at bounding box center [94, 158] width 188 height 23
click at [119, 162] on p "OfficeSafe University" at bounding box center [90, 158] width 111 height 14
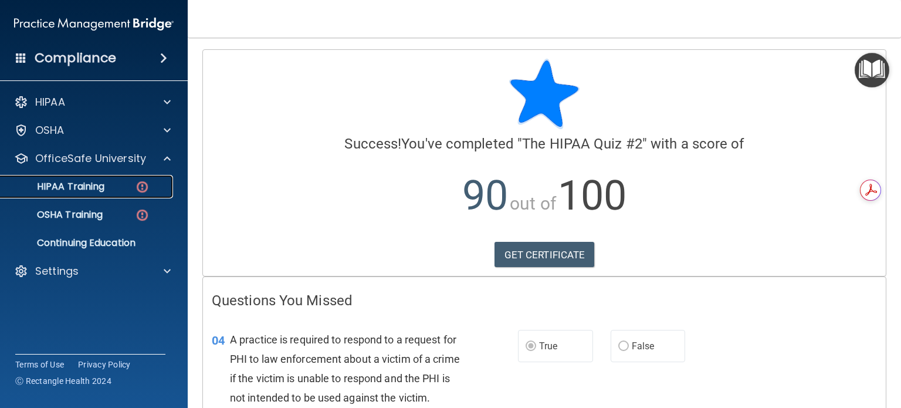
click at [122, 191] on div "HIPAA Training" at bounding box center [88, 187] width 160 height 12
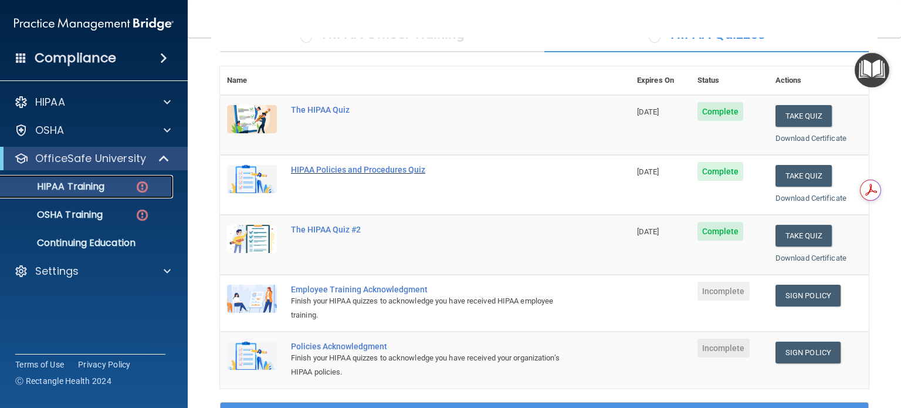
scroll to position [106, 0]
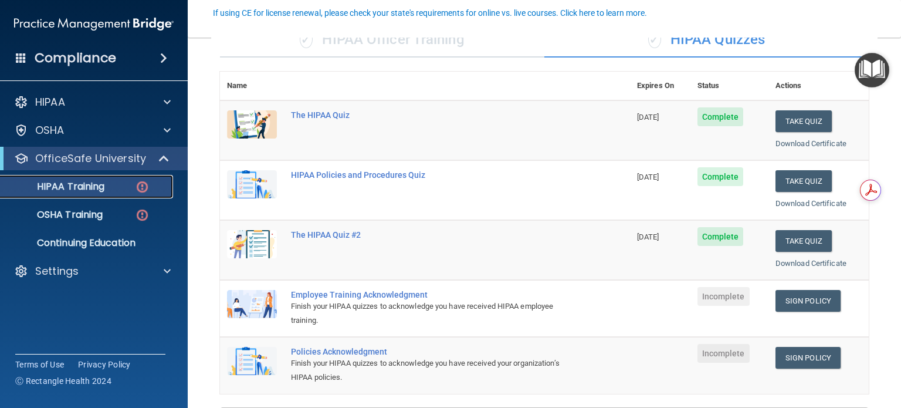
click at [720, 175] on span "Complete" at bounding box center [720, 176] width 46 height 19
click at [812, 303] on link "Sign Policy" at bounding box center [807, 301] width 65 height 22
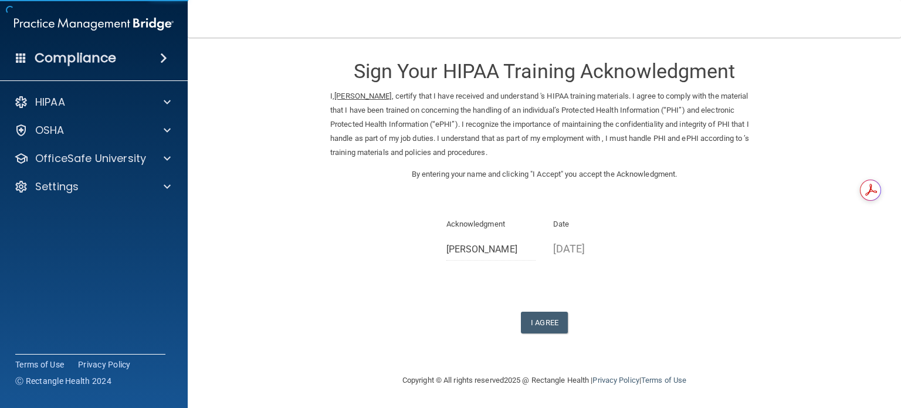
scroll to position [16, 0]
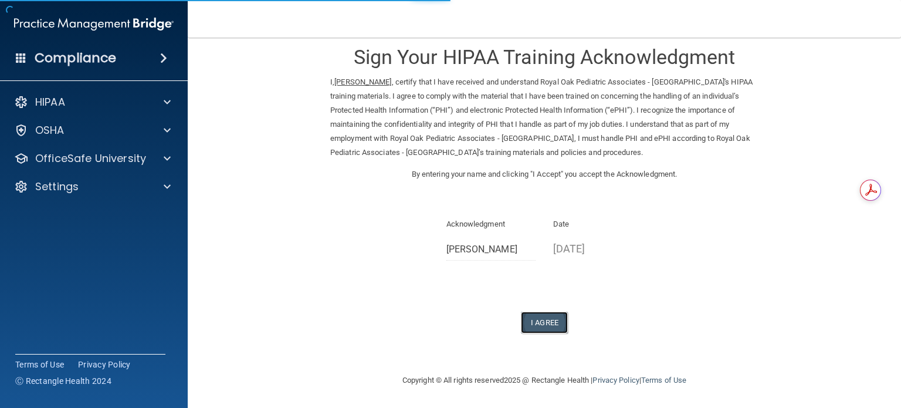
click at [541, 321] on button "I Agree" at bounding box center [544, 322] width 47 height 22
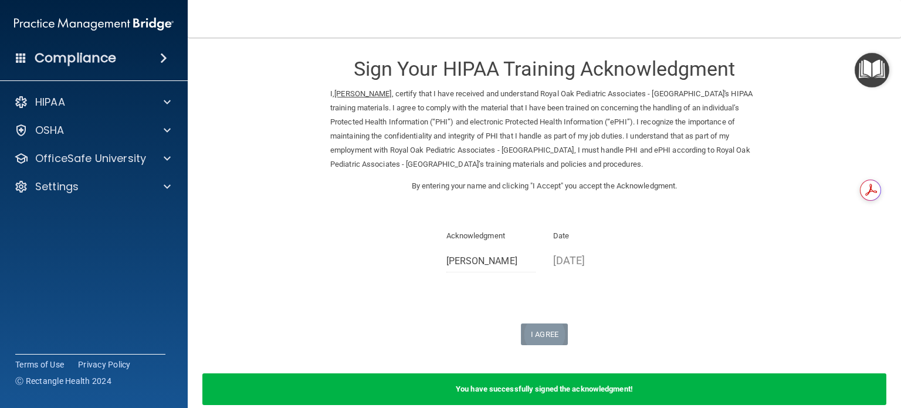
scroll to position [0, 0]
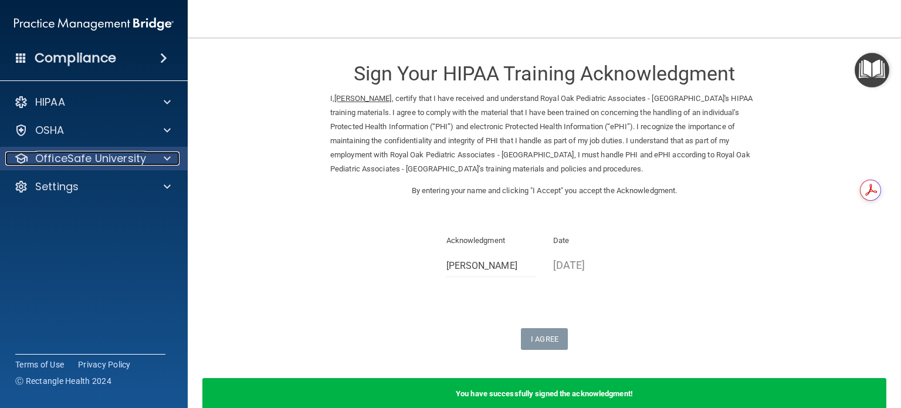
click at [120, 155] on p "OfficeSafe University" at bounding box center [90, 158] width 111 height 14
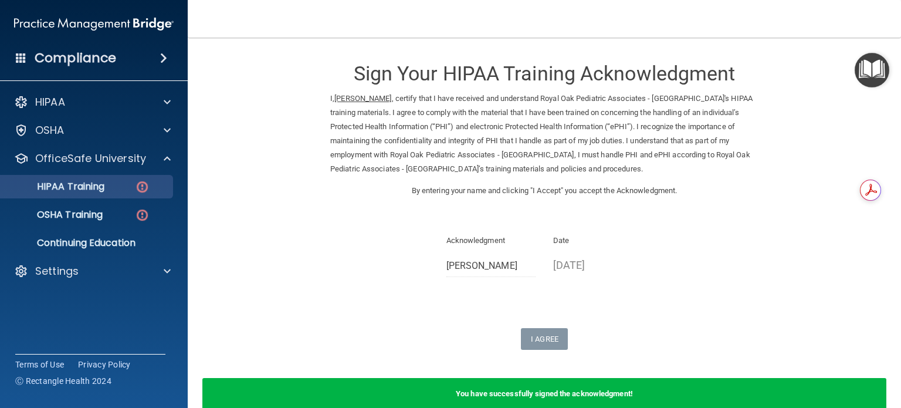
click at [108, 184] on div "HIPAA Training" at bounding box center [88, 187] width 160 height 12
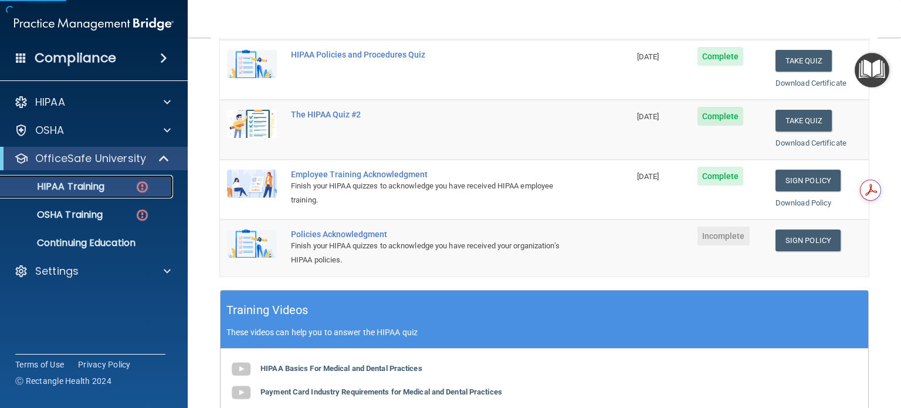
scroll to position [237, 0]
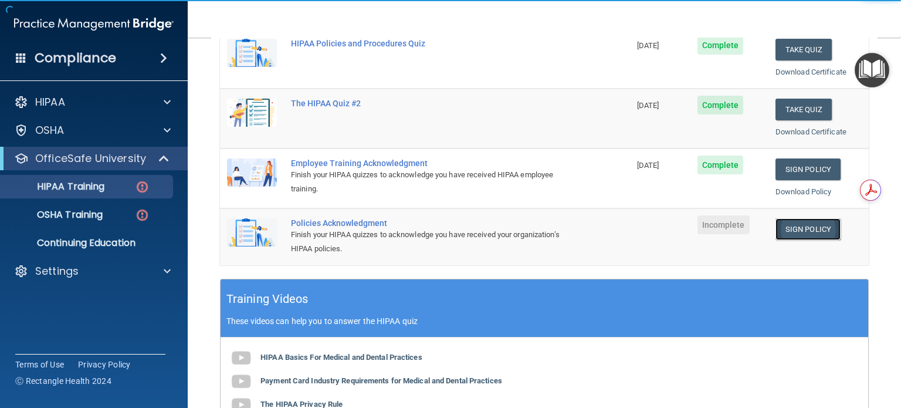
click at [816, 226] on link "Sign Policy" at bounding box center [807, 229] width 65 height 22
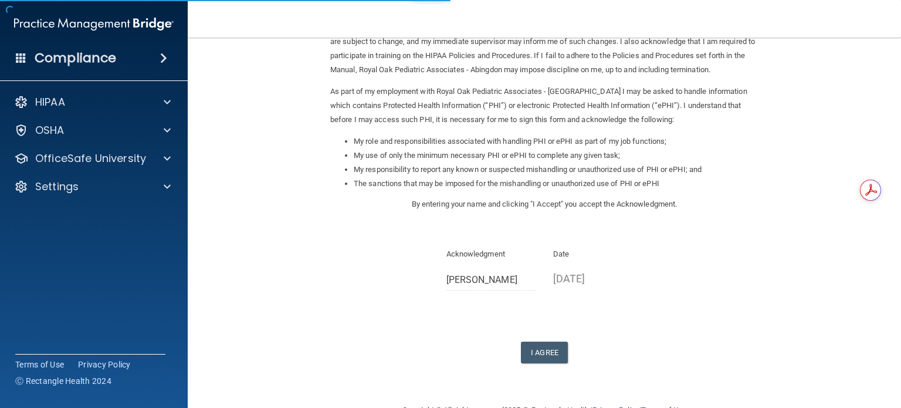
scroll to position [129, 0]
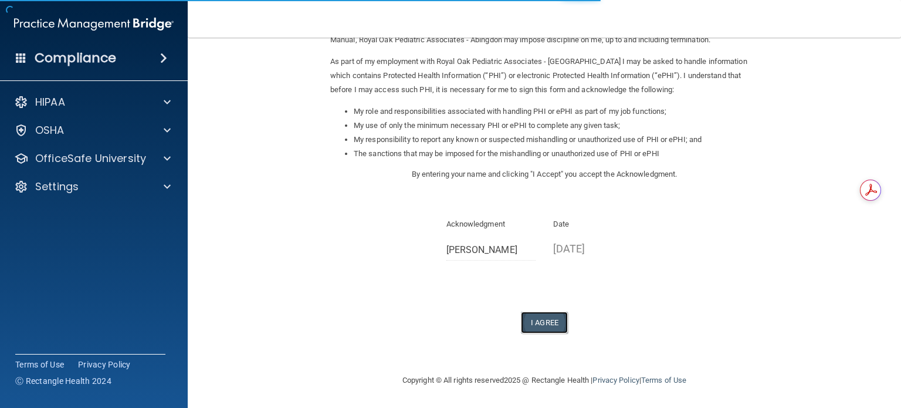
click at [521, 324] on button "I Agree" at bounding box center [544, 322] width 47 height 22
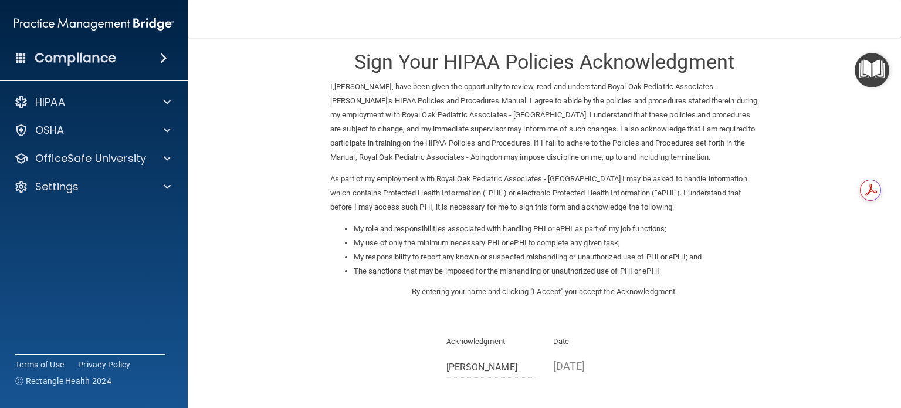
scroll to position [13, 0]
click at [113, 152] on p "OfficeSafe University" at bounding box center [90, 158] width 111 height 14
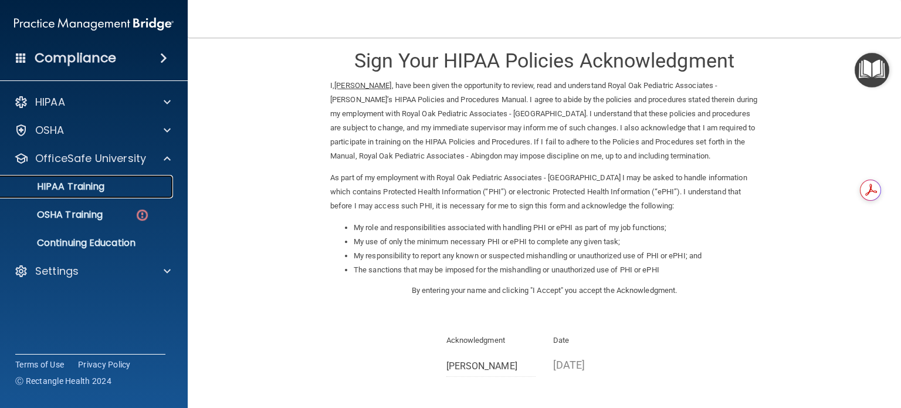
click at [110, 188] on div "HIPAA Training" at bounding box center [88, 187] width 160 height 12
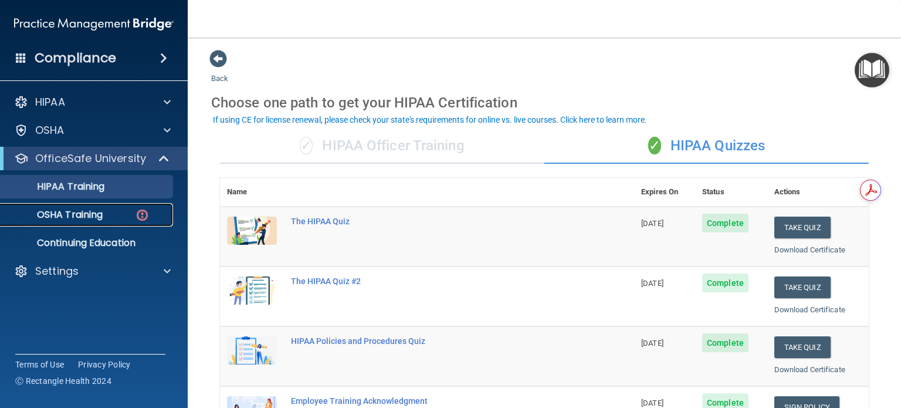
click at [73, 214] on p "OSHA Training" at bounding box center [55, 215] width 95 height 12
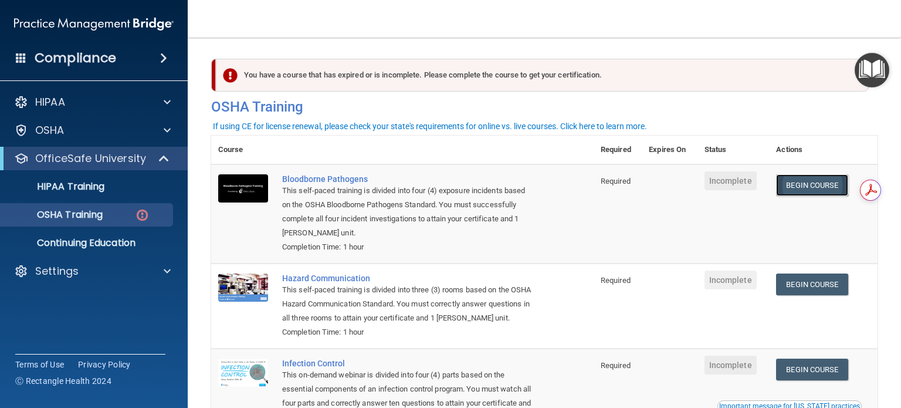
click at [808, 192] on link "Begin Course" at bounding box center [812, 185] width 72 height 22
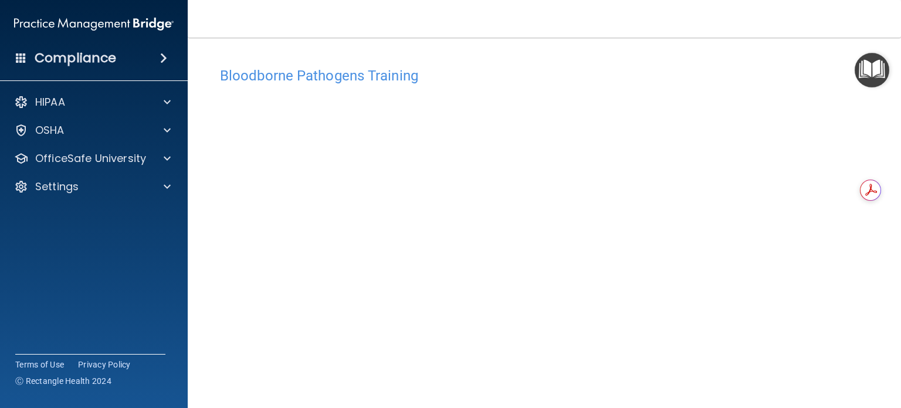
scroll to position [16, 0]
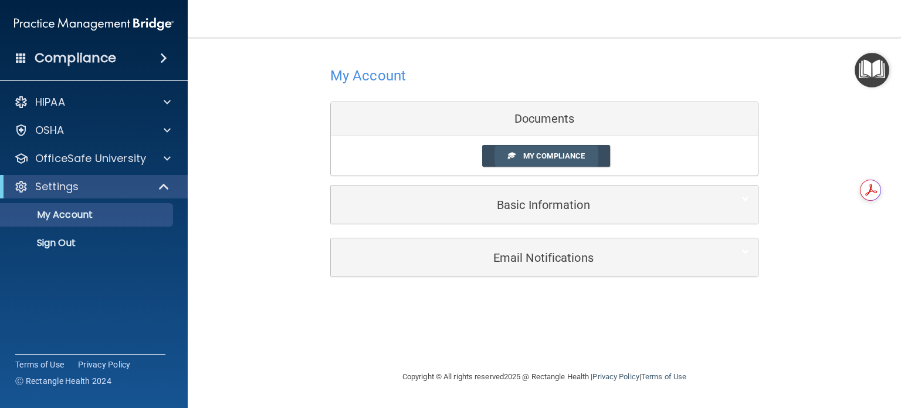
click at [537, 155] on span "My Compliance" at bounding box center [554, 155] width 62 height 9
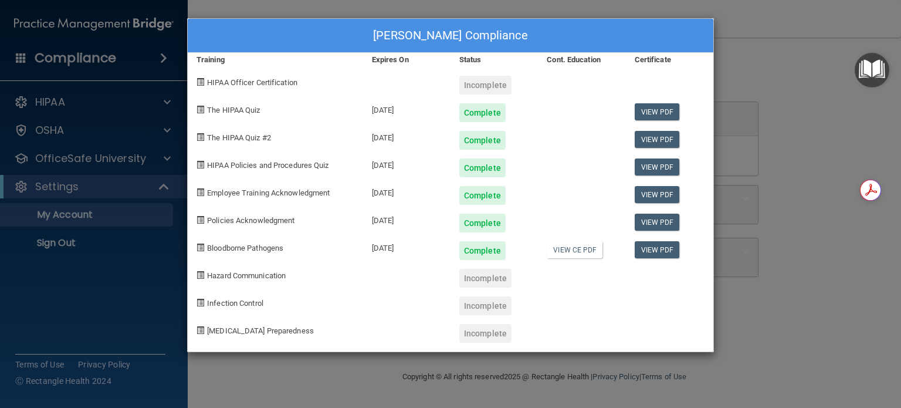
click at [781, 174] on div "Candice Howell's Compliance Training Expires On Status Cont. Education Certific…" at bounding box center [450, 204] width 901 height 408
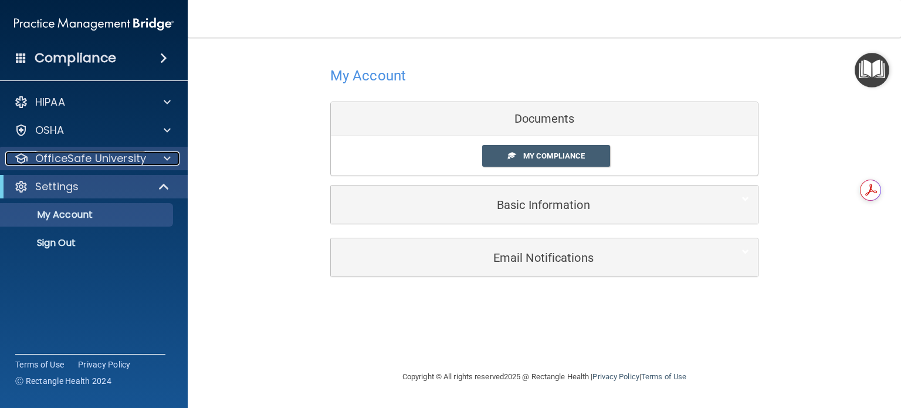
click at [64, 164] on p "OfficeSafe University" at bounding box center [90, 158] width 111 height 14
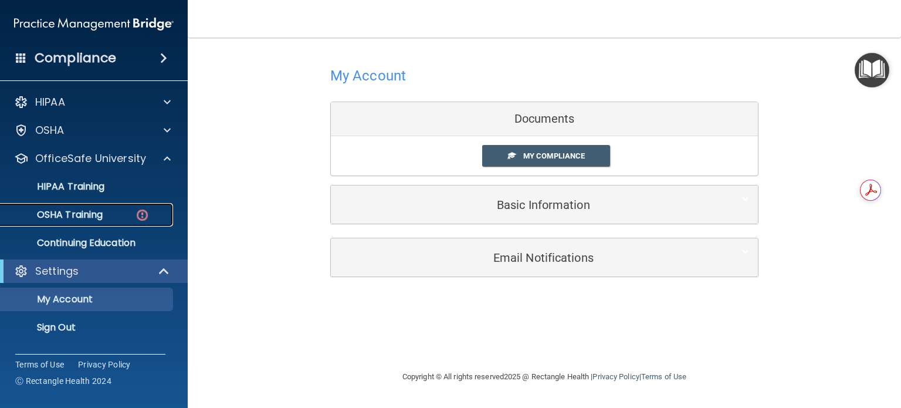
click at [63, 209] on p "OSHA Training" at bounding box center [55, 215] width 95 height 12
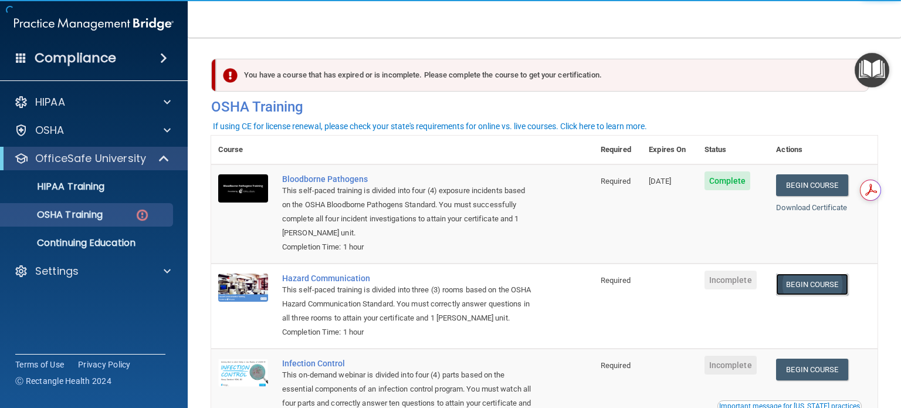
click at [795, 290] on link "Begin Course" at bounding box center [812, 284] width 72 height 22
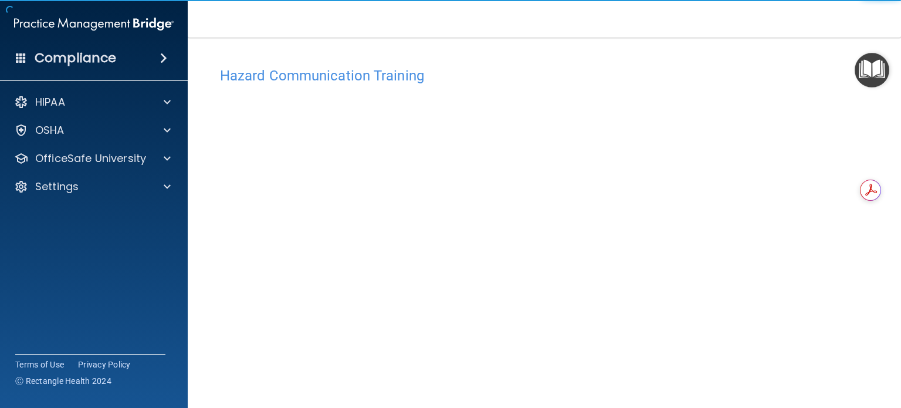
scroll to position [33, 0]
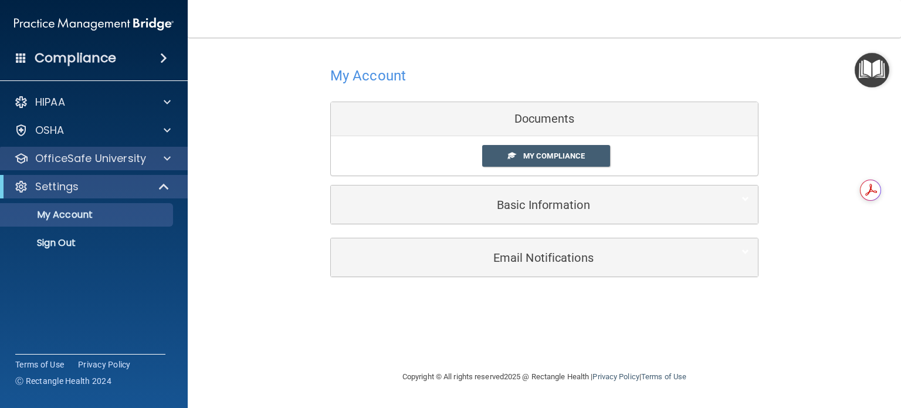
click at [96, 166] on div "OfficeSafe University" at bounding box center [94, 158] width 188 height 23
click at [96, 165] on p "OfficeSafe University" at bounding box center [90, 158] width 111 height 14
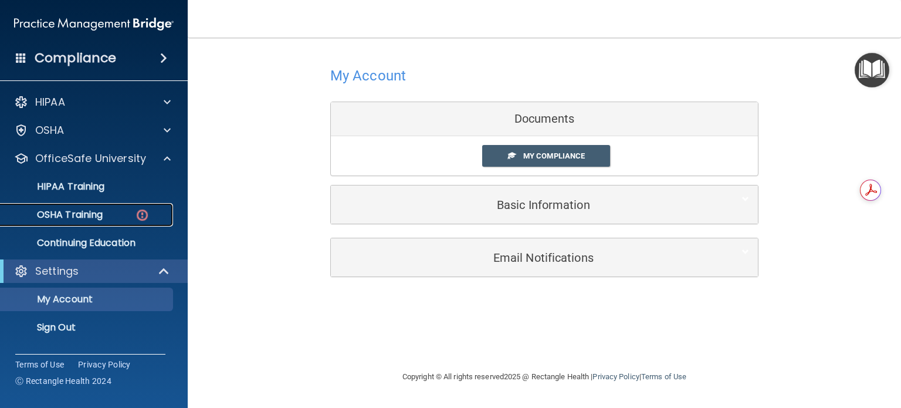
click at [105, 214] on div "OSHA Training" at bounding box center [88, 215] width 160 height 12
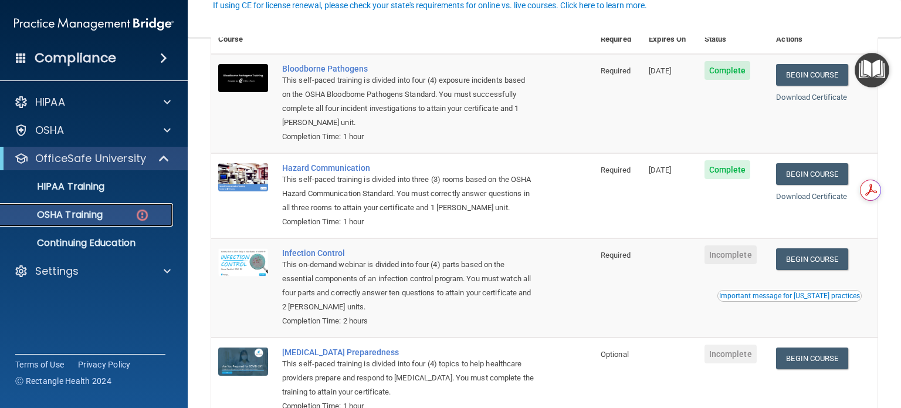
scroll to position [127, 0]
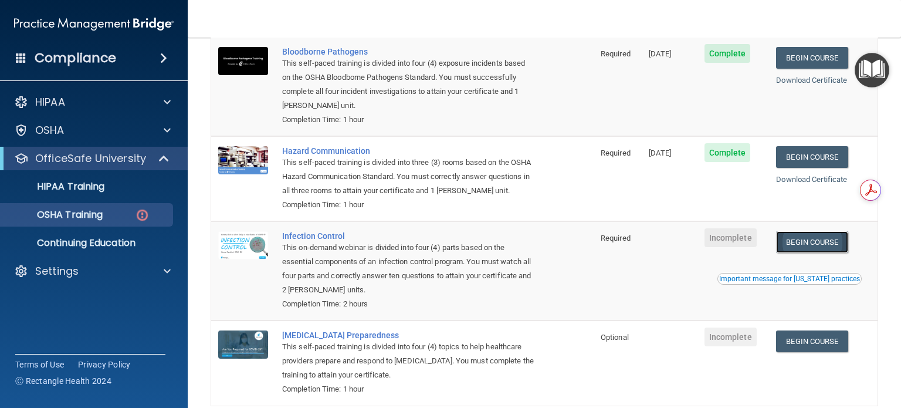
click at [792, 252] on link "Begin Course" at bounding box center [812, 242] width 72 height 22
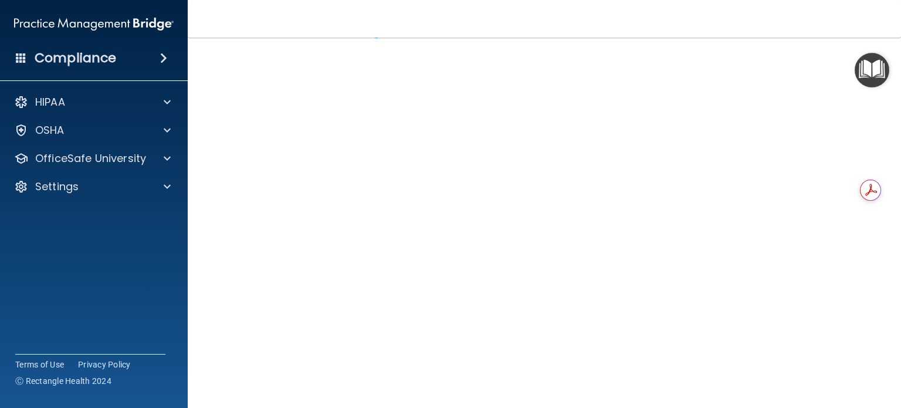
scroll to position [47, 0]
click at [45, 50] on h4 "Compliance" at bounding box center [76, 58] width 82 height 16
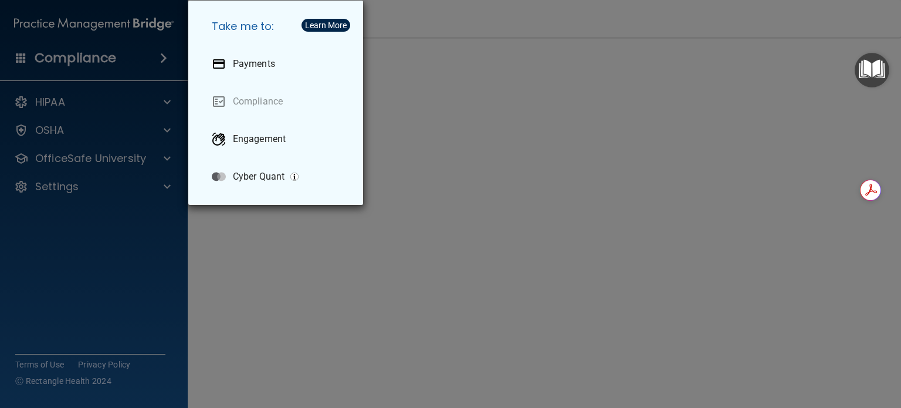
click at [67, 120] on div "Take me to: Payments Compliance Engagement Cyber Quant" at bounding box center [450, 204] width 901 height 408
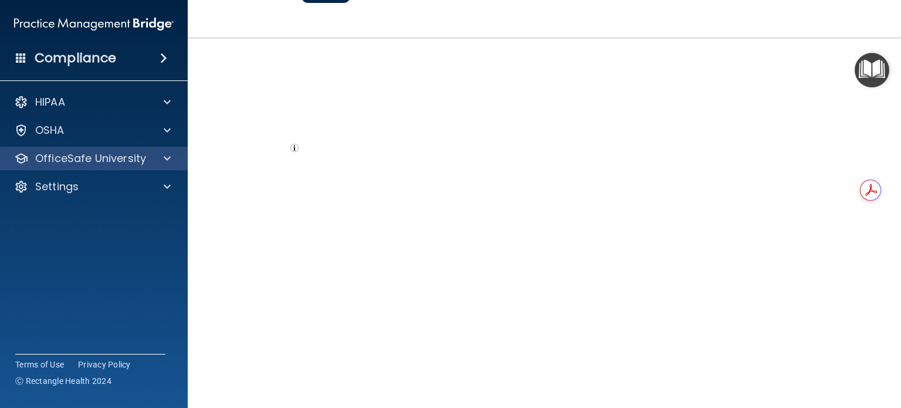
click at [78, 167] on div "OfficeSafe University" at bounding box center [94, 158] width 188 height 23
click at [128, 152] on p "OfficeSafe University" at bounding box center [90, 158] width 111 height 14
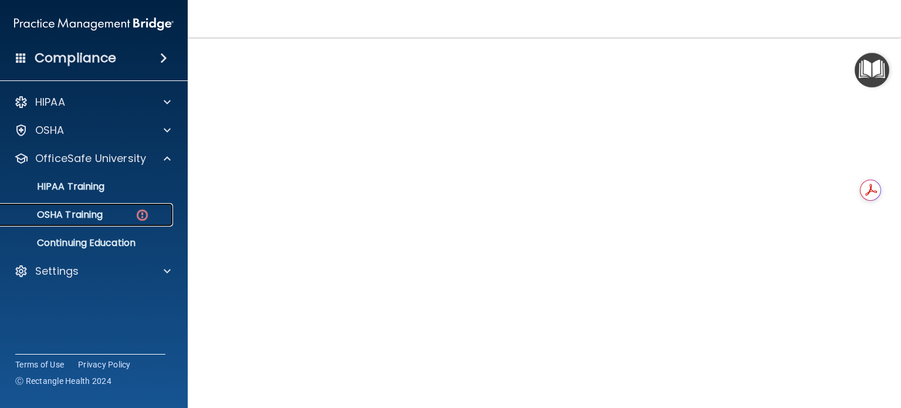
click at [96, 211] on p "OSHA Training" at bounding box center [55, 215] width 95 height 12
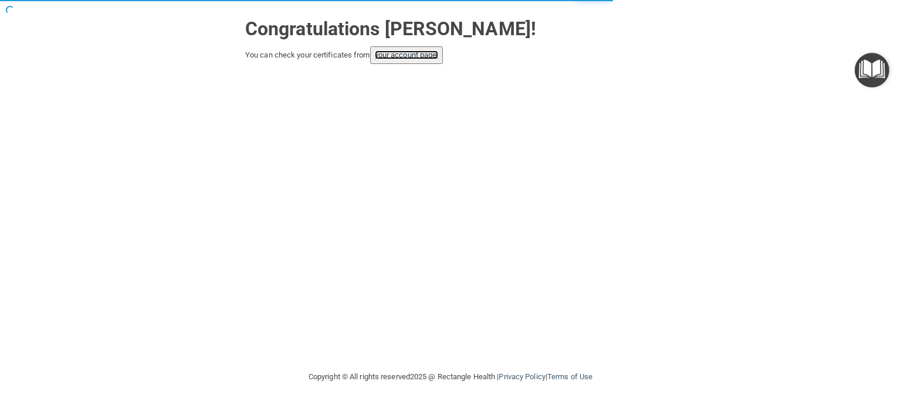
click at [423, 58] on link "your account page!" at bounding box center [407, 54] width 64 height 9
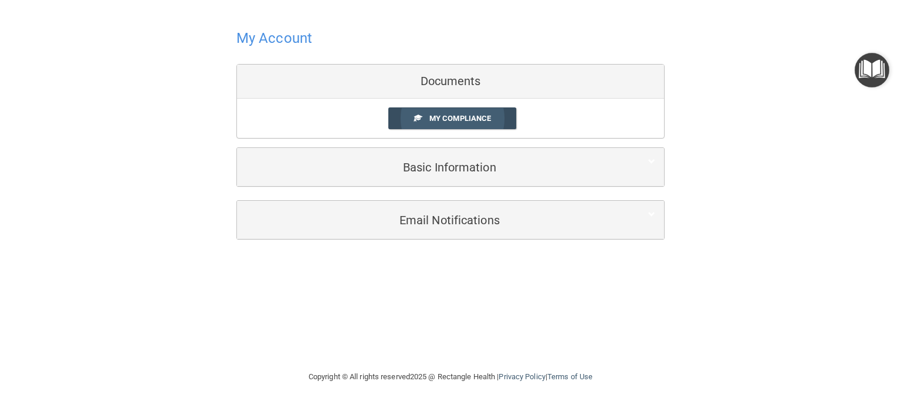
click at [455, 107] on link "My Compliance" at bounding box center [452, 118] width 128 height 22
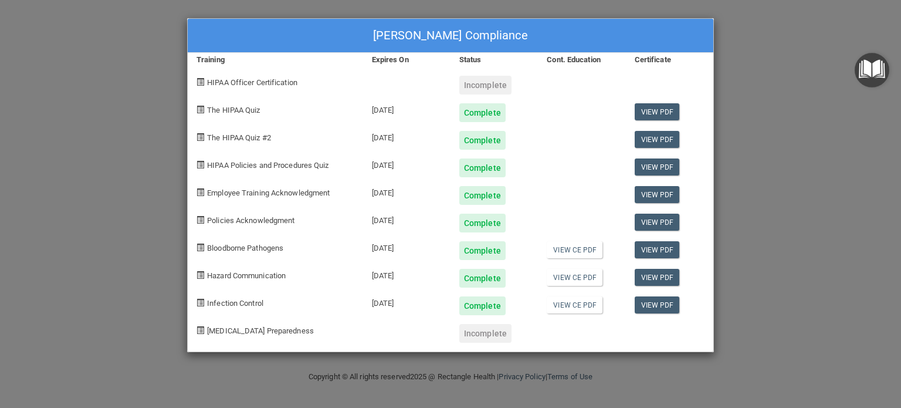
click at [340, 331] on div "[MEDICAL_DATA] Preparedness" at bounding box center [275, 329] width 175 height 28
click at [405, 336] on div at bounding box center [406, 329] width 87 height 28
click at [787, 138] on div "[PERSON_NAME] Compliance Training Expires On Status Cont. Education Certificate…" at bounding box center [450, 204] width 901 height 408
